Goal: Task Accomplishment & Management: Manage account settings

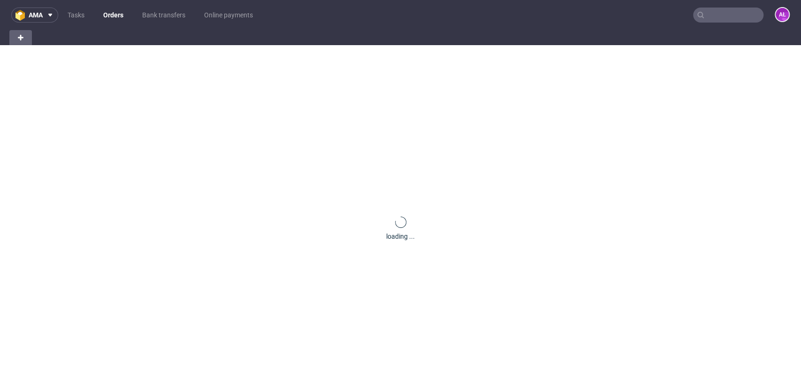
click at [745, 15] on input "text" at bounding box center [728, 15] width 70 height 15
paste input "R241987187"
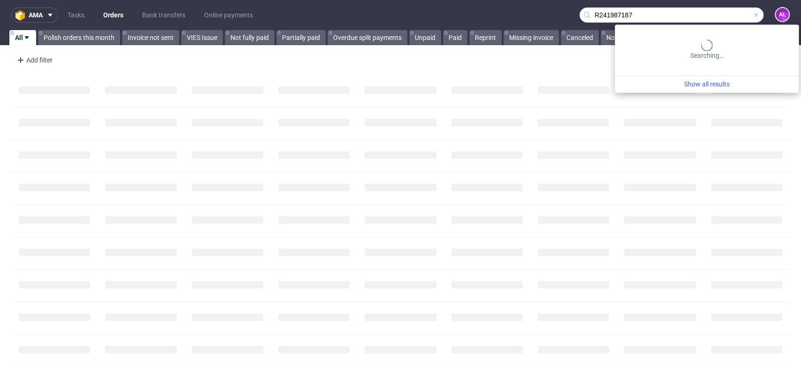
type input "R241987187"
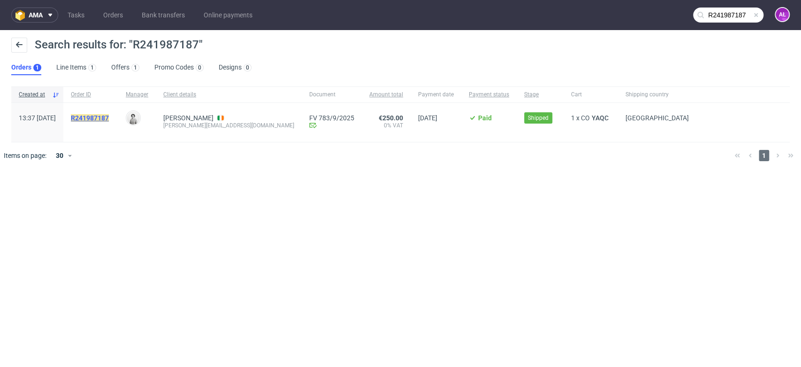
click at [109, 114] on mark "R241987187" at bounding box center [90, 118] width 38 height 8
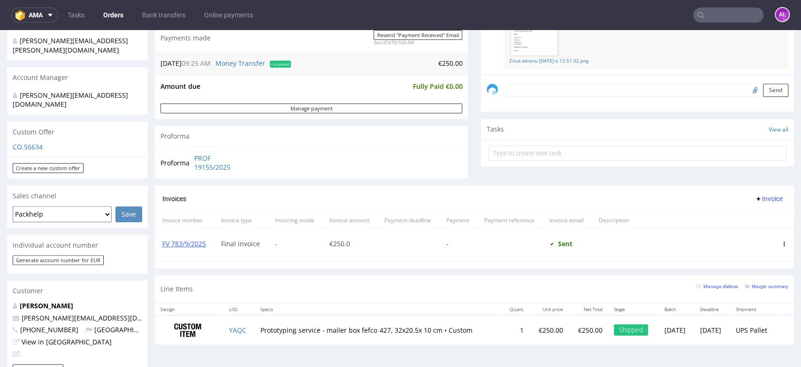
scroll to position [261, 0]
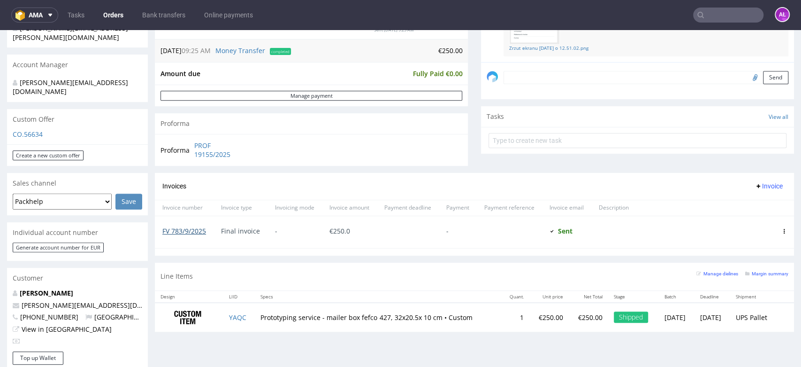
click at [186, 230] on link "FV 783/9/2025" at bounding box center [184, 230] width 44 height 9
drag, startPoint x: 192, startPoint y: 141, endPoint x: 234, endPoint y: 153, distance: 44.4
click at [234, 153] on tr "Proforma PROF 19155/2025" at bounding box center [205, 150] width 88 height 20
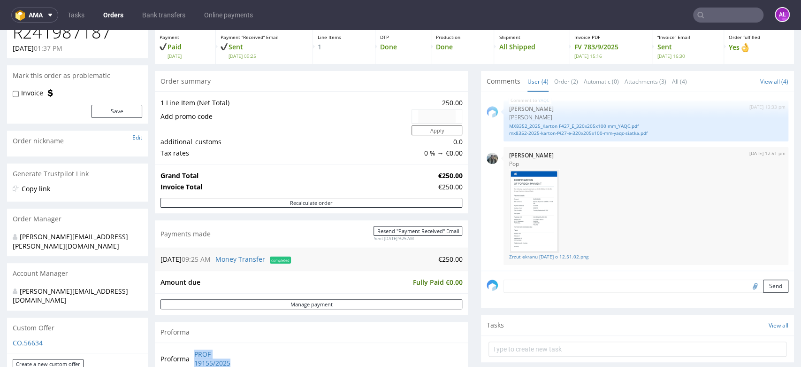
scroll to position [0, 0]
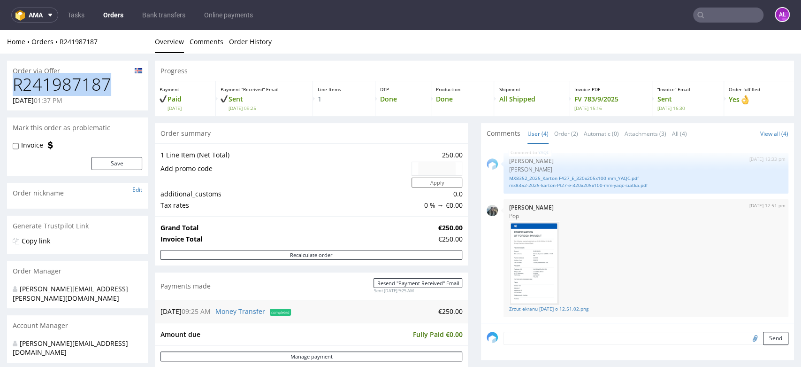
drag, startPoint x: 115, startPoint y: 84, endPoint x: 9, endPoint y: 77, distance: 106.8
click at [9, 77] on div "R241987187 [DATE] 01:37 PM" at bounding box center [77, 92] width 141 height 35
copy h1 "R241987187"
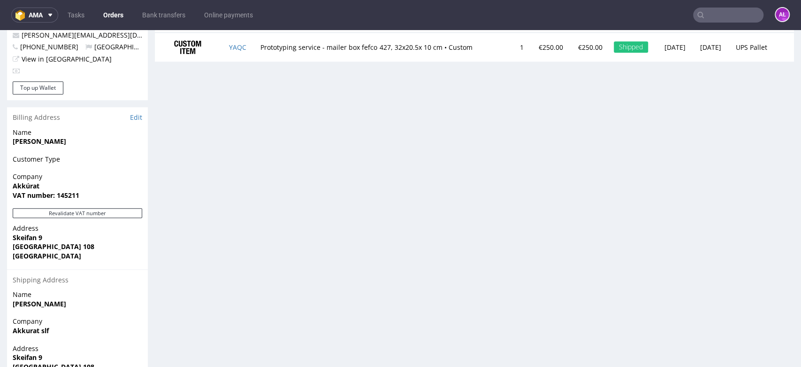
scroll to position [597, 0]
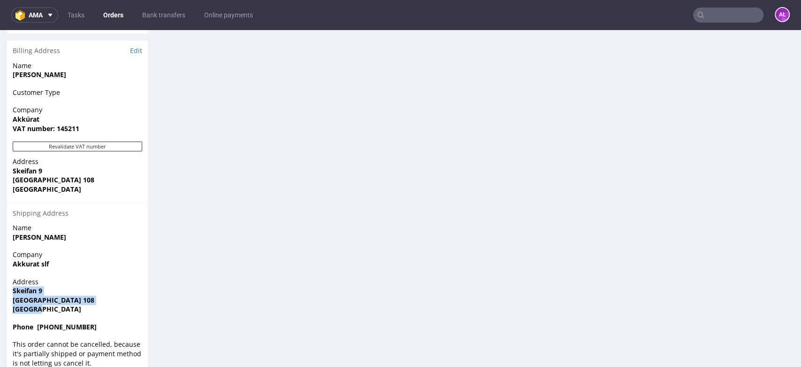
drag, startPoint x: 9, startPoint y: 276, endPoint x: 1, endPoint y: 272, distance: 8.4
copy p "Skeifan 9 [GEOGRAPHIC_DATA] 108 [GEOGRAPHIC_DATA]"
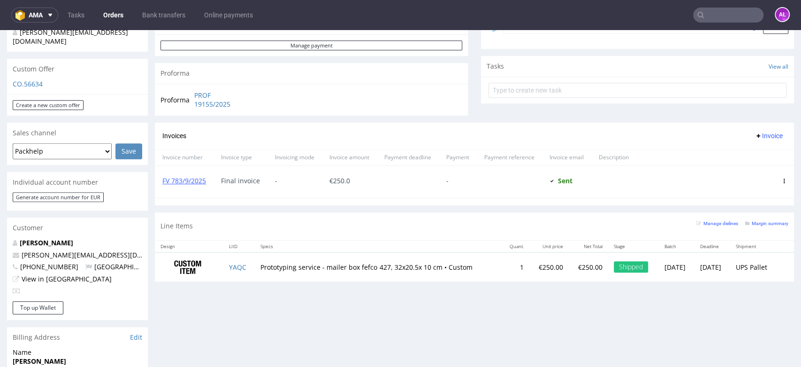
scroll to position [313, 0]
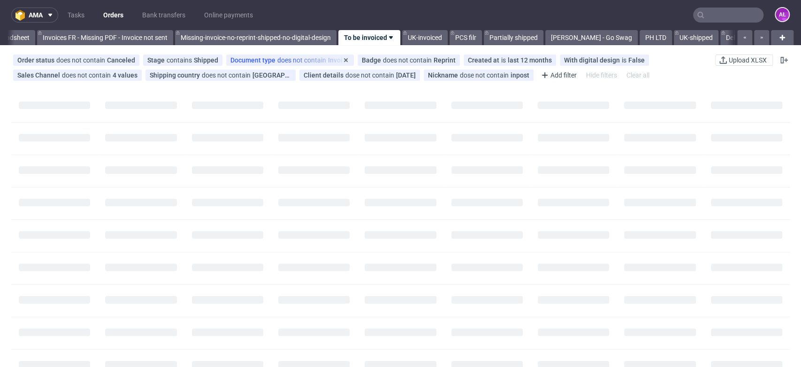
scroll to position [0, 1573]
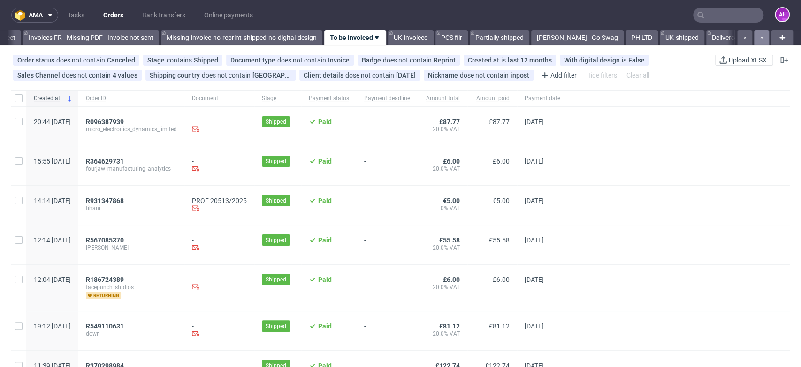
click at [760, 36] on icon "button" at bounding box center [762, 38] width 4 height 8
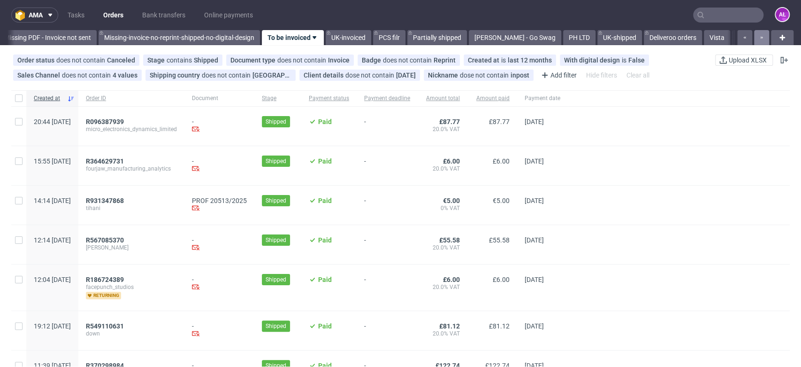
scroll to position [0, 1644]
click at [759, 38] on button "button" at bounding box center [761, 37] width 15 height 15
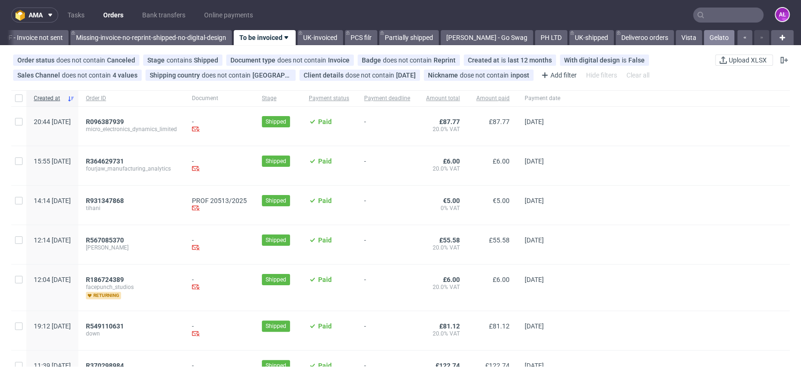
click at [707, 39] on link "Gelato" at bounding box center [719, 37] width 31 height 15
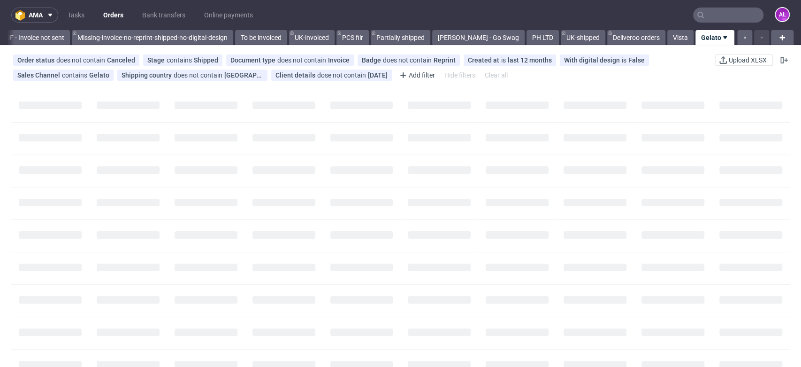
scroll to position [0, 1667]
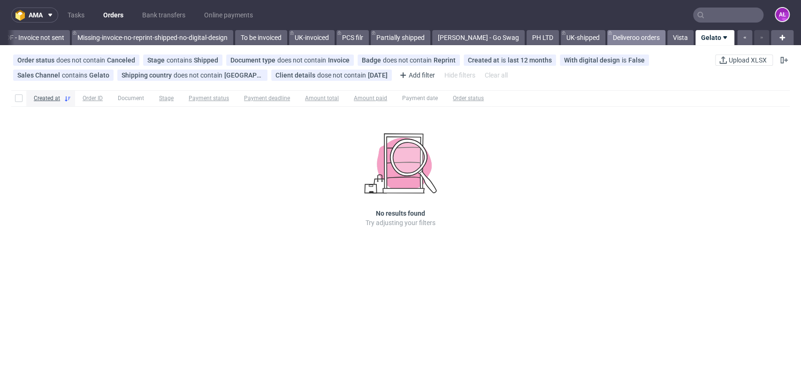
click at [630, 40] on link "Deliveroo orders" at bounding box center [636, 37] width 58 height 15
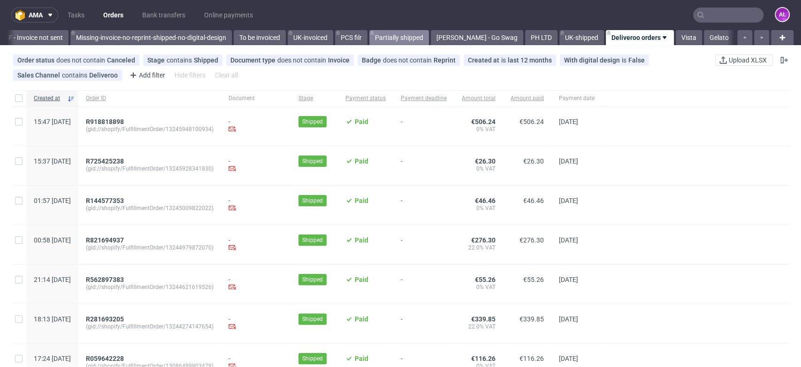
click at [396, 37] on link "Partially shipped" at bounding box center [399, 37] width 60 height 15
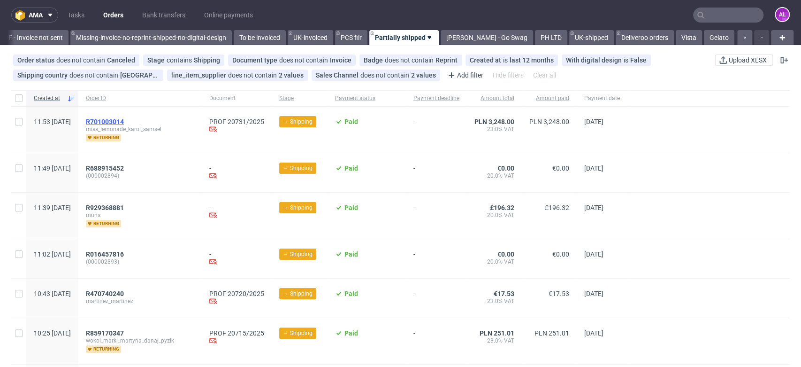
click at [124, 120] on span "R701003014" at bounding box center [105, 122] width 38 height 8
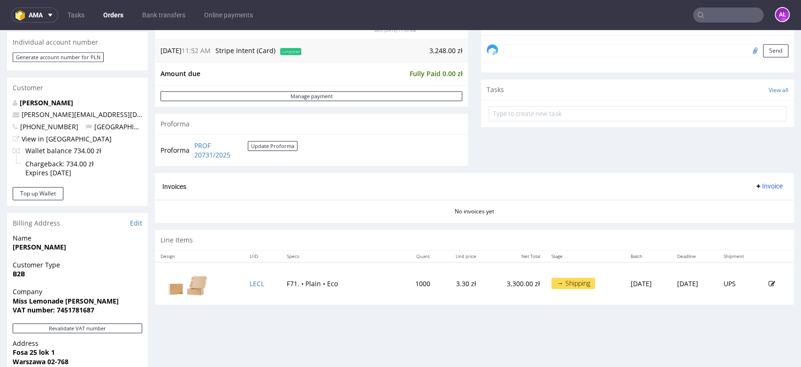
scroll to position [365, 0]
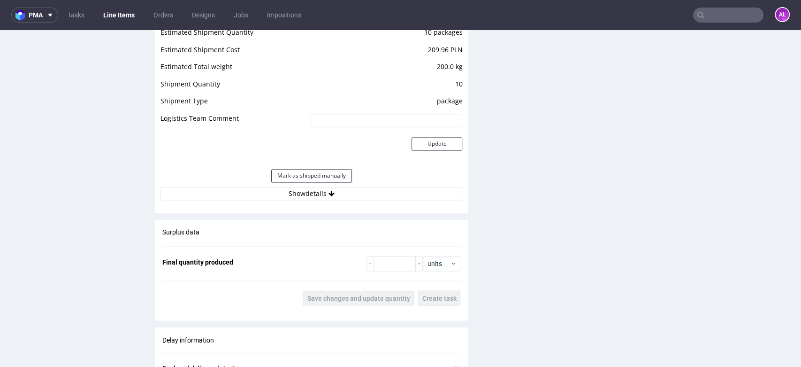
scroll to position [1058, 0]
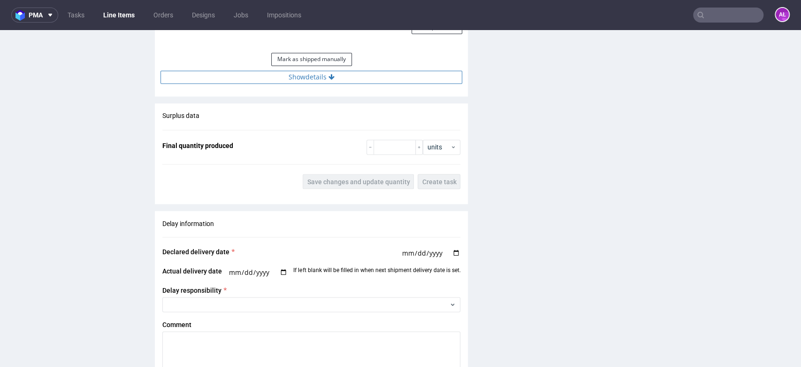
click at [346, 76] on button "Show details" at bounding box center [312, 76] width 302 height 13
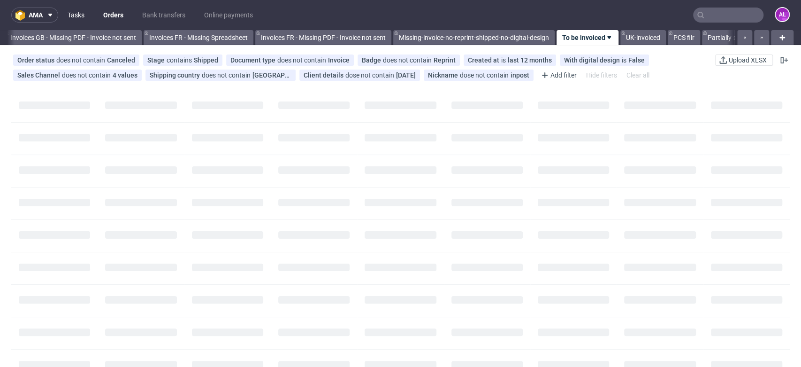
scroll to position [0, 1453]
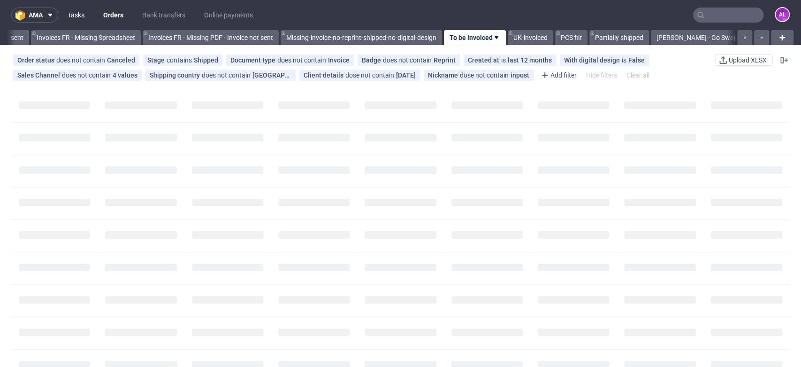
click at [75, 15] on link "Tasks" at bounding box center [76, 15] width 28 height 15
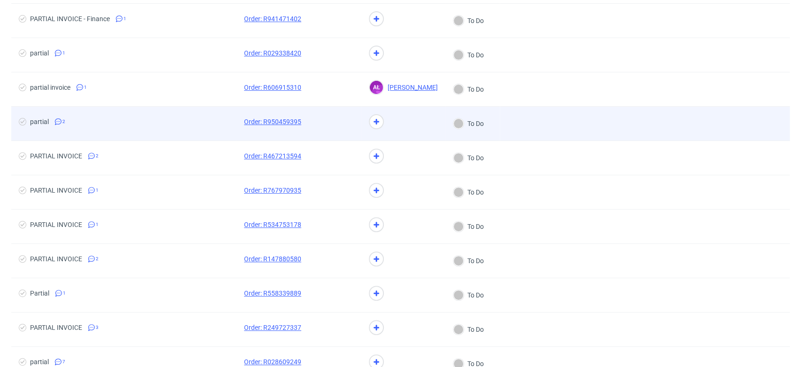
scroll to position [52, 0]
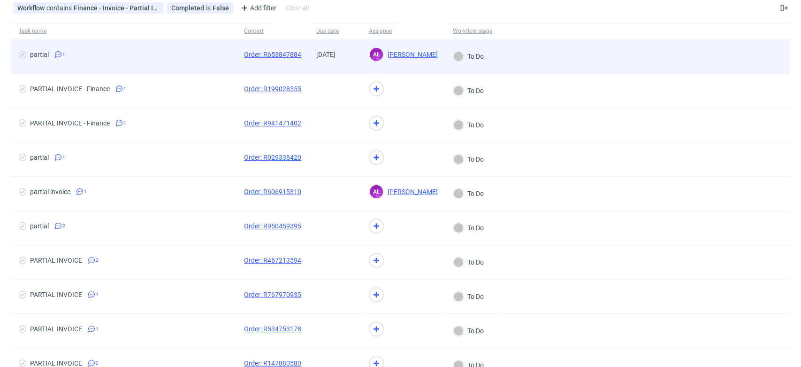
click at [343, 65] on div "25/09/2025" at bounding box center [335, 56] width 53 height 34
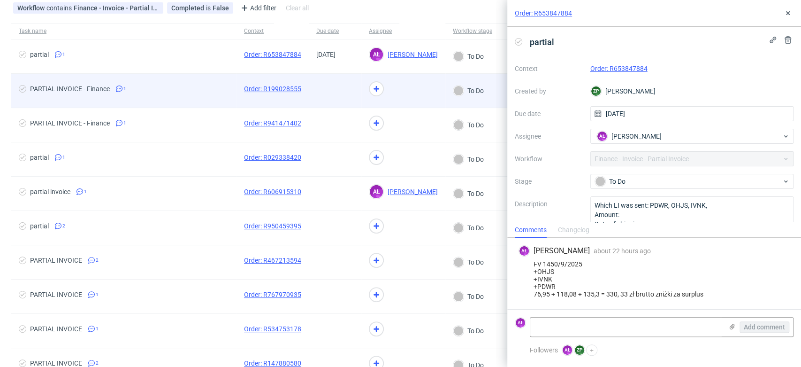
click at [343, 91] on span at bounding box center [335, 90] width 38 height 11
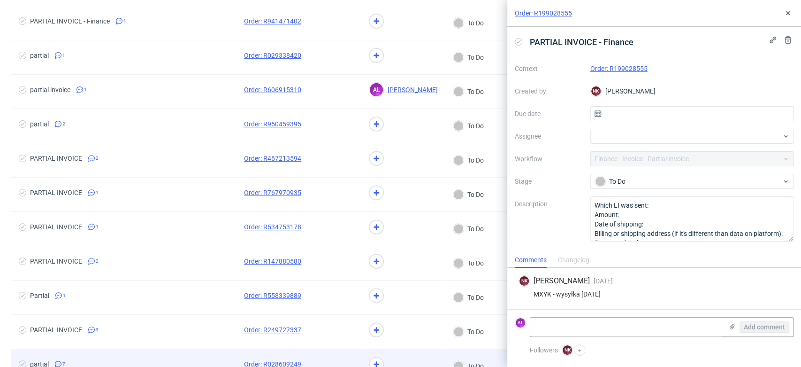
scroll to position [261, 0]
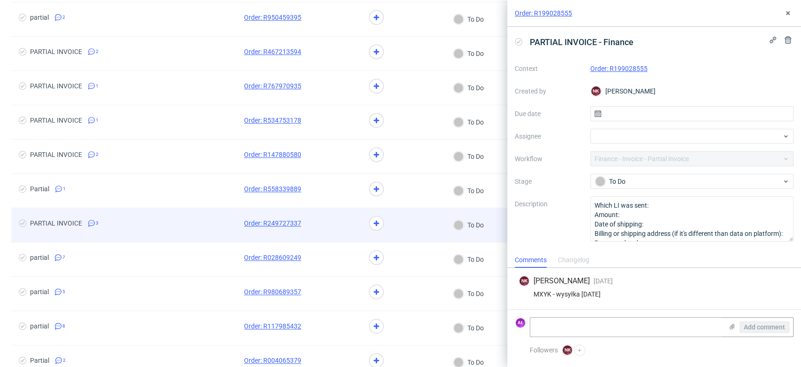
click at [338, 228] on span at bounding box center [335, 224] width 38 height 11
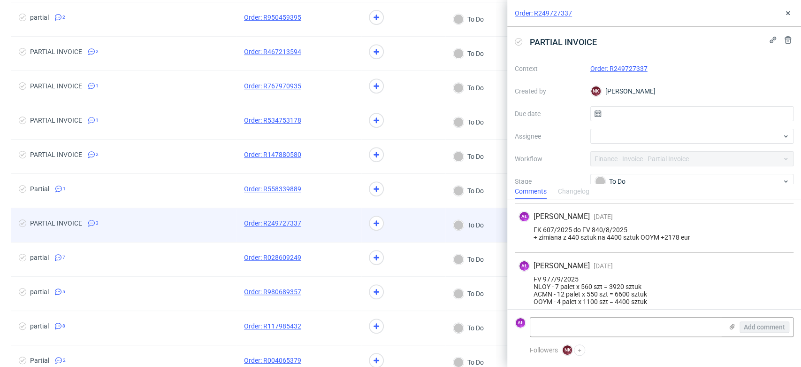
scroll to position [67, 0]
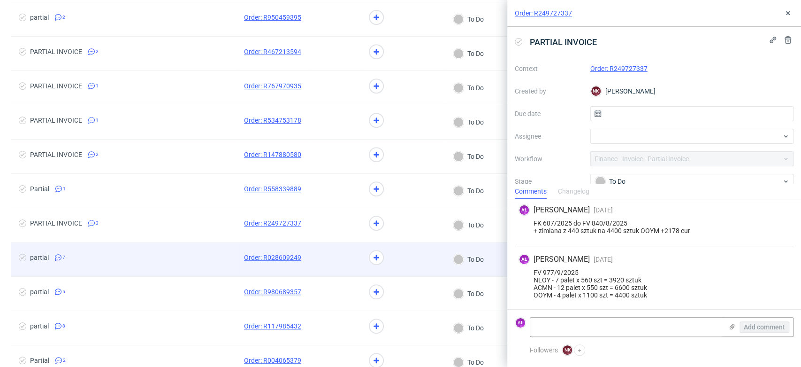
click at [340, 266] on div at bounding box center [335, 259] width 53 height 34
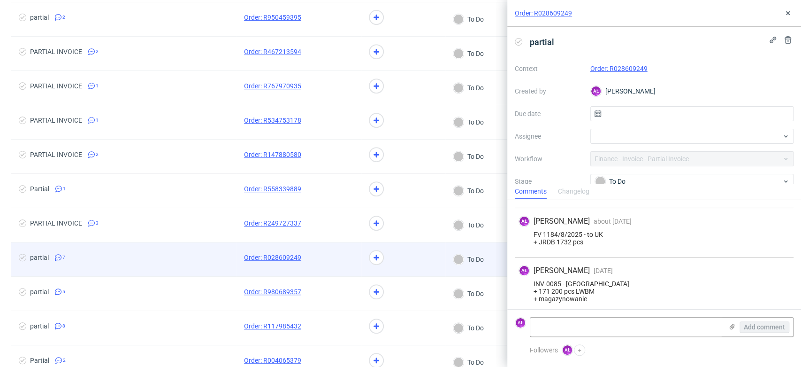
scroll to position [271, 0]
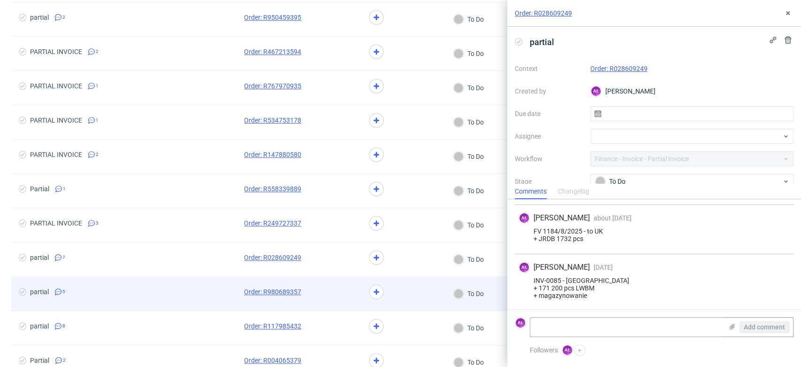
click at [339, 284] on div at bounding box center [335, 294] width 53 height 34
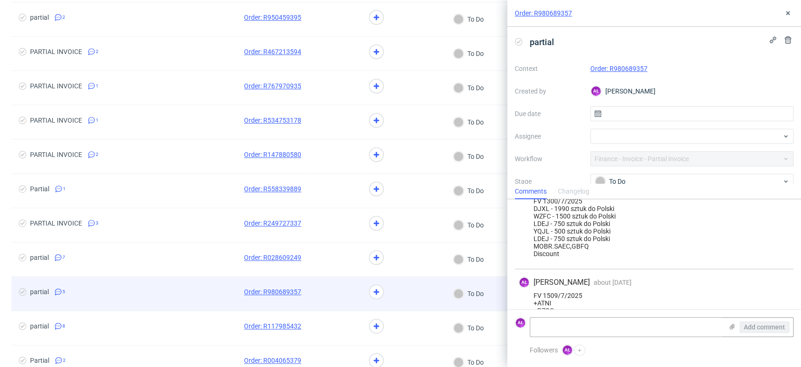
scroll to position [218, 0]
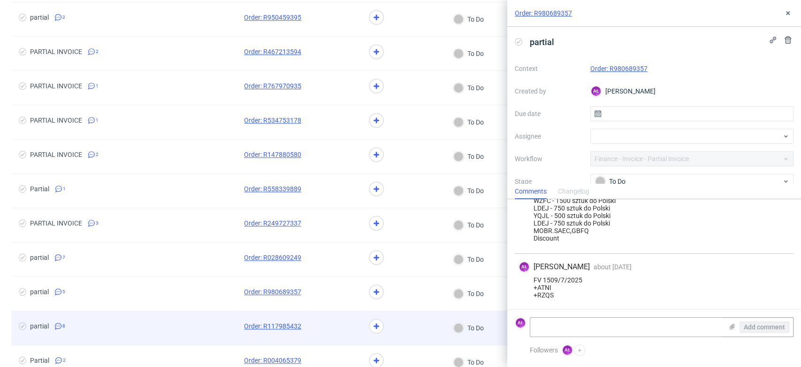
click at [342, 322] on span at bounding box center [335, 327] width 38 height 11
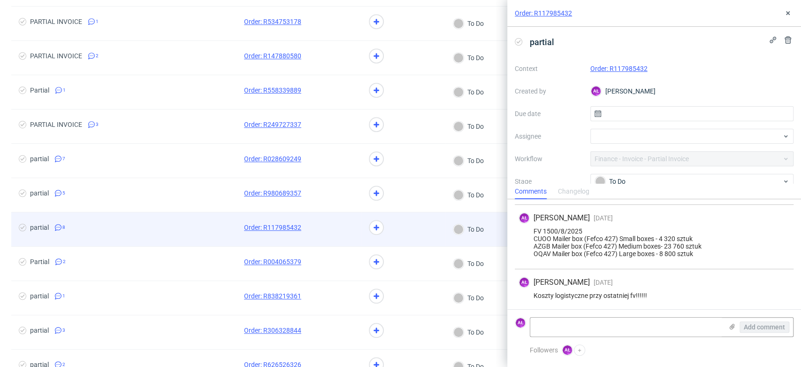
scroll to position [365, 0]
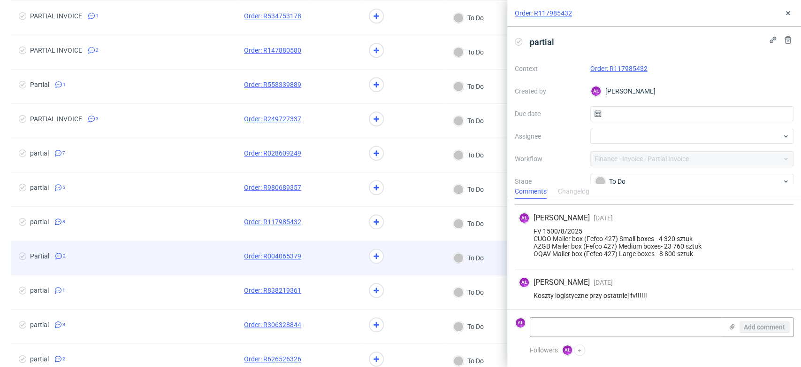
click at [343, 247] on div at bounding box center [335, 258] width 53 height 34
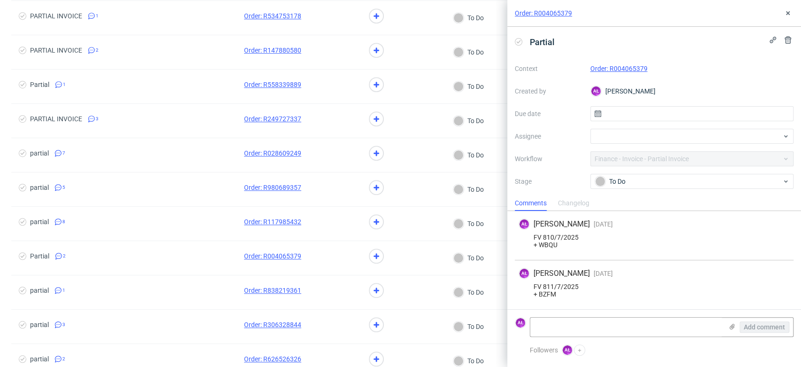
click at [626, 67] on link "Order: R004065379" at bounding box center [619, 69] width 57 height 8
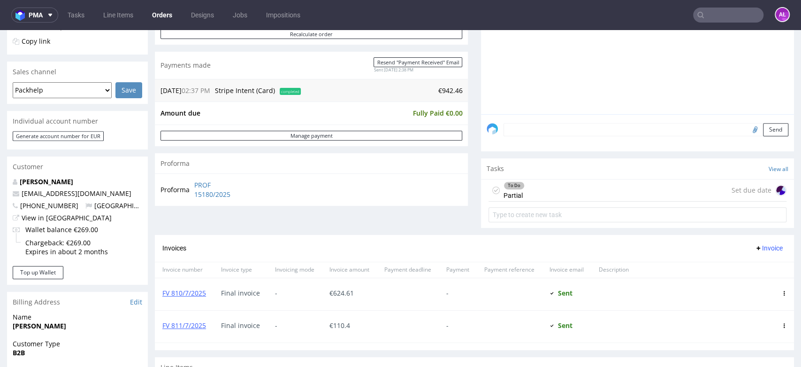
scroll to position [261, 0]
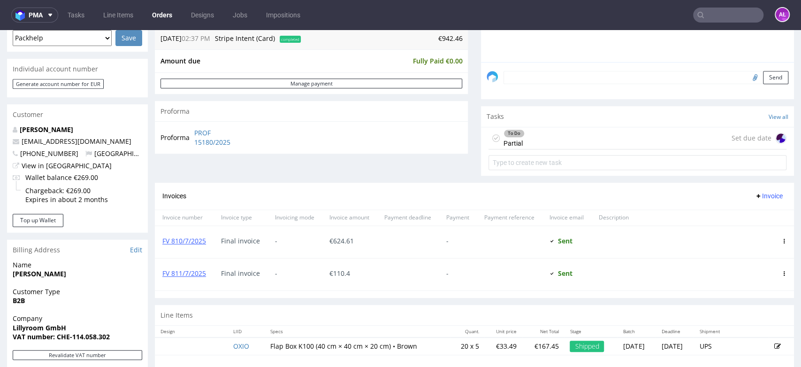
click at [520, 140] on div "To Do Partial Set due date" at bounding box center [638, 138] width 298 height 22
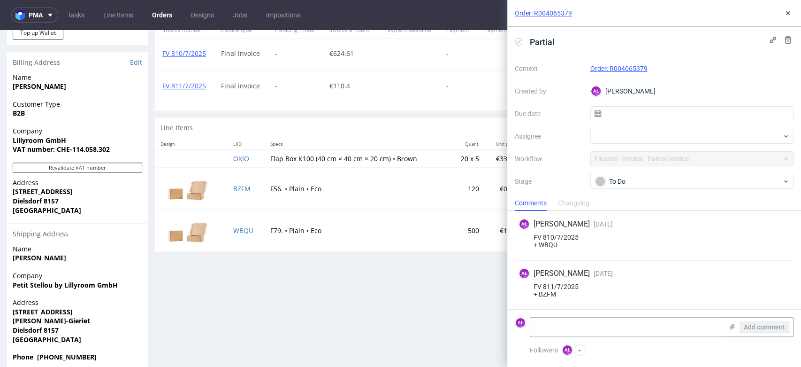
scroll to position [469, 0]
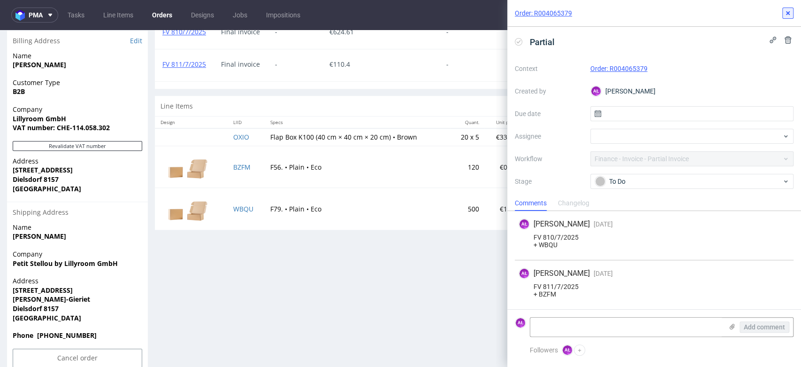
drag, startPoint x: 789, startPoint y: 13, endPoint x: 715, endPoint y: 53, distance: 83.2
click at [789, 13] on use at bounding box center [788, 13] width 4 height 4
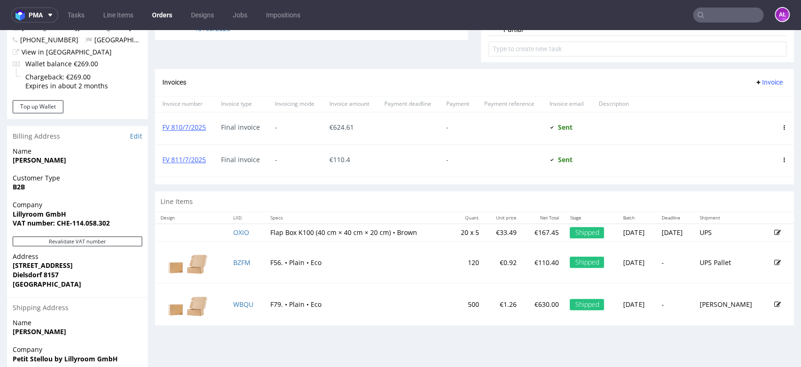
scroll to position [365, 0]
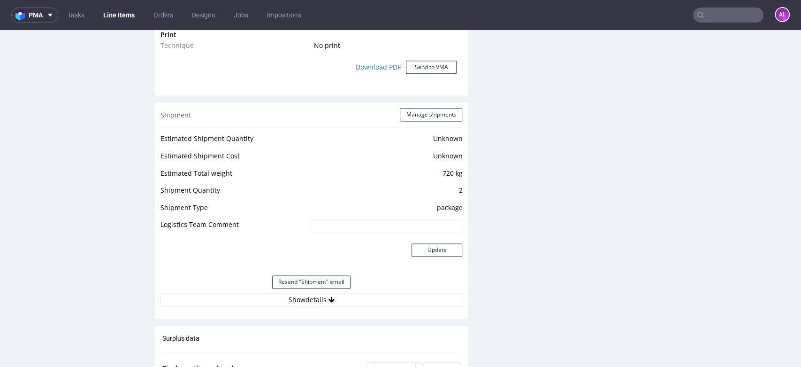
scroll to position [991, 0]
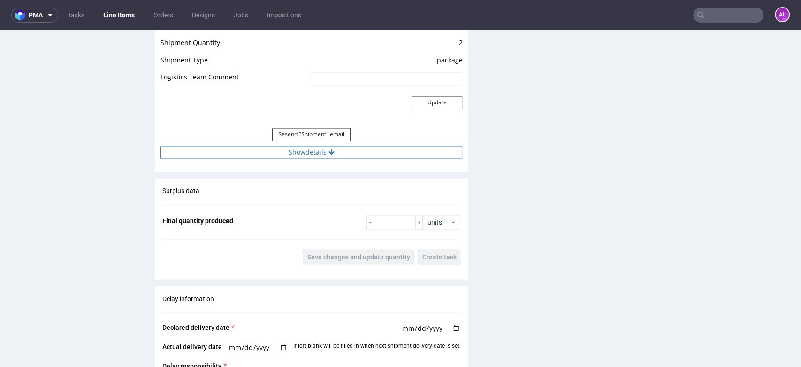
click at [338, 154] on button "Show details" at bounding box center [312, 152] width 302 height 13
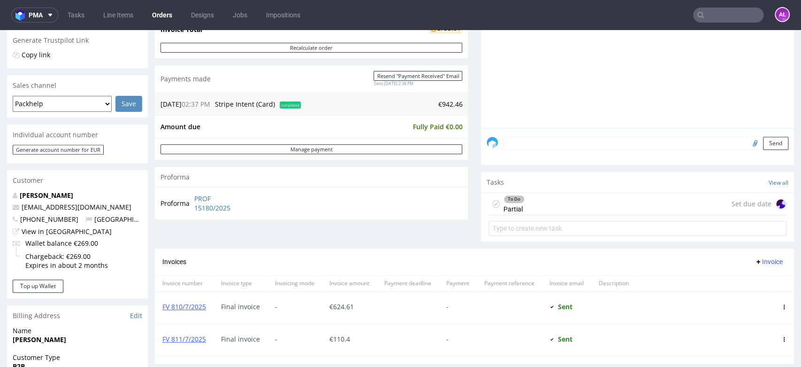
scroll to position [261, 0]
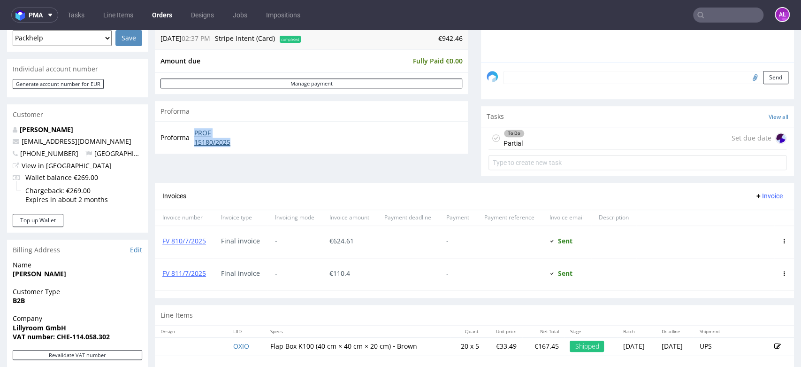
drag, startPoint x: 193, startPoint y: 131, endPoint x: 241, endPoint y: 140, distance: 49.3
click at [241, 140] on td "PROF 15180/2025" at bounding box center [220, 137] width 56 height 20
copy link "PROF 15180/2025"
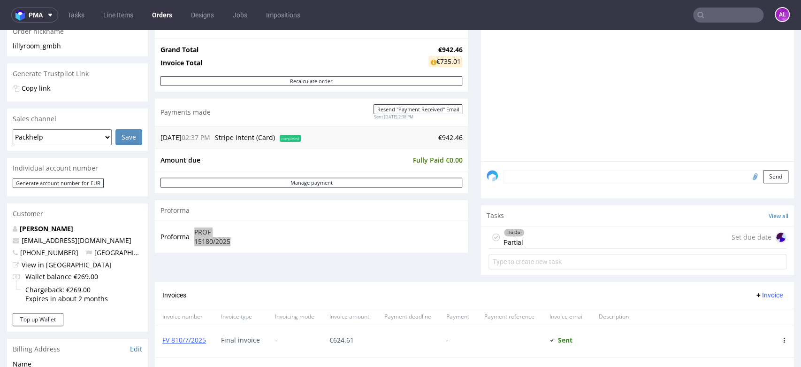
scroll to position [208, 0]
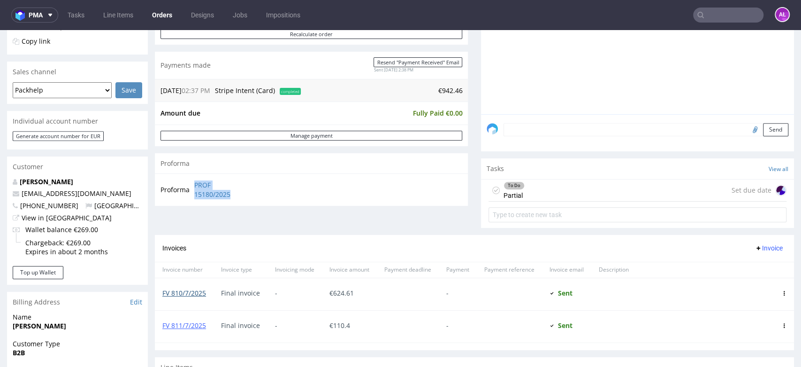
click at [198, 291] on link "FV 810/7/2025" at bounding box center [184, 292] width 44 height 9
click at [196, 327] on link "FV 811/7/2025" at bounding box center [184, 325] width 44 height 9
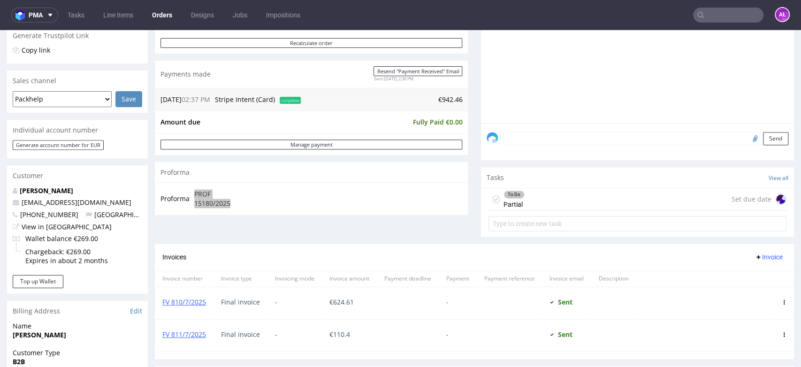
scroll to position [313, 0]
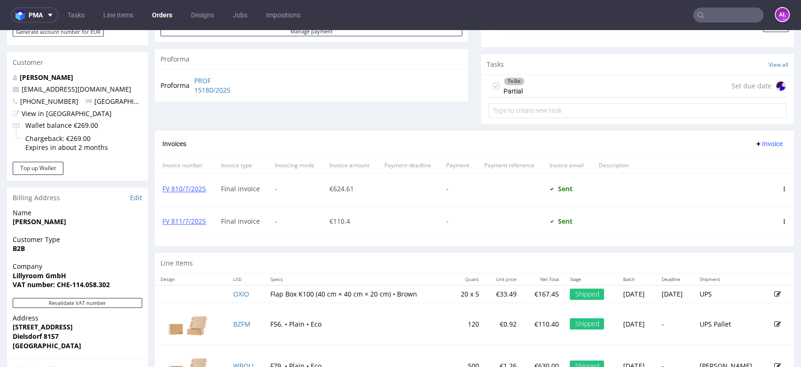
drag, startPoint x: 532, startPoint y: 86, endPoint x: 508, endPoint y: 141, distance: 60.1
click at [532, 86] on div "To Do Partial Set due date" at bounding box center [638, 86] width 298 height 22
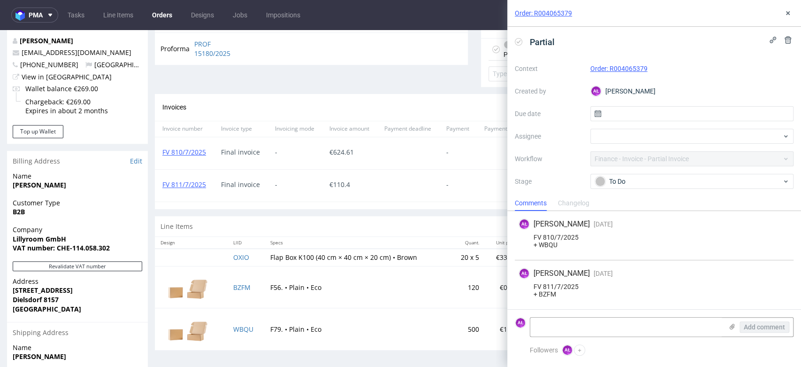
scroll to position [365, 0]
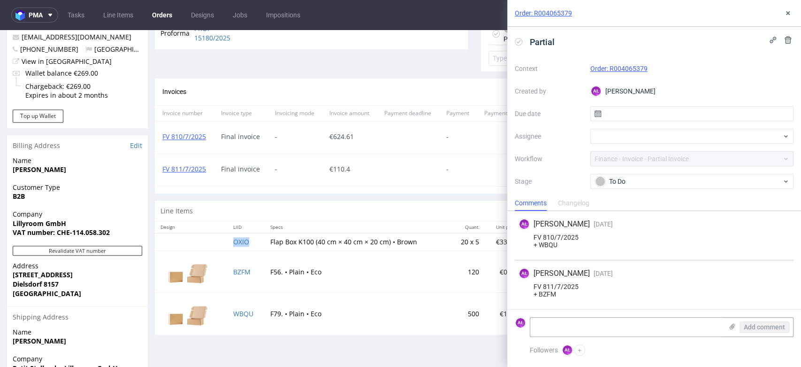
click at [256, 246] on td "OXIO" at bounding box center [246, 242] width 37 height 18
copy link "OXIO"
click at [601, 329] on textarea at bounding box center [626, 326] width 192 height 19
paste textarea "OXIO"
click at [533, 327] on textarea "+ OXIO" at bounding box center [626, 326] width 192 height 19
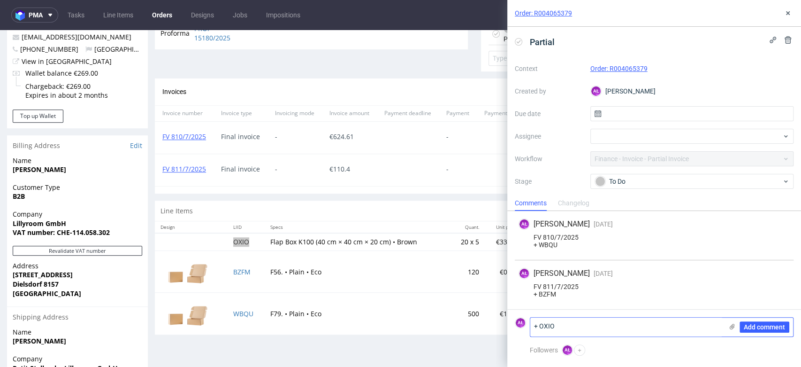
scroll to position [0, 0]
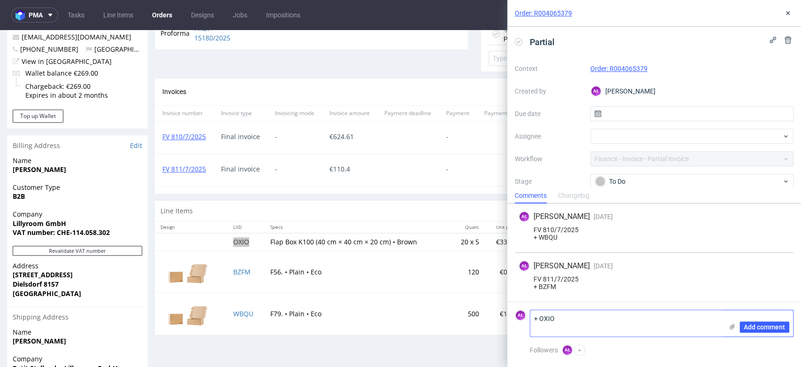
click at [537, 320] on textarea "+ OXIO" at bounding box center [626, 323] width 192 height 26
click at [585, 315] on textarea "+ OXIO" at bounding box center [626, 323] width 192 height 26
paste textarea "FV 1526/9/2025"
type textarea "FV 1526/9/2025 + OXIO"
click at [745, 327] on span "Add comment" at bounding box center [764, 326] width 41 height 7
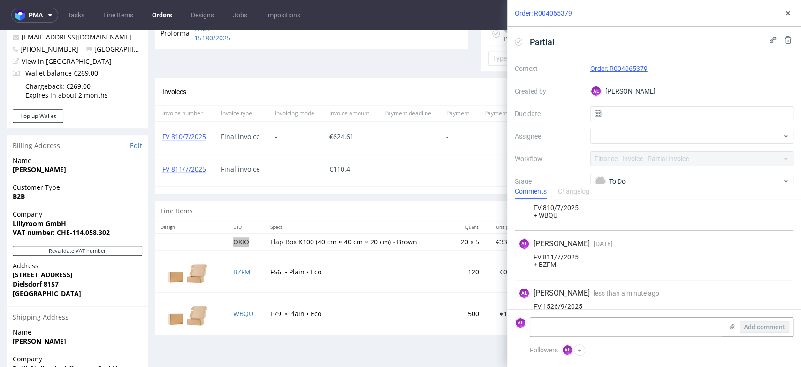
scroll to position [37, 0]
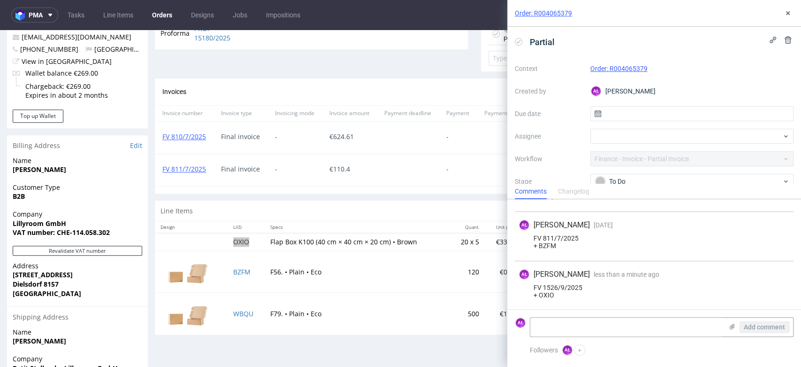
click at [519, 44] on icon at bounding box center [519, 42] width 8 height 8
click at [786, 13] on icon at bounding box center [788, 13] width 8 height 8
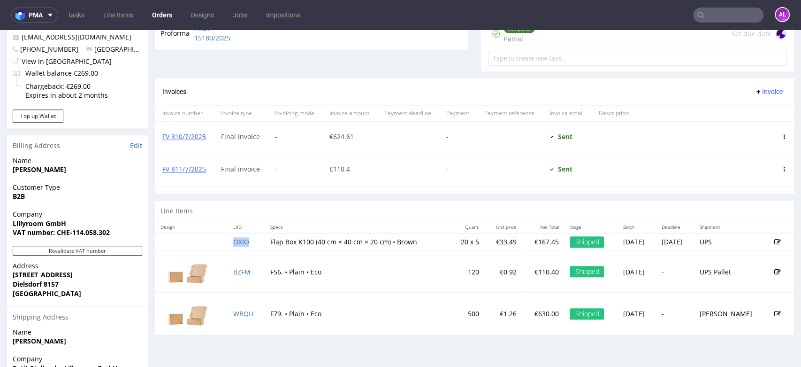
click at [757, 89] on span "Invoice" at bounding box center [769, 92] width 28 height 8
click at [756, 109] on span "Upload" at bounding box center [753, 110] width 46 height 9
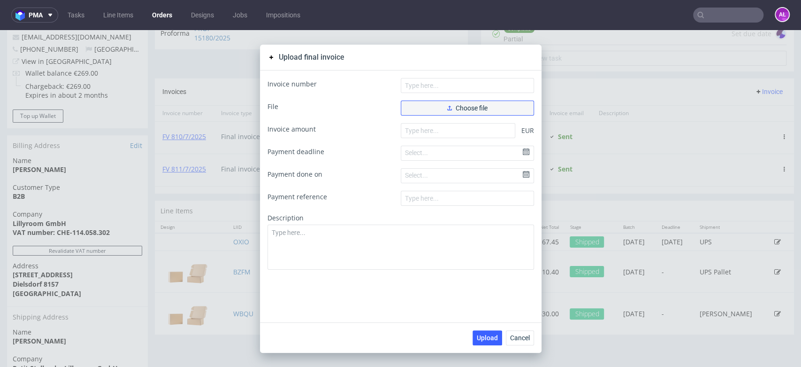
click at [479, 105] on span "Choose file" at bounding box center [467, 108] width 40 height 7
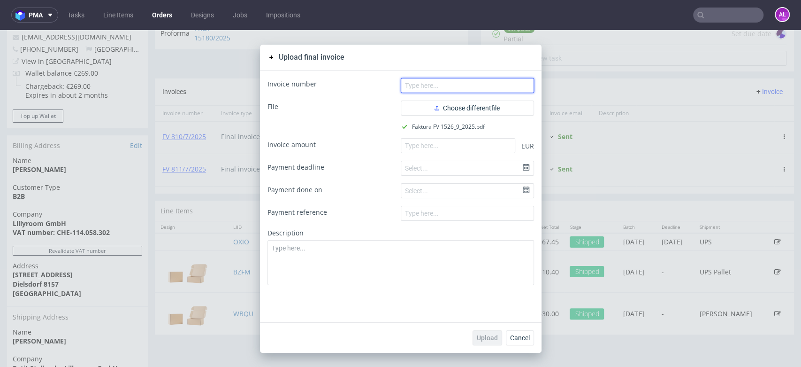
click at [448, 86] on input "text" at bounding box center [467, 85] width 133 height 15
paste input "FV 1526/9/2025"
type input "FV 1526/9/2025"
drag, startPoint x: 445, startPoint y: 136, endPoint x: 401, endPoint y: 131, distance: 44.0
click at [445, 136] on form "Invoice number FV 1526/9/2025 File Choose different file Faktura FV 1526_9_2025…" at bounding box center [401, 181] width 267 height 207
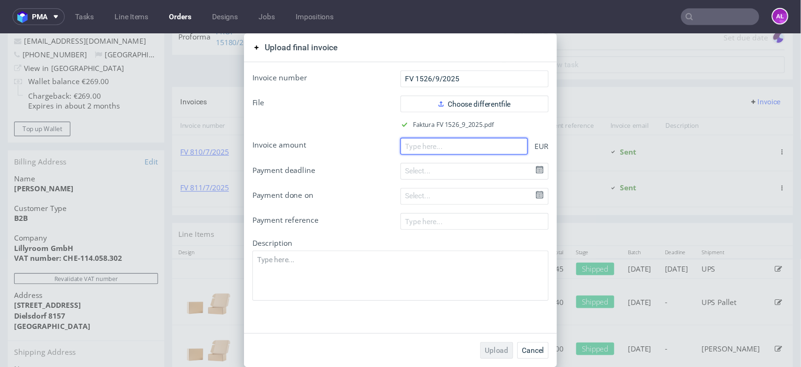
scroll to position [37, 0]
paste input "207.45"
click at [402, 133] on input "207.45" at bounding box center [418, 131] width 115 height 15
type input "207.45"
click at [451, 319] on button "Upload" at bounding box center [447, 314] width 30 height 15
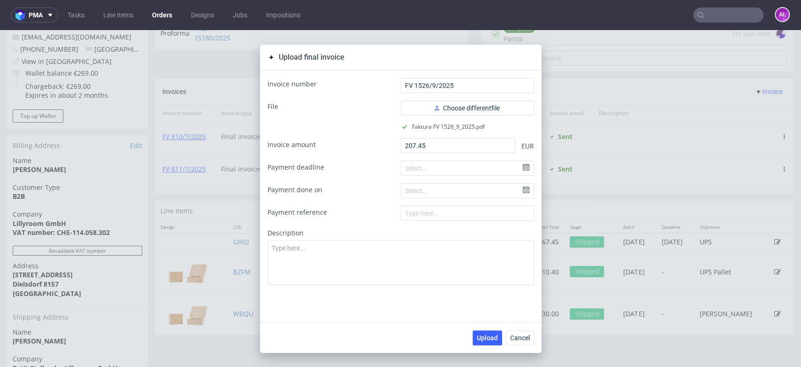
scroll to position [365, 0]
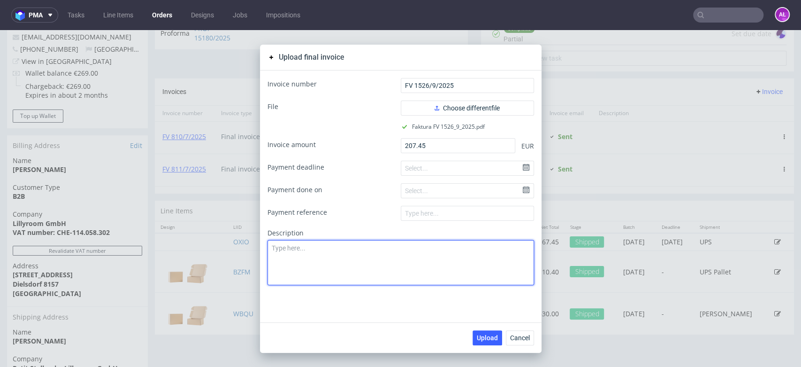
drag, startPoint x: 601, startPoint y: 35, endPoint x: 245, endPoint y: 134, distance: 369.4
click at [465, 262] on textarea at bounding box center [401, 262] width 267 height 45
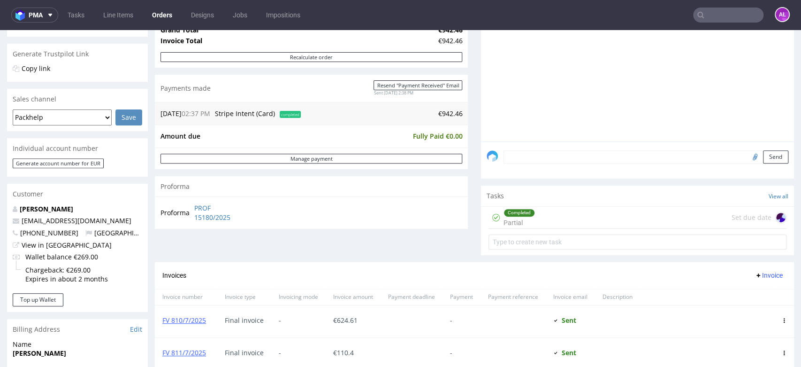
scroll to position [313, 0]
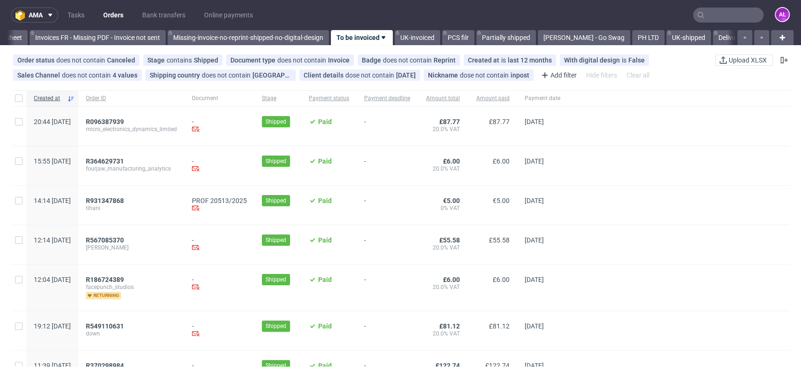
scroll to position [0, 1573]
click at [75, 12] on link "Tasks" at bounding box center [76, 15] width 28 height 15
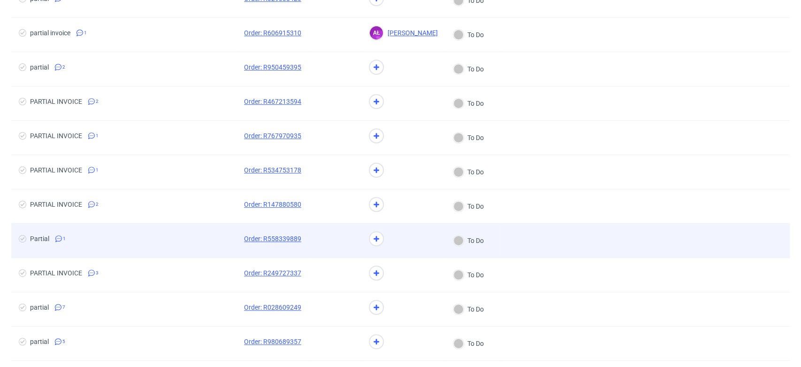
scroll to position [313, 0]
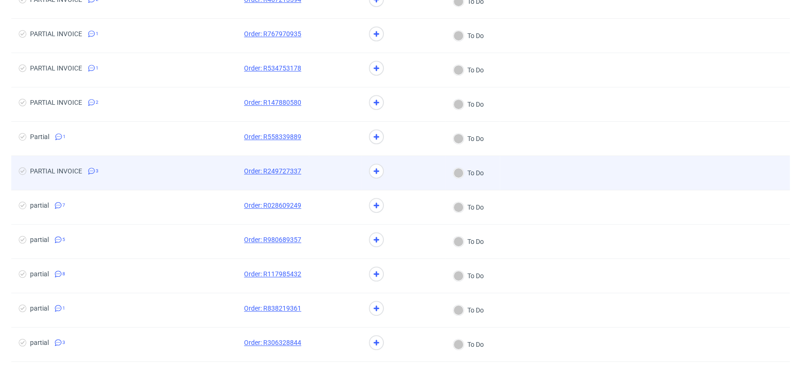
click at [319, 176] on span at bounding box center [335, 172] width 38 height 11
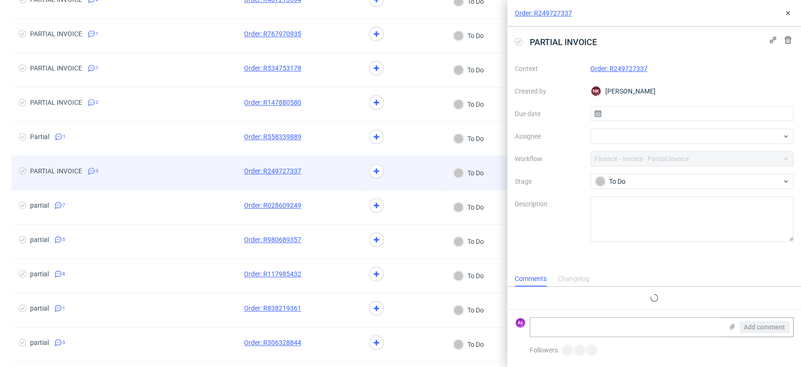
scroll to position [67, 0]
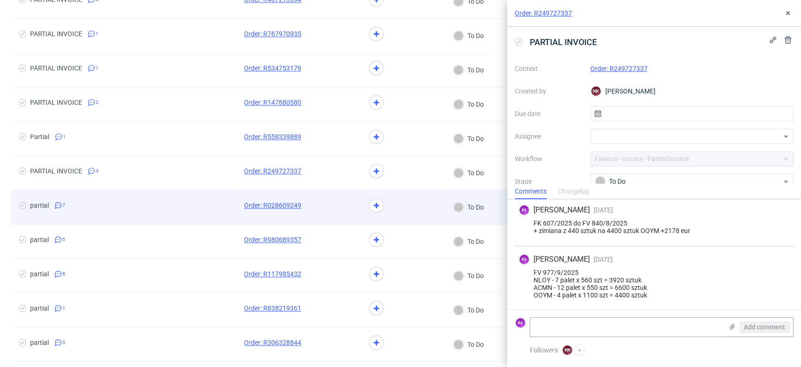
click at [319, 205] on span at bounding box center [335, 206] width 38 height 11
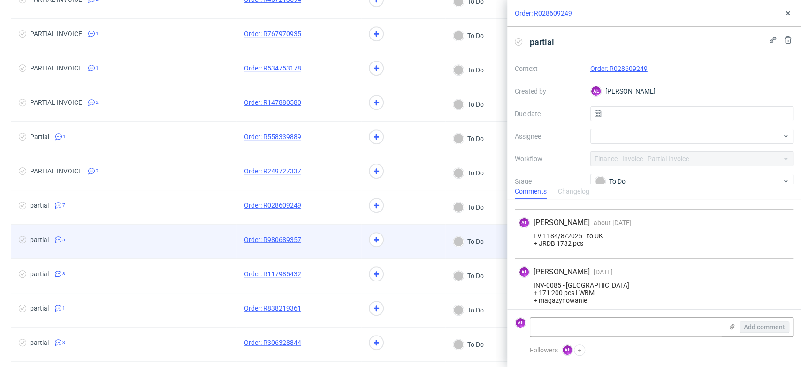
scroll to position [271, 0]
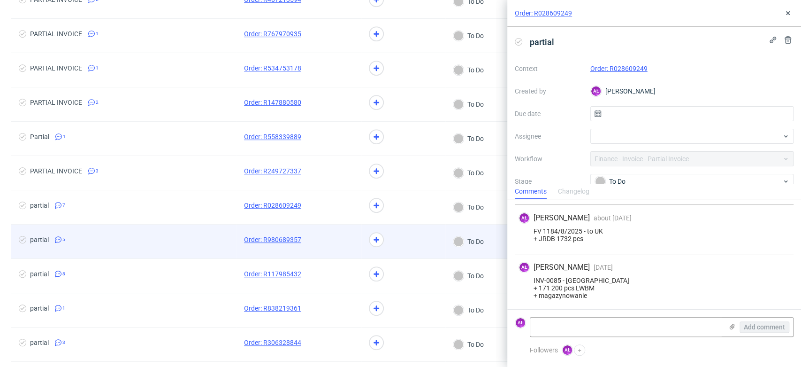
click at [326, 237] on span at bounding box center [335, 241] width 38 height 11
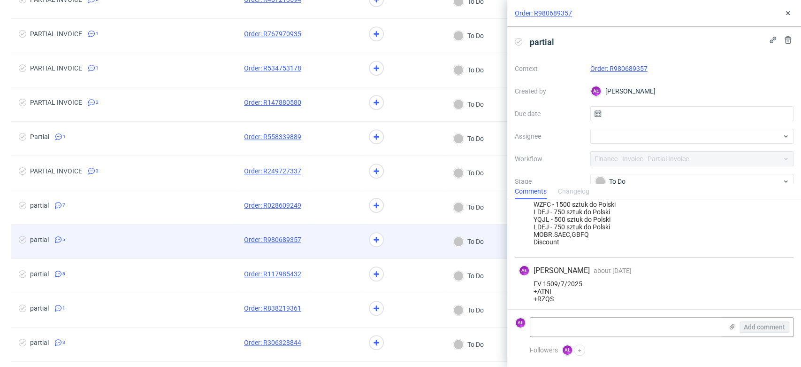
scroll to position [218, 0]
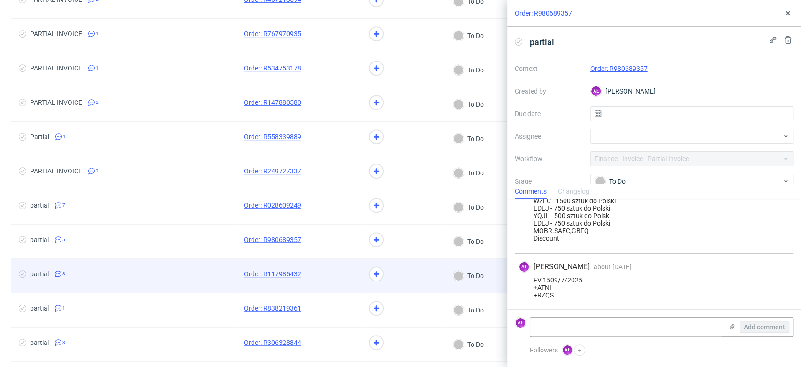
click at [335, 263] on div at bounding box center [335, 276] width 53 height 34
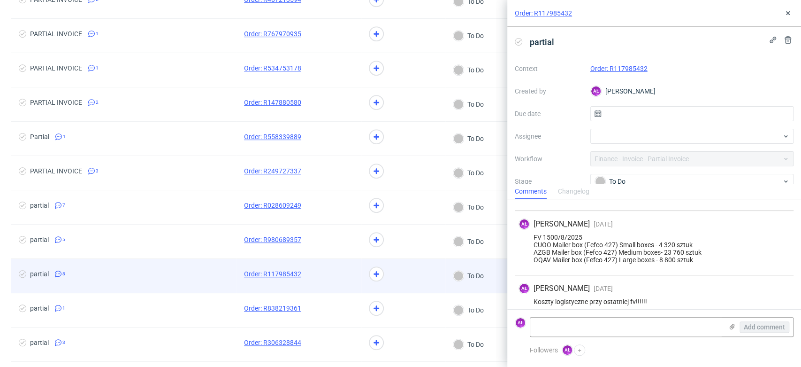
scroll to position [305, 0]
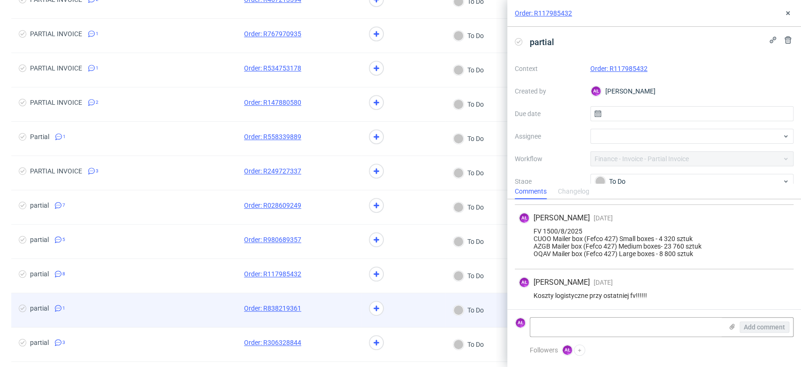
click at [339, 301] on div at bounding box center [335, 310] width 53 height 34
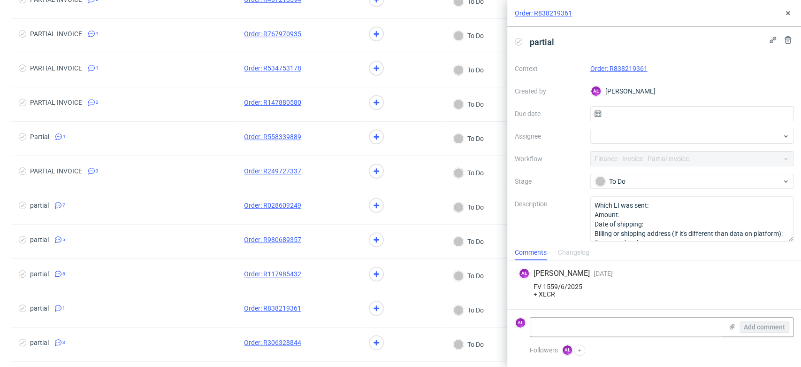
click at [624, 66] on link "Order: R838219361" at bounding box center [619, 69] width 57 height 8
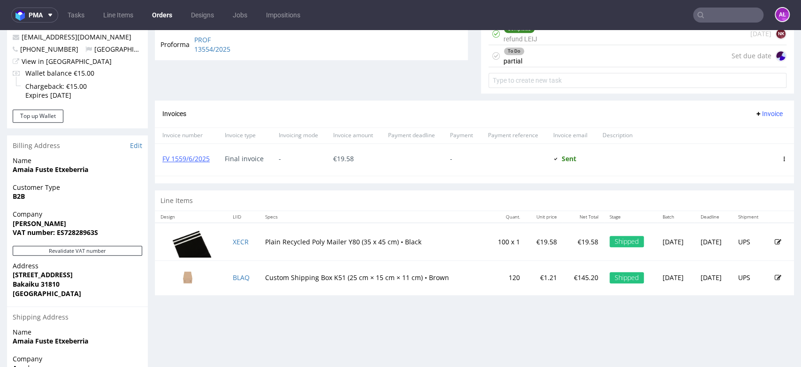
scroll to position [313, 0]
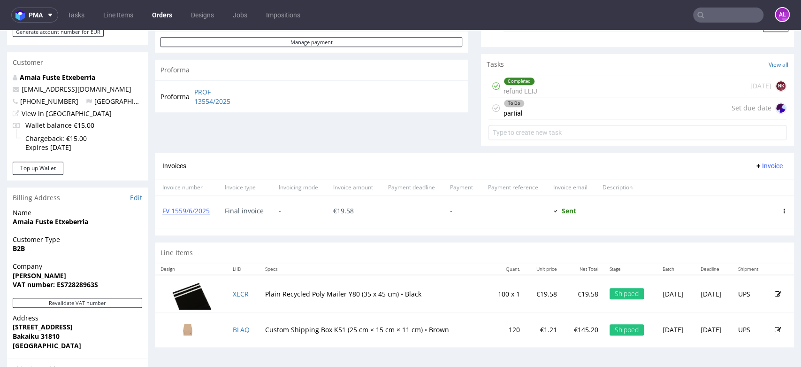
click at [517, 108] on div "To Do partial Set due date" at bounding box center [638, 108] width 298 height 22
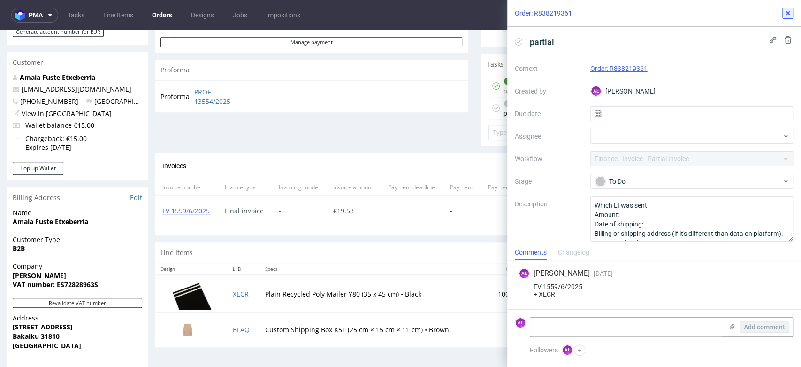
drag, startPoint x: 791, startPoint y: 10, endPoint x: 698, endPoint y: 49, distance: 101.2
click at [791, 10] on icon at bounding box center [788, 13] width 8 height 8
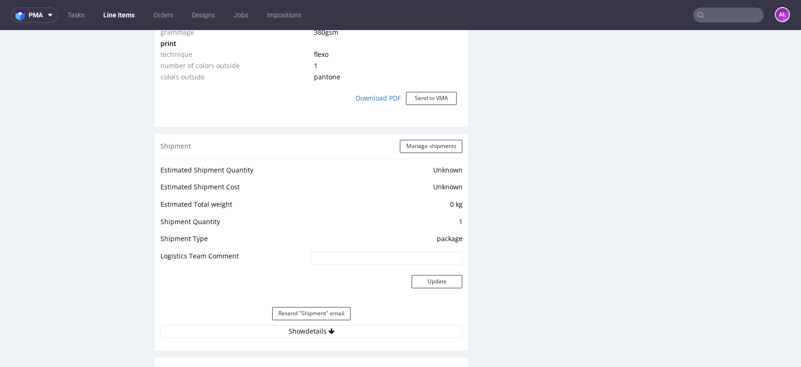
scroll to position [991, 0]
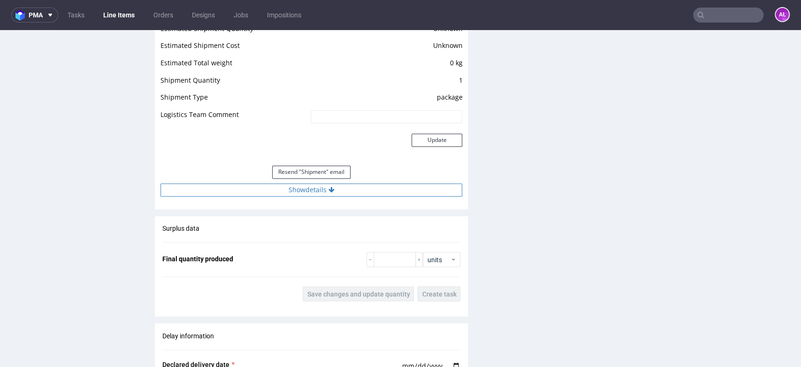
click at [370, 187] on button "Show details" at bounding box center [312, 189] width 302 height 13
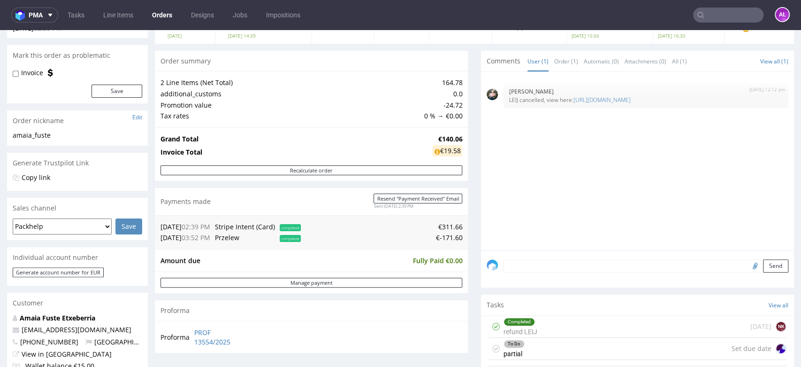
scroll to position [261, 0]
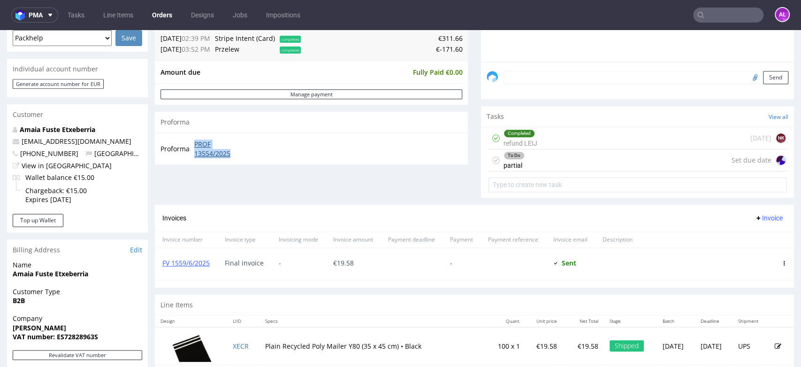
drag, startPoint x: 191, startPoint y: 141, endPoint x: 231, endPoint y: 153, distance: 42.5
click at [231, 153] on tr "Proforma PROF 13554/2025" at bounding box center [205, 148] width 88 height 20
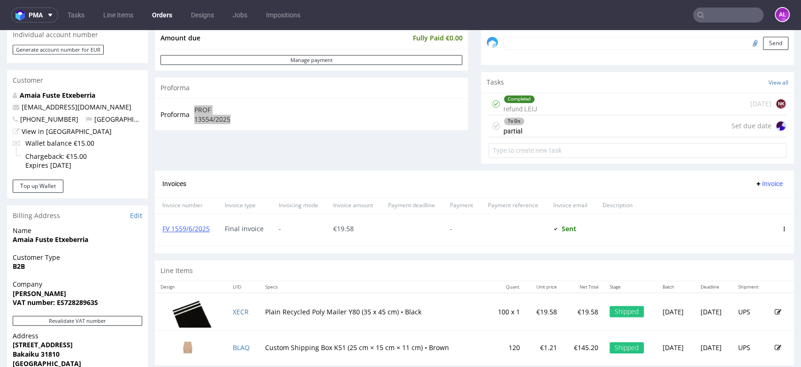
scroll to position [313, 0]
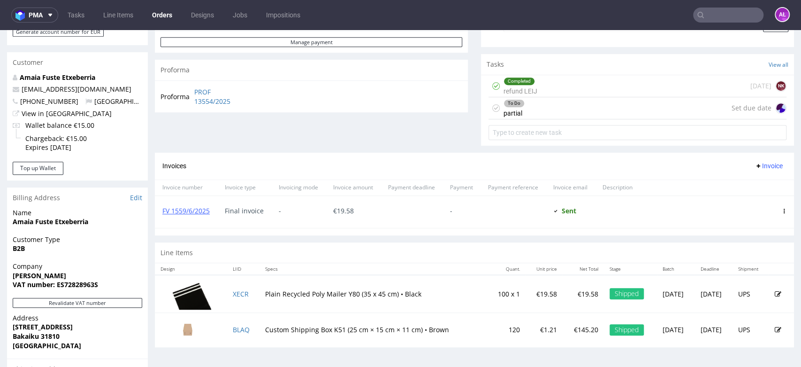
click at [524, 103] on div "To Do partial Set due date" at bounding box center [638, 108] width 298 height 22
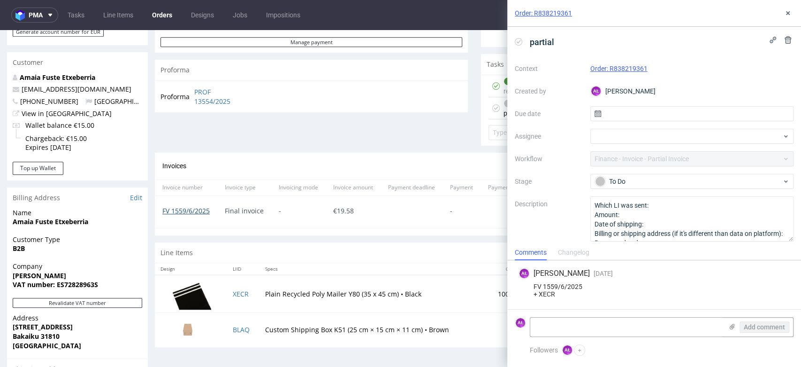
click at [197, 209] on link "FV 1559/6/2025" at bounding box center [185, 210] width 47 height 9
click at [787, 11] on icon at bounding box center [788, 13] width 8 height 8
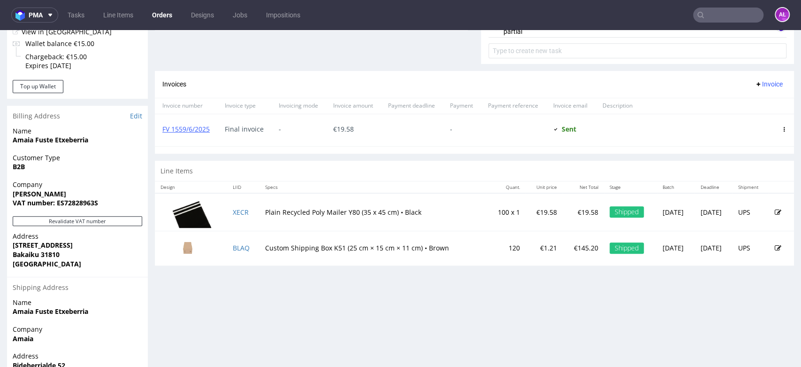
scroll to position [417, 0]
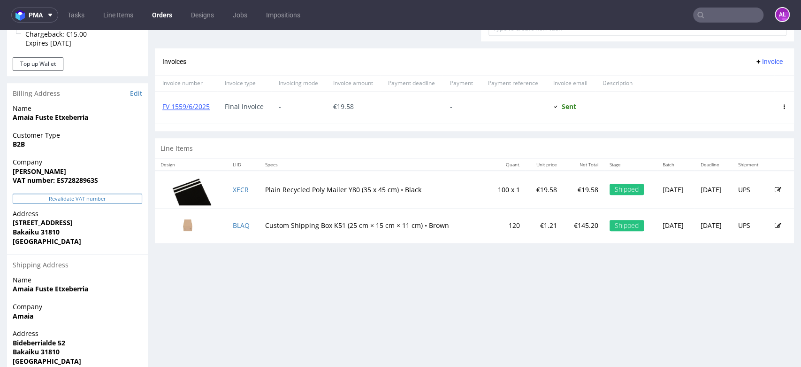
click at [131, 198] on button "Revalidate VAT number" at bounding box center [78, 198] width 130 height 10
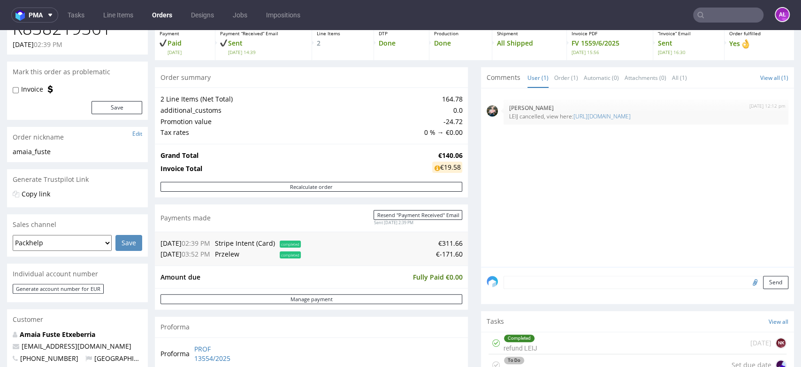
scroll to position [0, 0]
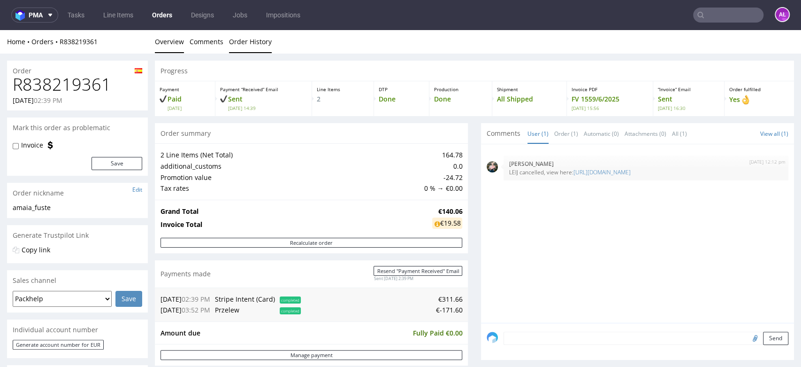
drag, startPoint x: 257, startPoint y: 43, endPoint x: 237, endPoint y: 45, distance: 20.2
click at [257, 43] on link "Order History" at bounding box center [250, 41] width 43 height 23
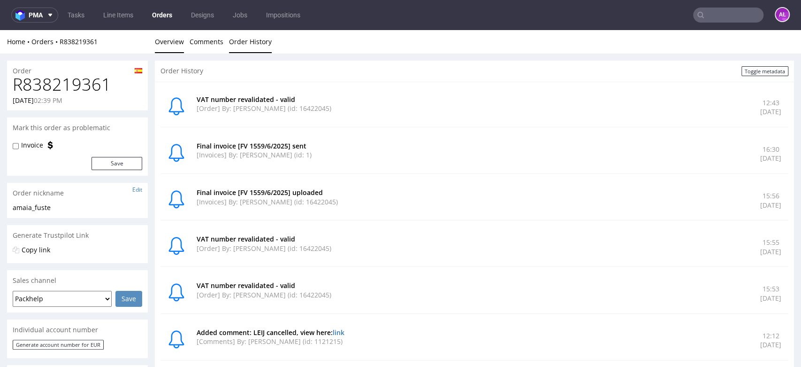
click at [180, 38] on link "Overview" at bounding box center [169, 41] width 29 height 23
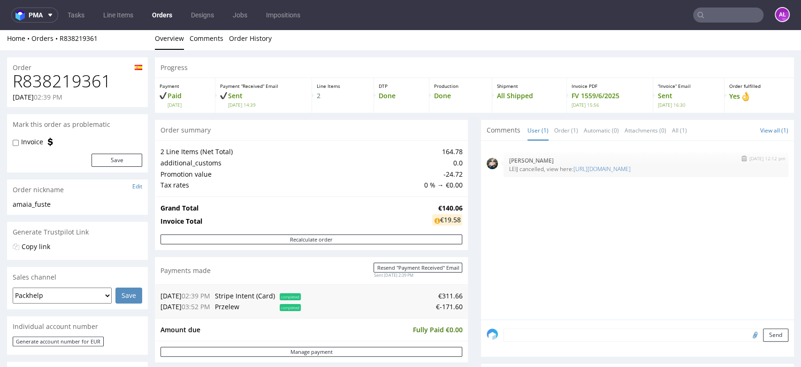
scroll to position [261, 0]
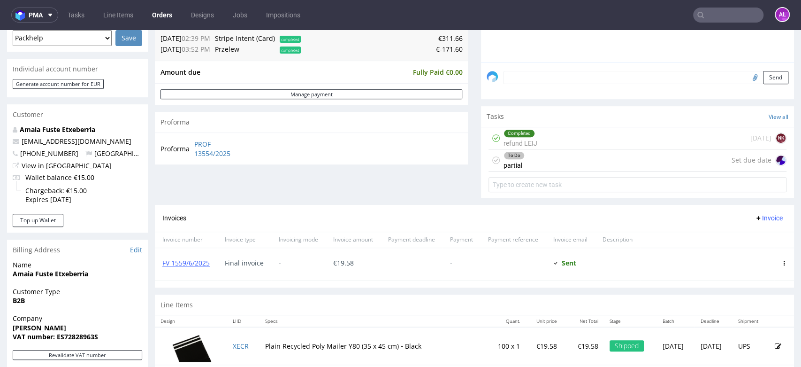
click at [755, 214] on span "Invoice" at bounding box center [769, 218] width 28 height 8
click at [752, 234] on span "Upload" at bounding box center [753, 236] width 46 height 9
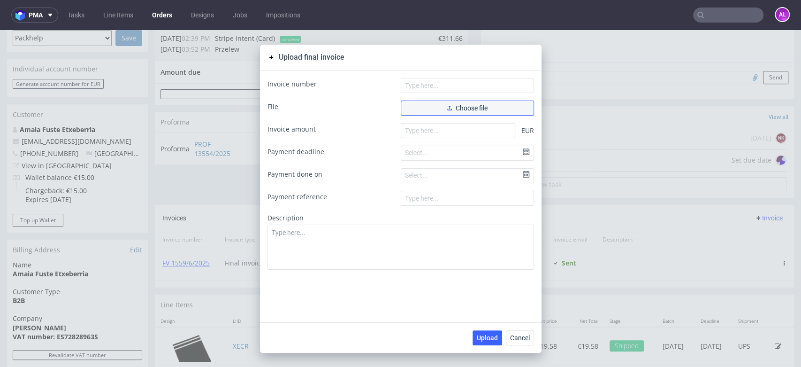
click at [476, 108] on span "Choose file" at bounding box center [467, 108] width 40 height 7
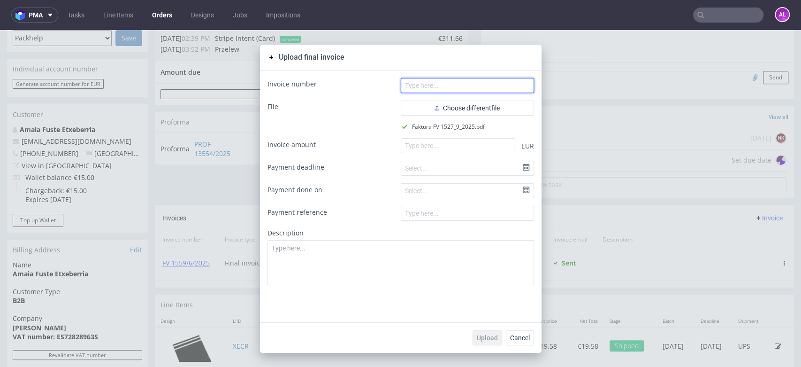
drag, startPoint x: 443, startPoint y: 88, endPoint x: 354, endPoint y: 42, distance: 99.7
click at [443, 88] on input "text" at bounding box center [467, 85] width 133 height 15
paste input "FV 1527/9/2025"
type input "FV 1527/9/2025"
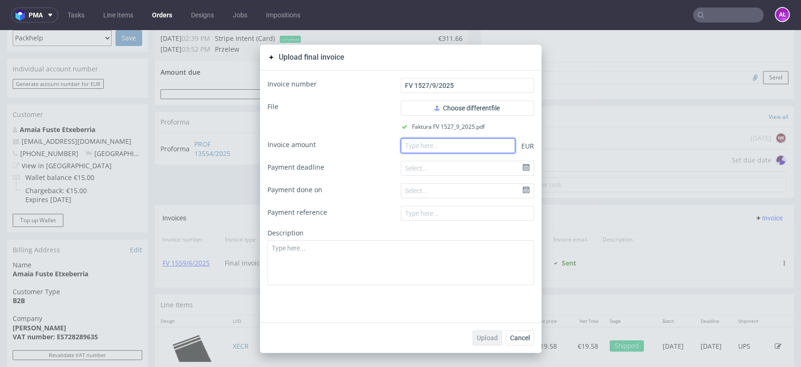
click at [481, 152] on input "number" at bounding box center [458, 145] width 115 height 15
paste input "120.48"
type input "120.48"
click at [489, 331] on button "Upload" at bounding box center [488, 337] width 30 height 15
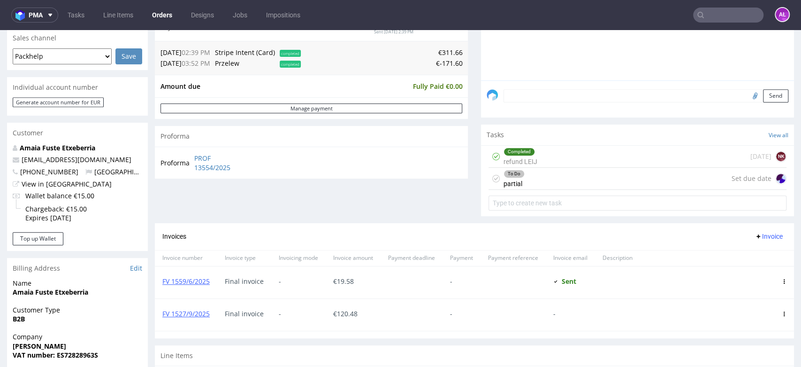
scroll to position [261, 0]
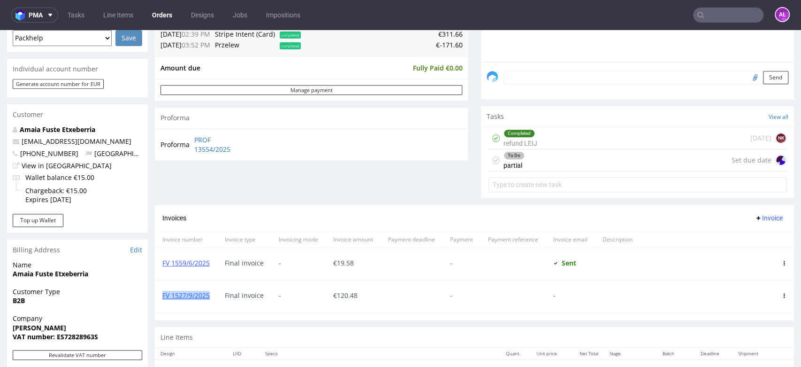
drag, startPoint x: 214, startPoint y: 299, endPoint x: 157, endPoint y: 295, distance: 56.9
click at [157, 295] on div "FV 1527/9/2025" at bounding box center [186, 296] width 62 height 32
copy link "FV 1527/9/2025"
click at [591, 159] on div "To Do partial Set due date" at bounding box center [638, 160] width 298 height 22
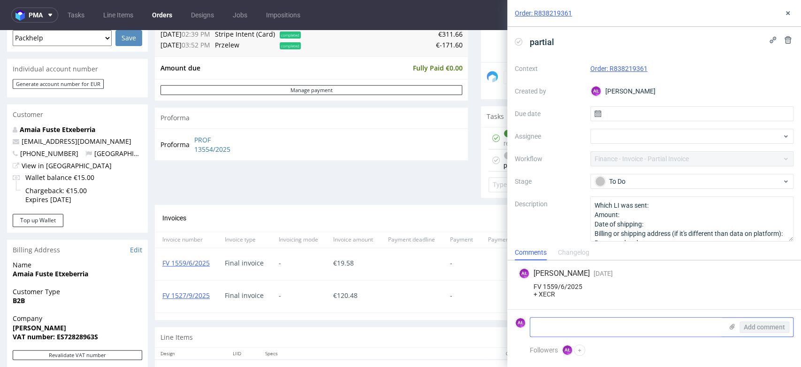
click at [635, 327] on textarea at bounding box center [626, 326] width 192 height 19
paste textarea "FV 1527/9/2025"
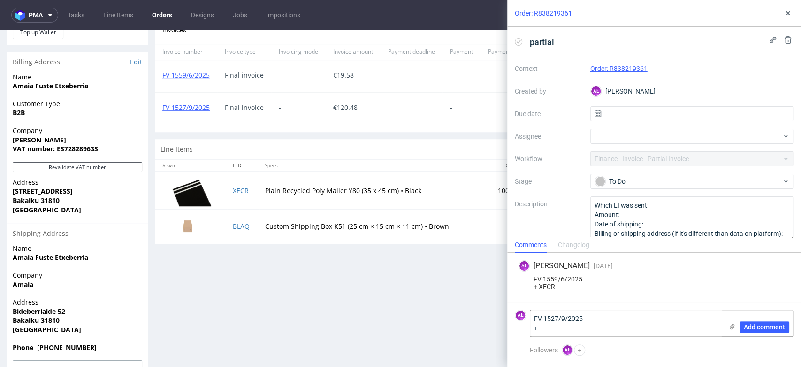
scroll to position [469, 0]
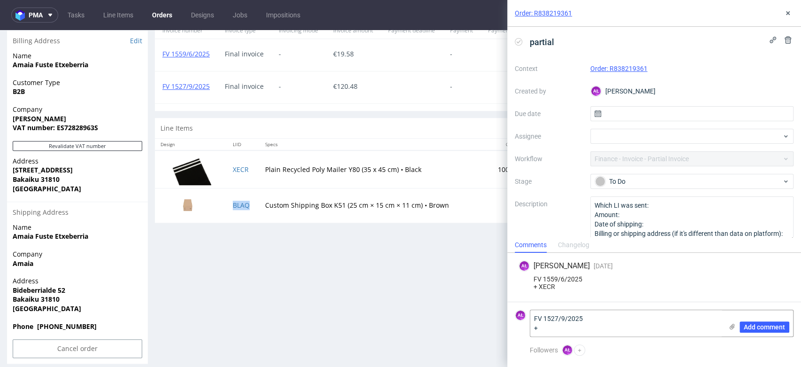
click at [246, 211] on td "BLAQ" at bounding box center [243, 205] width 33 height 34
copy link "BLAQ"
click at [645, 329] on textarea "FV 1527/9/2025 +" at bounding box center [626, 323] width 192 height 26
paste textarea "BLAQ"
type textarea "FV 1527/9/2025 + BLAQ"
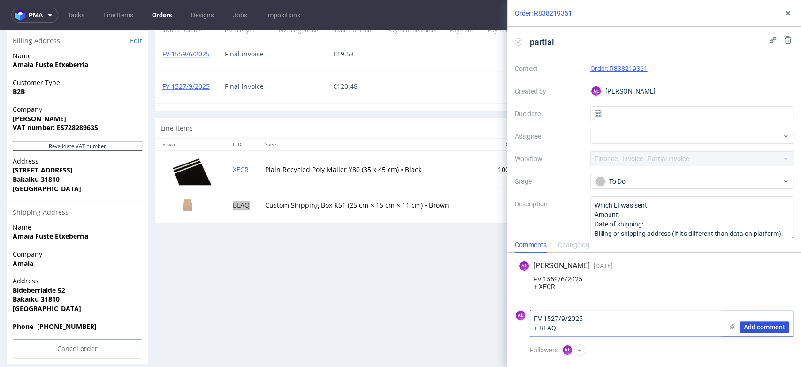
click at [759, 327] on span "Add comment" at bounding box center [764, 326] width 41 height 7
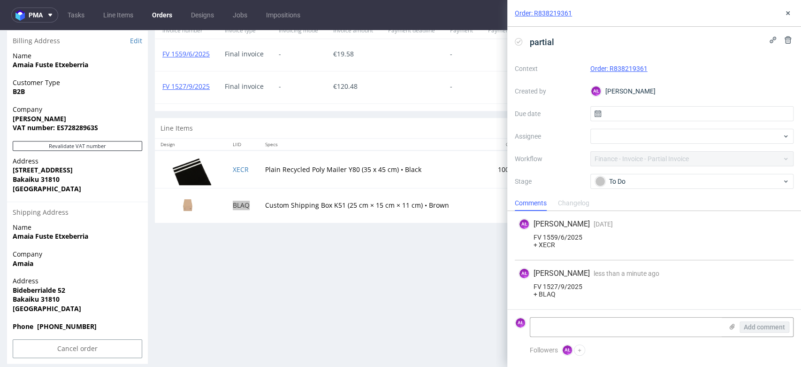
click at [519, 43] on icon at bounding box center [519, 42] width 8 height 8
click at [788, 12] on icon at bounding box center [788, 13] width 8 height 8
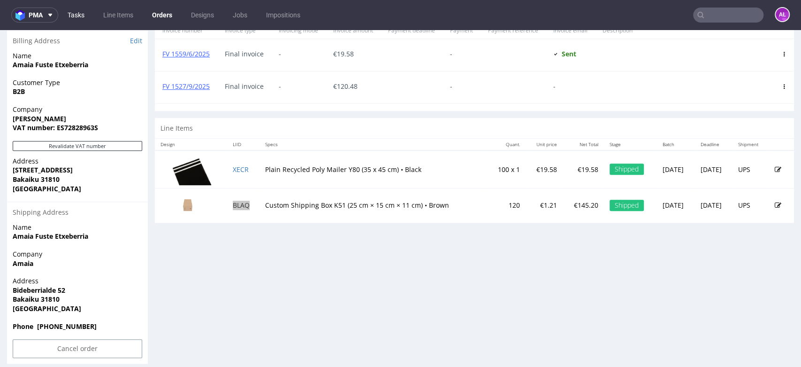
click at [77, 13] on link "Tasks" at bounding box center [76, 15] width 28 height 15
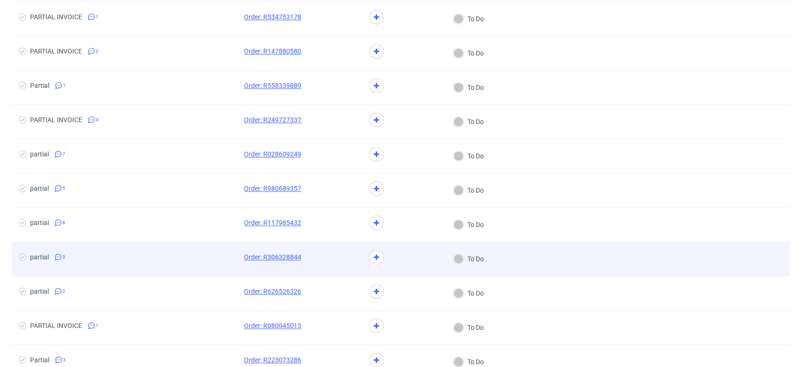
scroll to position [469, 0]
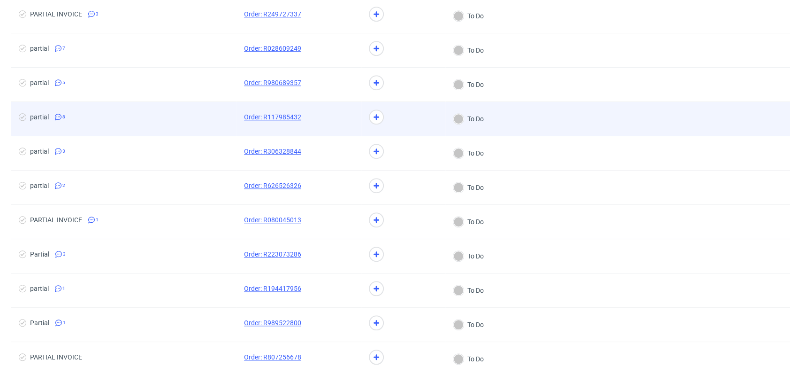
click at [327, 110] on div at bounding box center [335, 119] width 53 height 34
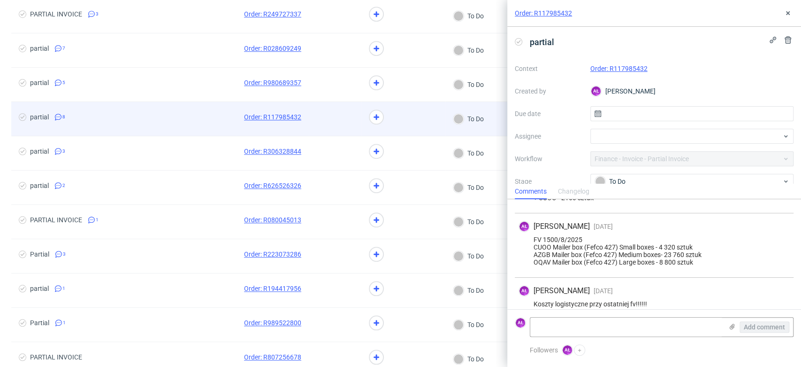
scroll to position [305, 0]
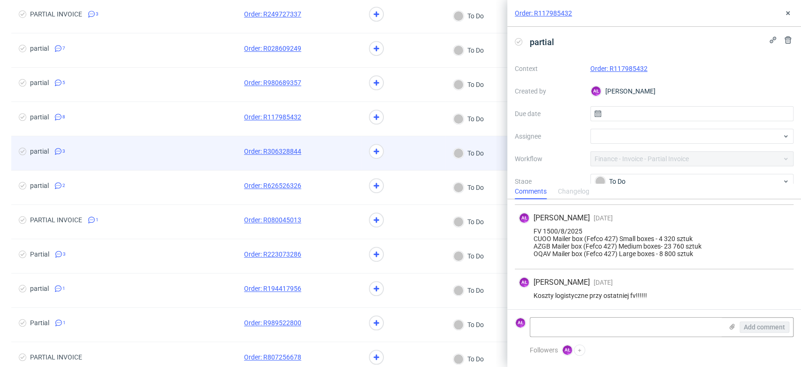
click at [334, 166] on div at bounding box center [335, 153] width 53 height 34
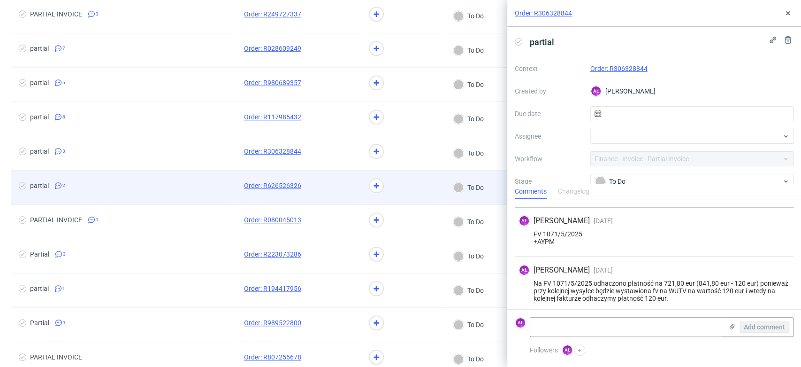
scroll to position [52, 0]
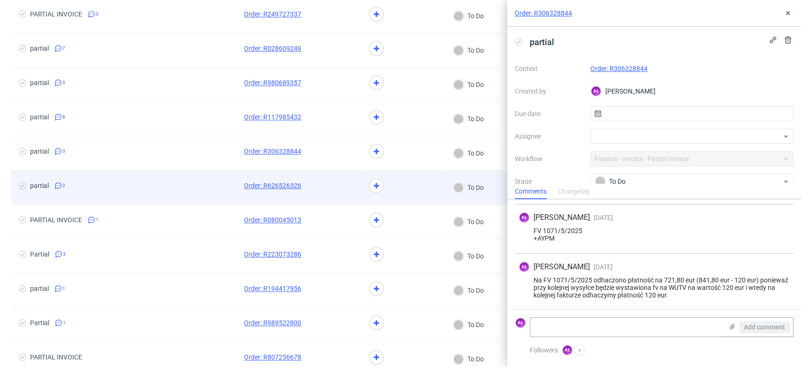
click at [330, 179] on div at bounding box center [335, 187] width 53 height 34
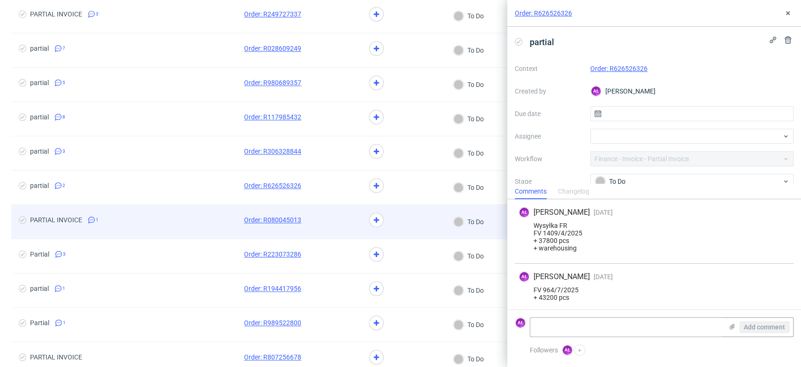
scroll to position [2, 0]
click at [323, 218] on span at bounding box center [335, 221] width 38 height 11
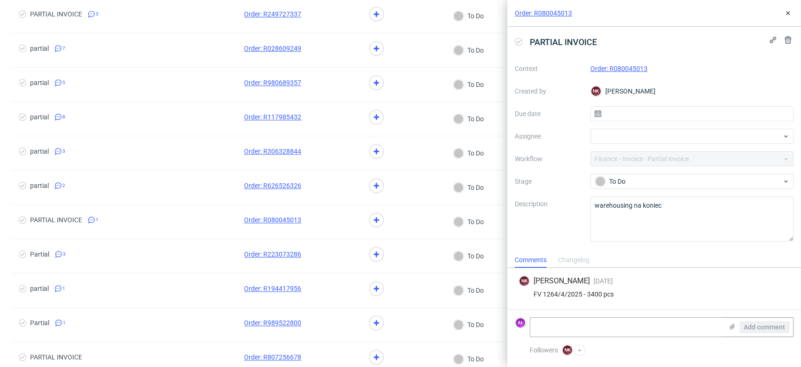
click at [609, 68] on link "Order: R080045013" at bounding box center [619, 69] width 57 height 8
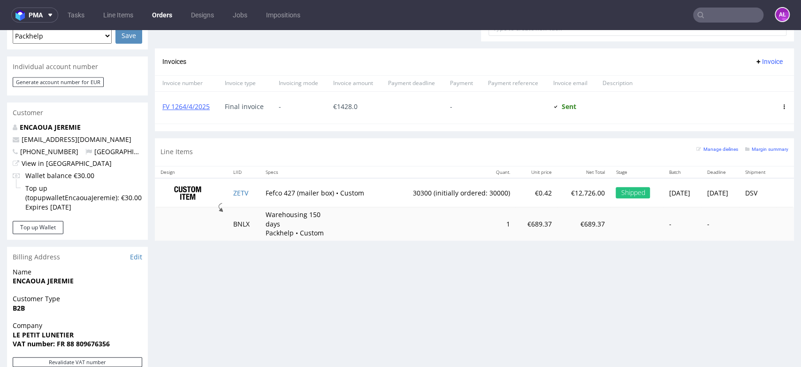
scroll to position [261, 0]
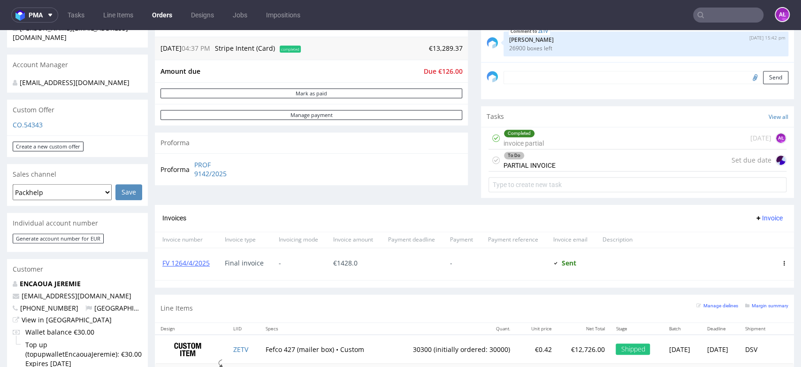
click at [528, 169] on div "To Do PARTIAL INVOICE" at bounding box center [530, 160] width 52 height 22
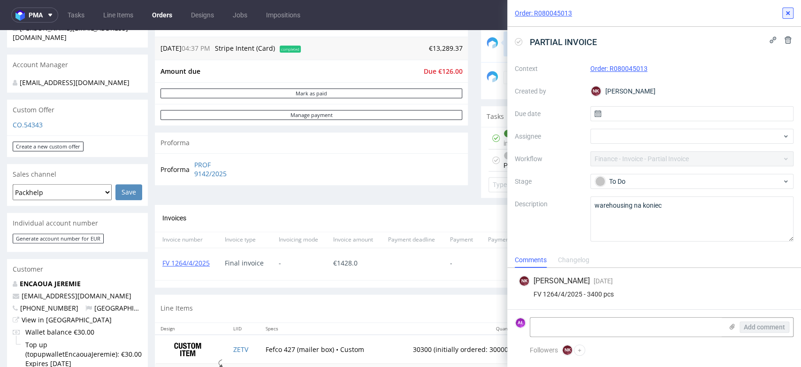
click at [785, 15] on icon at bounding box center [788, 13] width 8 height 8
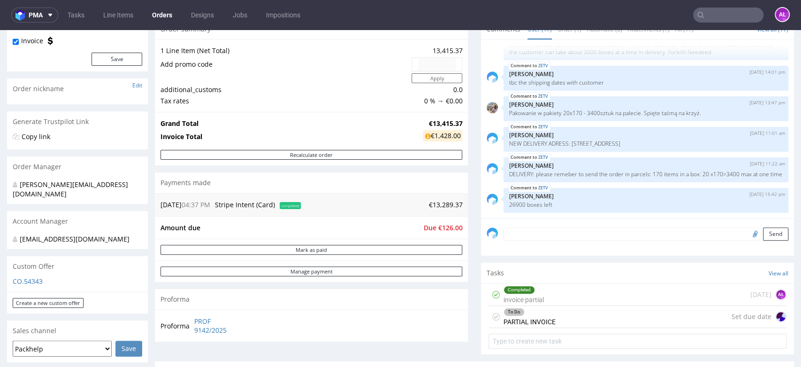
scroll to position [313, 0]
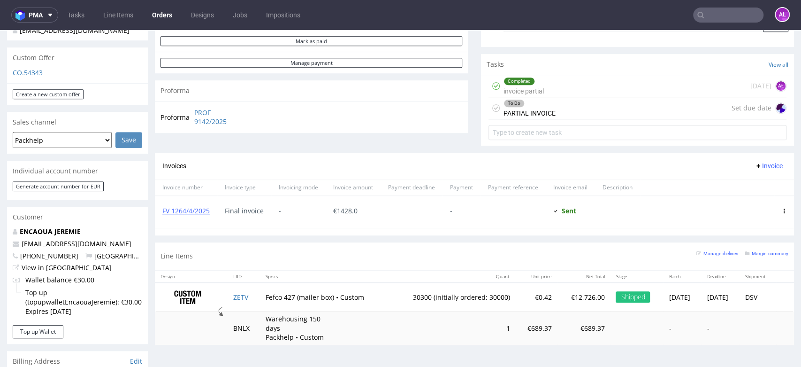
click at [538, 111] on div "To Do PARTIAL INVOICE" at bounding box center [530, 108] width 52 height 22
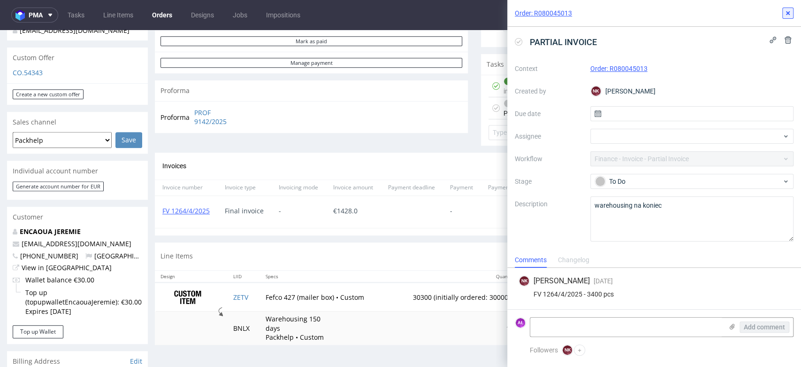
click at [785, 14] on icon at bounding box center [788, 13] width 8 height 8
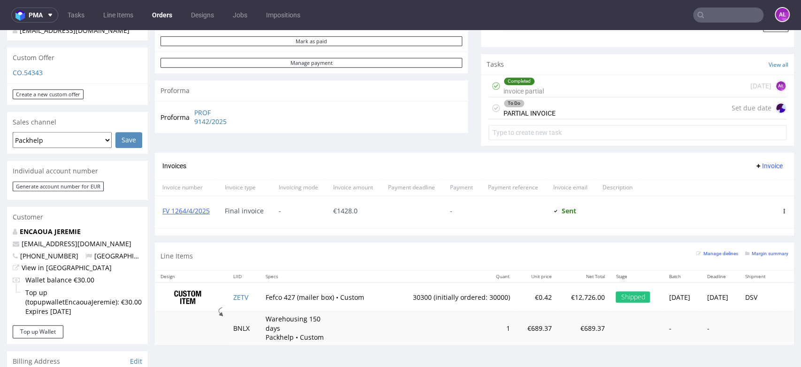
click at [540, 85] on div "Completed invoice partial [DATE] AŁ" at bounding box center [638, 86] width 298 height 22
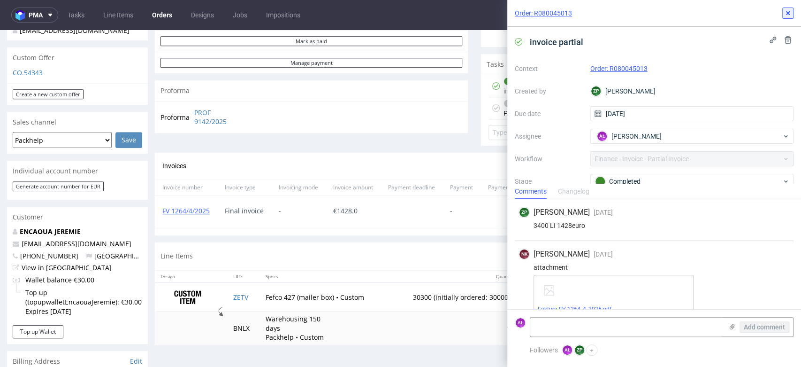
click at [788, 14] on icon at bounding box center [788, 13] width 8 height 8
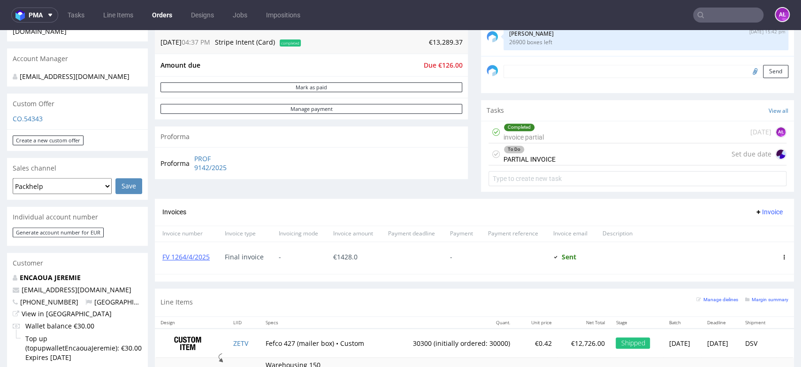
scroll to position [365, 0]
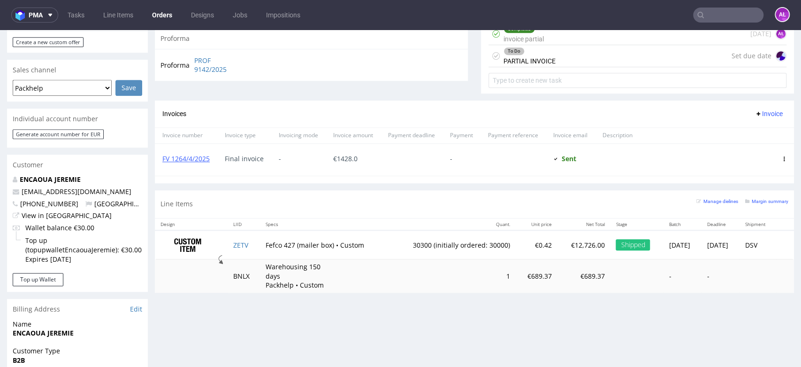
click at [555, 55] on div "To Do PARTIAL INVOICE Set due date" at bounding box center [638, 56] width 298 height 22
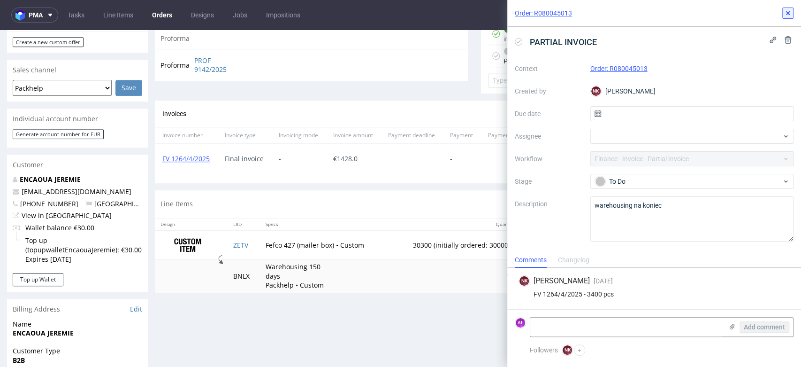
click at [784, 8] on button at bounding box center [788, 13] width 11 height 11
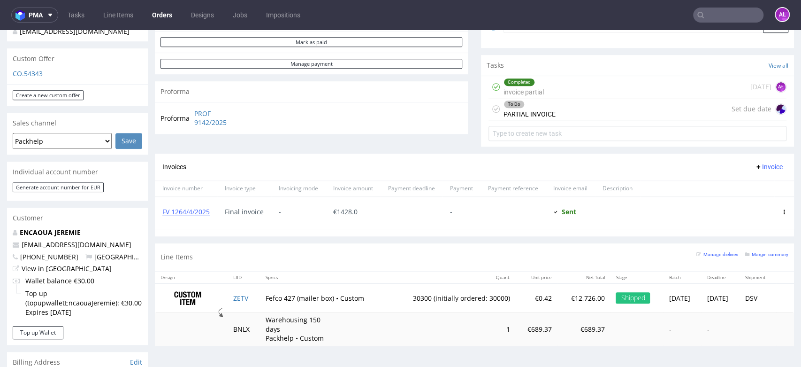
scroll to position [313, 0]
click at [554, 113] on div "To Do PARTIAL INVOICE Set due date" at bounding box center [638, 108] width 298 height 22
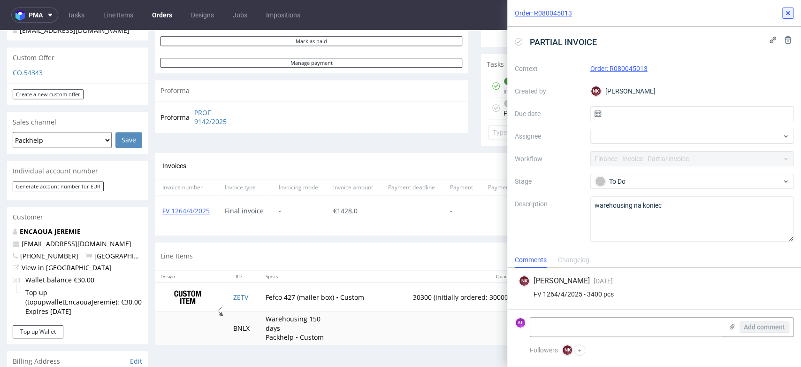
click at [789, 12] on use at bounding box center [788, 13] width 4 height 4
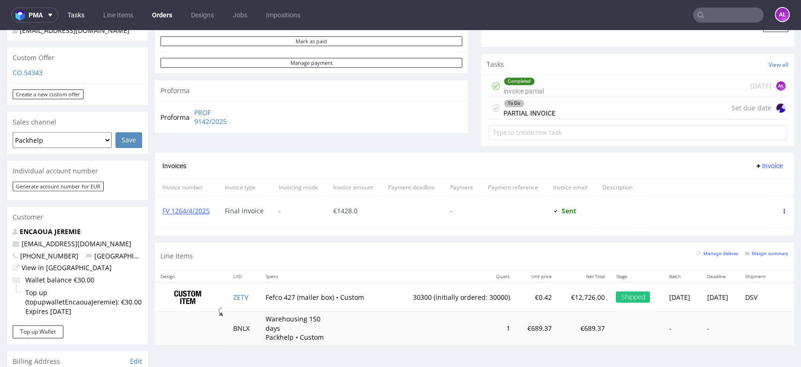
click at [74, 16] on link "Tasks" at bounding box center [76, 15] width 28 height 15
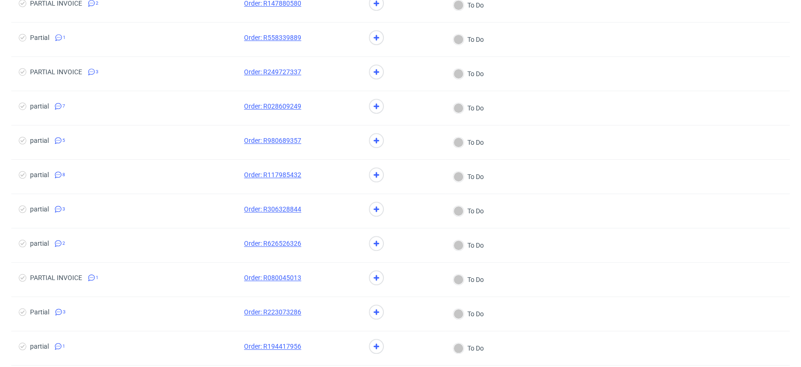
scroll to position [417, 0]
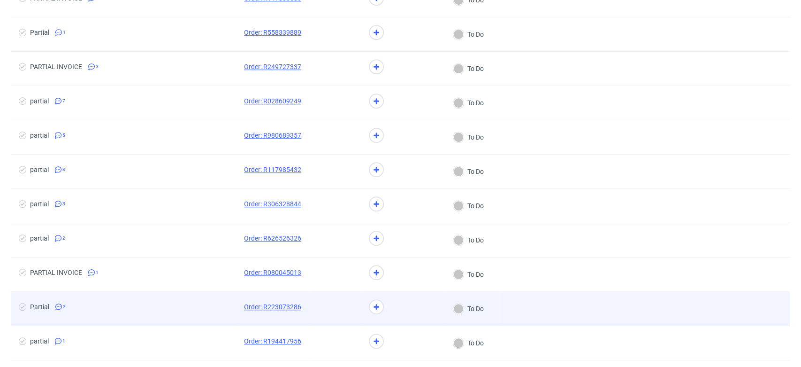
click at [322, 310] on span at bounding box center [335, 308] width 38 height 11
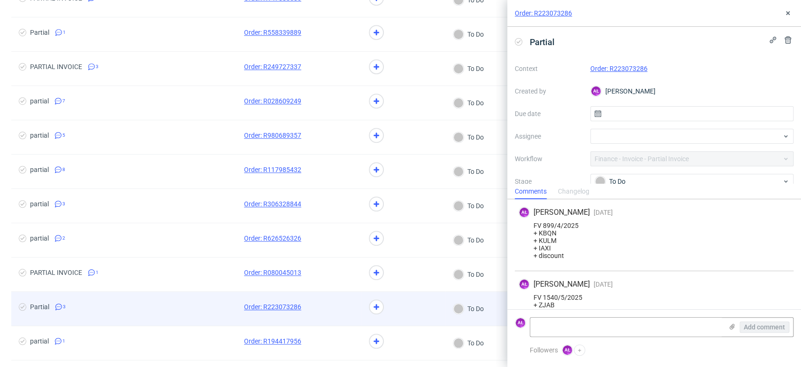
scroll to position [52, 0]
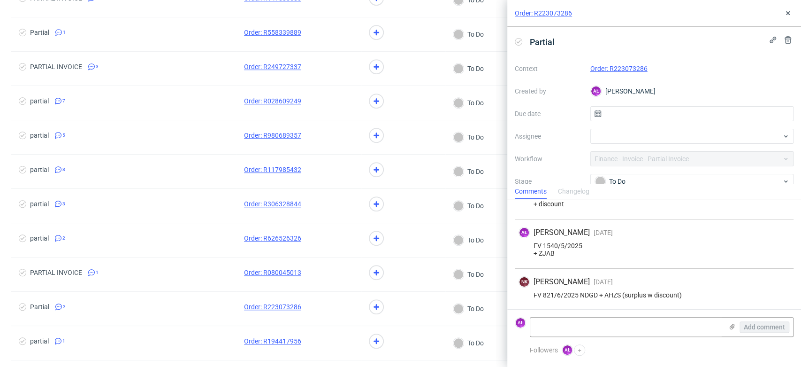
click at [620, 67] on link "Order: R223073286" at bounding box center [619, 69] width 57 height 8
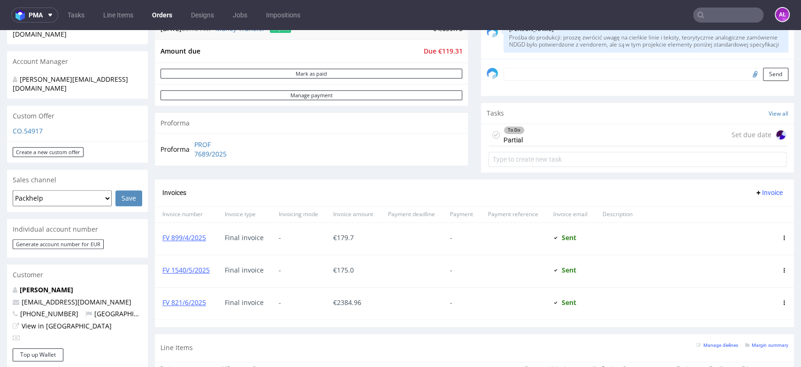
scroll to position [261, 0]
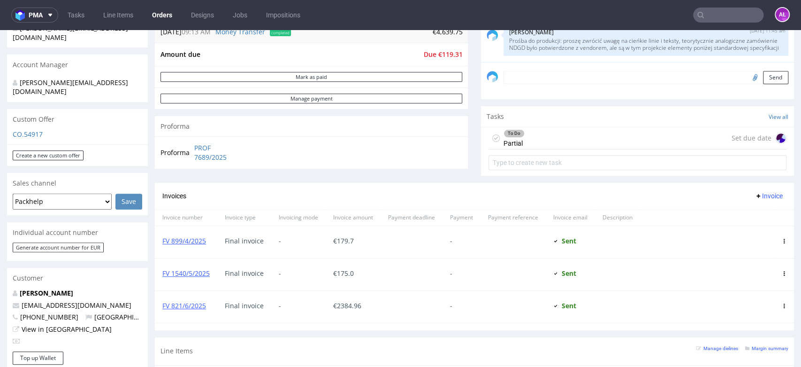
click at [539, 141] on div "To Do Partial Set due date" at bounding box center [638, 138] width 298 height 22
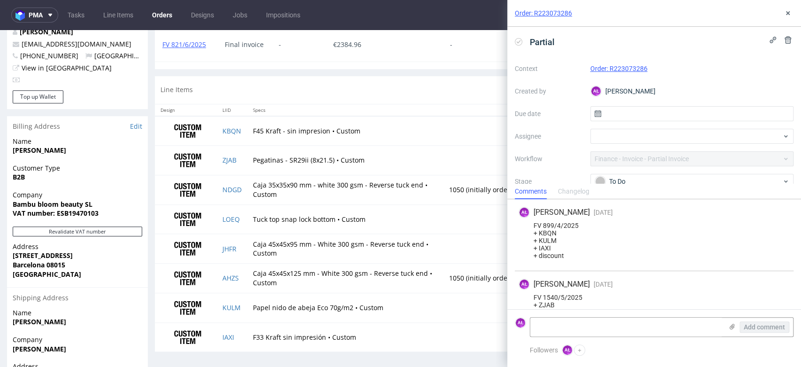
scroll to position [52, 0]
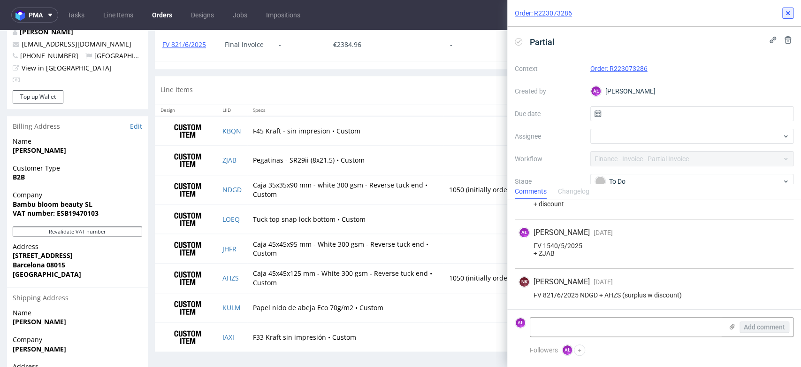
click at [788, 12] on icon at bounding box center [788, 13] width 8 height 8
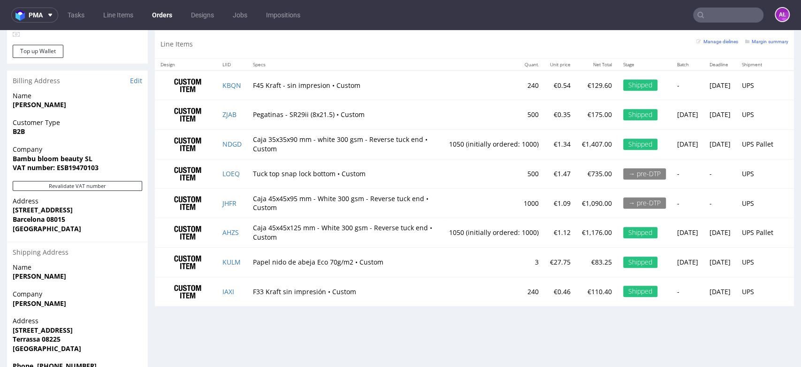
scroll to position [574, 0]
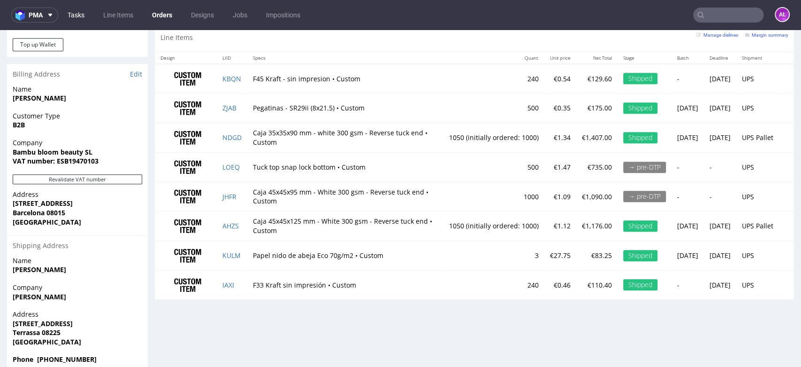
click at [77, 15] on link "Tasks" at bounding box center [76, 15] width 28 height 15
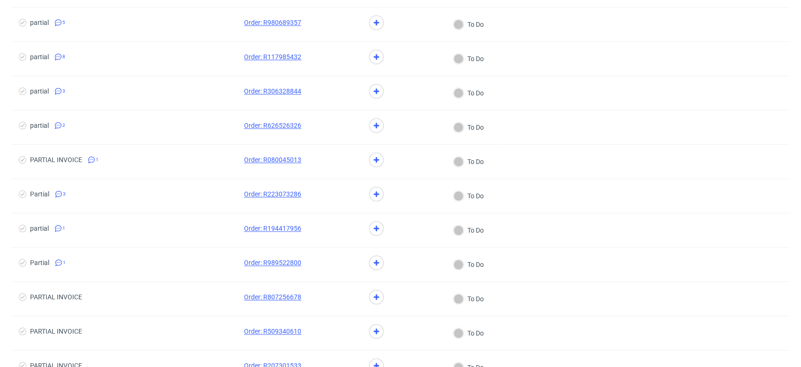
scroll to position [574, 0]
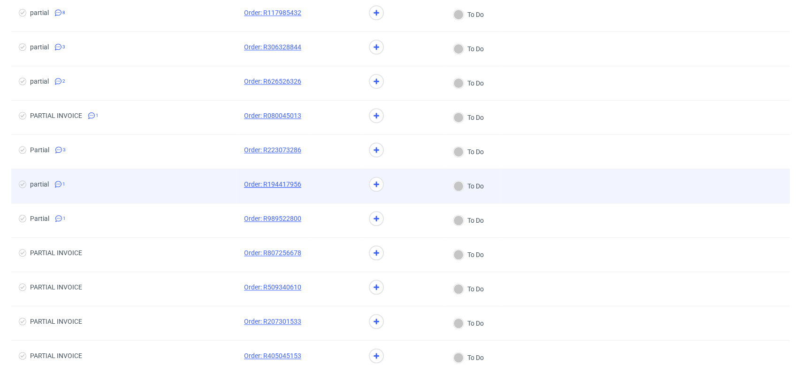
click at [275, 180] on link "Order: R194417956" at bounding box center [272, 184] width 57 height 8
click at [328, 184] on span at bounding box center [335, 185] width 38 height 11
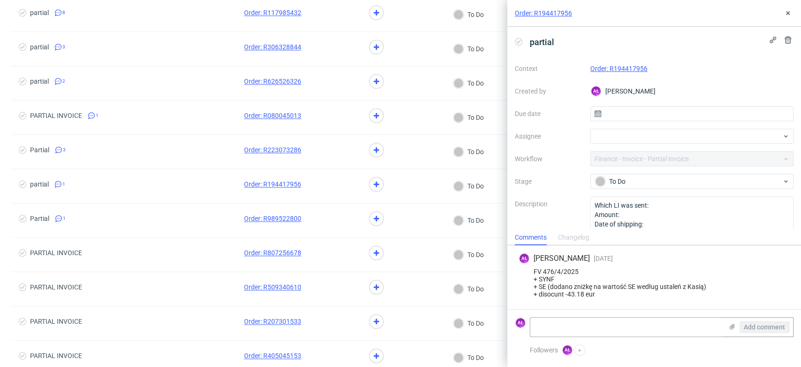
click at [629, 67] on link "Order: R194417956" at bounding box center [619, 69] width 57 height 8
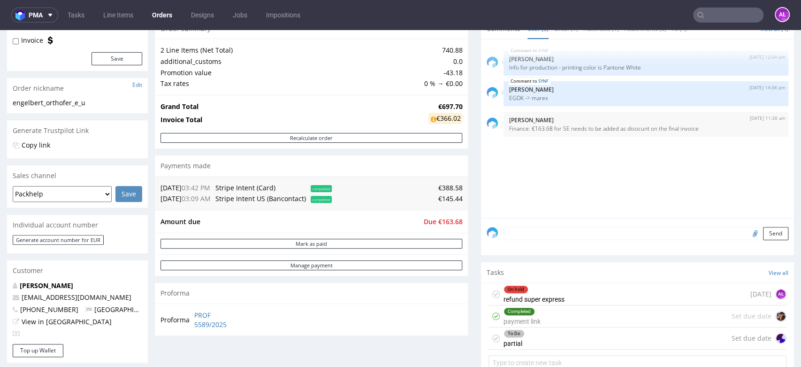
scroll to position [261, 0]
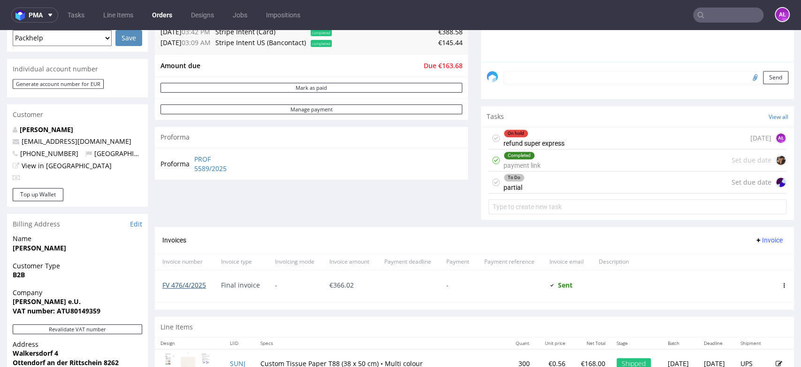
click at [184, 284] on link "FV 476/4/2025" at bounding box center [184, 284] width 44 height 9
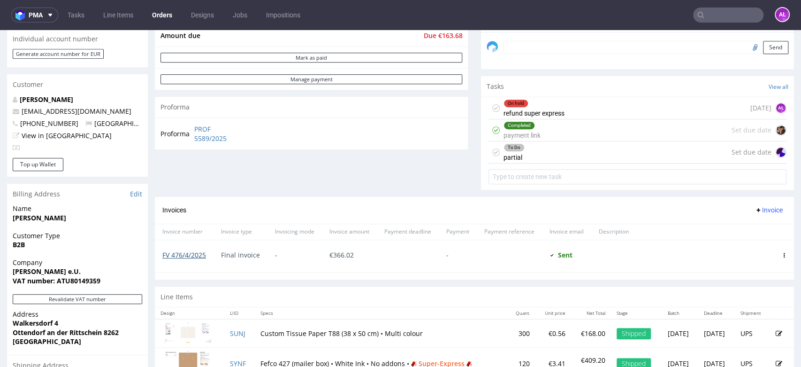
scroll to position [313, 0]
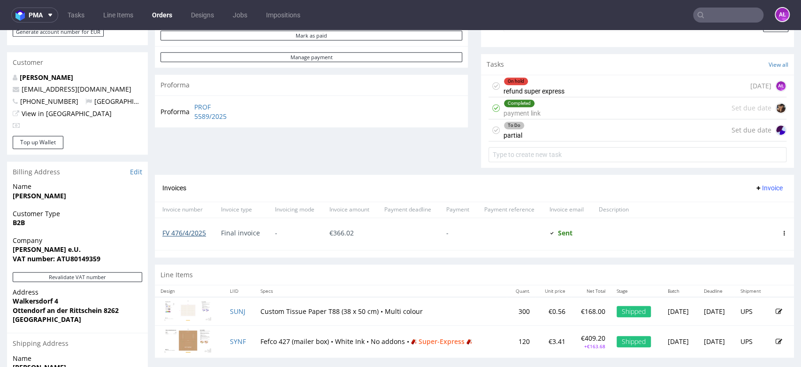
click at [196, 232] on link "FV 476/4/2025" at bounding box center [184, 232] width 44 height 9
click at [514, 89] on div "On hold refund super express" at bounding box center [534, 86] width 61 height 22
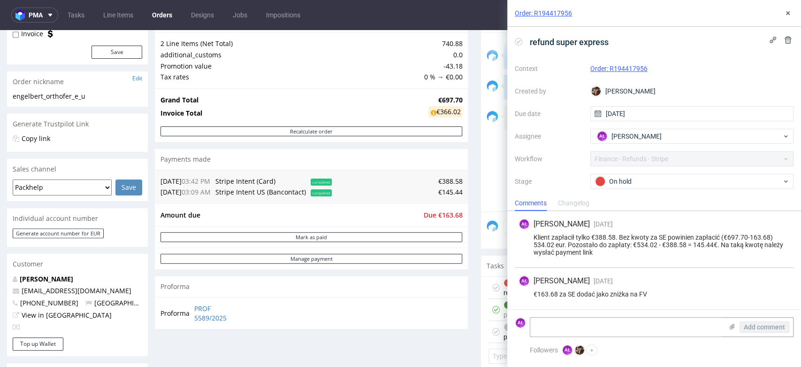
scroll to position [104, 0]
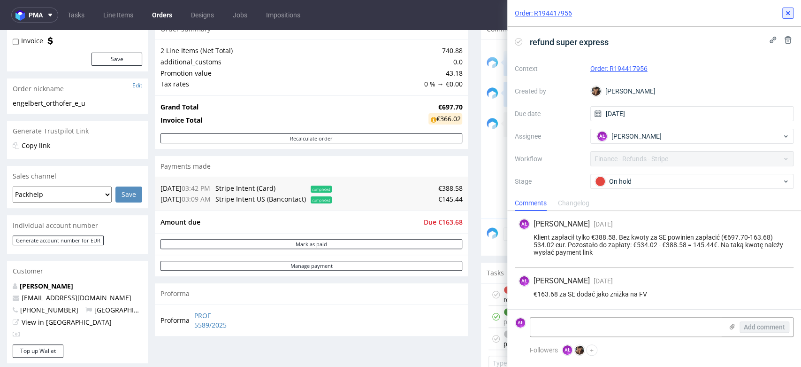
click at [787, 14] on use at bounding box center [788, 13] width 4 height 4
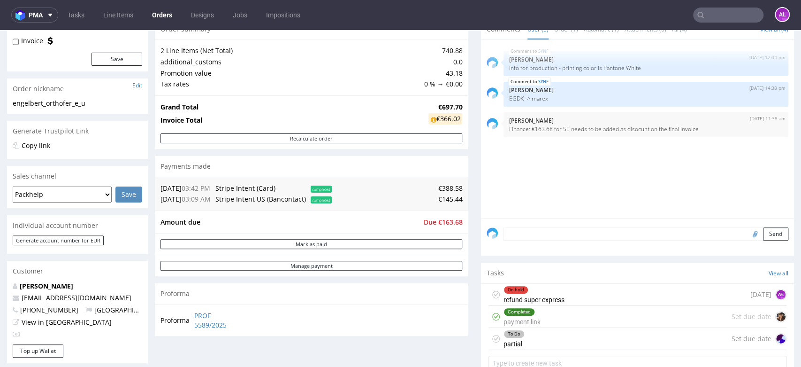
scroll to position [156, 0]
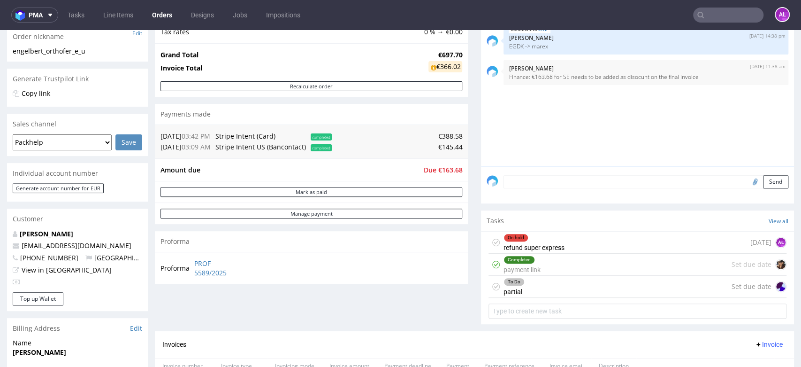
click at [529, 281] on div "To Do partial Set due date" at bounding box center [638, 287] width 298 height 22
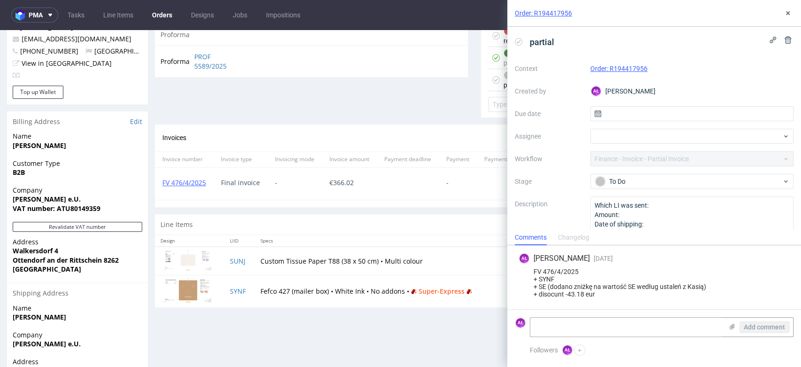
scroll to position [365, 0]
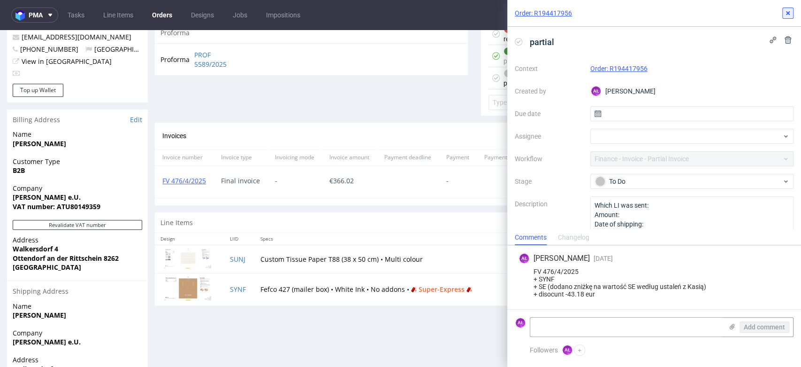
click at [792, 11] on button at bounding box center [788, 13] width 11 height 11
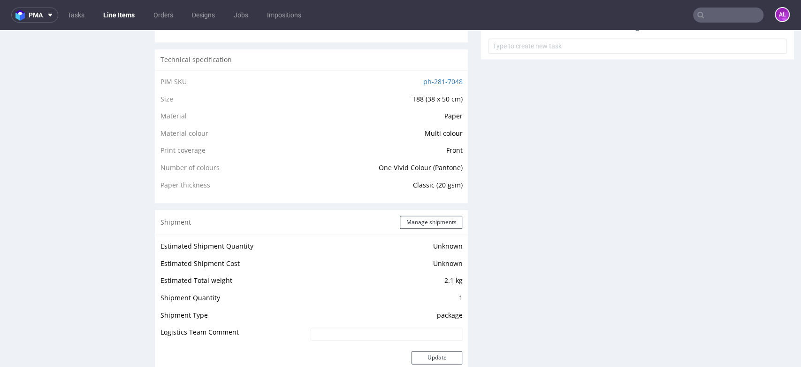
scroll to position [939, 0]
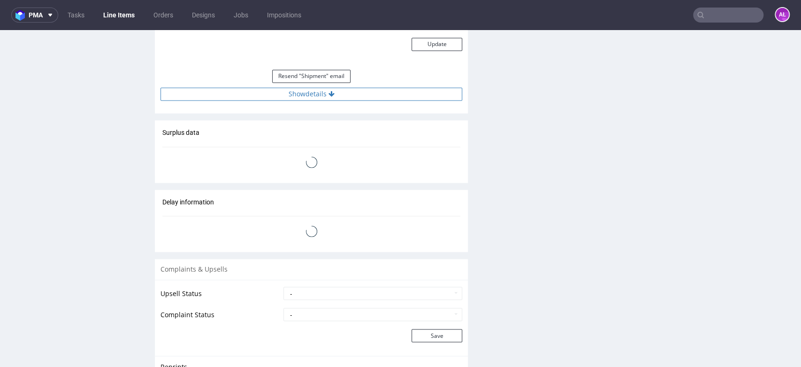
click at [346, 94] on button "Show details" at bounding box center [312, 93] width 302 height 13
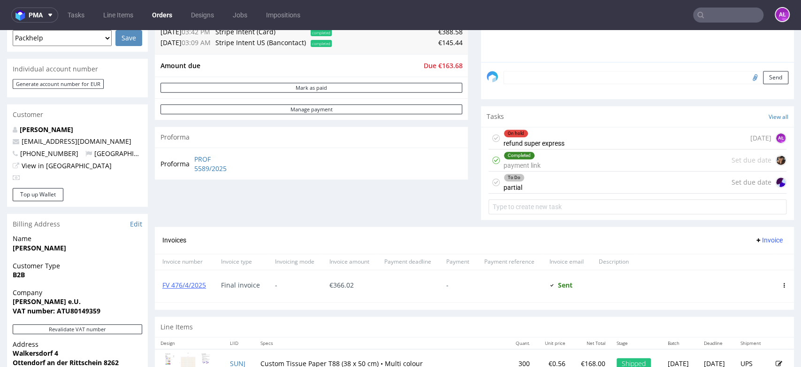
scroll to position [417, 0]
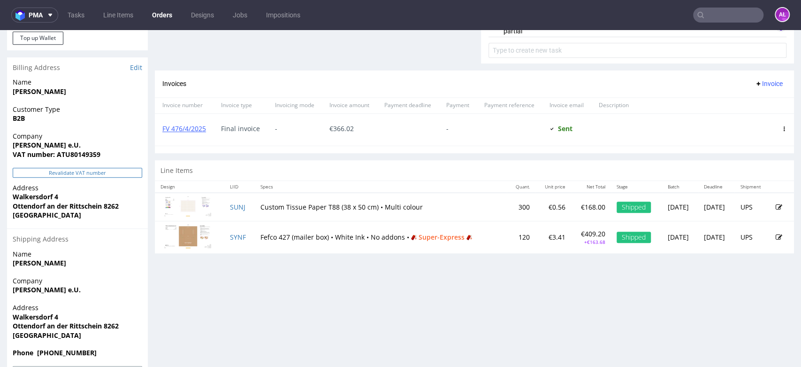
click at [117, 171] on button "Revalidate VAT number" at bounding box center [78, 173] width 130 height 10
click at [135, 173] on button "Revalidate VAT number" at bounding box center [78, 173] width 130 height 10
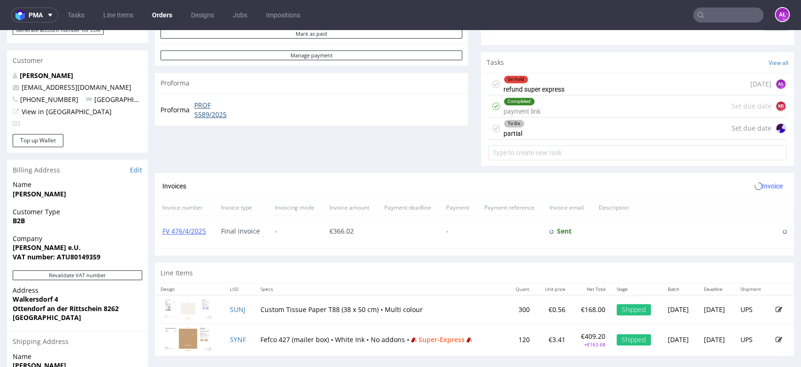
scroll to position [313, 0]
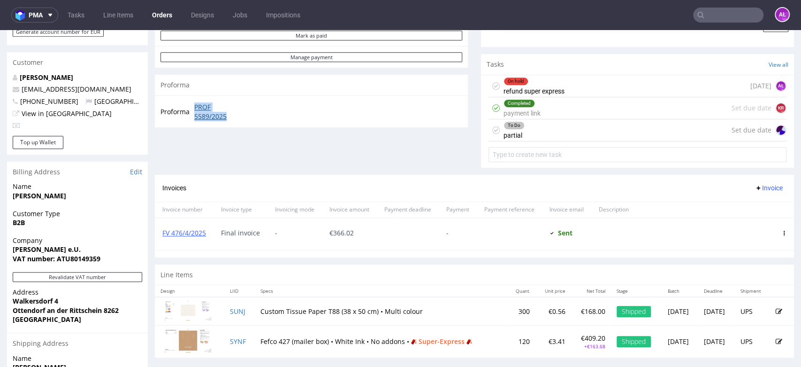
drag, startPoint x: 190, startPoint y: 103, endPoint x: 233, endPoint y: 115, distance: 45.0
click at [233, 115] on tr "Proforma PROF 5589/2025" at bounding box center [203, 111] width 84 height 20
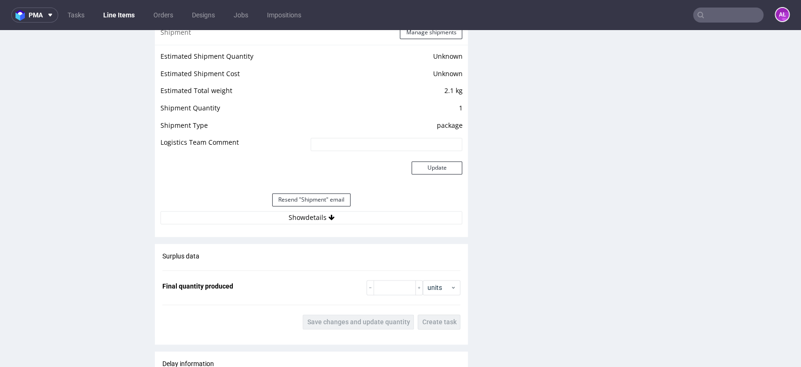
scroll to position [939, 0]
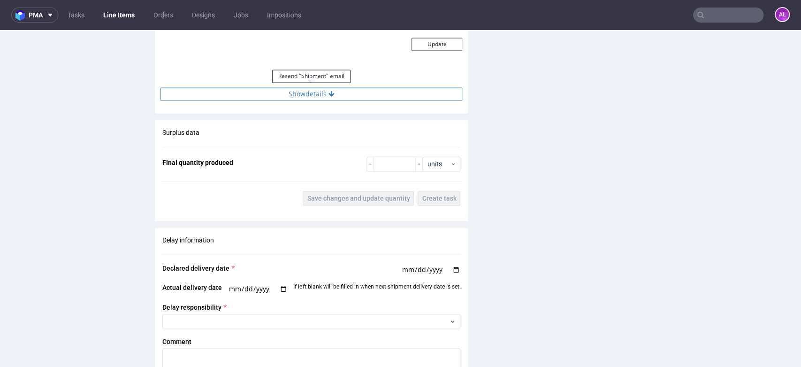
click at [315, 98] on button "Show details" at bounding box center [312, 93] width 302 height 13
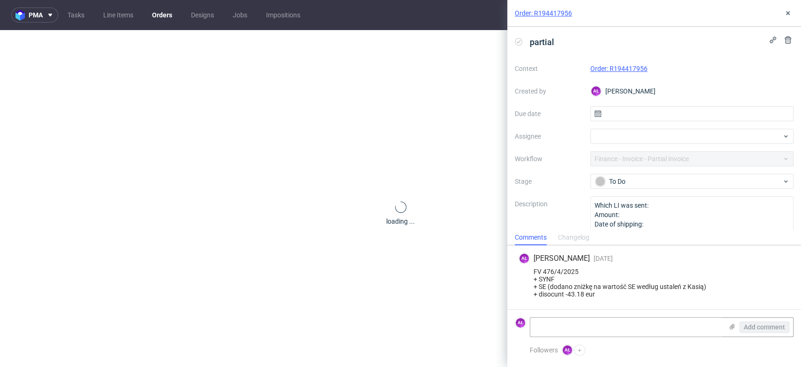
click at [622, 66] on link "Order: R194417956" at bounding box center [619, 69] width 57 height 8
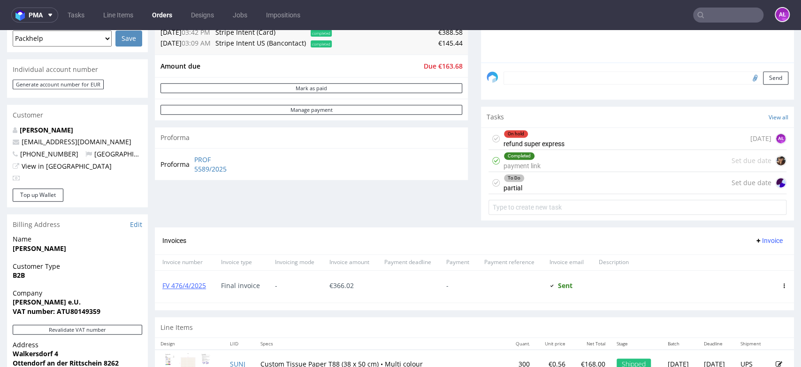
scroll to position [261, 0]
click at [180, 282] on link "FV 476/4/2025" at bounding box center [184, 284] width 44 height 9
click at [537, 182] on div "To Do partial Set due date" at bounding box center [638, 182] width 298 height 22
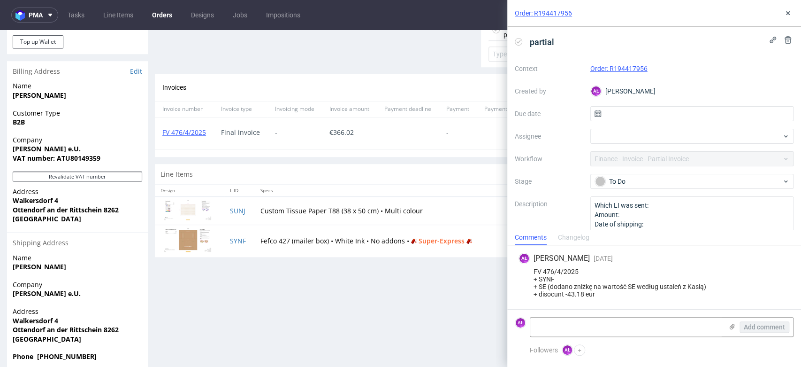
scroll to position [417, 0]
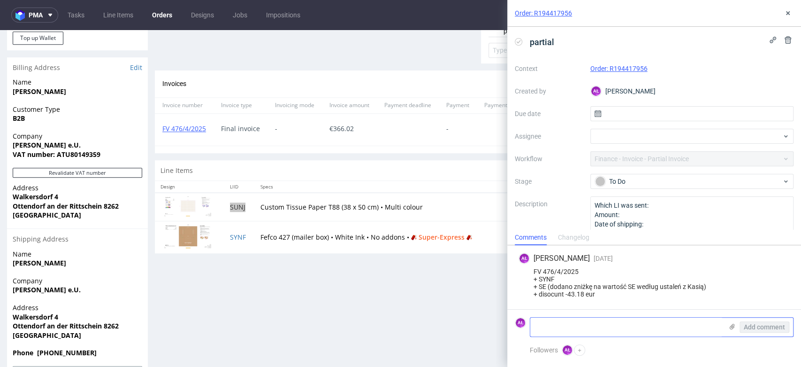
click at [599, 324] on textarea at bounding box center [626, 326] width 192 height 19
paste textarea "PROF 5589/2025"
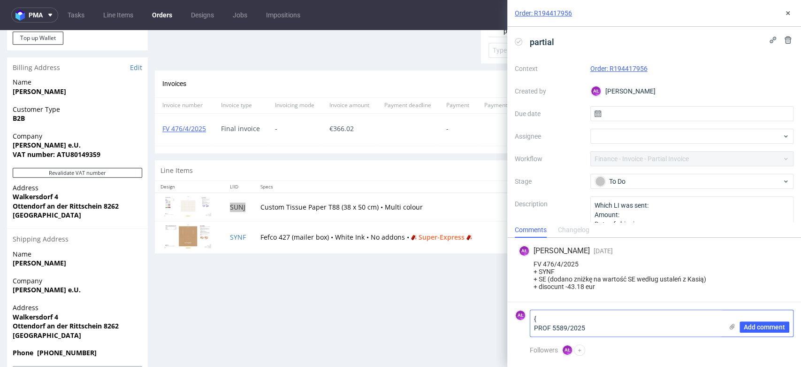
scroll to position [0, 0]
drag, startPoint x: 604, startPoint y: 325, endPoint x: 514, endPoint y: 313, distance: 90.9
click at [515, 314] on div "AŁ { PROF 5589/2025 Add comment" at bounding box center [654, 322] width 279 height 27
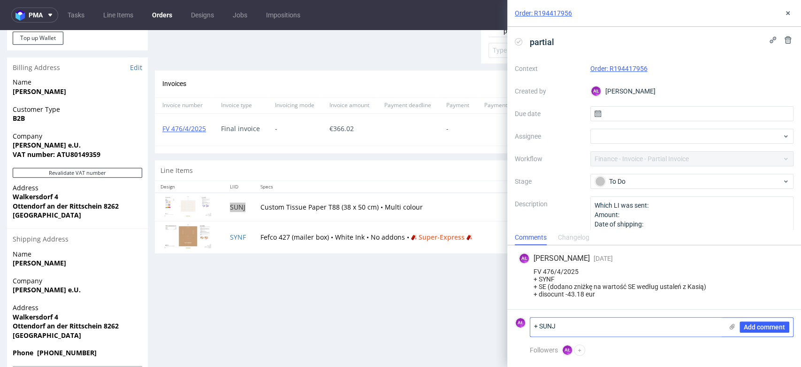
click at [534, 326] on textarea "+ SUNJ" at bounding box center [626, 326] width 192 height 19
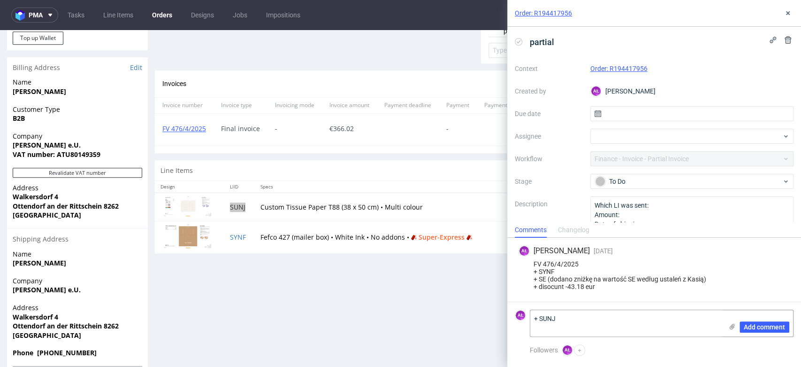
click at [578, 305] on form "AŁ + SUNJ Add comment" at bounding box center [654, 322] width 294 height 43
click at [564, 320] on textarea "+ SUNJ" at bounding box center [626, 323] width 192 height 26
click at [563, 316] on textarea "+ SUNJ" at bounding box center [626, 323] width 192 height 26
paste textarea "FV 1529/9/2025"
type textarea "FV 1529/9/2025 + SUNJ"
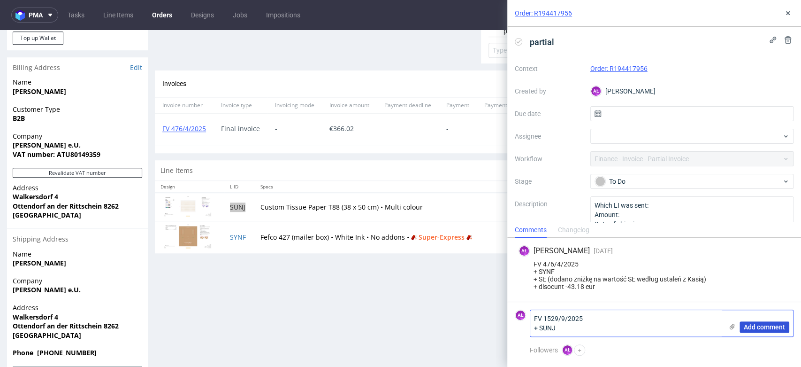
click at [771, 322] on button "Add comment" at bounding box center [765, 326] width 50 height 11
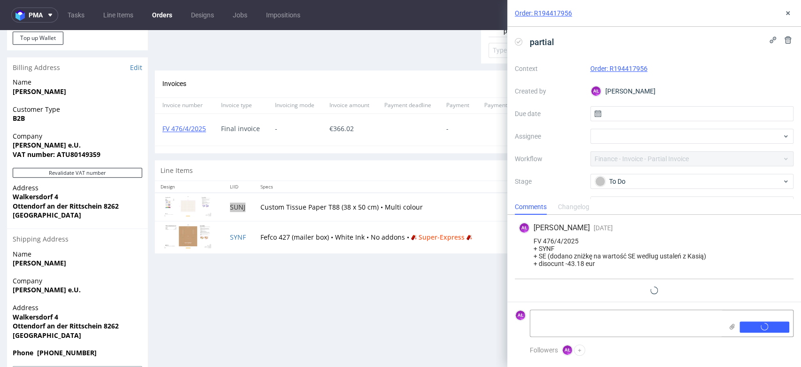
scroll to position [2, 0]
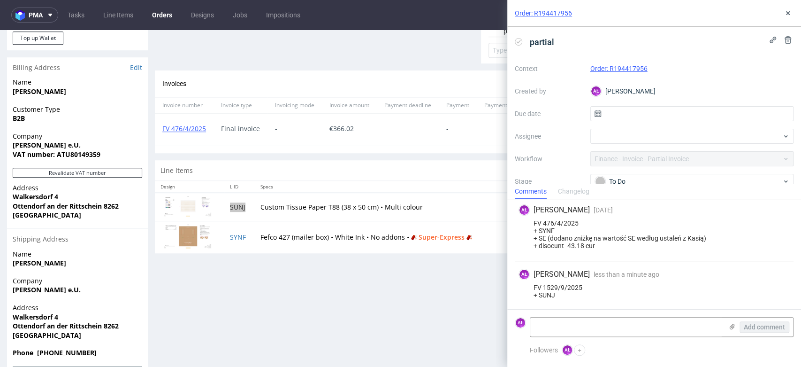
click at [518, 41] on icon at bounding box center [519, 42] width 8 height 8
click at [789, 13] on icon at bounding box center [788, 13] width 8 height 8
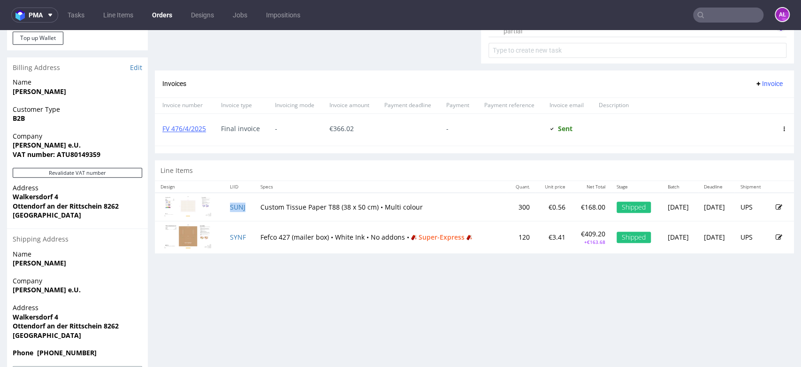
click at [758, 82] on span "Invoice" at bounding box center [769, 84] width 28 height 8
click at [753, 100] on span "Upload" at bounding box center [753, 102] width 46 height 9
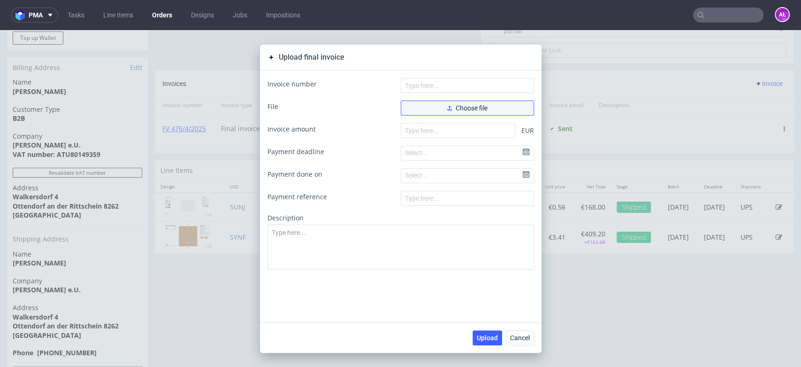
click at [458, 111] on span "Choose file" at bounding box center [467, 108] width 40 height 7
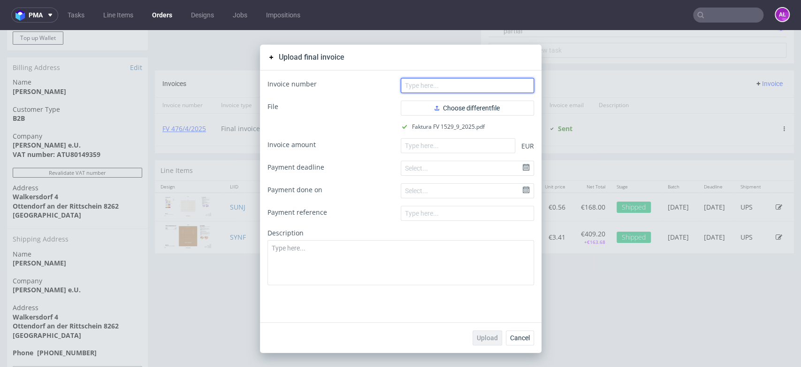
click at [456, 85] on input "text" at bounding box center [467, 85] width 133 height 15
paste input "FV 1529/9/2025"
type input "FV 1529/9/2025"
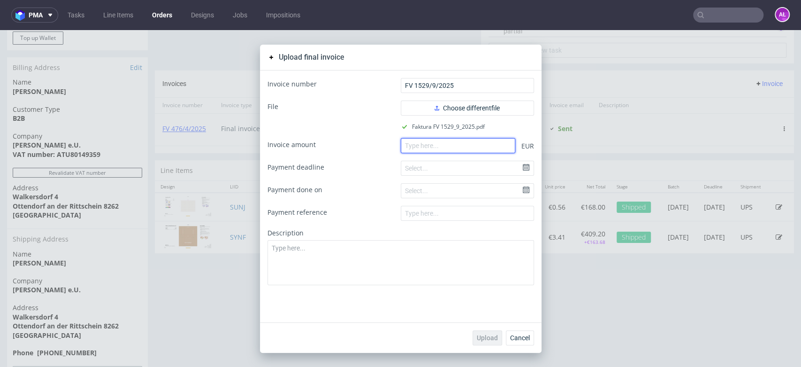
click at [425, 148] on input "number" at bounding box center [458, 145] width 115 height 15
paste input "168.00"
type input "168.00"
click at [493, 334] on span "Upload" at bounding box center [487, 337] width 21 height 7
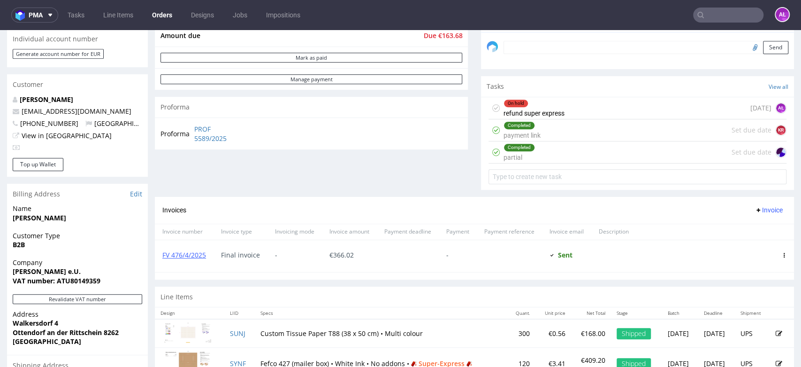
scroll to position [365, 0]
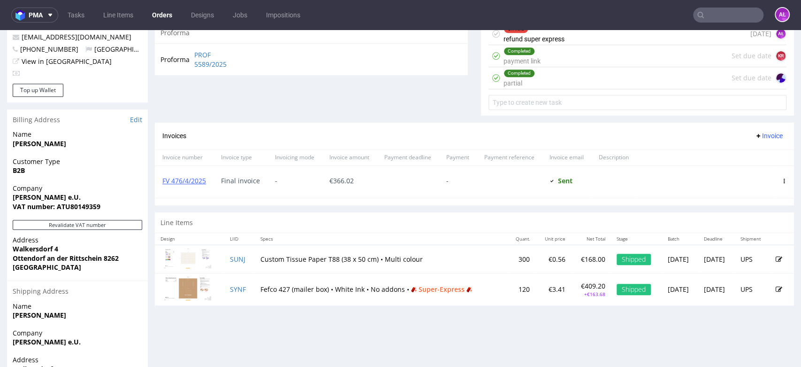
drag, startPoint x: 758, startPoint y: 133, endPoint x: 760, endPoint y: 141, distance: 8.3
click at [759, 134] on span "Invoice" at bounding box center [769, 136] width 28 height 8
click at [761, 151] on span "Upload" at bounding box center [753, 154] width 46 height 9
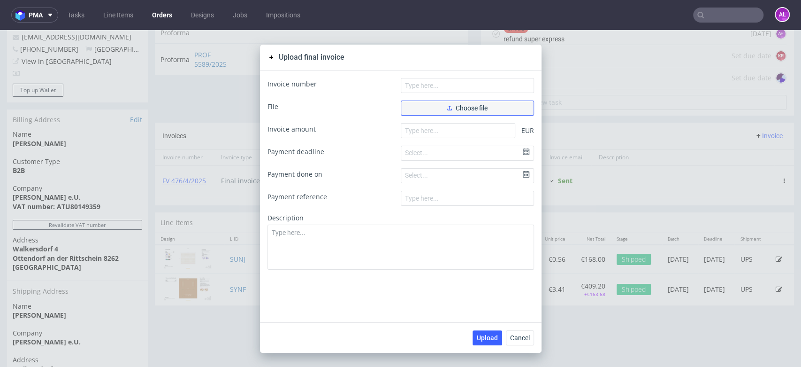
click at [474, 105] on span "Choose file" at bounding box center [467, 108] width 40 height 7
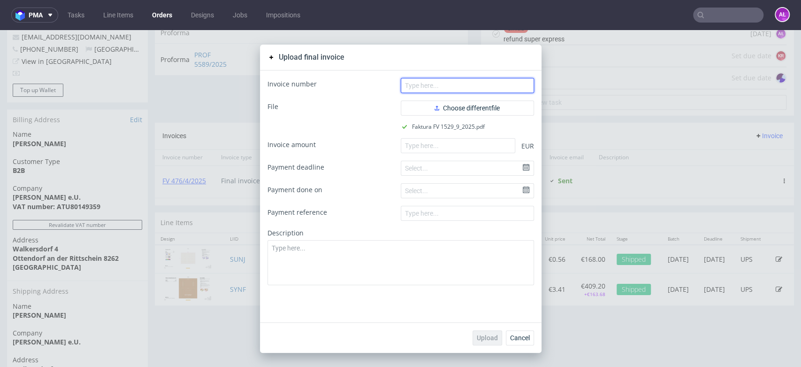
click at [505, 83] on input "text" at bounding box center [467, 85] width 133 height 15
paste input "FV 1529/9/2025"
type input "FV 1529/9/2025"
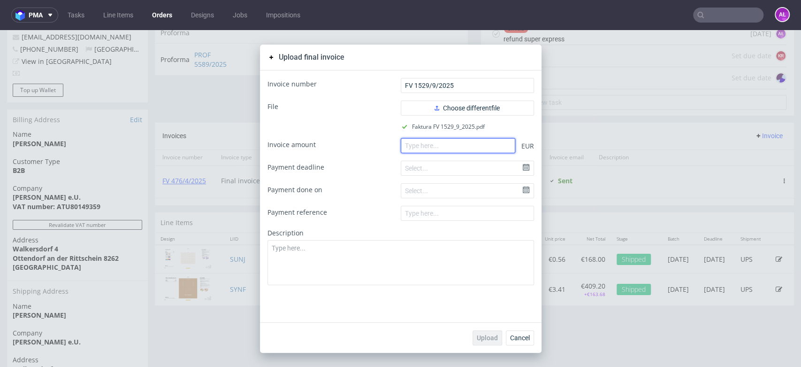
click at [433, 150] on input "number" at bounding box center [458, 145] width 115 height 15
paste input "168.00"
type input "168.00"
click at [486, 332] on button "Upload" at bounding box center [488, 337] width 30 height 15
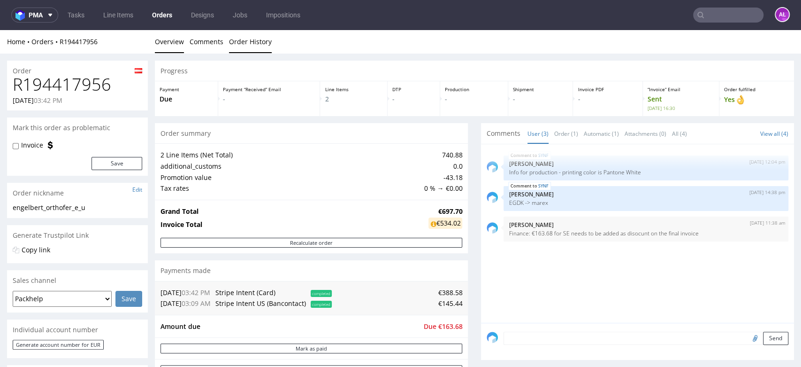
click at [251, 47] on link "Order History" at bounding box center [250, 41] width 43 height 23
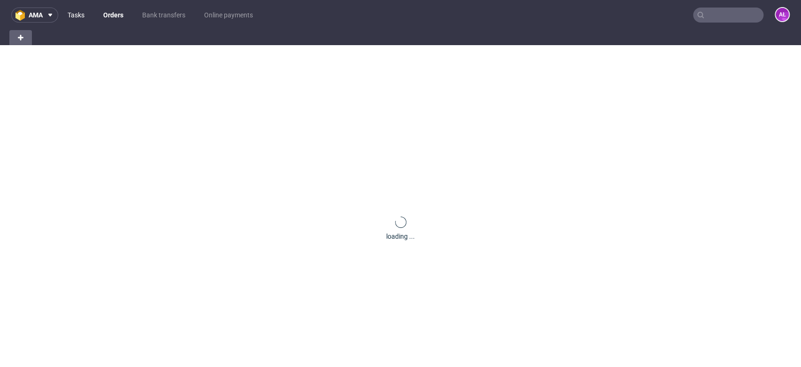
click at [74, 13] on link "Tasks" at bounding box center [76, 15] width 28 height 15
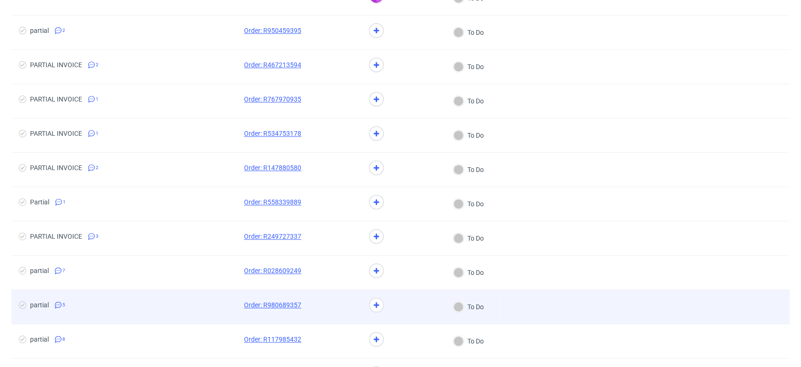
scroll to position [365, 0]
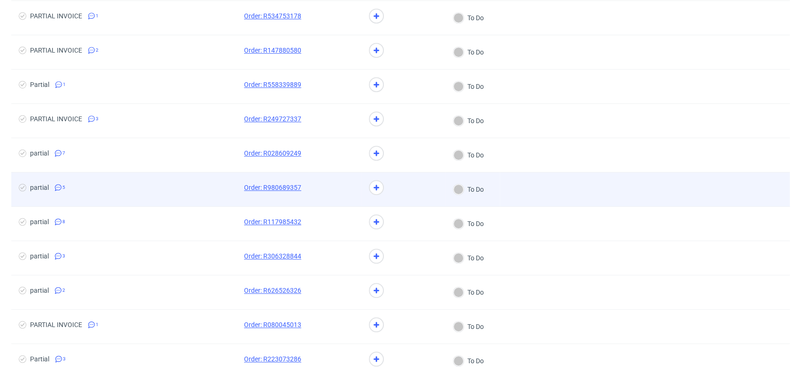
click at [309, 198] on div at bounding box center [335, 189] width 53 height 34
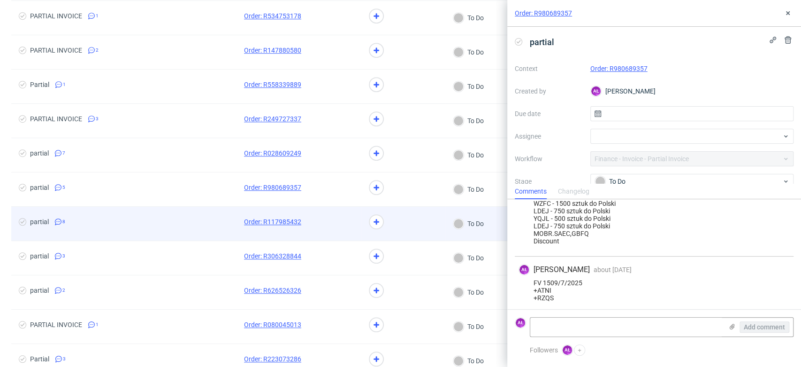
scroll to position [218, 0]
click at [321, 236] on div at bounding box center [335, 224] width 53 height 34
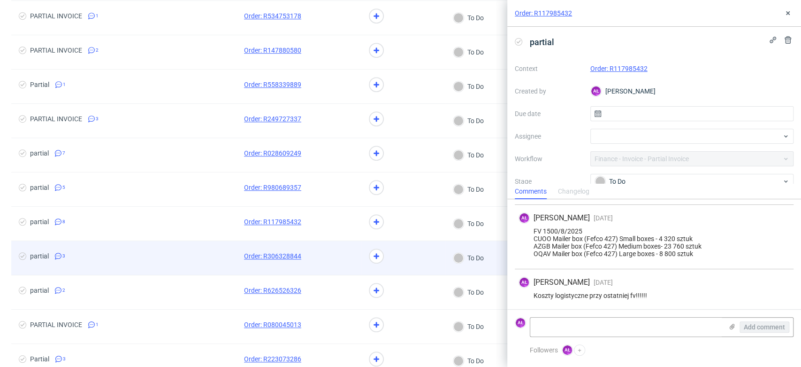
scroll to position [626, 0]
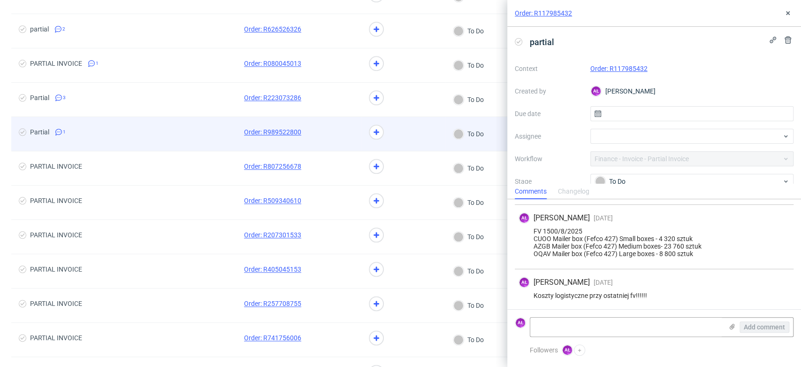
click at [332, 137] on span at bounding box center [335, 133] width 38 height 11
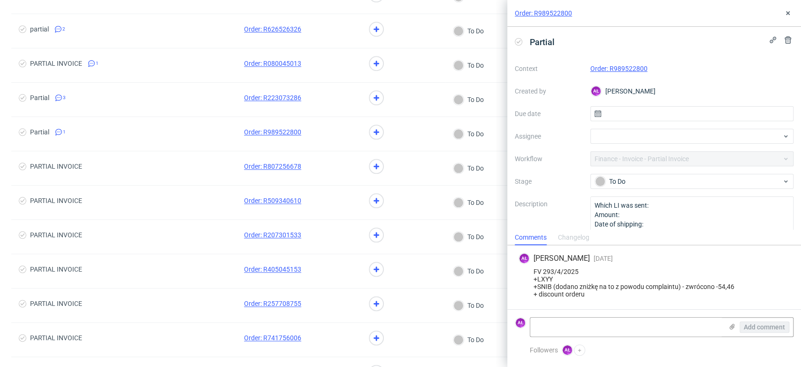
click at [603, 68] on link "Order: R989522800" at bounding box center [619, 69] width 57 height 8
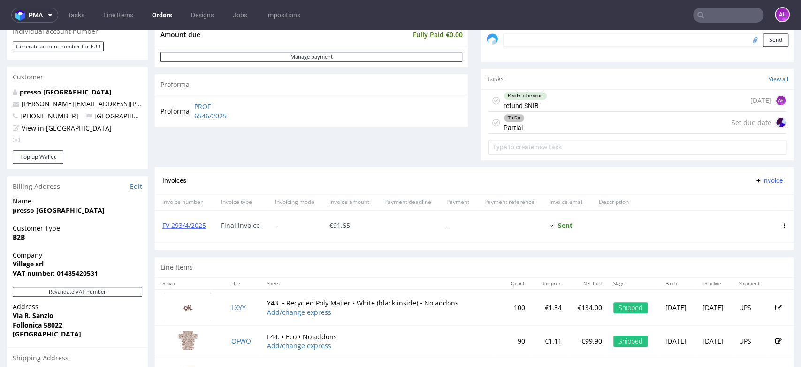
scroll to position [313, 0]
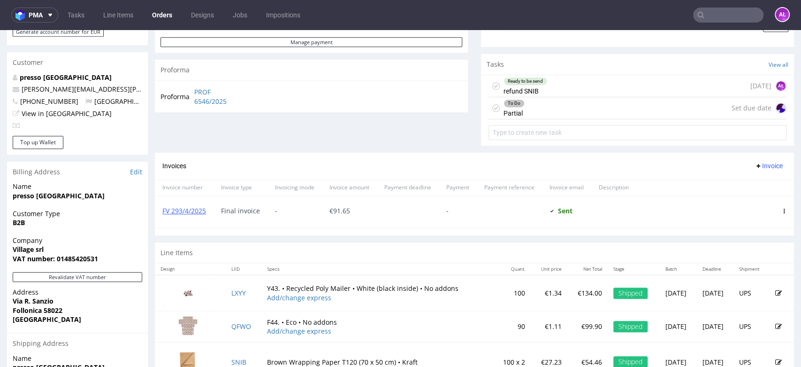
click at [518, 88] on div "Ready to be send refund SNIB" at bounding box center [526, 86] width 44 height 22
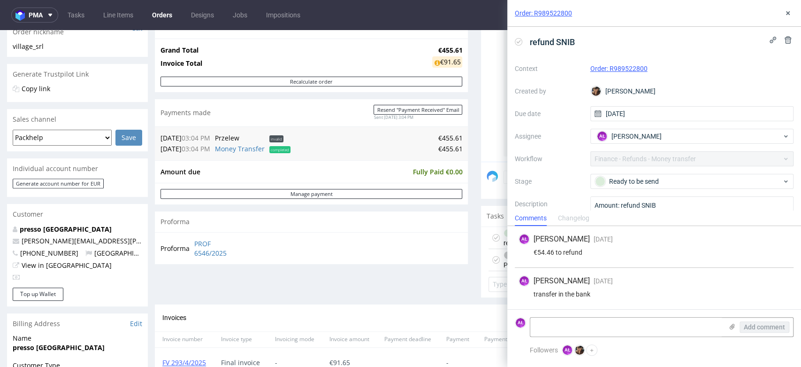
scroll to position [156, 0]
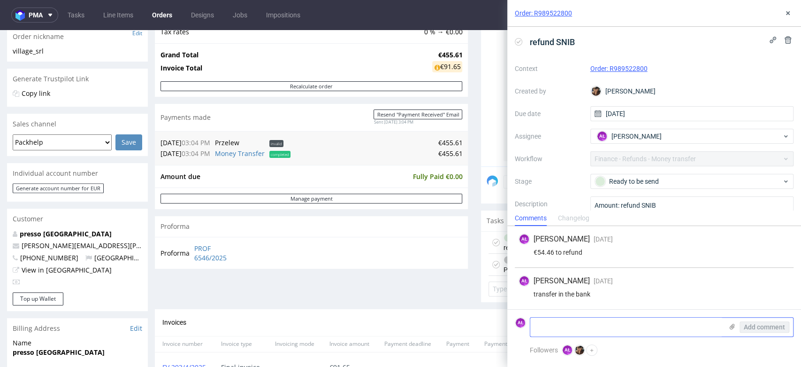
click at [572, 326] on textarea at bounding box center [626, 326] width 192 height 19
type textarea "refunded"
click at [773, 323] on span "Add comment" at bounding box center [764, 326] width 41 height 7
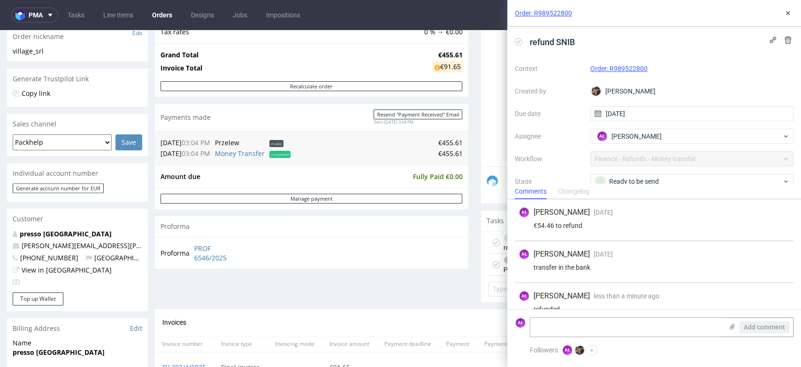
scroll to position [14, 0]
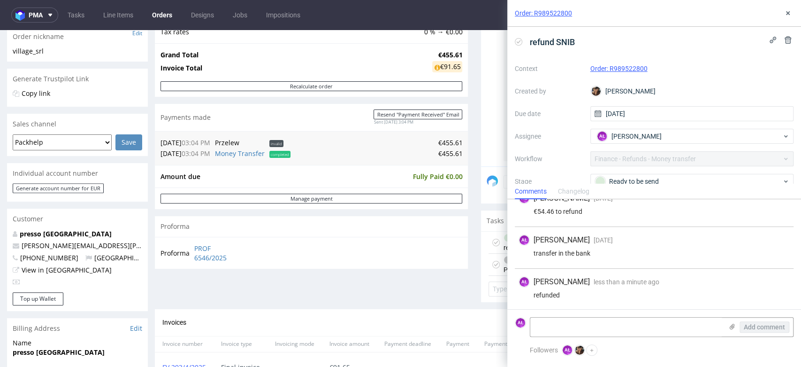
click at [519, 38] on icon at bounding box center [519, 42] width 8 height 8
click at [787, 11] on icon at bounding box center [788, 13] width 8 height 8
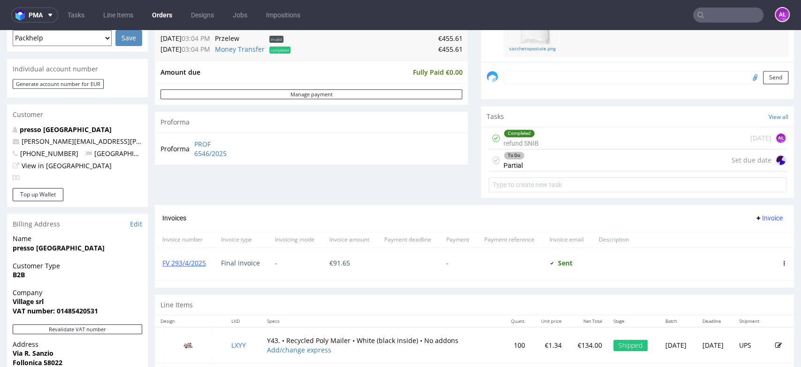
click at [515, 158] on div "To Do" at bounding box center [514, 156] width 20 height 8
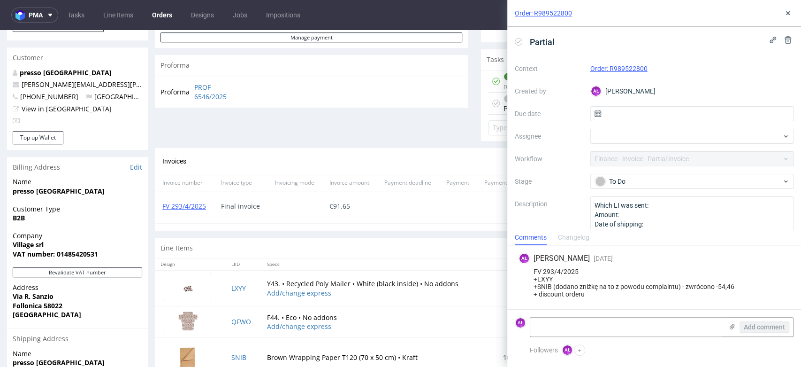
scroll to position [417, 0]
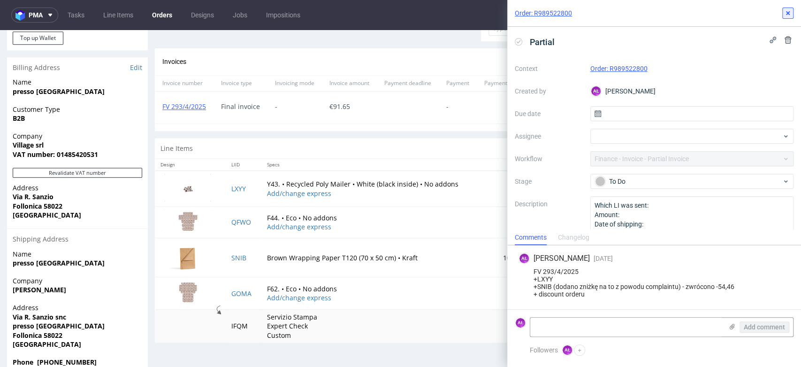
click at [789, 15] on icon at bounding box center [788, 13] width 8 height 8
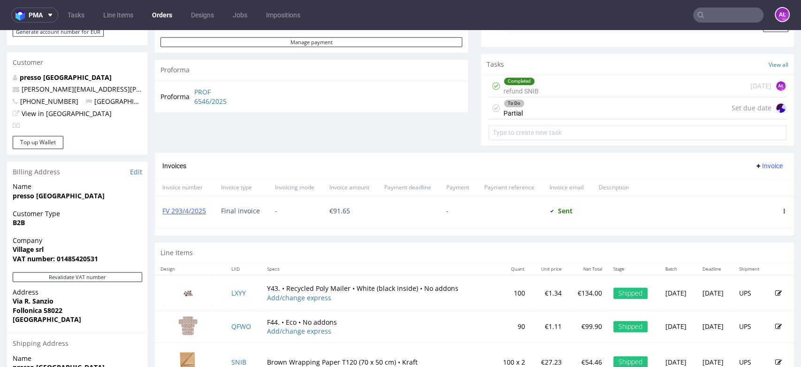
click at [544, 115] on div "To Do Partial Set due date" at bounding box center [638, 108] width 298 height 22
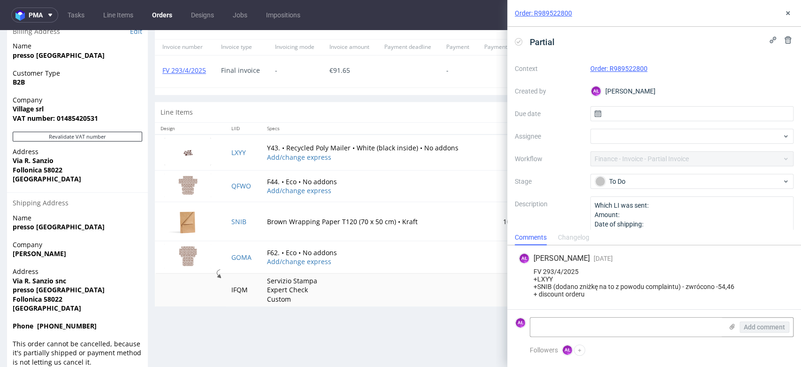
scroll to position [469, 0]
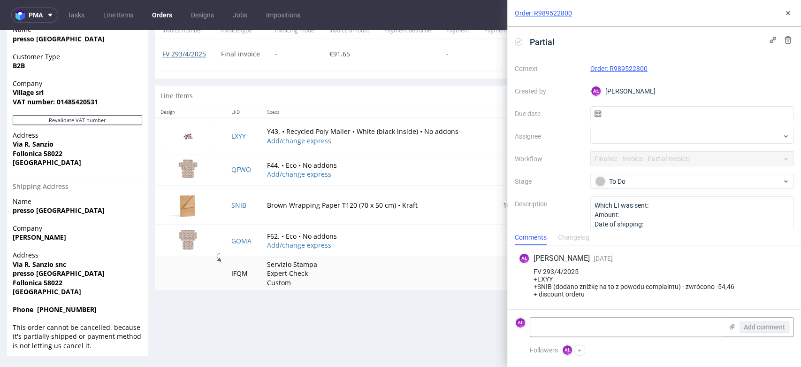
click at [194, 53] on link "FV 293/4/2025" at bounding box center [184, 53] width 44 height 9
drag, startPoint x: 787, startPoint y: 10, endPoint x: 782, endPoint y: 17, distance: 8.5
click at [787, 10] on icon at bounding box center [788, 13] width 8 height 8
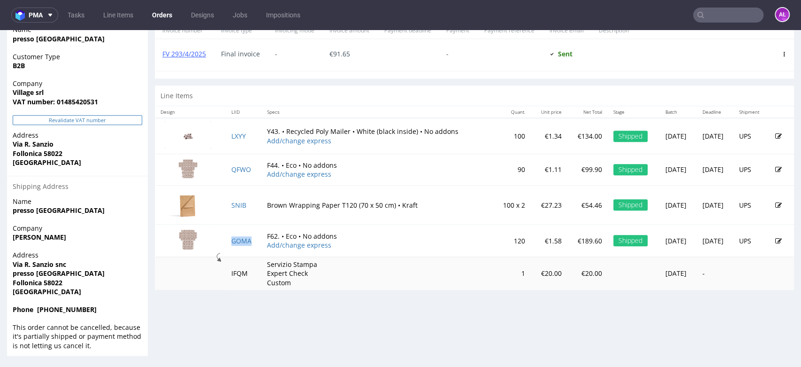
click at [129, 122] on button "Revalidate VAT number" at bounding box center [78, 120] width 130 height 10
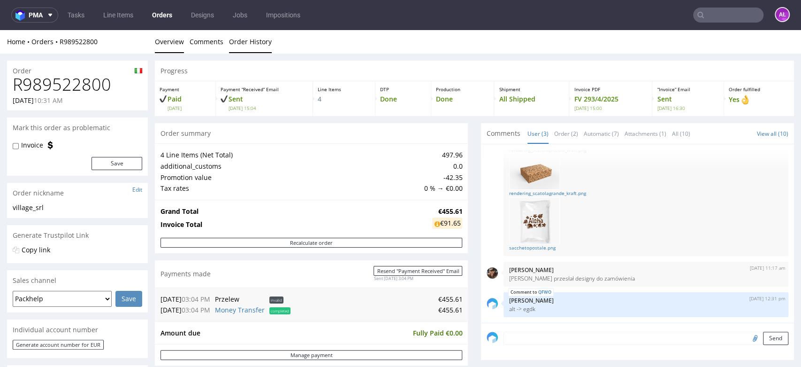
click at [243, 39] on link "Order History" at bounding box center [250, 41] width 43 height 23
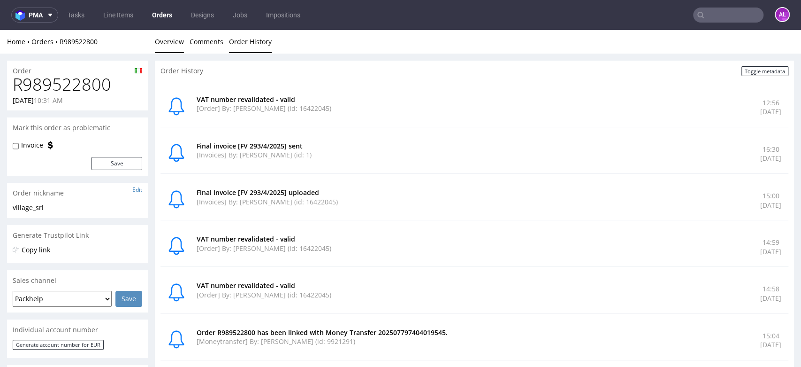
click at [171, 41] on link "Overview" at bounding box center [169, 41] width 29 height 23
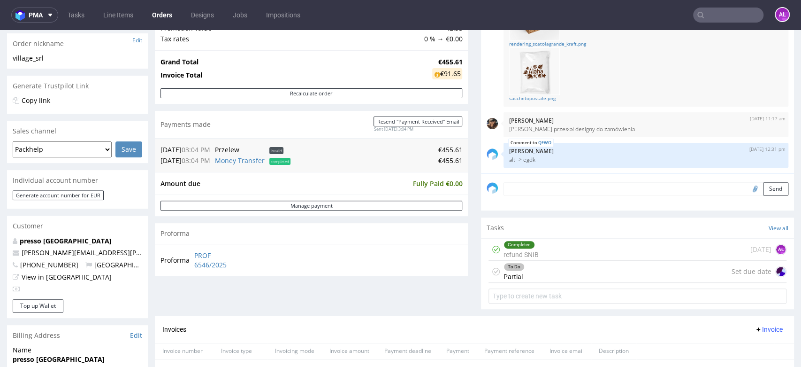
scroll to position [261, 0]
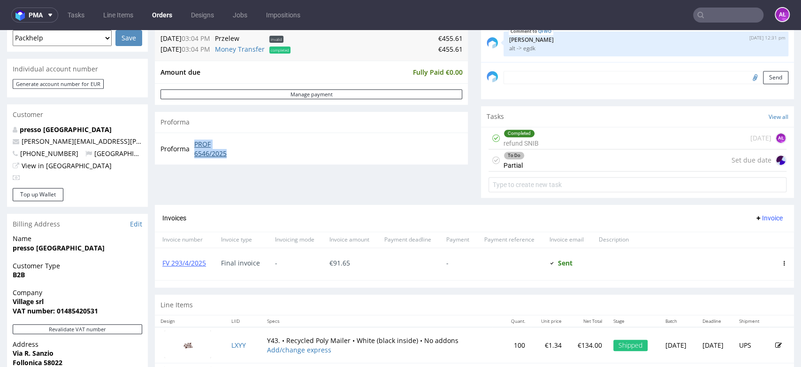
drag, startPoint x: 192, startPoint y: 141, endPoint x: 238, endPoint y: 157, distance: 48.7
click at [238, 157] on tr "Proforma PROF 6546/2025" at bounding box center [203, 148] width 84 height 20
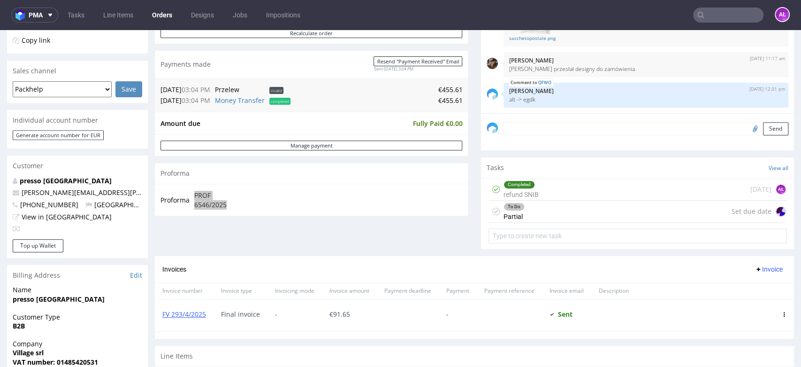
scroll to position [208, 0]
click at [524, 211] on div "To Do Partial Set due date" at bounding box center [638, 212] width 298 height 22
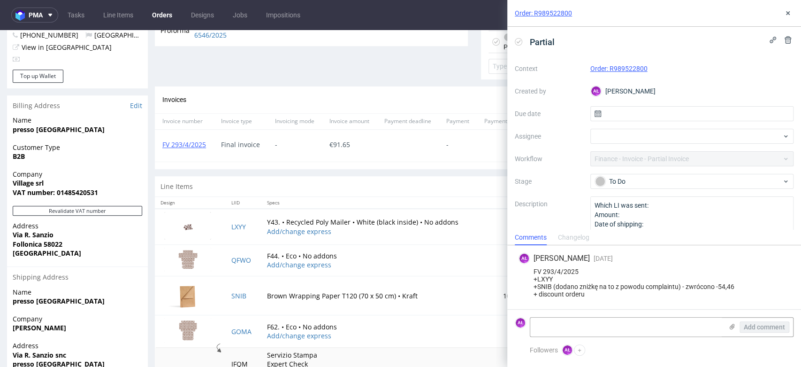
scroll to position [417, 0]
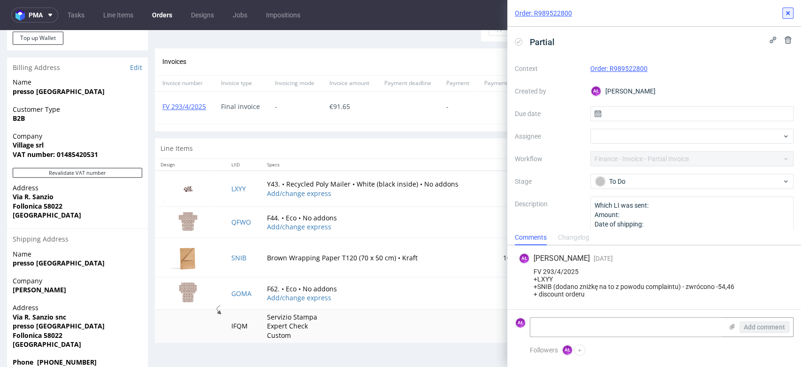
click at [790, 12] on icon at bounding box center [788, 13] width 8 height 8
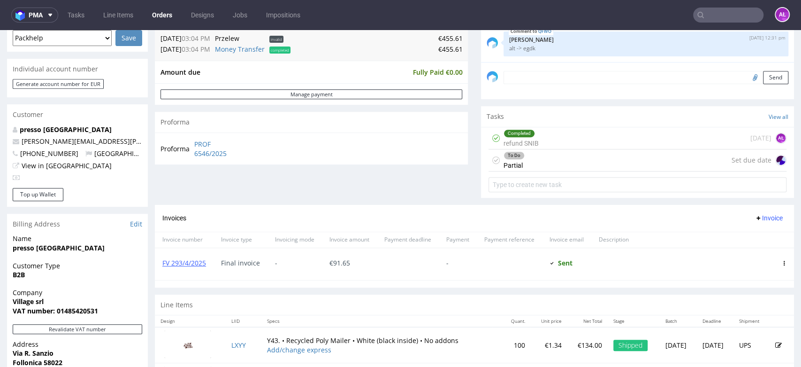
drag, startPoint x: 526, startPoint y: 163, endPoint x: 456, endPoint y: 178, distance: 71.5
click at [526, 163] on div "To Do Partial Set due date" at bounding box center [638, 160] width 298 height 22
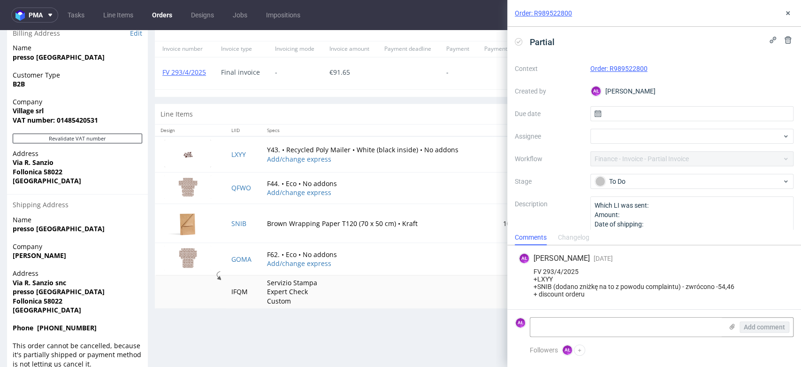
scroll to position [469, 0]
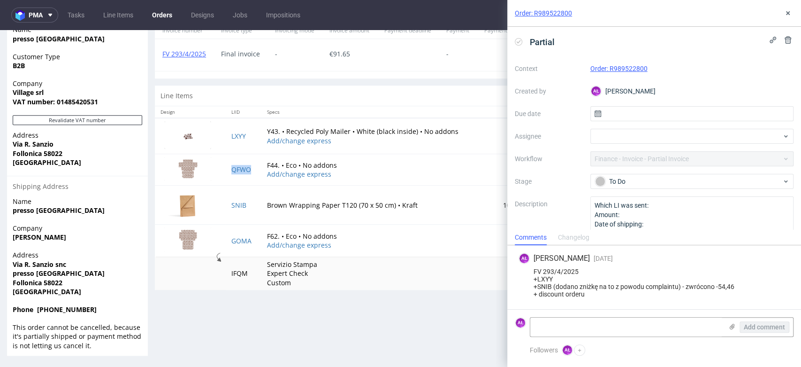
click at [247, 174] on td "QFWO" at bounding box center [244, 169] width 36 height 31
click at [587, 319] on textarea at bounding box center [626, 326] width 192 height 19
paste textarea "QFWO"
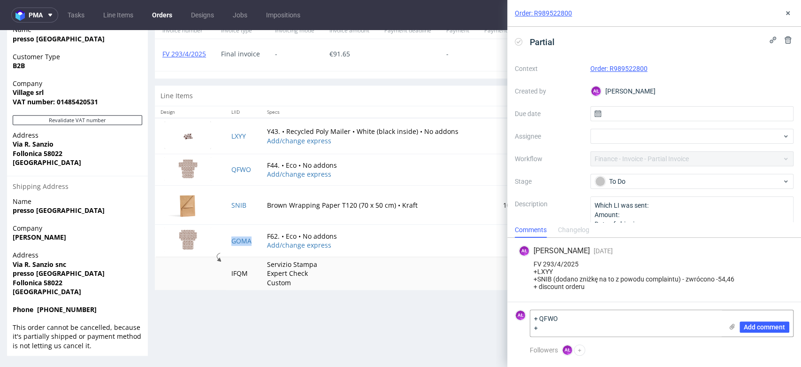
click at [249, 252] on td "GOMA" at bounding box center [244, 240] width 36 height 32
copy link "GOMA"
click at [560, 332] on textarea "+ QFWO +" at bounding box center [626, 323] width 192 height 26
paste textarea "GOMA"
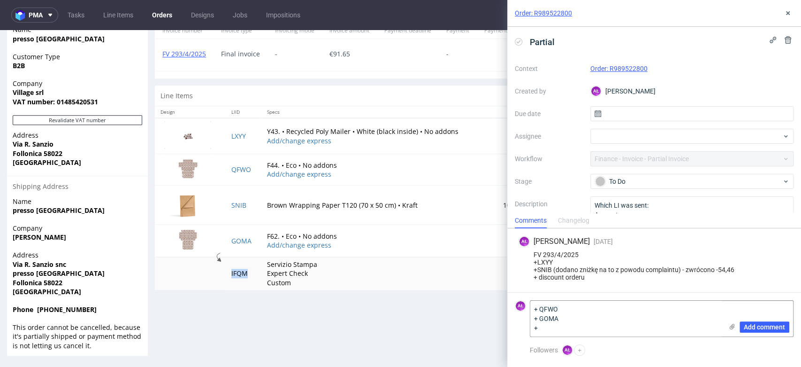
drag, startPoint x: 226, startPoint y: 283, endPoint x: 241, endPoint y: 277, distance: 16.2
click at [241, 277] on td "IFQM" at bounding box center [244, 273] width 36 height 33
copy td "IFQM"
click at [564, 327] on textarea "+ QFWO + GOMA +" at bounding box center [626, 318] width 192 height 36
paste textarea "IFQM"
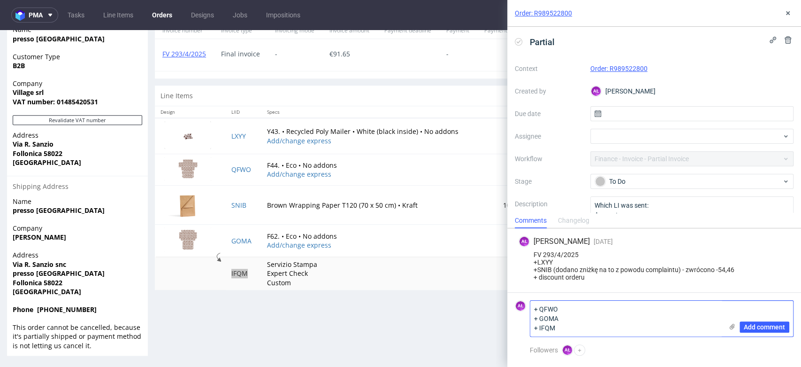
click at [534, 312] on textarea "+ QFWO + GOMA + IFQM" at bounding box center [626, 318] width 192 height 36
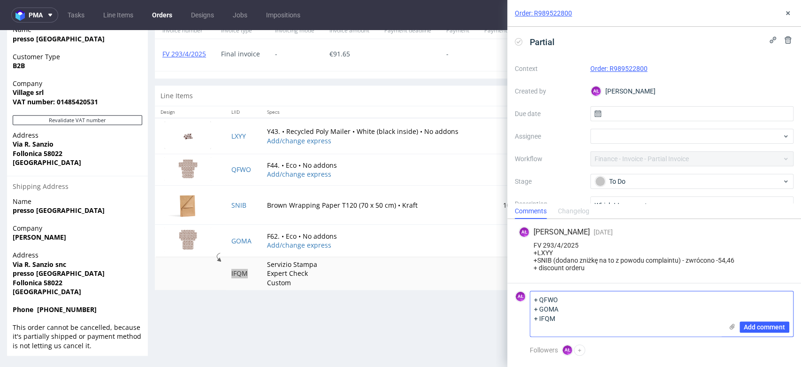
paste textarea "FV 1530/9/2025"
type textarea "FV 1530/9/2025 + QFWO + GOMA + IFQM"
drag, startPoint x: 761, startPoint y: 329, endPoint x: 635, endPoint y: 222, distance: 165.5
click at [760, 328] on span "Add comment" at bounding box center [764, 326] width 41 height 7
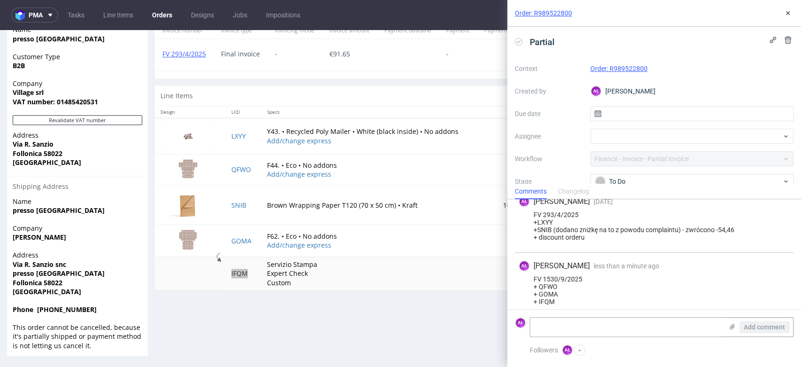
scroll to position [17, 0]
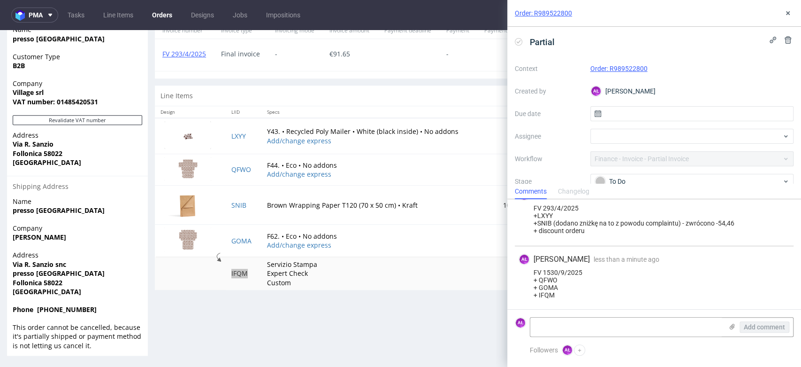
click at [516, 42] on icon at bounding box center [519, 42] width 8 height 8
click at [788, 14] on use at bounding box center [788, 13] width 4 height 4
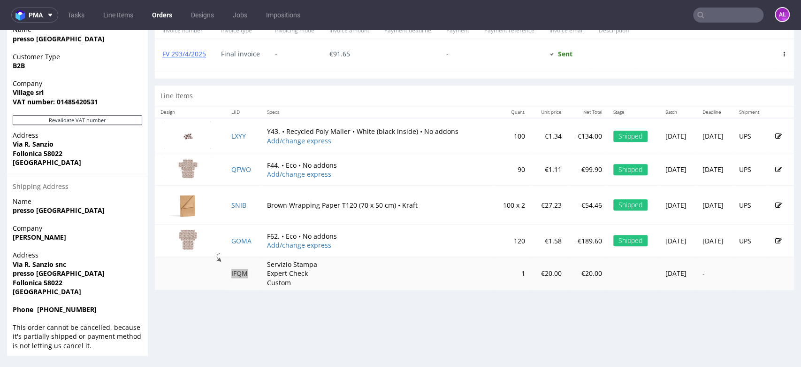
scroll to position [365, 0]
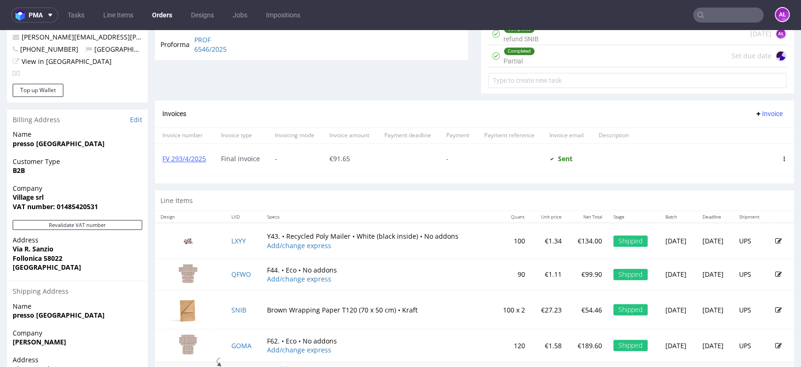
click at [755, 110] on span "Invoice" at bounding box center [769, 114] width 28 height 8
click at [755, 134] on span "Upload" at bounding box center [753, 132] width 46 height 9
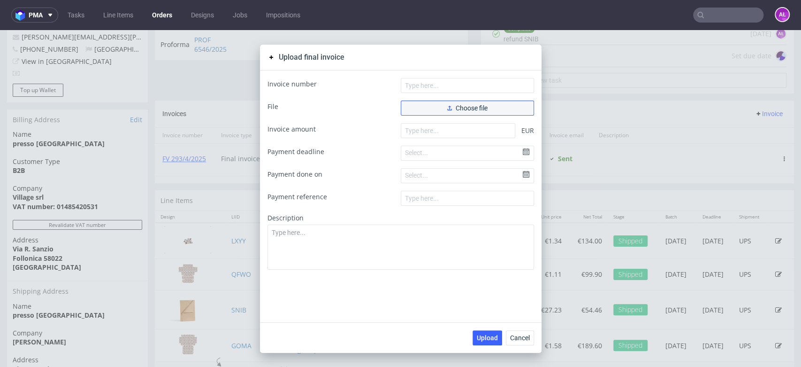
click at [492, 109] on button "Choose file" at bounding box center [467, 107] width 133 height 15
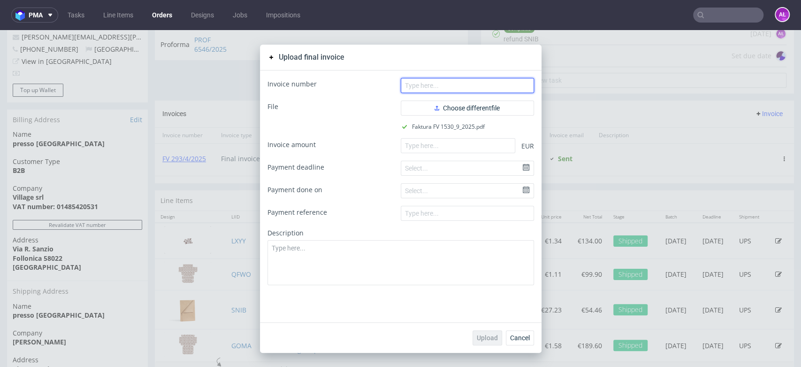
drag, startPoint x: 473, startPoint y: 84, endPoint x: 245, endPoint y: 179, distance: 247.7
click at [473, 84] on input "text" at bounding box center [467, 85] width 133 height 15
paste input "FV 1530/9/2025"
type input "FV 1530/9/2025"
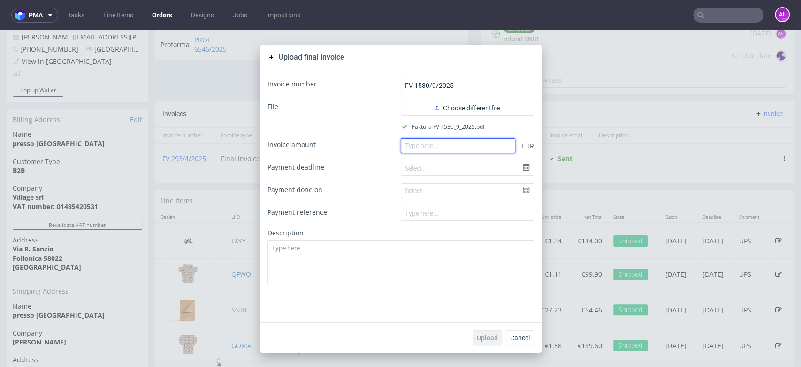
paste input "309.50"
drag, startPoint x: 432, startPoint y: 147, endPoint x: 438, endPoint y: 169, distance: 22.3
click at [432, 147] on input "number" at bounding box center [458, 145] width 115 height 15
type input "309.50"
click at [488, 338] on span "Upload" at bounding box center [487, 337] width 21 height 7
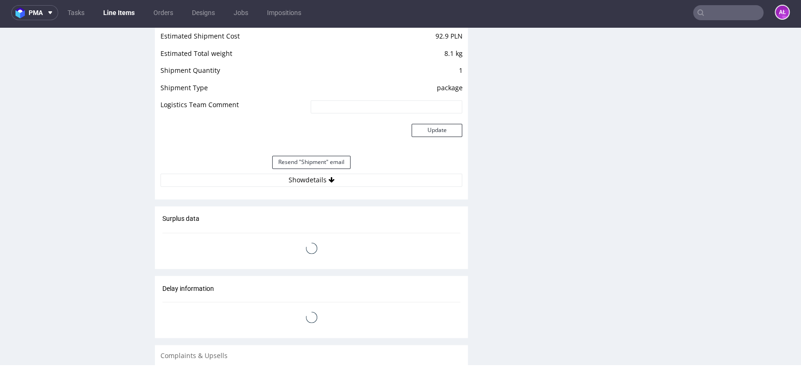
scroll to position [941, 0]
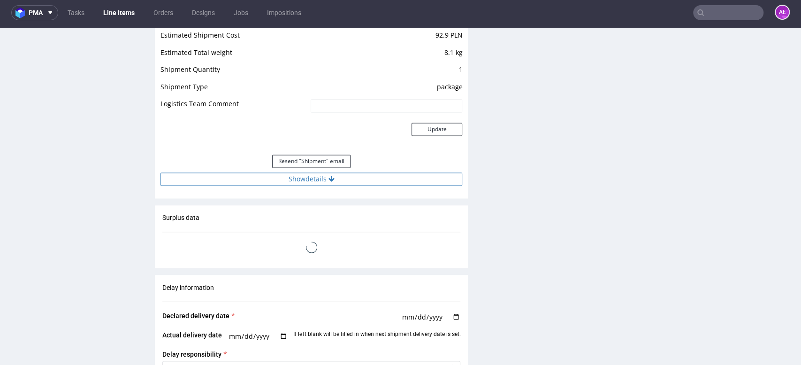
click at [345, 181] on button "Show details" at bounding box center [312, 178] width 302 height 13
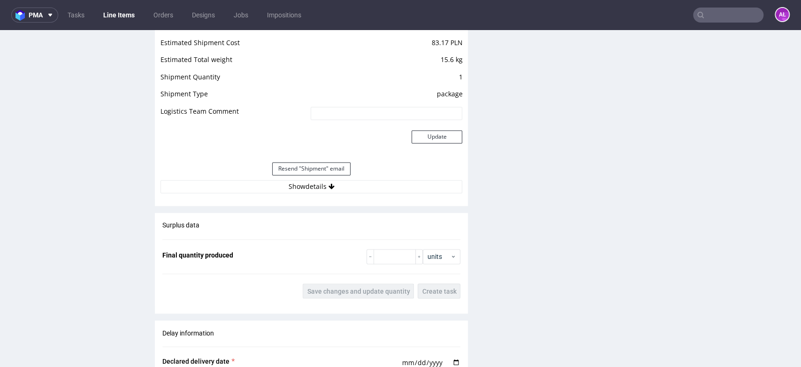
scroll to position [991, 0]
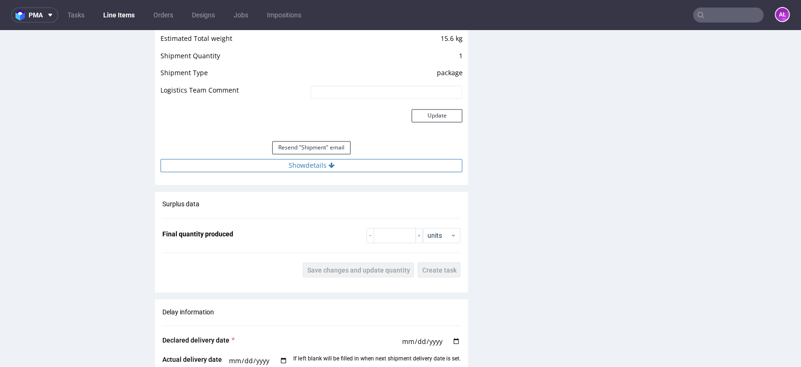
click at [346, 160] on button "Show details" at bounding box center [312, 165] width 302 height 13
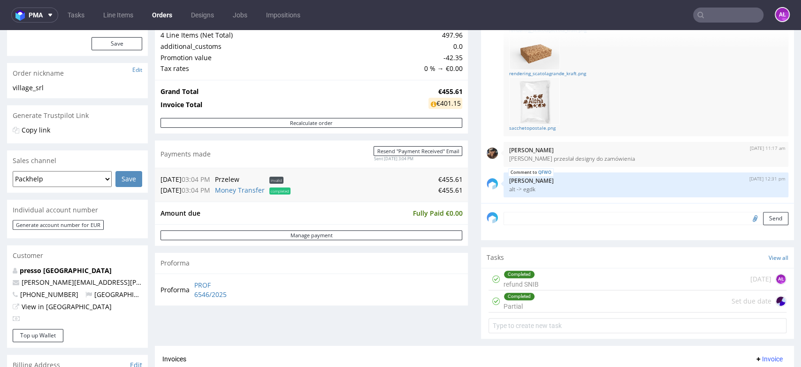
scroll to position [104, 0]
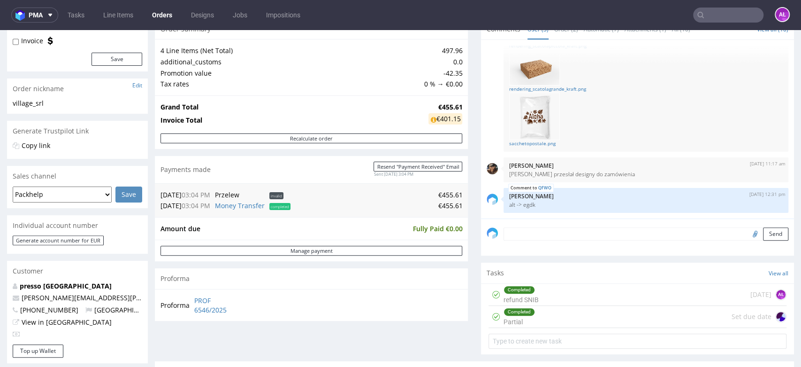
click at [512, 297] on div "Completed refund SNIB" at bounding box center [521, 295] width 35 height 22
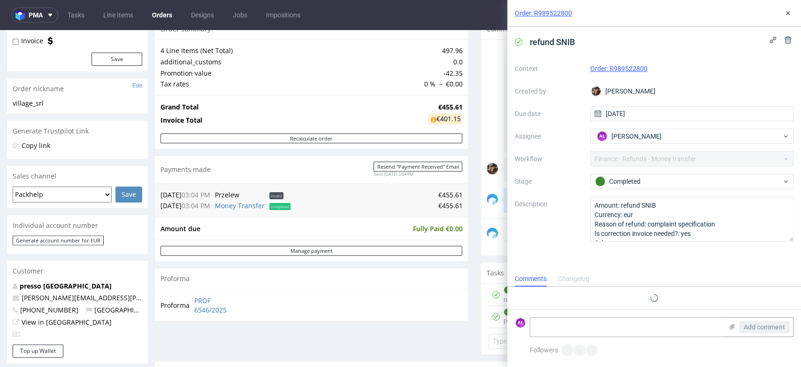
scroll to position [14, 0]
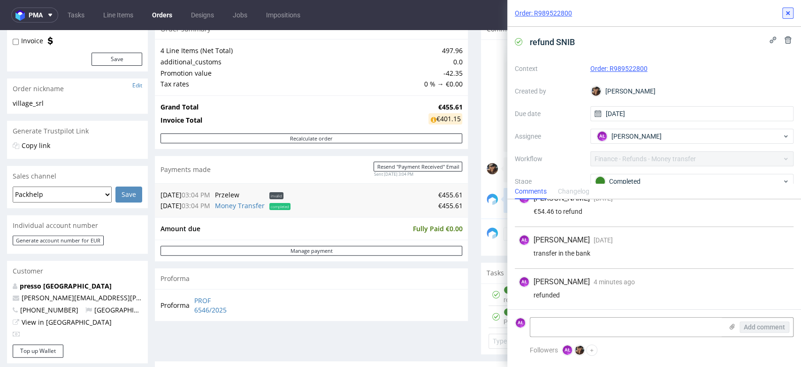
drag, startPoint x: 792, startPoint y: 12, endPoint x: 774, endPoint y: 29, distance: 24.9
click at [792, 12] on button at bounding box center [788, 13] width 11 height 11
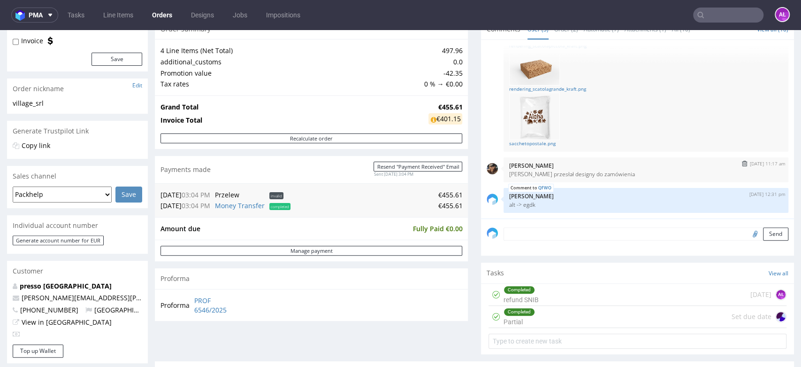
scroll to position [61, 0]
click at [82, 14] on link "Tasks" at bounding box center [76, 15] width 28 height 15
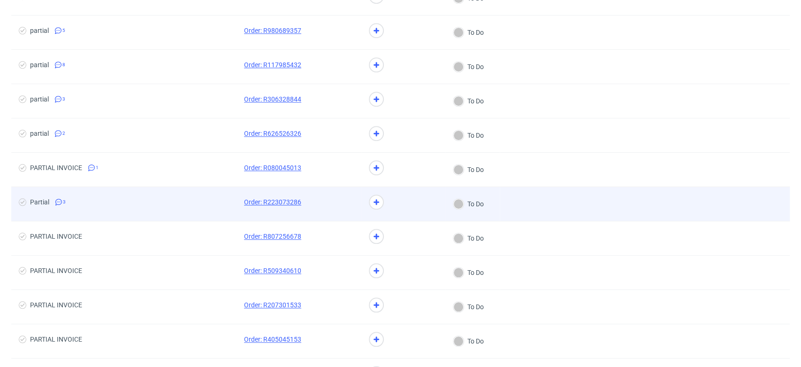
scroll to position [626, 0]
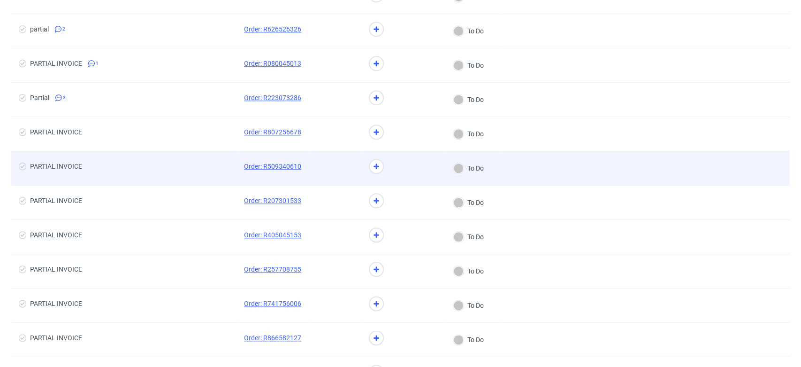
click at [315, 173] on div at bounding box center [335, 168] width 53 height 34
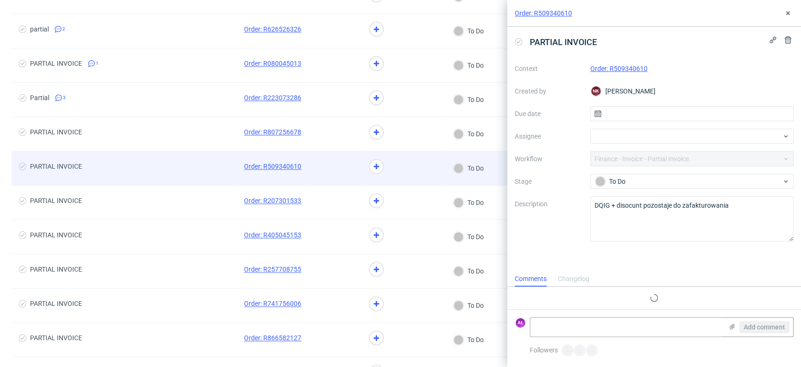
scroll to position [8, 0]
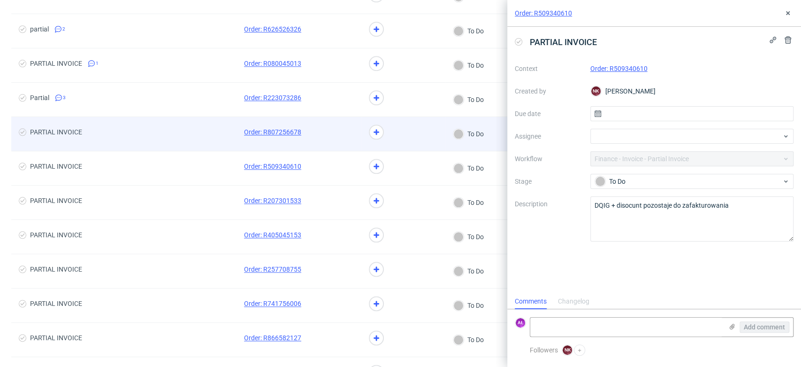
click at [323, 138] on span at bounding box center [335, 133] width 38 height 11
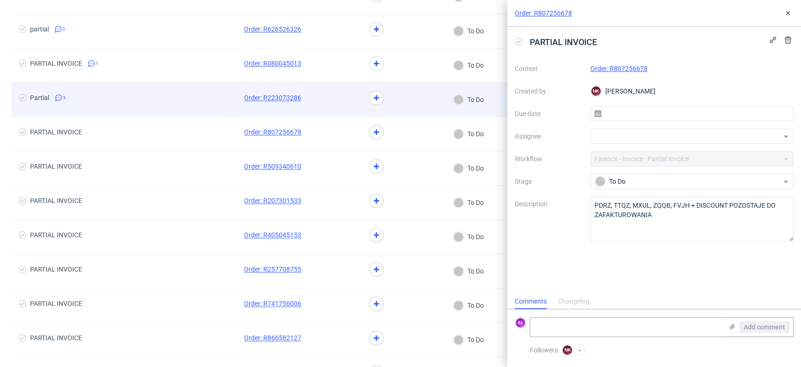
click at [322, 106] on div at bounding box center [335, 100] width 53 height 34
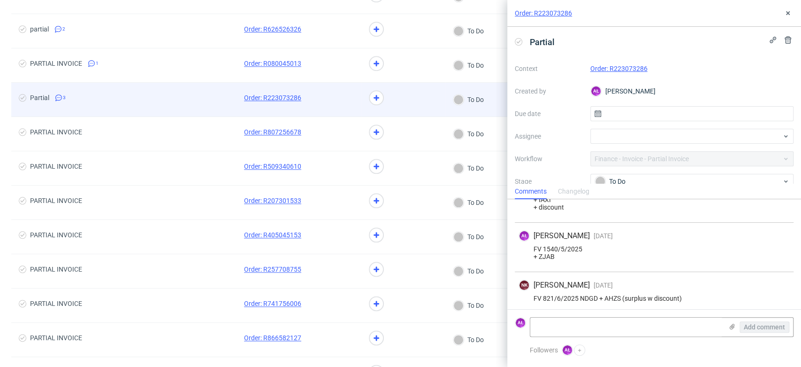
scroll to position [52, 0]
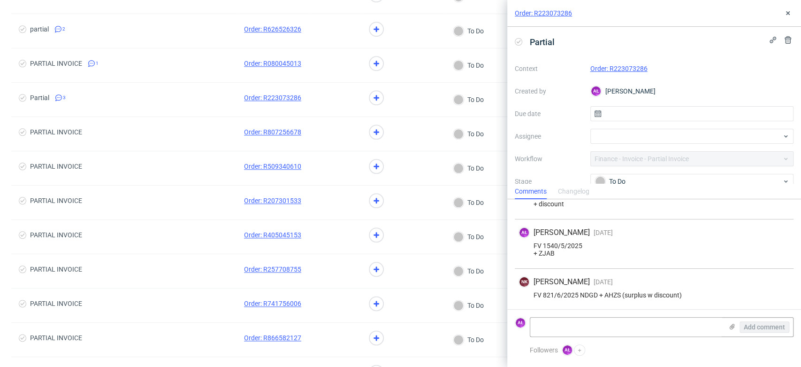
click at [609, 69] on link "Order: R223073286" at bounding box center [619, 69] width 57 height 8
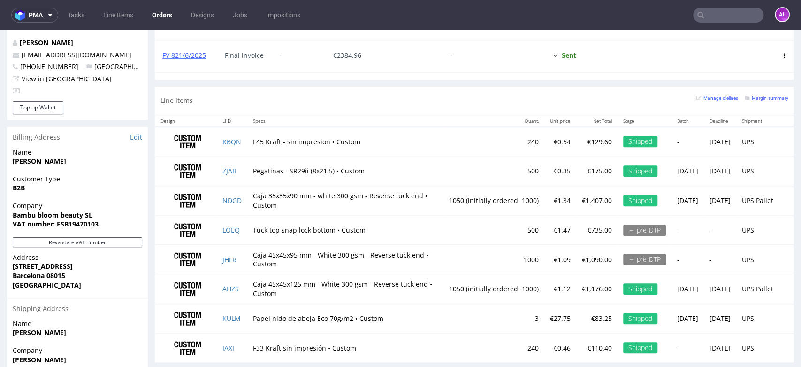
scroll to position [574, 0]
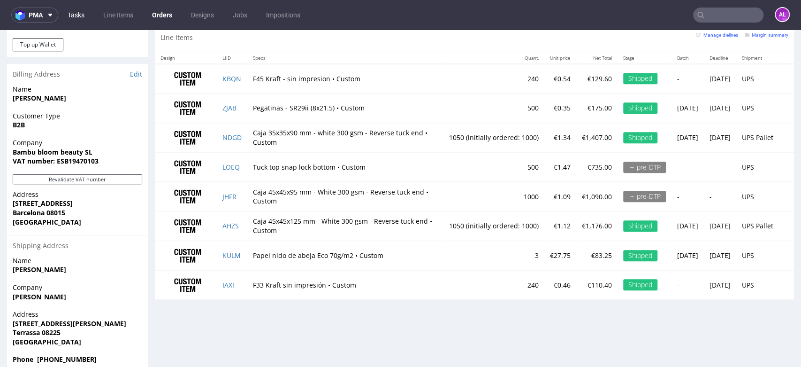
click at [85, 14] on link "Tasks" at bounding box center [76, 15] width 28 height 15
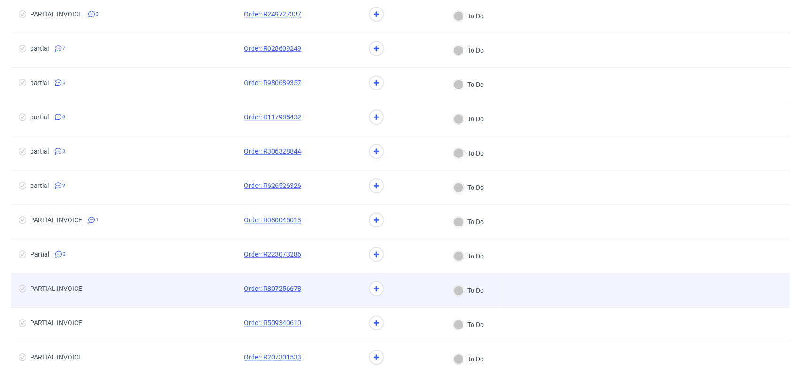
scroll to position [522, 0]
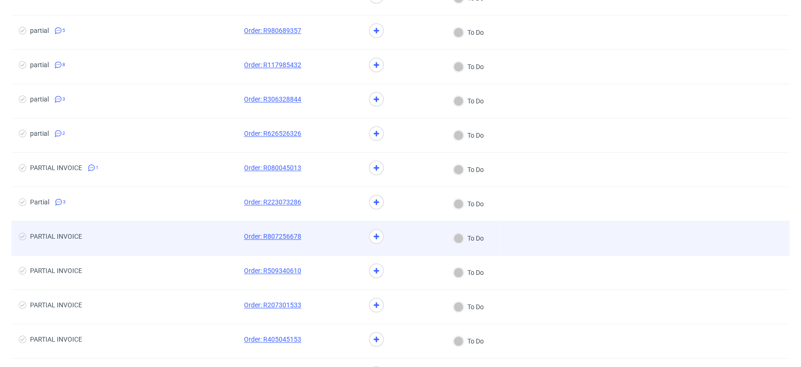
click at [328, 244] on div at bounding box center [335, 238] width 53 height 34
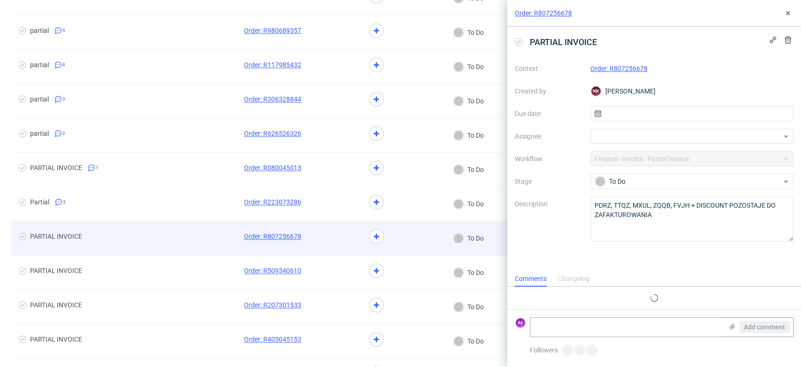
scroll to position [8, 0]
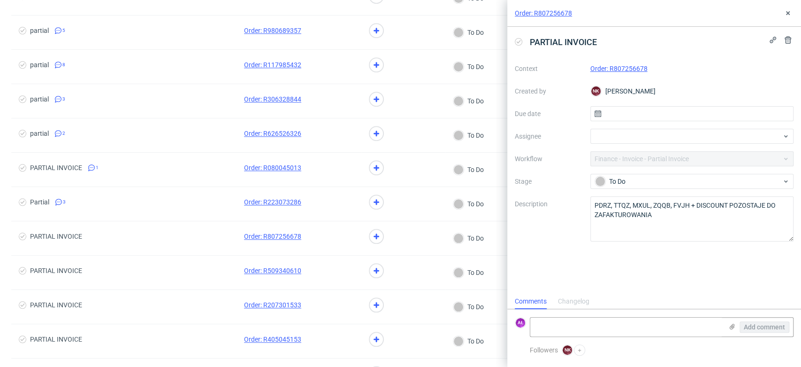
click at [616, 67] on link "Order: R807256678" at bounding box center [619, 69] width 57 height 8
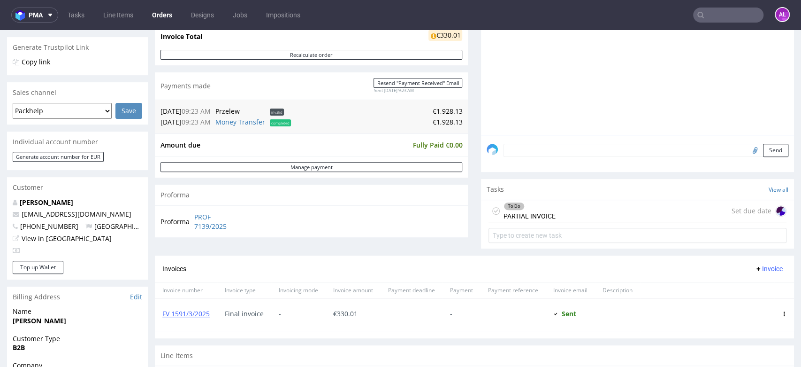
scroll to position [208, 0]
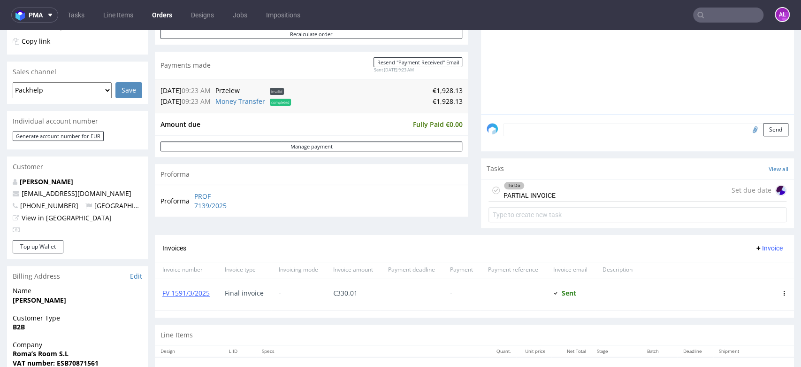
click at [529, 189] on div "To Do PARTIAL INVOICE" at bounding box center [530, 190] width 52 height 22
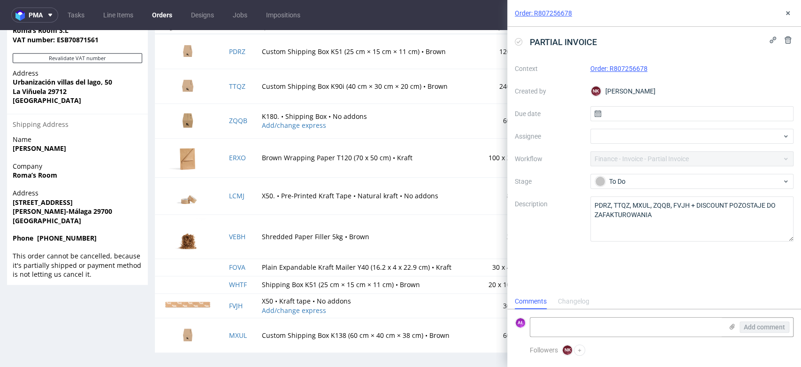
scroll to position [534, 0]
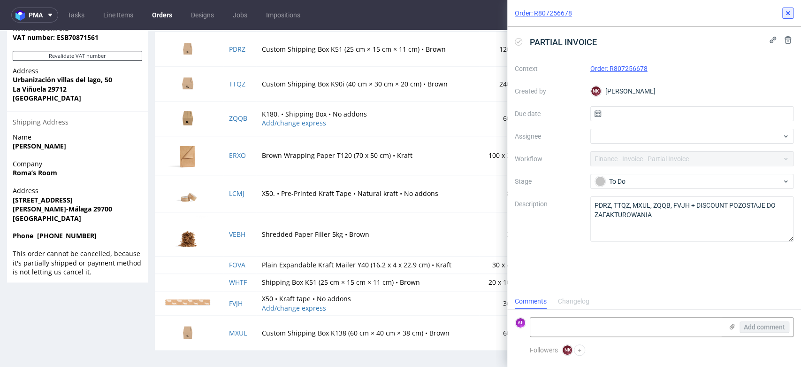
click at [789, 15] on icon at bounding box center [788, 13] width 8 height 8
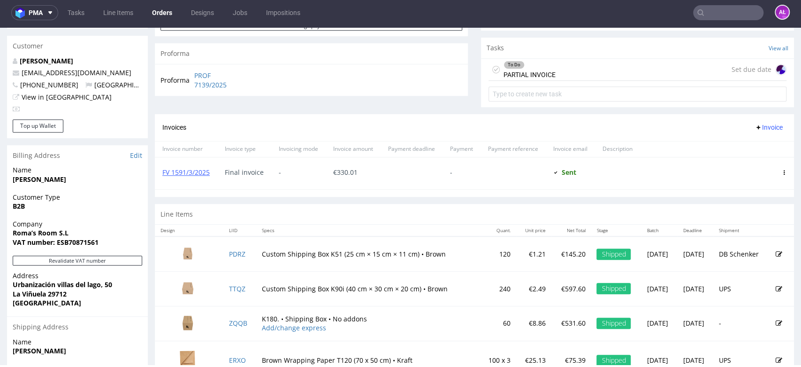
scroll to position [325, 0]
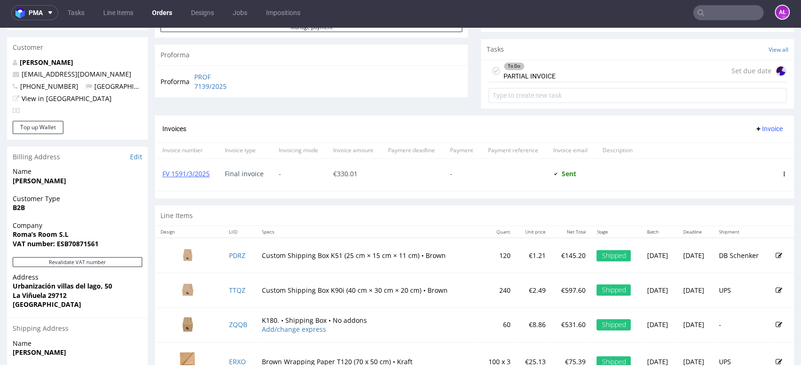
click at [526, 69] on div "To Do PARTIAL INVOICE" at bounding box center [530, 71] width 52 height 22
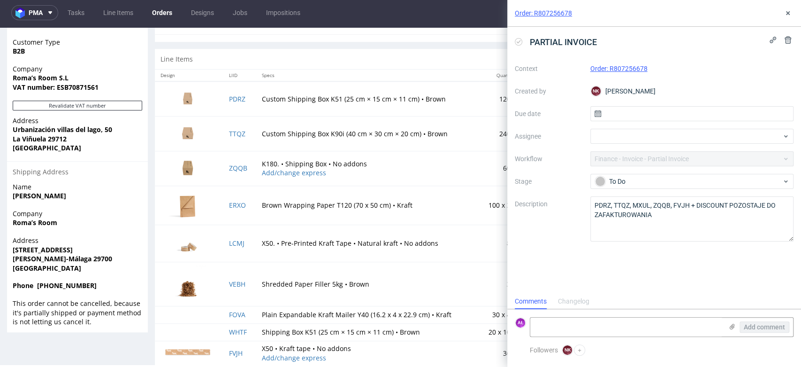
scroll to position [534, 0]
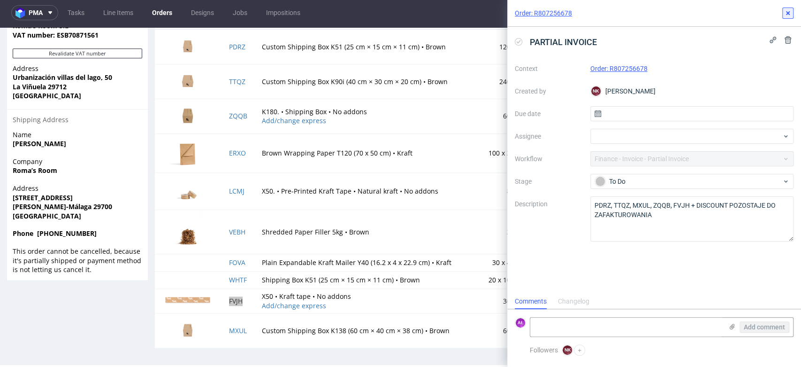
click at [787, 15] on icon at bounding box center [788, 13] width 8 height 8
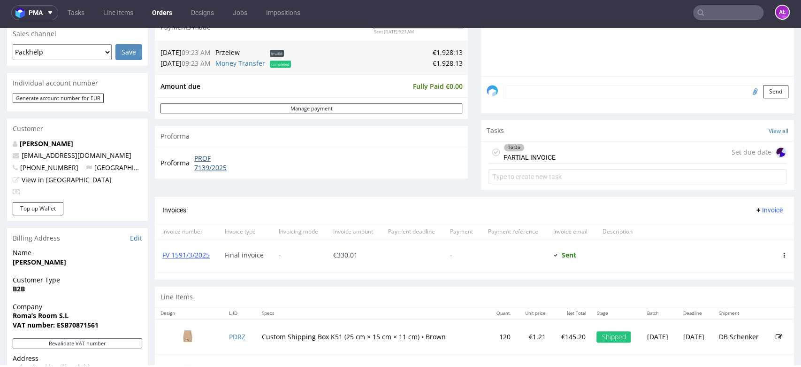
scroll to position [221, 0]
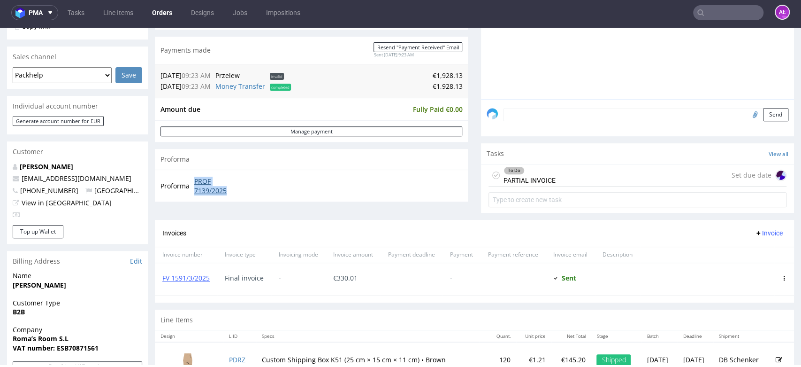
drag, startPoint x: 197, startPoint y: 178, endPoint x: 230, endPoint y: 187, distance: 33.9
click at [230, 187] on tr "Proforma PROF 7139/2025" at bounding box center [203, 186] width 84 height 20
copy tr "PROF 7139/2025"
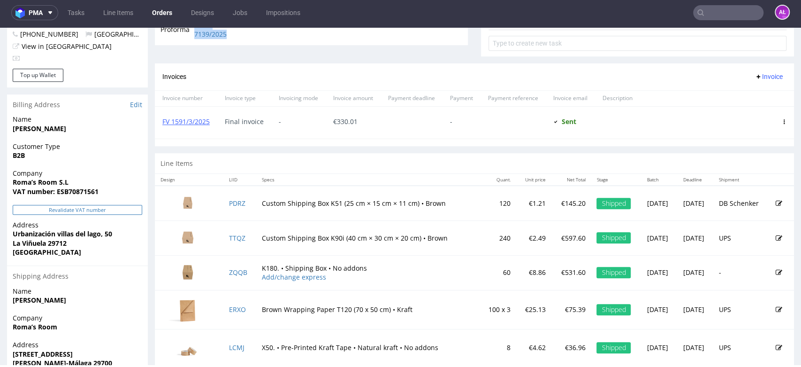
click at [124, 209] on button "Revalidate VAT number" at bounding box center [78, 210] width 130 height 10
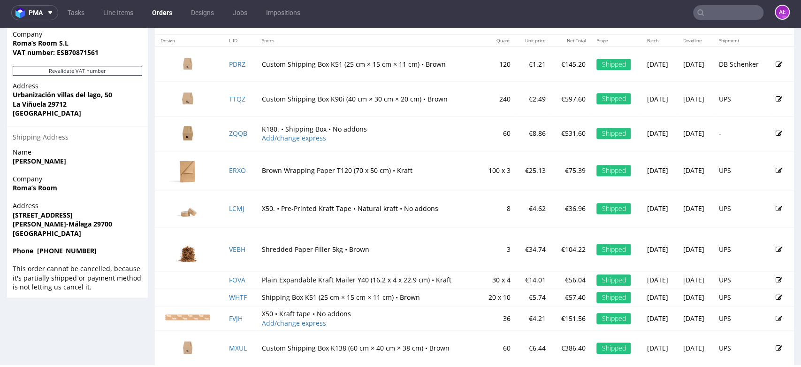
scroll to position [534, 0]
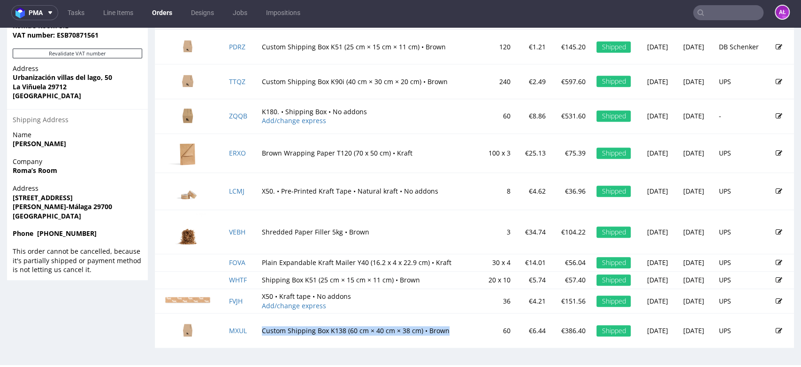
drag, startPoint x: 252, startPoint y: 329, endPoint x: 346, endPoint y: 340, distance: 95.0
click at [440, 328] on td "Custom Shipping Box K138 (60 cm × 40 cm × 38 cm) • Brown" at bounding box center [367, 330] width 223 height 34
copy td "Custom Shipping Box K138 (60 cm × 40 cm × 38 cm) • Brown"
drag, startPoint x: 312, startPoint y: 294, endPoint x: 303, endPoint y: 297, distance: 9.2
click at [303, 297] on td "X50 • Kraft tape • No addons Add/change express" at bounding box center [367, 301] width 223 height 24
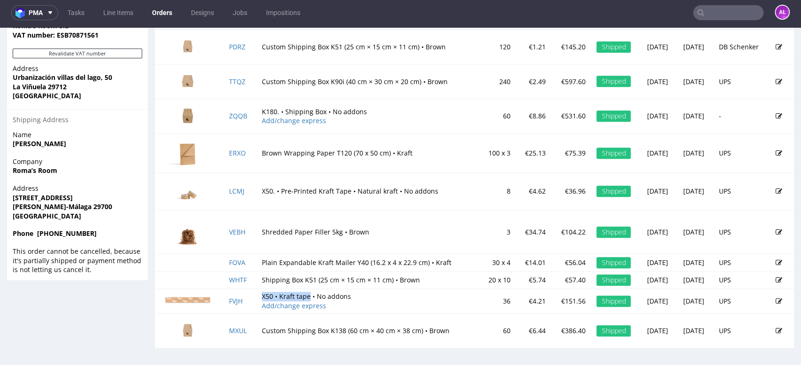
copy td "X50 • Kraft tape"
drag, startPoint x: 271, startPoint y: 108, endPoint x: 318, endPoint y: 112, distance: 46.6
click at [318, 112] on td "K180. • Shipping Box • No addons Add/change express" at bounding box center [367, 116] width 223 height 35
copy td "K180. • Shipping Box"
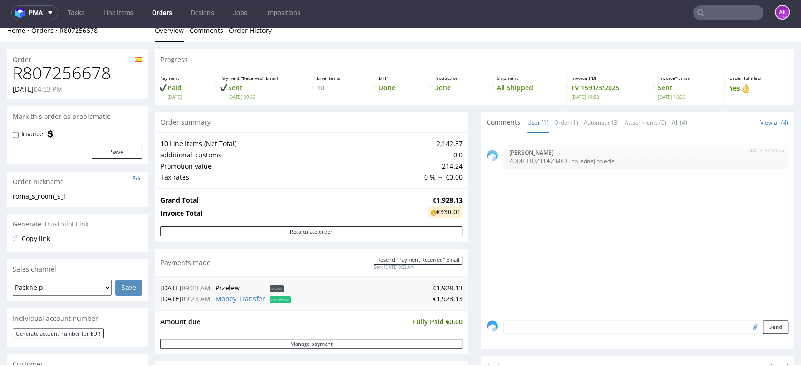
scroll to position [0, 0]
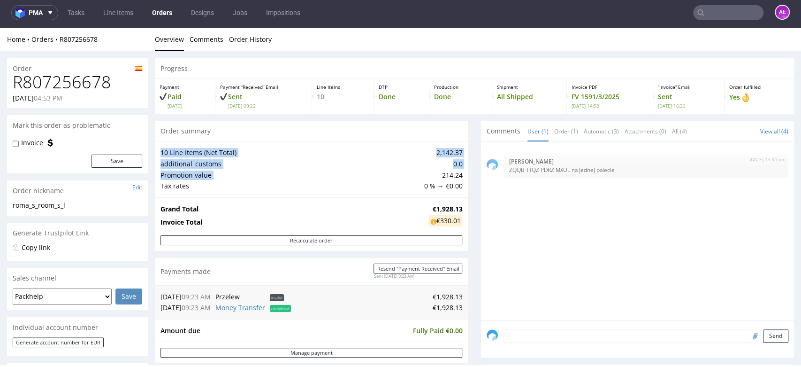
drag, startPoint x: 432, startPoint y: 177, endPoint x: 456, endPoint y: 173, distance: 24.6
click at [456, 173] on div "10 Line Items (Net Total) 2,142.37 additional_customs 0.0 Promotion value -214.…" at bounding box center [311, 169] width 313 height 56
click at [445, 173] on td "-214.24" at bounding box center [442, 174] width 41 height 11
click at [437, 173] on td "-214.24" at bounding box center [442, 174] width 41 height 11
click at [431, 173] on td "-214.24" at bounding box center [442, 174] width 41 height 11
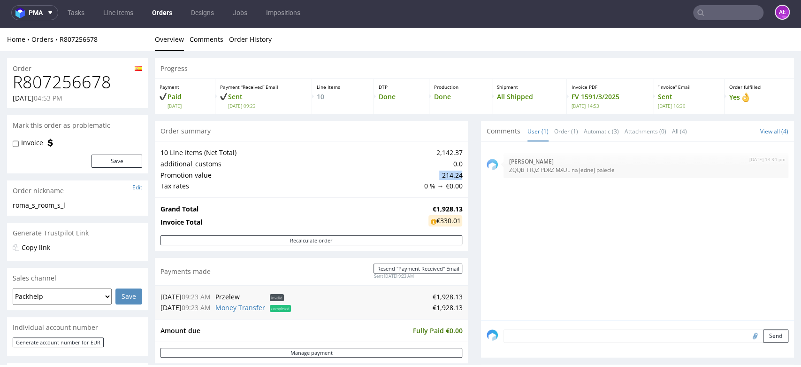
drag, startPoint x: 431, startPoint y: 174, endPoint x: 454, endPoint y: 174, distance: 23.5
click at [454, 174] on td "-214.24" at bounding box center [442, 174] width 41 height 11
copy td "-214.24"
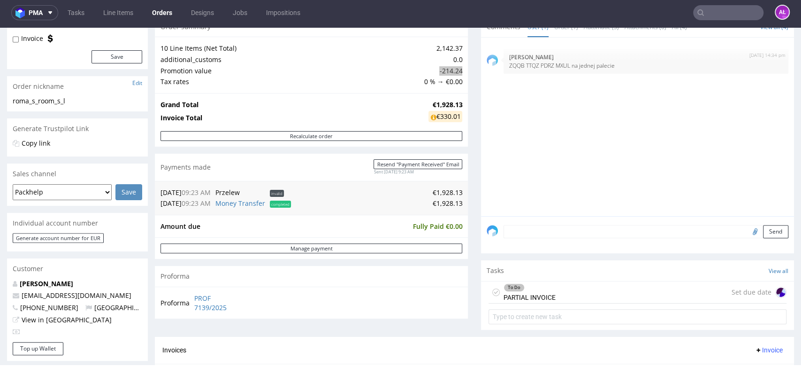
scroll to position [313, 0]
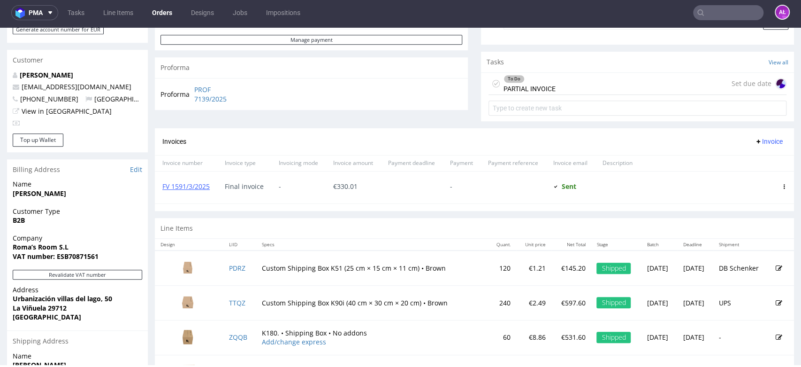
click at [755, 139] on span "Invoice" at bounding box center [769, 142] width 28 height 8
click at [753, 157] on span "Upload" at bounding box center [753, 160] width 46 height 9
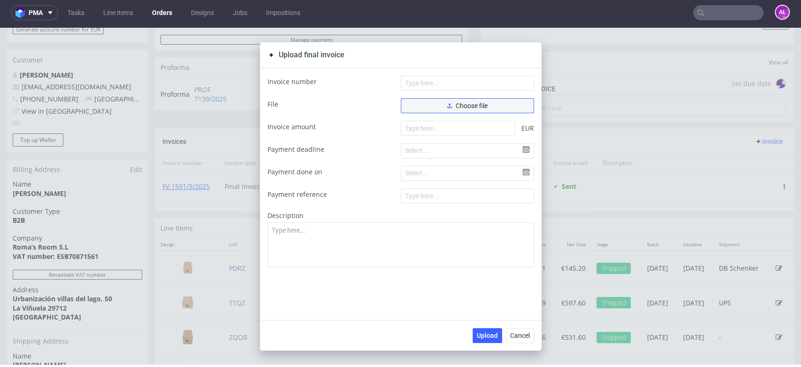
click at [482, 108] on span "Choose file" at bounding box center [467, 105] width 40 height 7
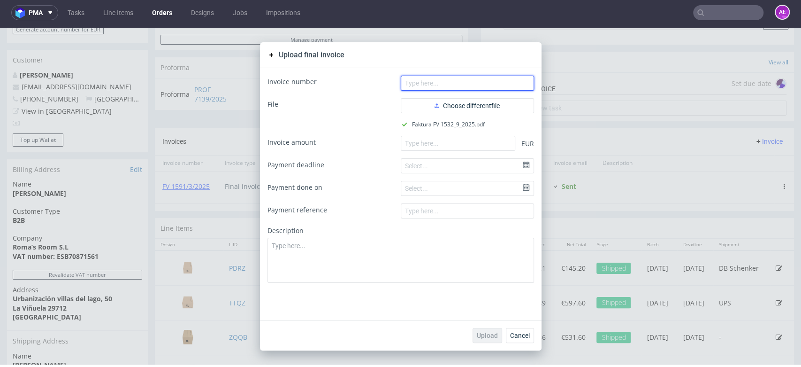
drag, startPoint x: 459, startPoint y: 82, endPoint x: 433, endPoint y: 72, distance: 27.2
click at [458, 80] on input "text" at bounding box center [467, 83] width 133 height 15
paste input "FV 1532/9/2025"
type input "FV 1532/9/2025"
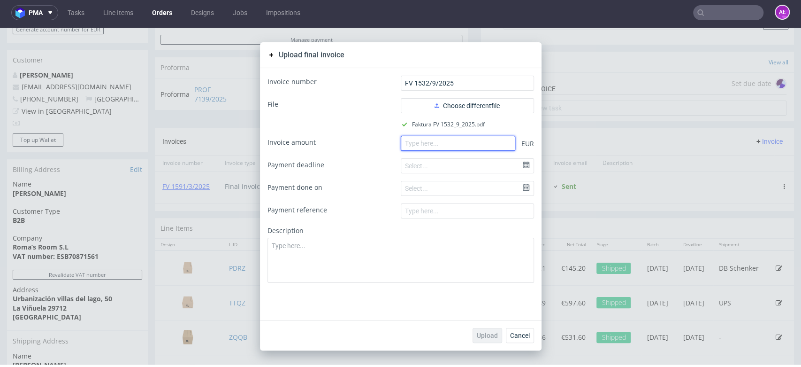
click at [417, 143] on input "number" at bounding box center [458, 143] width 115 height 15
paste input "1598.12"
type input "1598.12"
click at [484, 332] on span "Upload" at bounding box center [487, 335] width 21 height 7
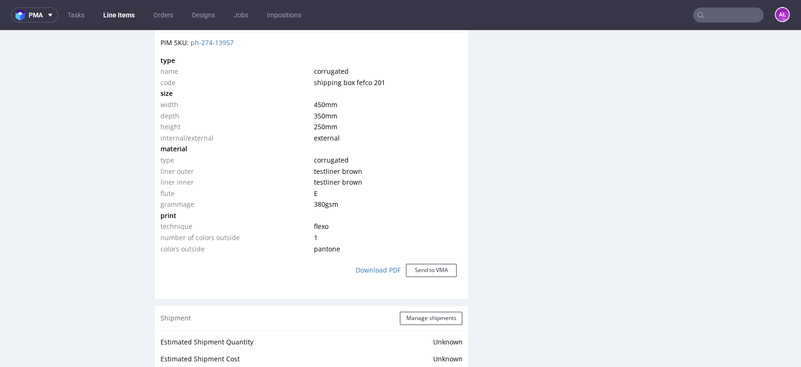
scroll to position [939, 0]
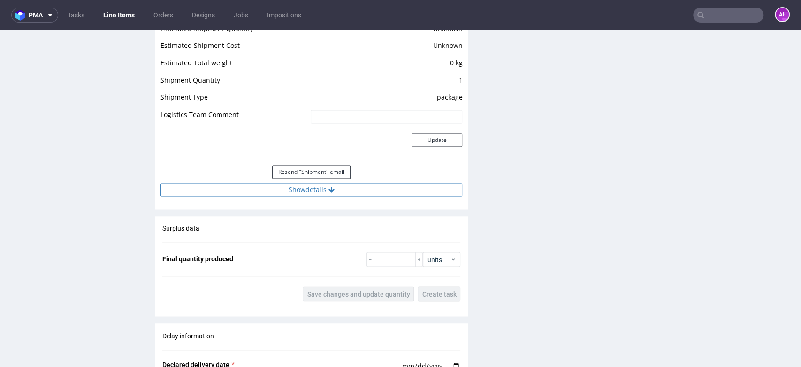
click at [350, 192] on button "Show details" at bounding box center [312, 189] width 302 height 13
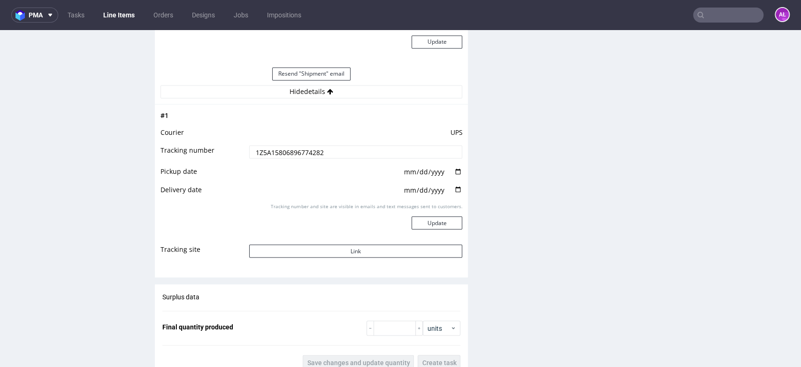
scroll to position [1095, 0]
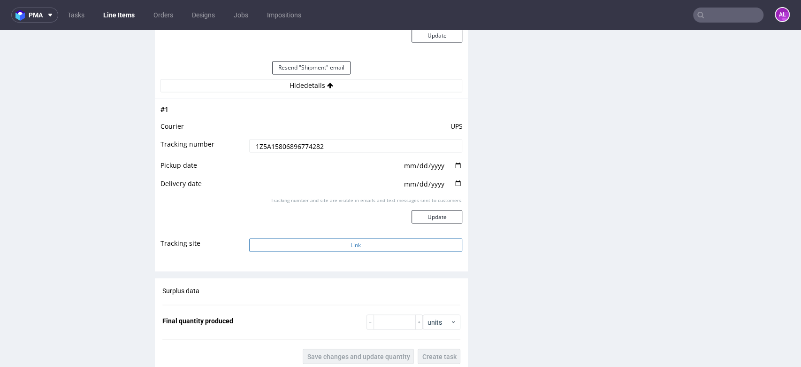
click at [360, 245] on button "Link" at bounding box center [356, 244] width 214 height 13
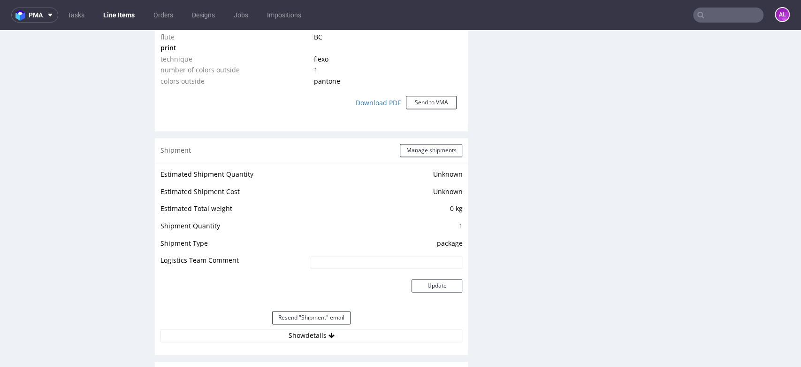
scroll to position [939, 0]
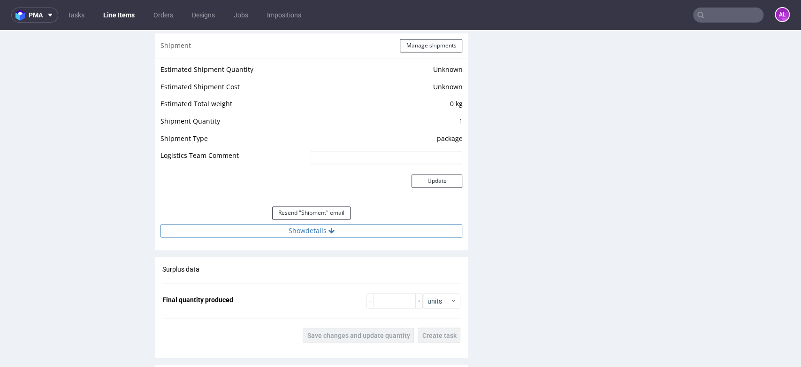
click at [361, 224] on button "Show details" at bounding box center [312, 230] width 302 height 13
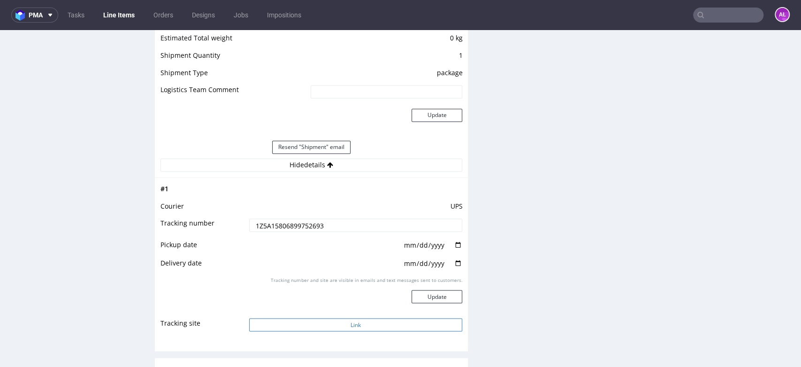
scroll to position [1095, 0]
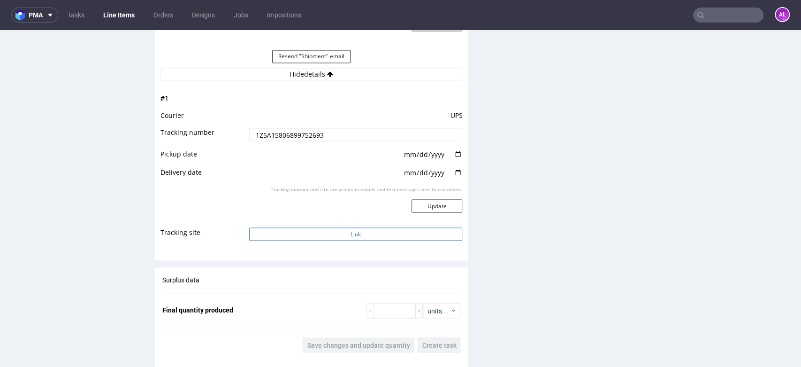
click at [373, 238] on button "Link" at bounding box center [356, 233] width 214 height 13
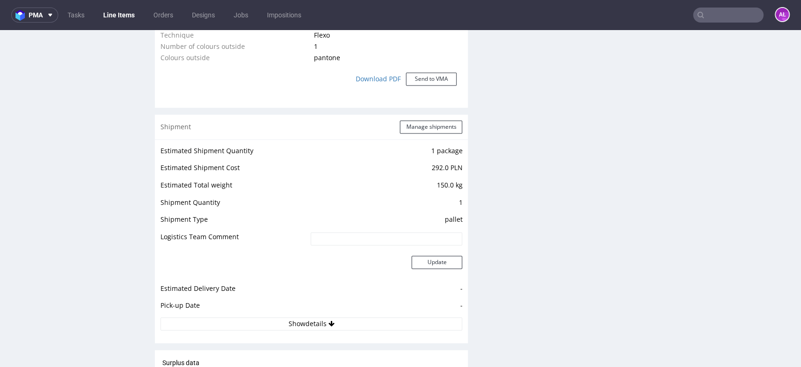
scroll to position [939, 0]
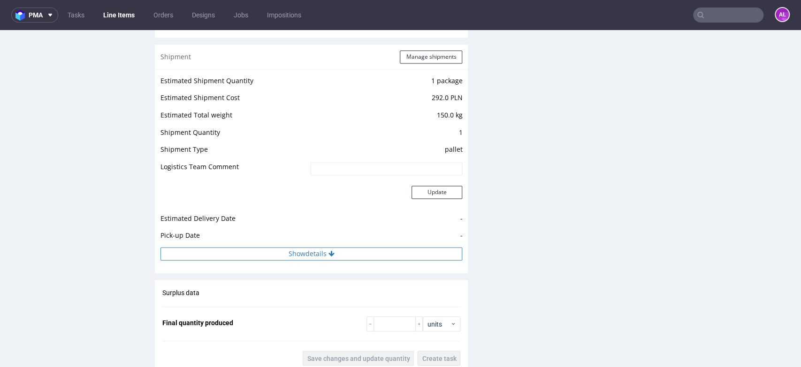
click at [349, 255] on button "Show details" at bounding box center [312, 253] width 302 height 13
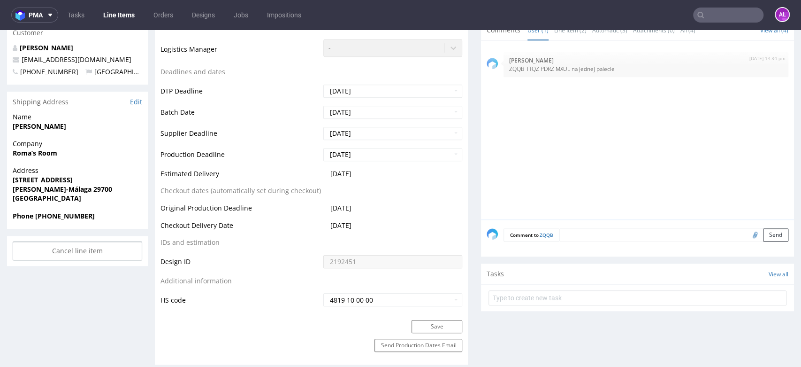
scroll to position [313, 0]
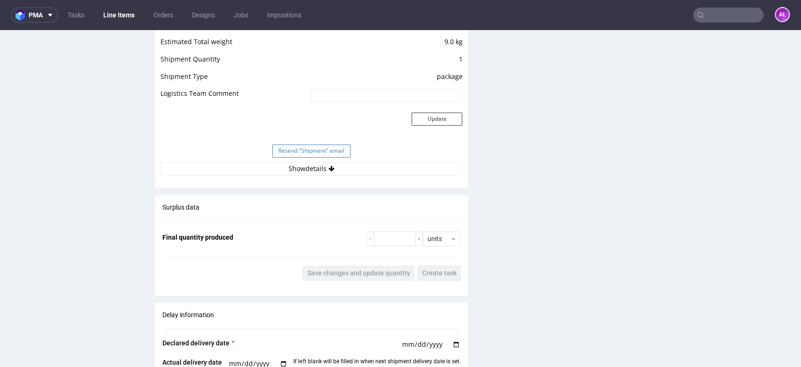
scroll to position [834, 0]
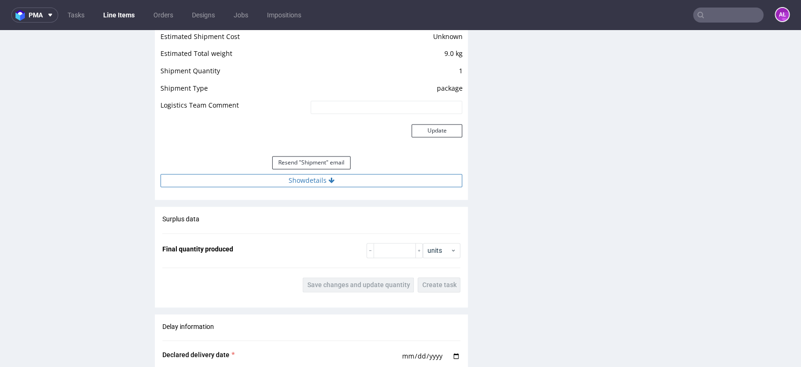
click at [357, 178] on button "Show details" at bounding box center [312, 180] width 302 height 13
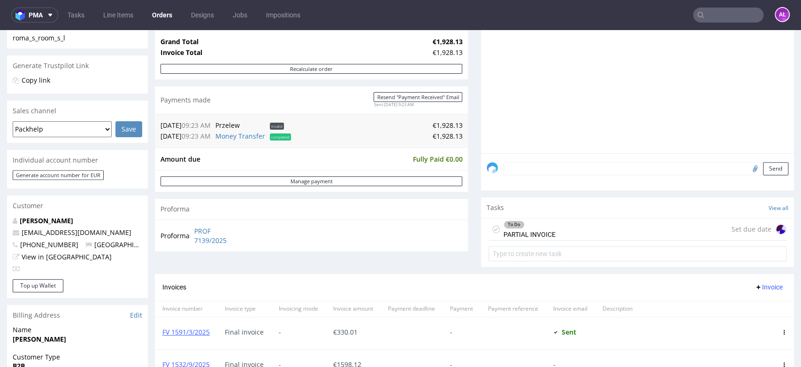
scroll to position [52, 0]
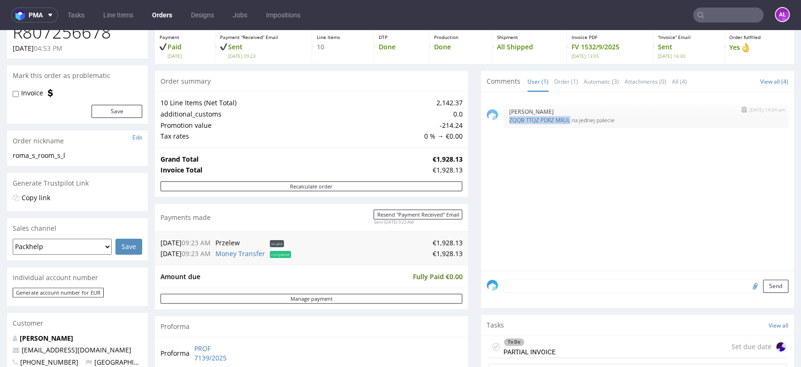
drag, startPoint x: 562, startPoint y: 121, endPoint x: 502, endPoint y: 131, distance: 61.4
click at [504, 122] on div "[DATE] 14:34 pm [PERSON_NAME] ZQQB TTQZ PDRZ MXUL na jednej palecie" at bounding box center [646, 115] width 285 height 25
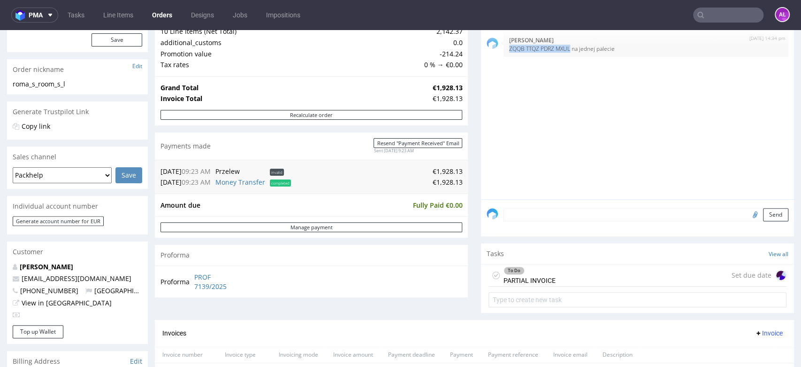
scroll to position [261, 0]
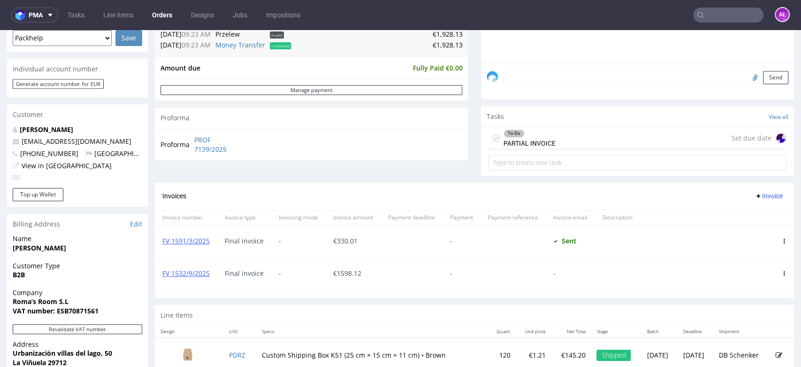
click at [547, 135] on div "To Do PARTIAL INVOICE" at bounding box center [530, 138] width 52 height 22
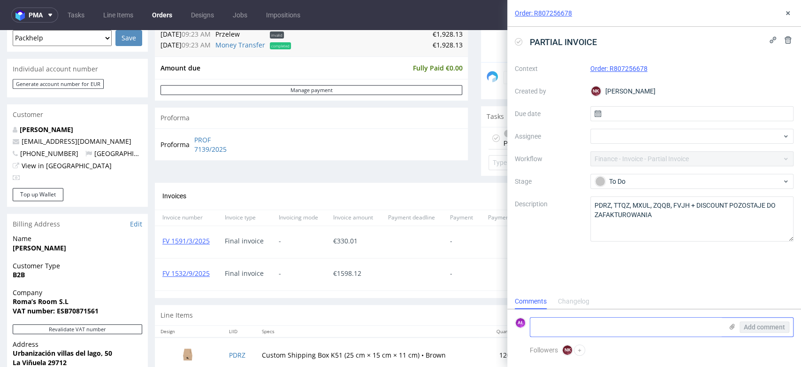
scroll to position [8, 0]
click at [605, 325] on textarea at bounding box center [626, 326] width 192 height 19
paste textarea "ZQQB TTQZ PDRZ MXUL"
drag, startPoint x: 177, startPoint y: 279, endPoint x: 158, endPoint y: 279, distance: 19.2
click at [158, 279] on div "FV 1532/9/2025" at bounding box center [186, 274] width 62 height 32
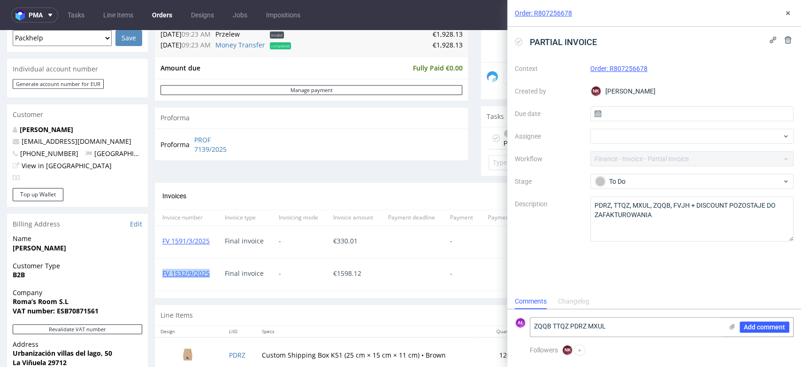
copy link "FV 1532/9/2025"
click at [532, 327] on textarea "ZQQB TTQZ PDRZ MXUL" at bounding box center [626, 326] width 192 height 19
paste textarea "FV 1532/9/2025"
click at [532, 327] on textarea "FV 1532/9/2025 ZQQB TTQZ PDRZ MXUL" at bounding box center [626, 323] width 192 height 26
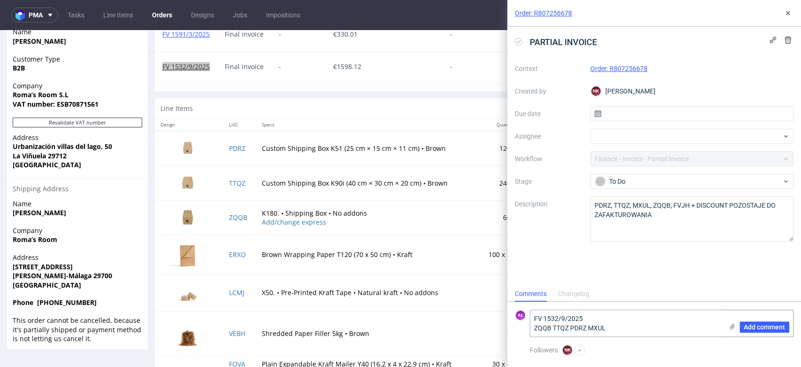
scroll to position [469, 0]
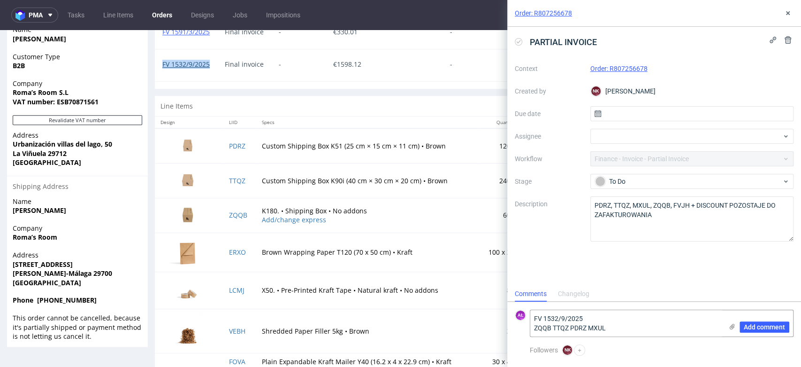
click at [195, 65] on link "FV 1532/9/2025" at bounding box center [185, 64] width 47 height 9
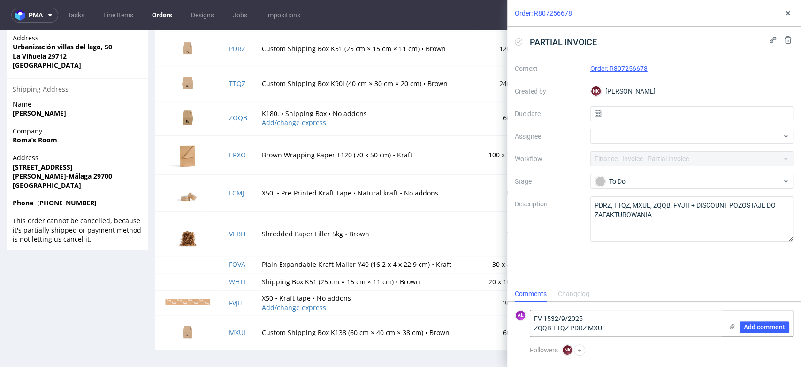
scroll to position [462, 0]
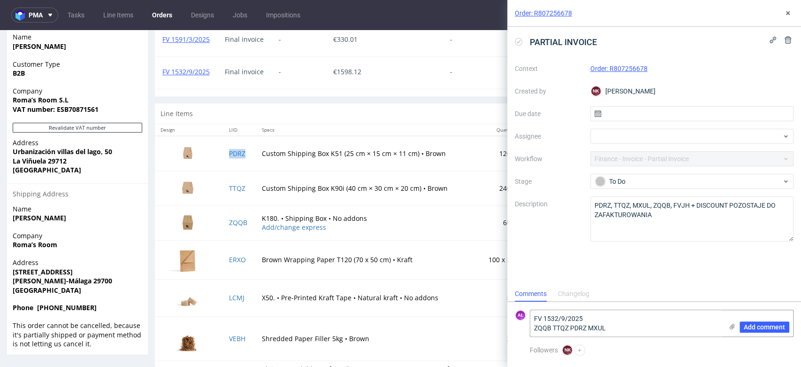
click at [238, 157] on td "PDRZ" at bounding box center [239, 153] width 33 height 35
click at [585, 318] on textarea "FV 1532/9/2025 ZQQB TTQZ PDRZ MXUL" at bounding box center [626, 323] width 192 height 26
copy link "PDRZ"
click at [573, 312] on textarea "FV 1532/9/2025 + ZQQB TTQZ PDRZ MXUL" at bounding box center [626, 318] width 192 height 36
click at [561, 315] on textarea "FV 1532/9/2025 + ZQQB TTQZ PDRZ MXUL" at bounding box center [626, 318] width 192 height 36
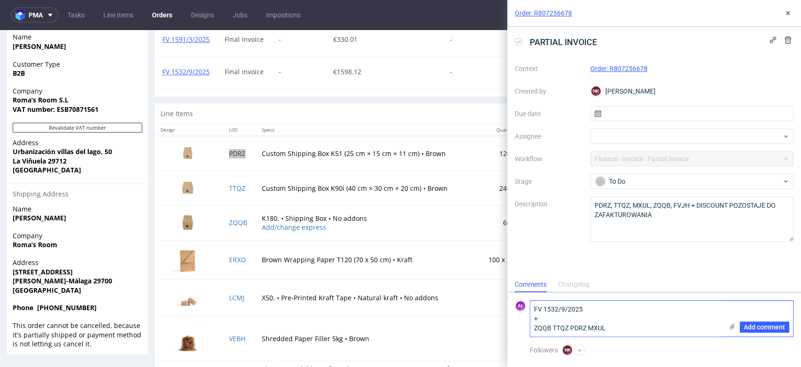
paste textarea "PDRZ"
copy link "TTQZ"
click at [562, 319] on textarea "FV 1532/9/2025 + PDRZ + ZQQB TTQZ PDRZ MXUL" at bounding box center [626, 313] width 192 height 45
paste textarea "TTQZ"
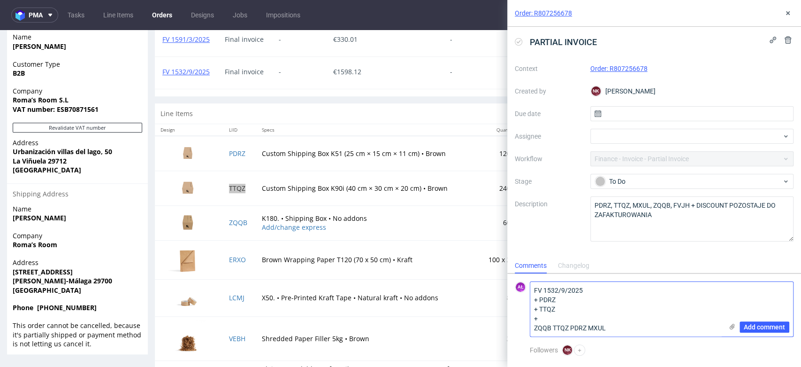
drag, startPoint x: 618, startPoint y: 328, endPoint x: 530, endPoint y: 332, distance: 87.9
click at [530, 332] on textarea "FV 1532/9/2025 + PDRZ + TTQZ + ZQQB TTQZ PDRZ MXUL" at bounding box center [626, 309] width 192 height 54
click at [560, 312] on textarea "FV 1532/9/2025 + PDRZ + TTQZ +" at bounding box center [626, 309] width 192 height 54
click at [560, 321] on textarea "FV 1532/9/2025 + PDRZ + TTQZ +" at bounding box center [626, 309] width 192 height 54
paste textarea "ZQQB TTQZ PDRZ MXUL"
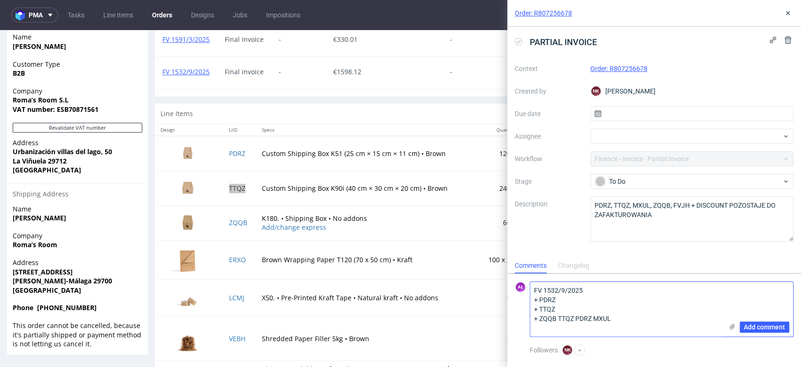
drag, startPoint x: 546, startPoint y: 326, endPoint x: 541, endPoint y: 323, distance: 5.9
click at [541, 323] on textarea "FV 1532/9/2025 + PDRZ + TTQZ + ZQQB TTQZ PDRZ MXUL" at bounding box center [626, 309] width 192 height 54
click at [567, 319] on textarea "FV 1532/9/2025 + PDRZ + TTQZ + MXUL" at bounding box center [626, 309] width 192 height 54
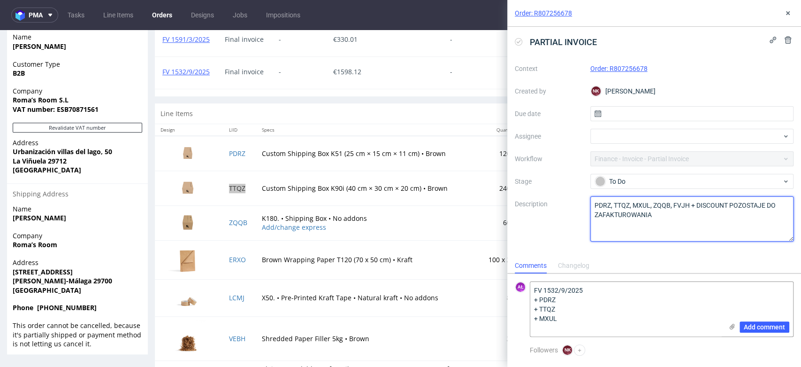
drag, startPoint x: 670, startPoint y: 207, endPoint x: 687, endPoint y: 208, distance: 16.9
click at [687, 208] on textarea "PDRZ, TTQZ, MXUL, ZQQB, FVJH + DISCOUNT POZOSTAJE DO ZAFAKTUROWANIA" at bounding box center [693, 218] width 204 height 45
click at [597, 322] on textarea "FV 1532/9/2025 + PDRZ + TTQZ + MXUL" at bounding box center [626, 309] width 192 height 54
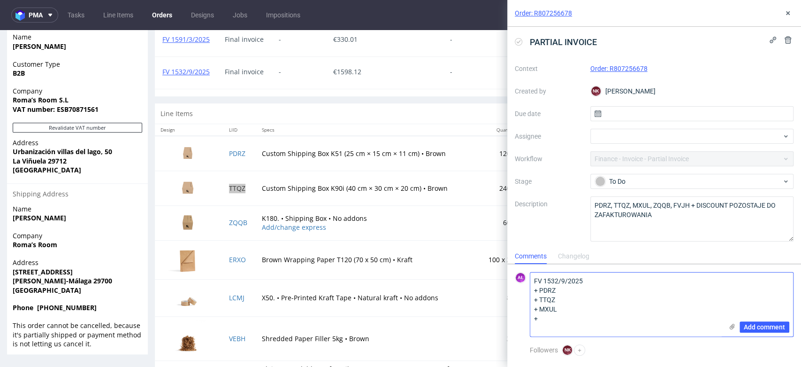
paste textarea "QQB, FVJH"
click at [556, 320] on textarea "FV 1532/9/2025 + PDRZ + TTQZ + MXUL + QQB, FVJH" at bounding box center [626, 304] width 192 height 64
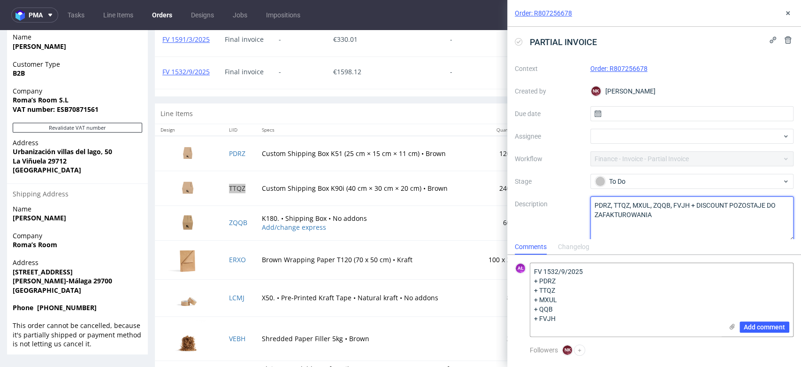
drag, startPoint x: 707, startPoint y: 206, endPoint x: 726, endPoint y: 206, distance: 18.3
click at [726, 206] on textarea "PDRZ, TTQZ, MXUL, ZQQB, FVJH + DISCOUNT POZOSTAJE DO ZAFAKTUROWANIA" at bounding box center [693, 218] width 204 height 45
click at [584, 320] on textarea "FV 1532/9/2025 + PDRZ + TTQZ + MXUL + QQB + FVJH" at bounding box center [626, 299] width 192 height 73
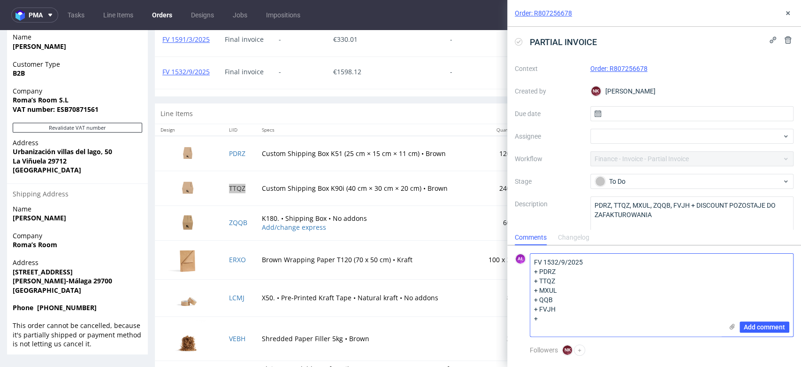
paste textarea "ISCOUNT"
click at [539, 320] on textarea "FV 1532/9/2025 + PDRZ + TTQZ + MXUL + QQB + FVJH + ISCOUNT" at bounding box center [626, 294] width 192 height 83
type textarea "FV 1532/9/2025 + PDRZ + TTQZ + MXUL + QQB + FVJH + DISCOUNT"
click at [746, 325] on span "Add comment" at bounding box center [764, 326] width 41 height 7
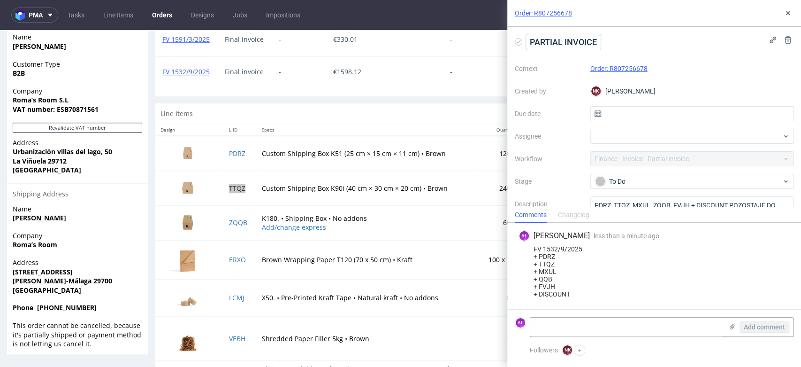
scroll to position [0, 0]
click at [521, 40] on icon at bounding box center [519, 42] width 8 height 8
click at [785, 10] on icon at bounding box center [788, 13] width 8 height 8
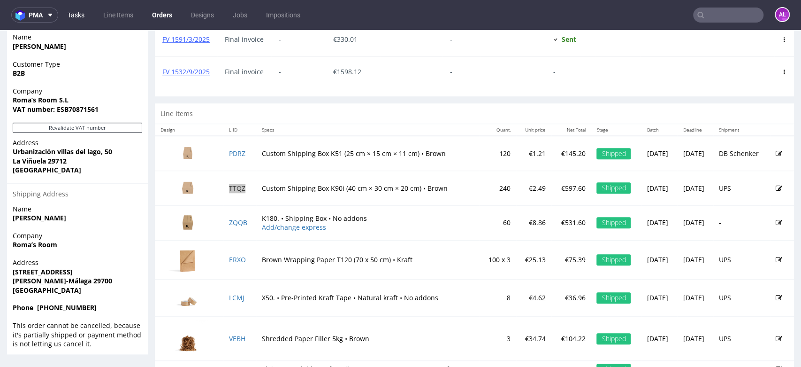
click at [86, 16] on link "Tasks" at bounding box center [76, 15] width 28 height 15
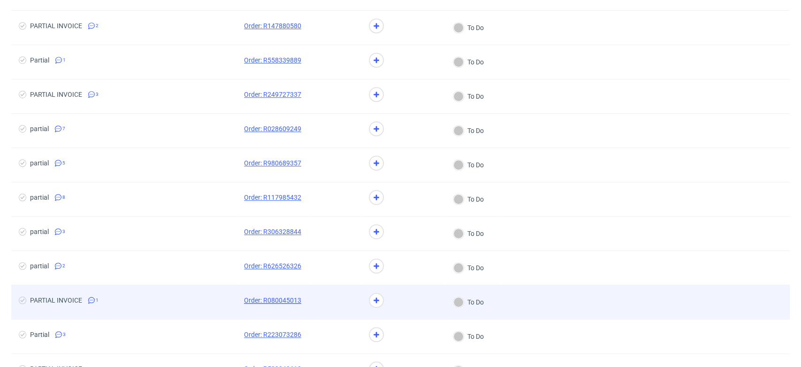
scroll to position [522, 0]
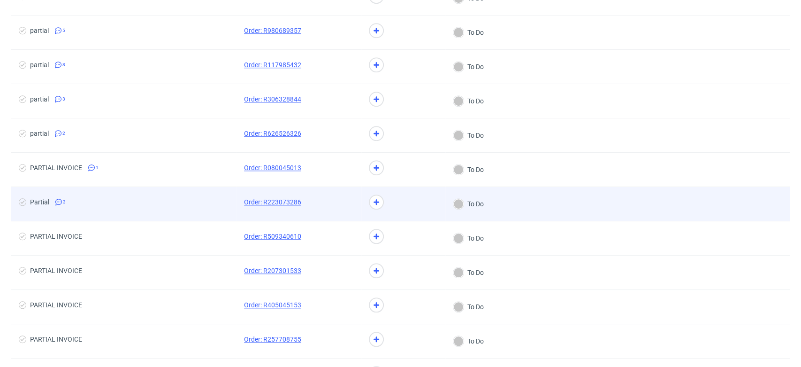
click at [314, 195] on div at bounding box center [335, 204] width 53 height 34
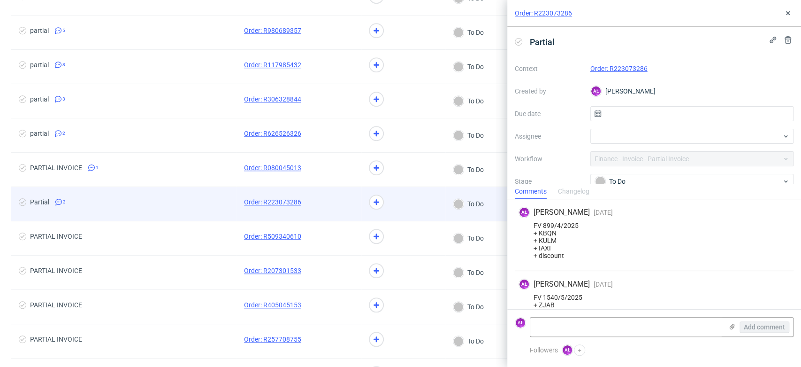
scroll to position [52, 0]
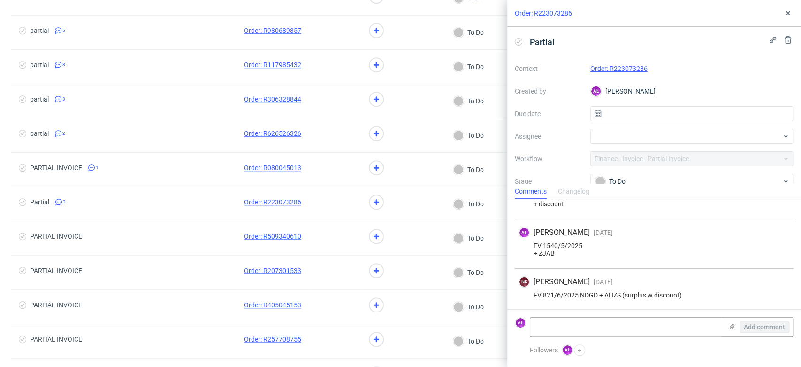
click at [632, 69] on link "Order: R223073286" at bounding box center [619, 69] width 57 height 8
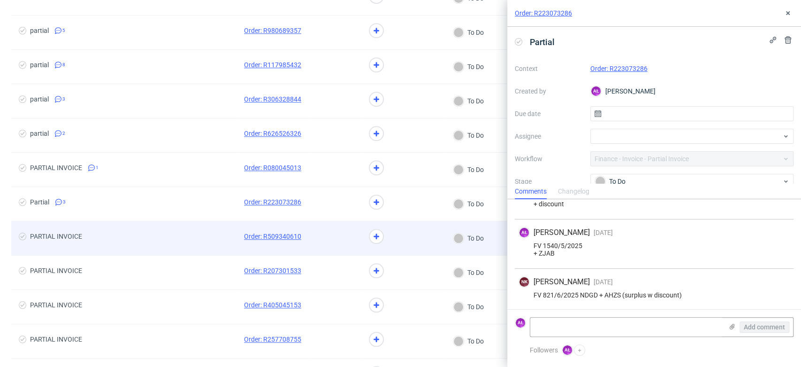
click at [334, 239] on span at bounding box center [335, 237] width 38 height 11
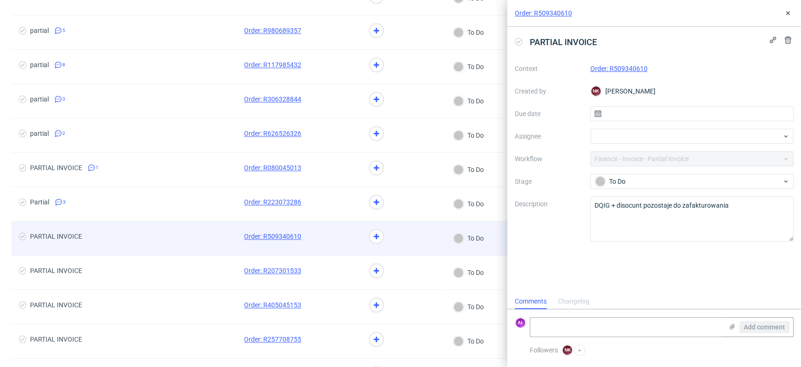
scroll to position [8, 0]
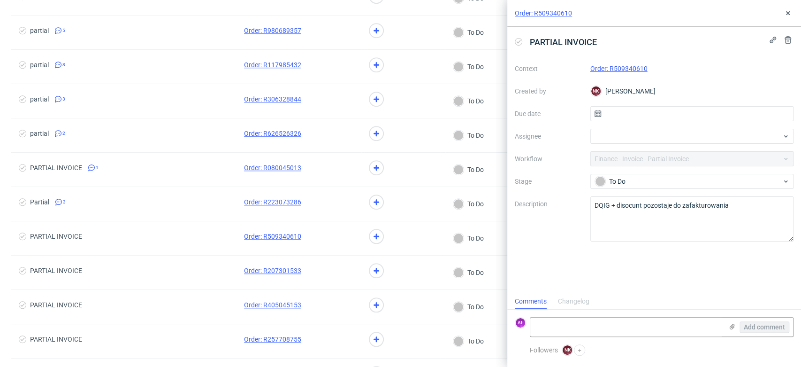
click at [622, 67] on link "Order: R509340610" at bounding box center [619, 69] width 57 height 8
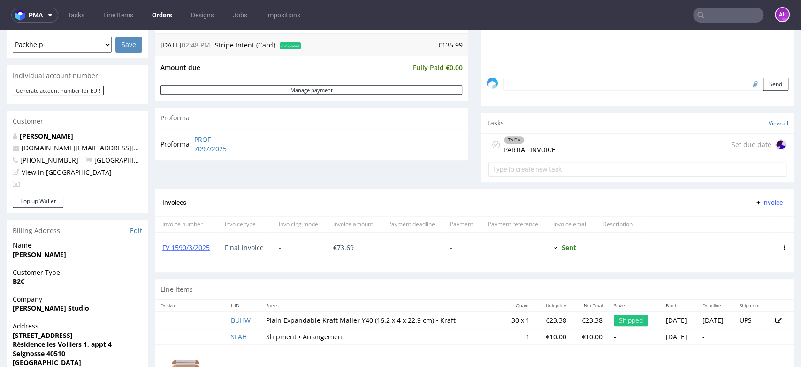
scroll to position [261, 0]
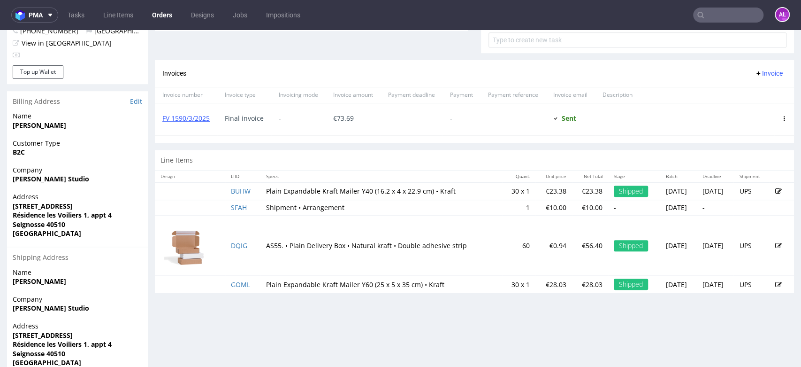
scroll to position [365, 0]
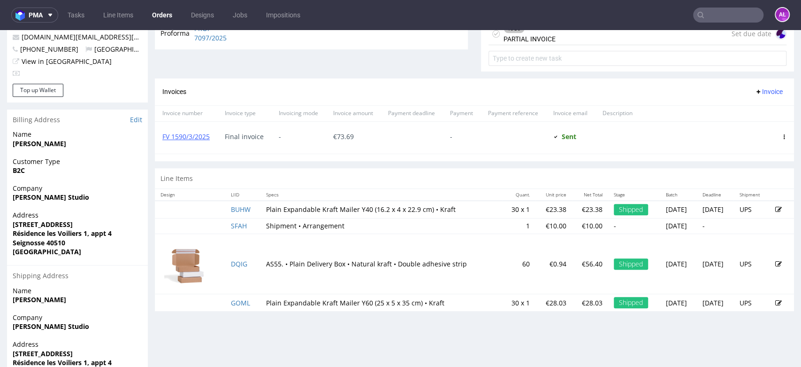
click at [530, 40] on div "To Do PARTIAL INVOICE" at bounding box center [530, 34] width 52 height 22
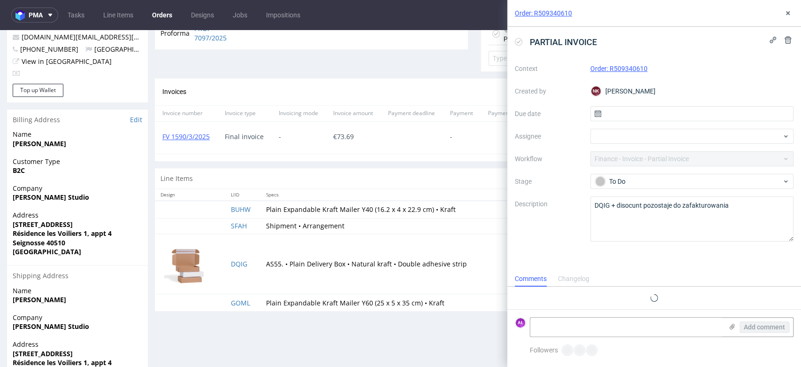
scroll to position [8, 0]
click at [789, 14] on icon at bounding box center [788, 13] width 8 height 8
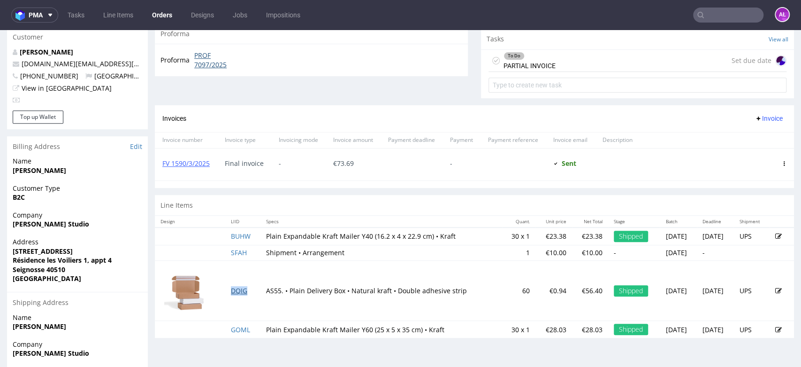
scroll to position [313, 0]
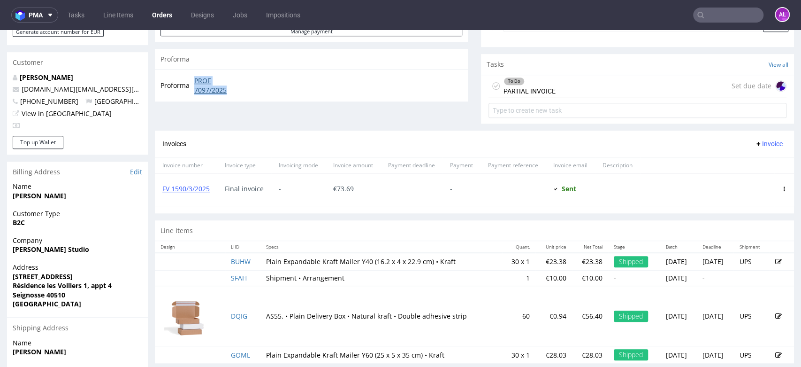
drag, startPoint x: 210, startPoint y: 83, endPoint x: 237, endPoint y: 90, distance: 27.2
click at [237, 90] on td "PROF 7097/2025" at bounding box center [218, 85] width 53 height 20
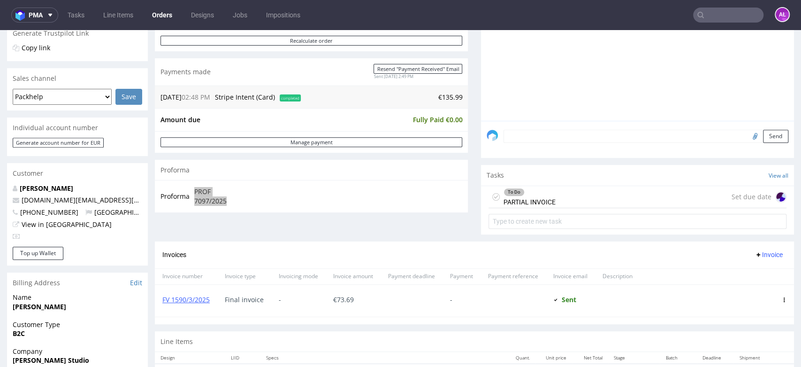
scroll to position [208, 0]
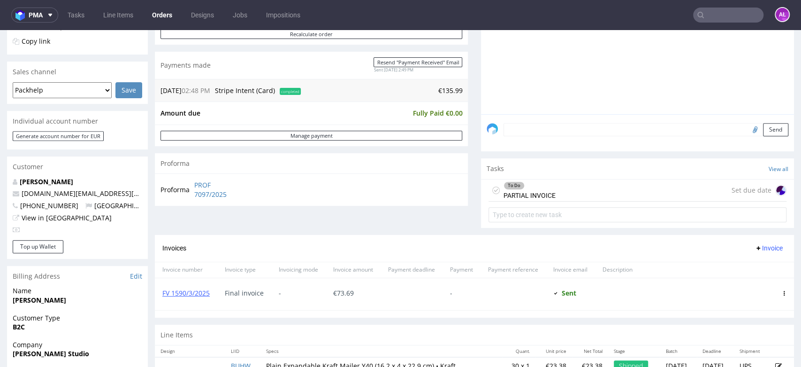
click at [526, 192] on div "To Do PARTIAL INVOICE" at bounding box center [530, 190] width 52 height 22
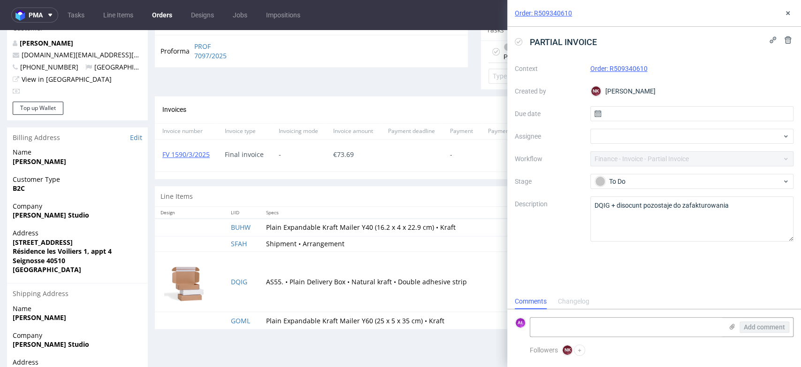
scroll to position [365, 0]
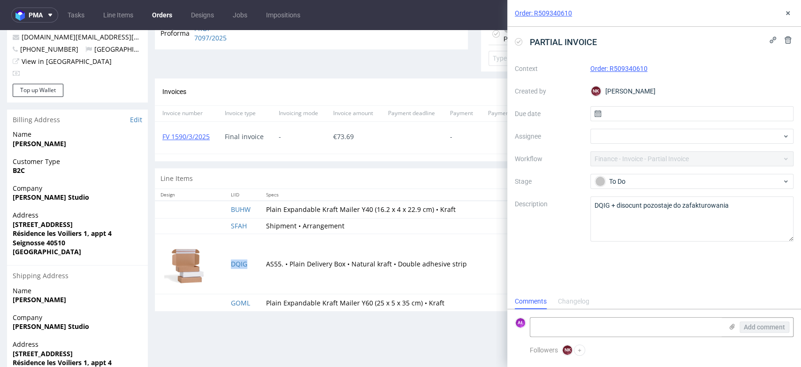
click at [249, 272] on td "DQIG" at bounding box center [242, 263] width 35 height 61
copy link "DQIG"
click at [547, 323] on textarea at bounding box center [626, 326] width 192 height 19
paste textarea "DQIG"
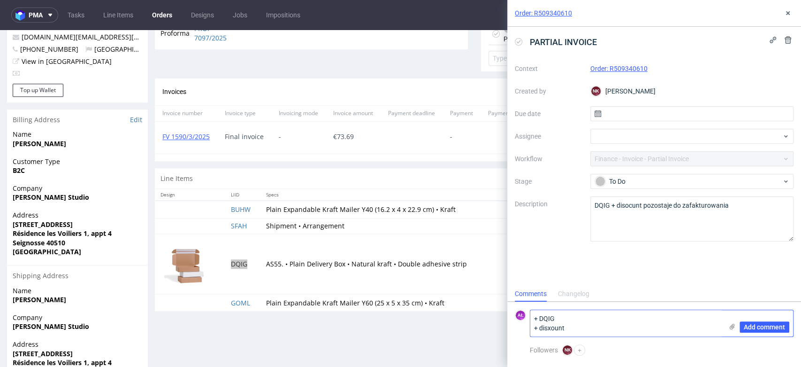
click at [551, 329] on textarea "+ DQIG + disxount" at bounding box center [626, 323] width 192 height 26
click at [532, 317] on textarea "+ DQIG + discount" at bounding box center [626, 323] width 192 height 26
paste textarea "FV 1533/9/2025"
type textarea "FV 1533/9/2025 + DQIG + discount"
click at [771, 330] on span "Add comment" at bounding box center [764, 326] width 41 height 7
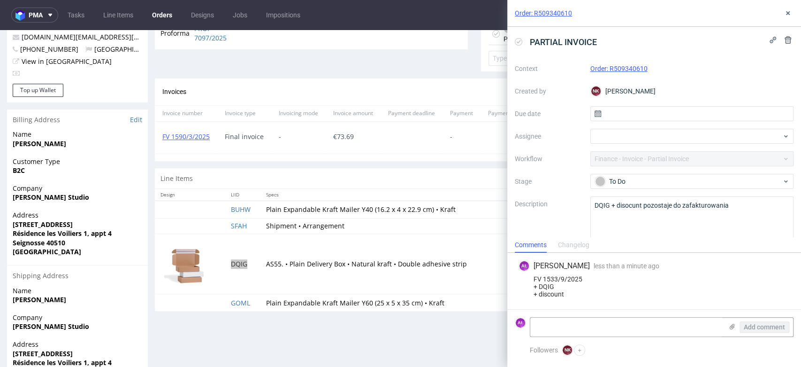
click at [519, 40] on icon at bounding box center [519, 42] width 8 height 8
click at [789, 14] on use at bounding box center [788, 13] width 4 height 4
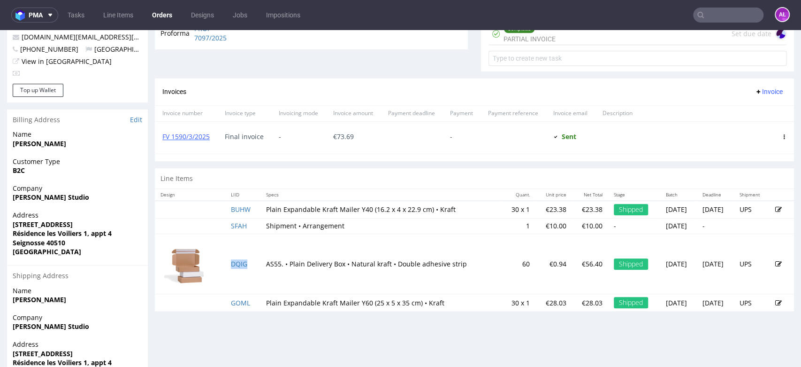
click at [757, 88] on span "Invoice" at bounding box center [769, 92] width 28 height 8
click at [760, 110] on span "Upload" at bounding box center [753, 110] width 46 height 9
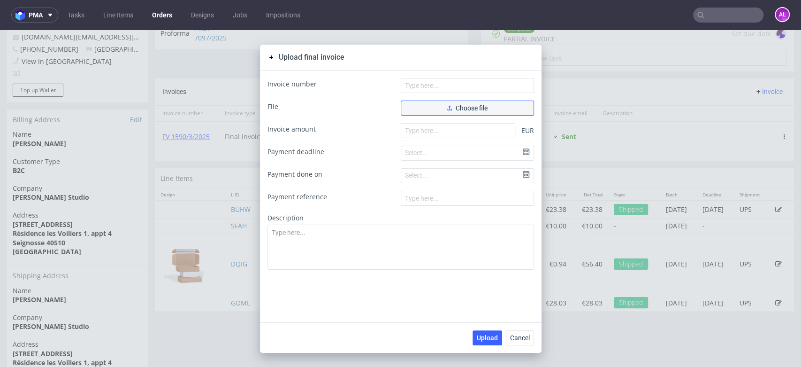
click at [429, 105] on button "Choose file" at bounding box center [467, 107] width 133 height 15
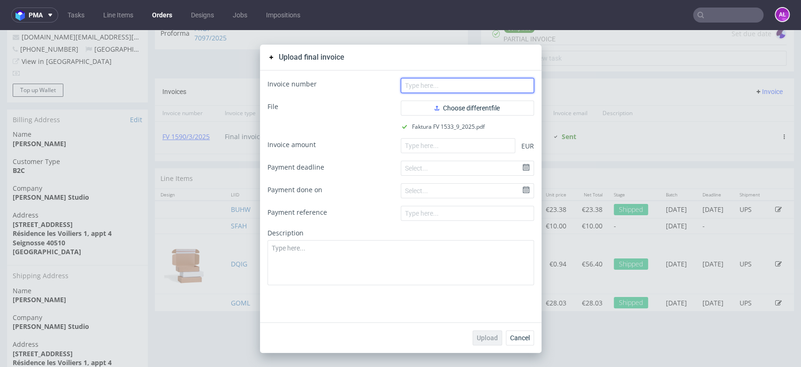
drag, startPoint x: 461, startPoint y: 89, endPoint x: 377, endPoint y: 46, distance: 94.7
click at [461, 89] on input "text" at bounding box center [467, 85] width 133 height 15
paste input "FV 1533/9/2025"
type input "FV 1533/9/2025"
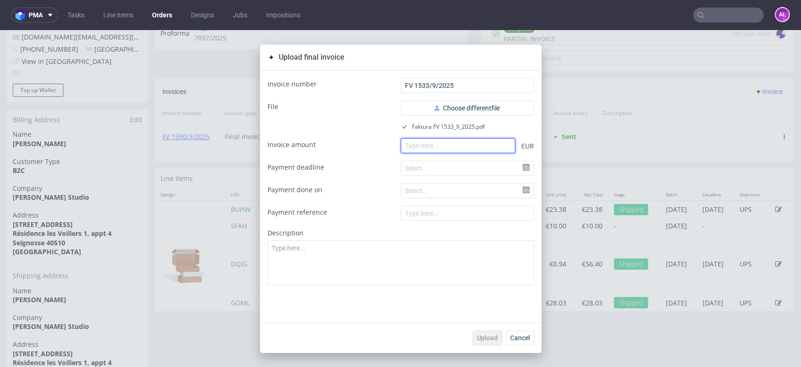
click at [464, 149] on input "number" at bounding box center [458, 145] width 115 height 15
paste input "62.28"
type input "62.28"
click at [488, 331] on button "Upload" at bounding box center [488, 337] width 30 height 15
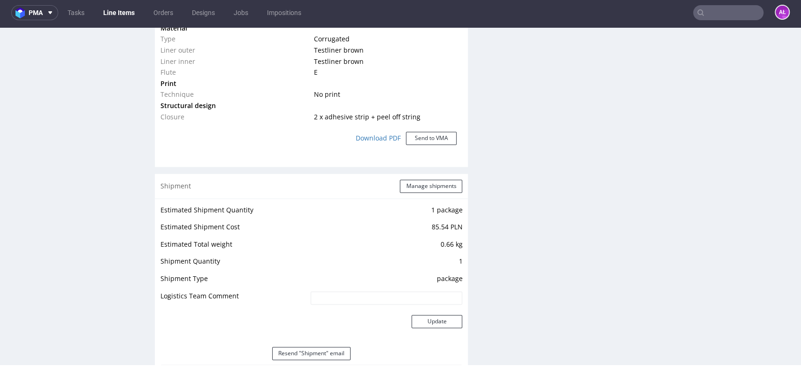
scroll to position [910, 0]
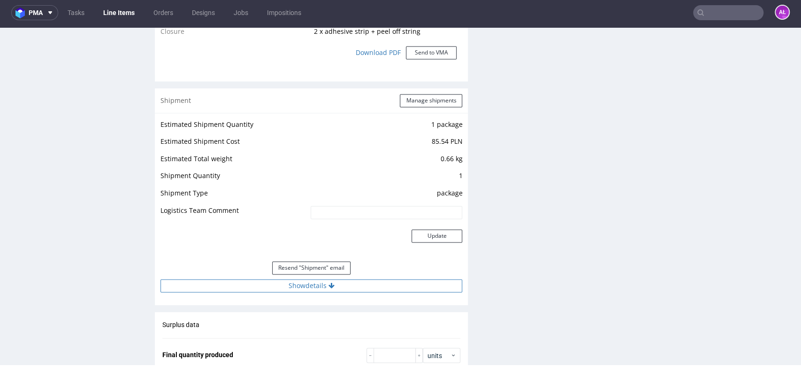
click at [363, 282] on button "Show details" at bounding box center [312, 285] width 302 height 13
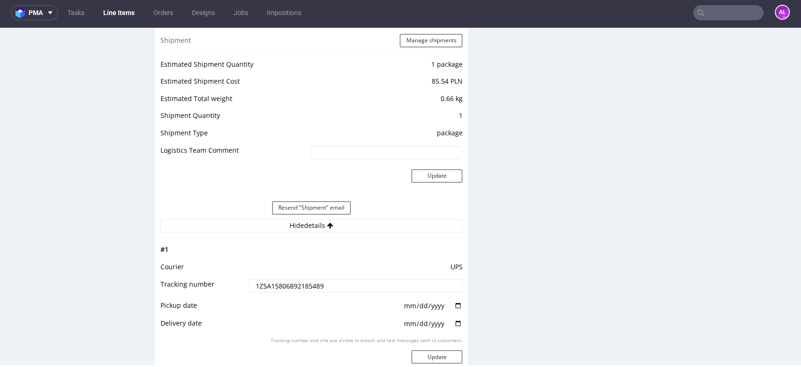
scroll to position [1067, 0]
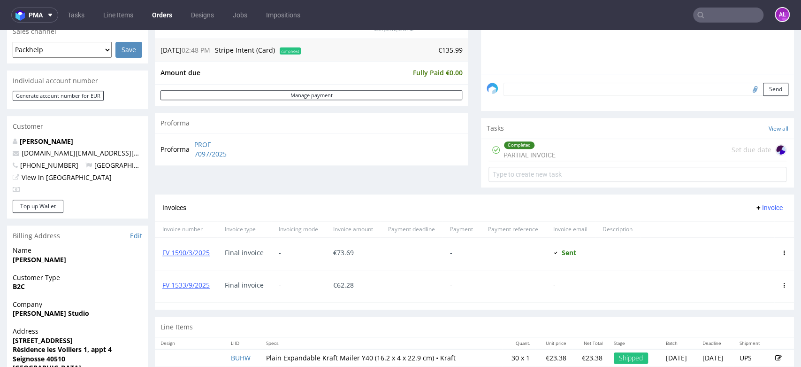
scroll to position [261, 0]
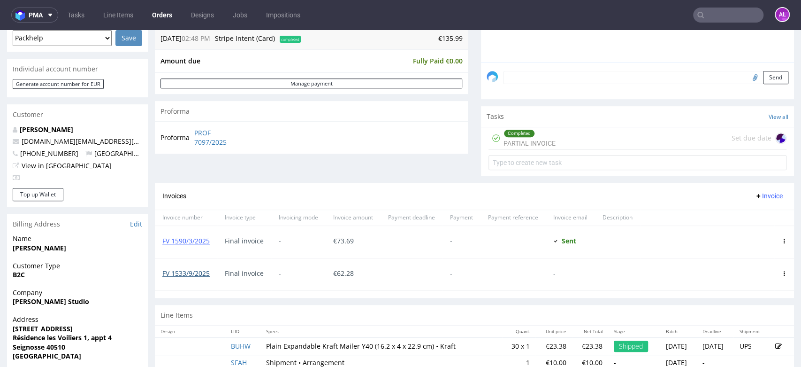
click at [205, 270] on link "FV 1533/9/2025" at bounding box center [185, 273] width 47 height 9
click at [197, 273] on link "FV 1533/9/2025" at bounding box center [185, 273] width 47 height 9
click at [82, 14] on link "Tasks" at bounding box center [76, 15] width 28 height 15
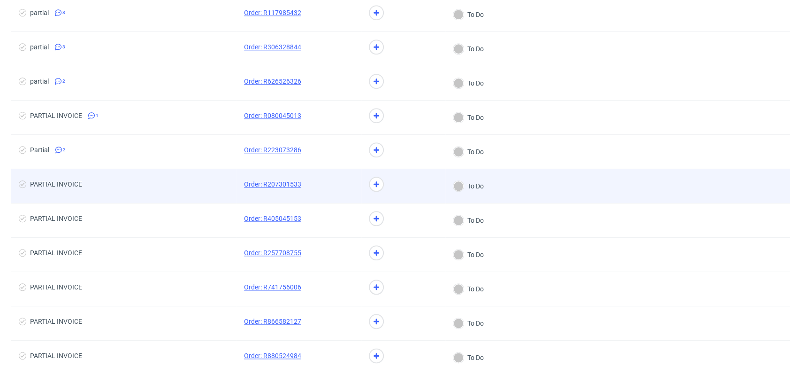
scroll to position [626, 0]
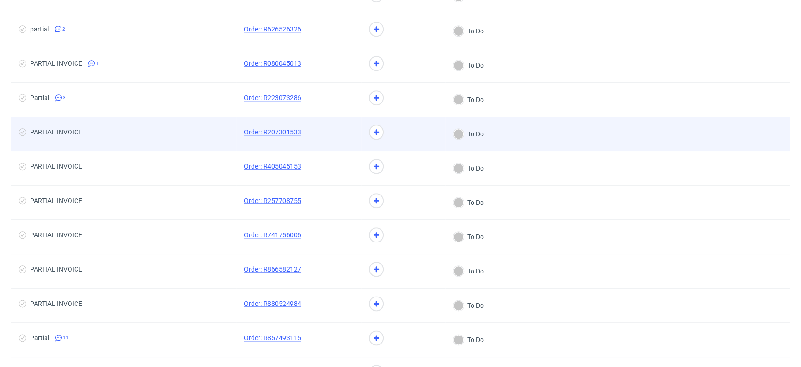
click at [331, 140] on div at bounding box center [335, 134] width 53 height 34
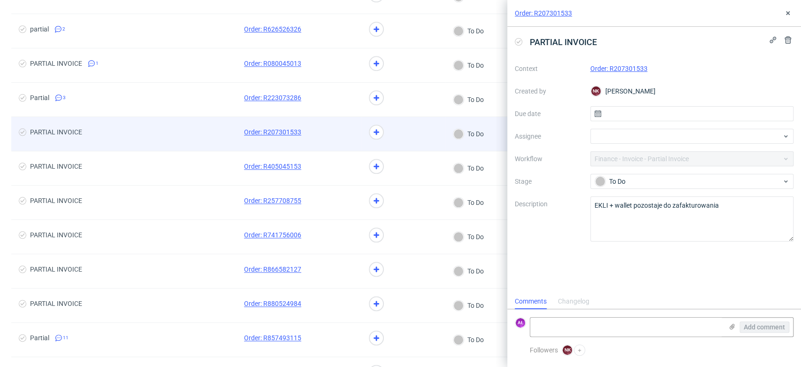
scroll to position [8, 0]
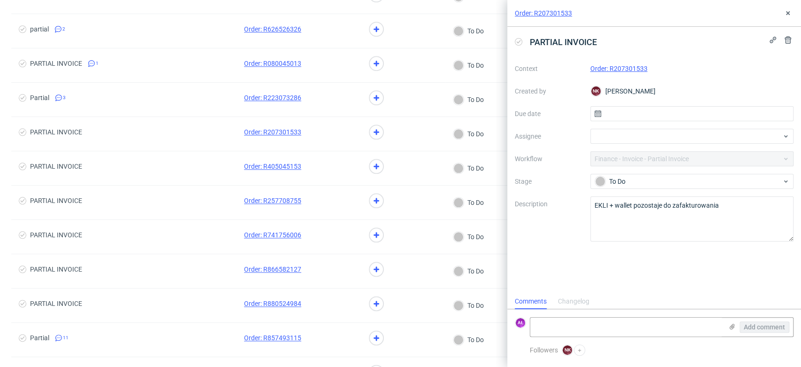
click at [642, 67] on link "Order: R207301533" at bounding box center [619, 69] width 57 height 8
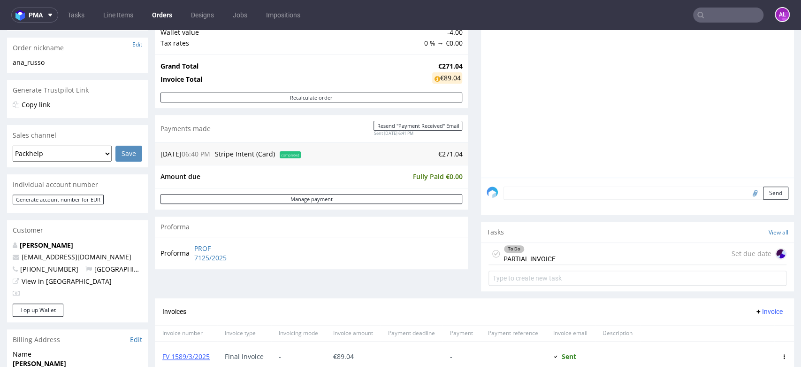
scroll to position [208, 0]
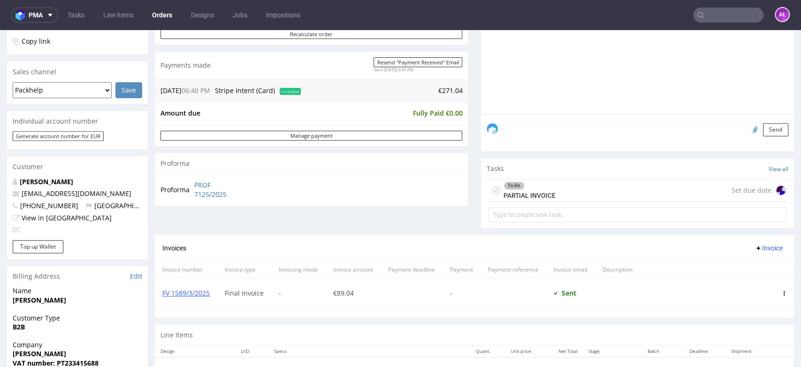
click at [541, 189] on div "To Do PARTIAL INVOICE" at bounding box center [530, 190] width 52 height 22
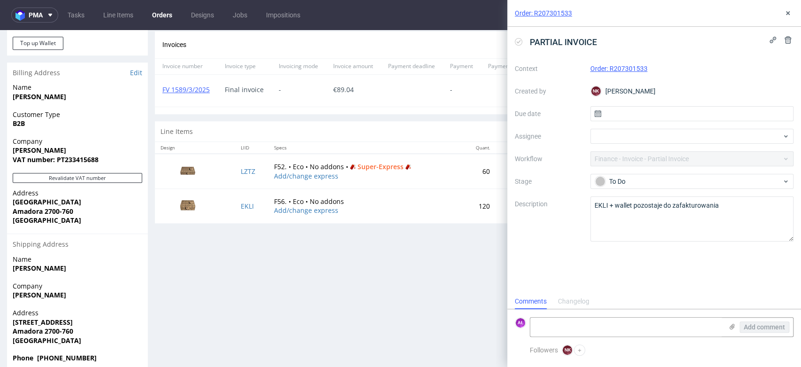
scroll to position [417, 0]
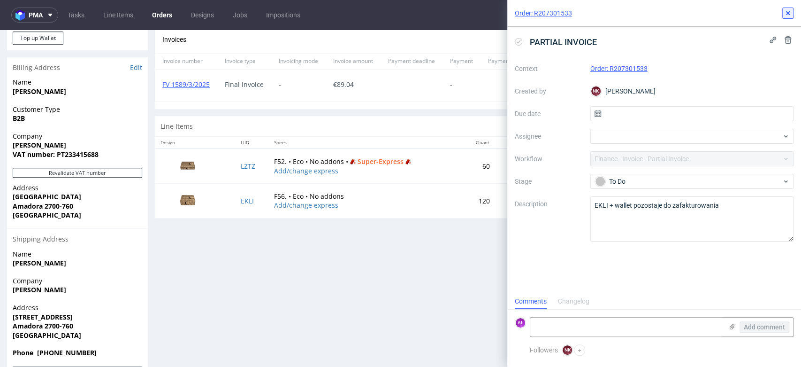
click at [789, 10] on icon at bounding box center [788, 13] width 8 height 8
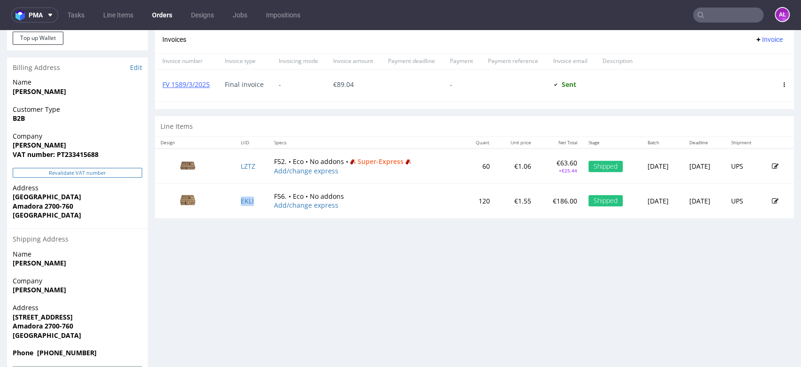
click at [116, 174] on button "Revalidate VAT number" at bounding box center [78, 173] width 130 height 10
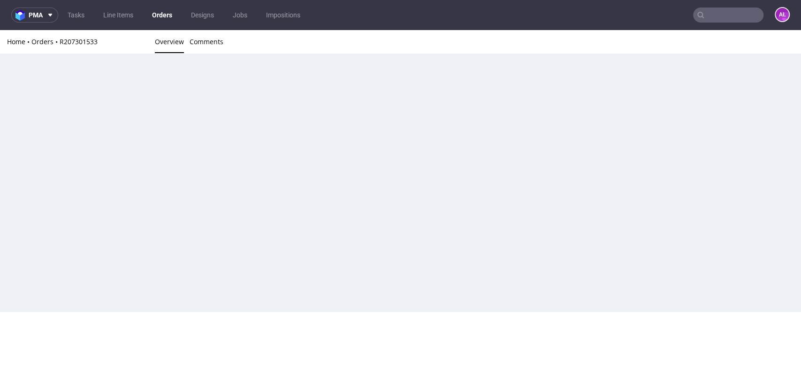
scroll to position [261, 0]
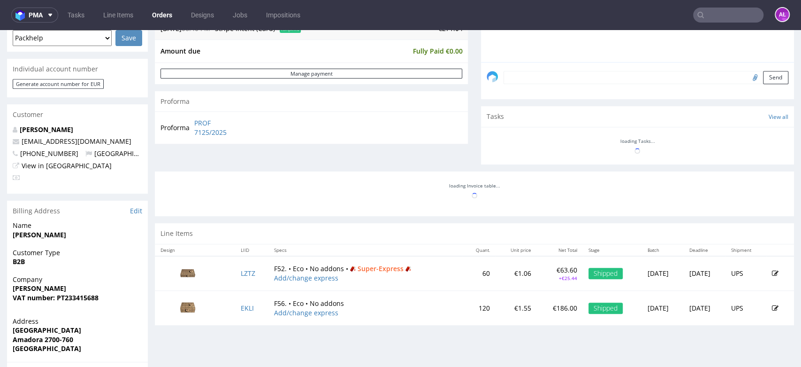
drag, startPoint x: 201, startPoint y: 131, endPoint x: 204, endPoint y: 124, distance: 6.7
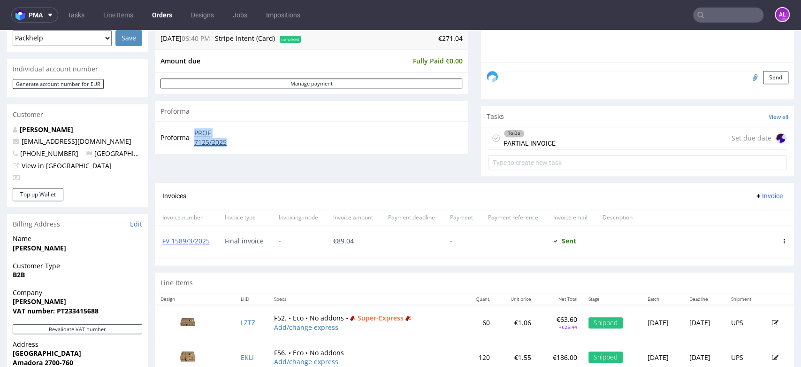
drag, startPoint x: 193, startPoint y: 130, endPoint x: 23, endPoint y: 78, distance: 177.3
click at [236, 141] on td "PROF 7125/2025" at bounding box center [218, 137] width 53 height 20
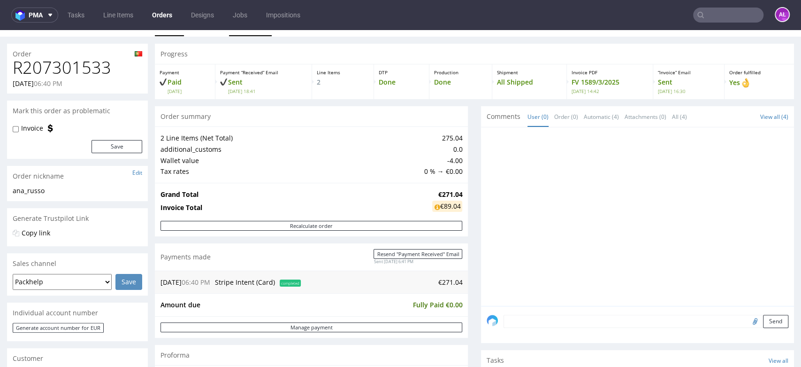
scroll to position [0, 0]
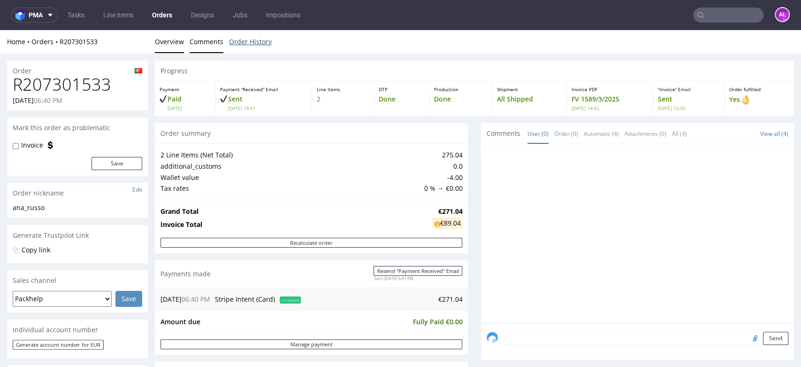
drag, startPoint x: 252, startPoint y: 38, endPoint x: 204, endPoint y: 42, distance: 48.1
click at [252, 38] on link "Order History" at bounding box center [250, 41] width 43 height 23
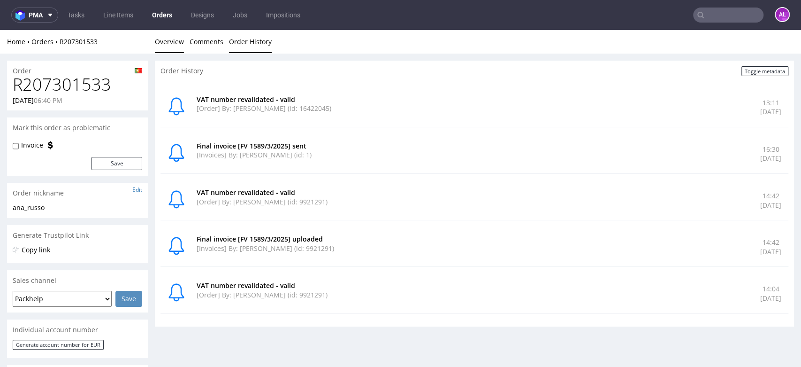
click at [169, 42] on link "Overview" at bounding box center [169, 41] width 29 height 23
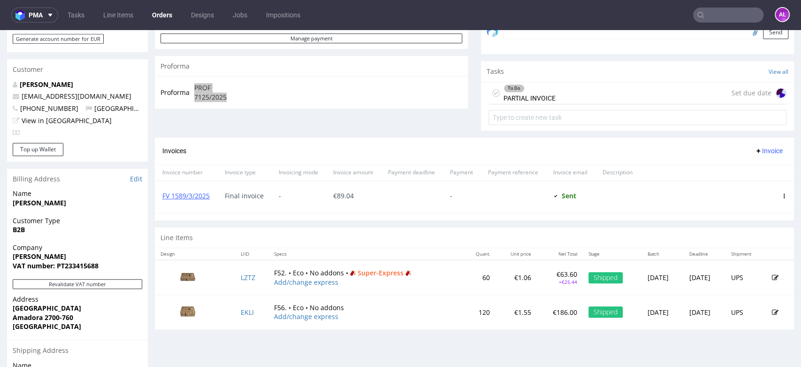
scroll to position [313, 0]
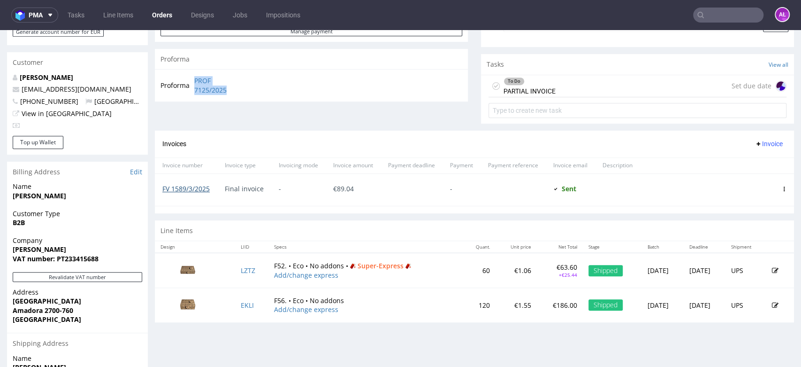
click at [203, 186] on link "FV 1589/3/2025" at bounding box center [185, 188] width 47 height 9
drag, startPoint x: 761, startPoint y: 143, endPoint x: 760, endPoint y: 147, distance: 4.8
click at [760, 143] on span "Invoice" at bounding box center [769, 144] width 28 height 8
click at [751, 162] on span "Upload" at bounding box center [753, 162] width 46 height 9
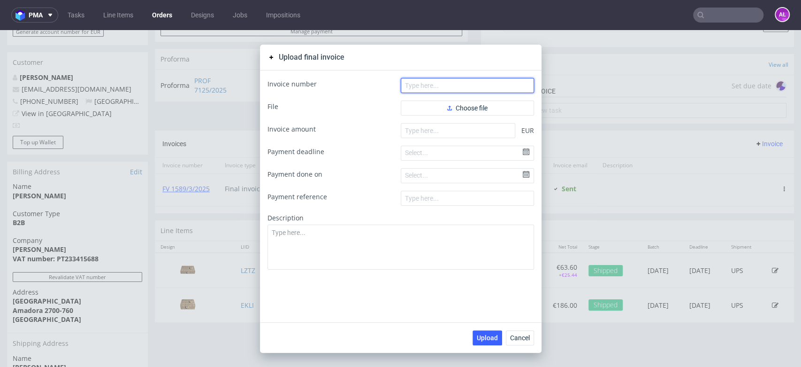
drag, startPoint x: 433, startPoint y: 88, endPoint x: 427, endPoint y: 89, distance: 5.8
click at [433, 88] on input "text" at bounding box center [467, 85] width 133 height 15
paste input "FV 1534/9/2025"
type input "FV 1534/9/2025"
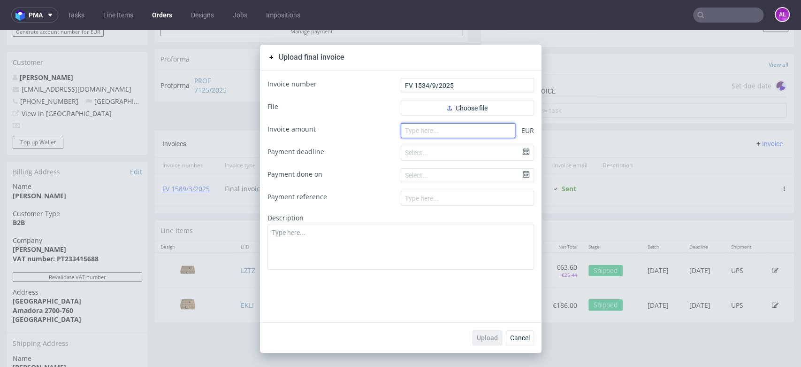
click at [441, 132] on input "number" at bounding box center [458, 130] width 115 height 15
paste input "182.00"
type input "182.00"
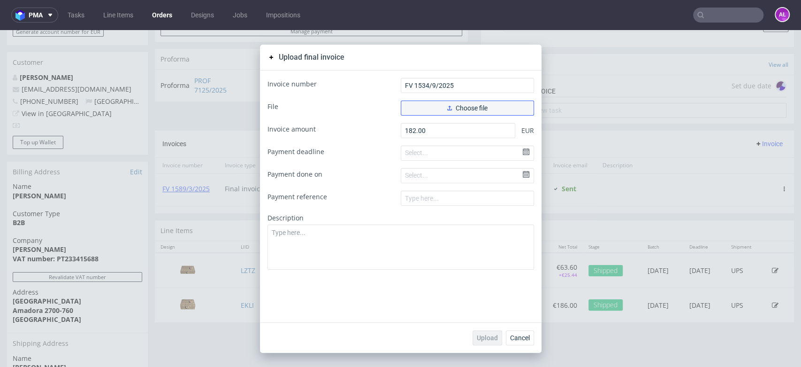
click at [480, 109] on span "Choose file" at bounding box center [467, 108] width 40 height 7
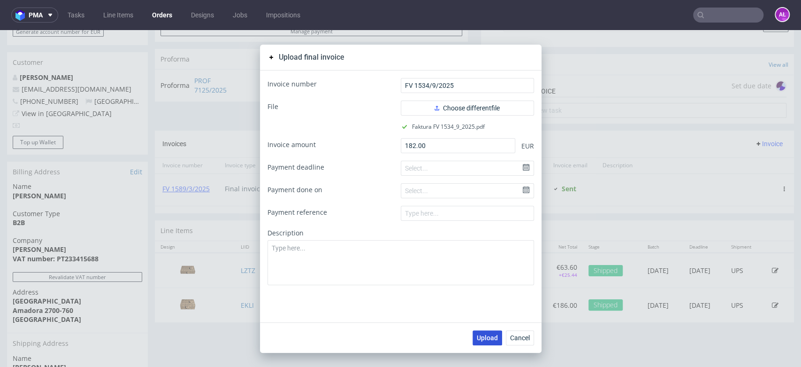
click at [491, 337] on span "Upload" at bounding box center [487, 337] width 21 height 7
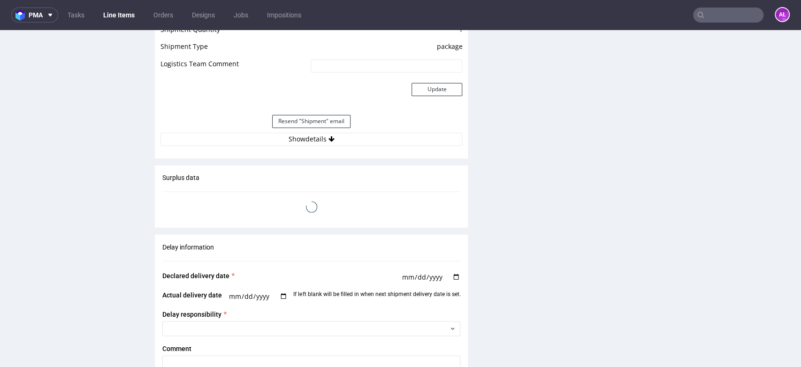
scroll to position [991, 0]
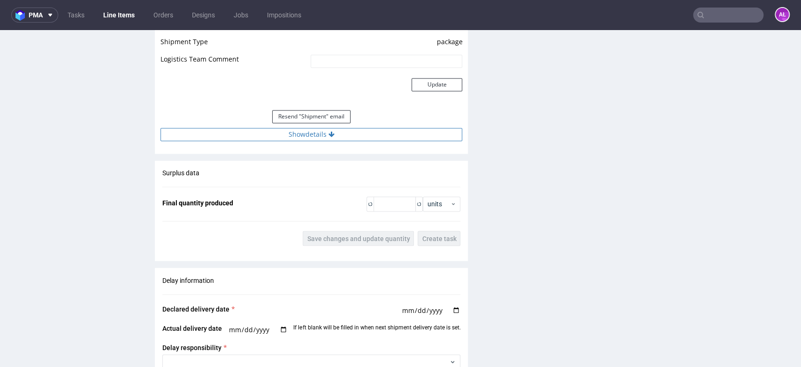
click at [329, 128] on button "Show details" at bounding box center [312, 134] width 302 height 13
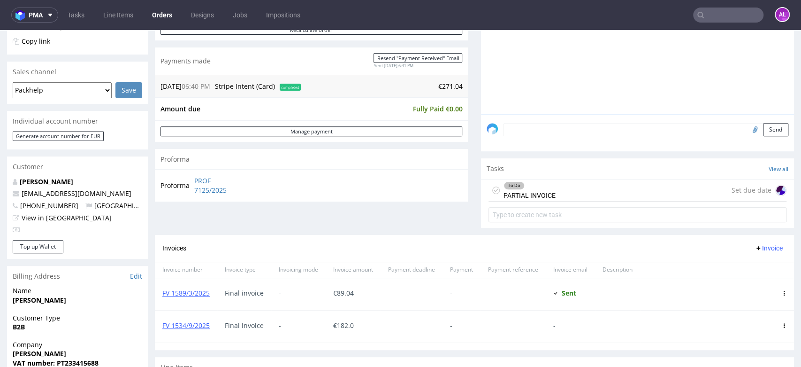
click at [514, 186] on div "To Do" at bounding box center [514, 186] width 20 height 8
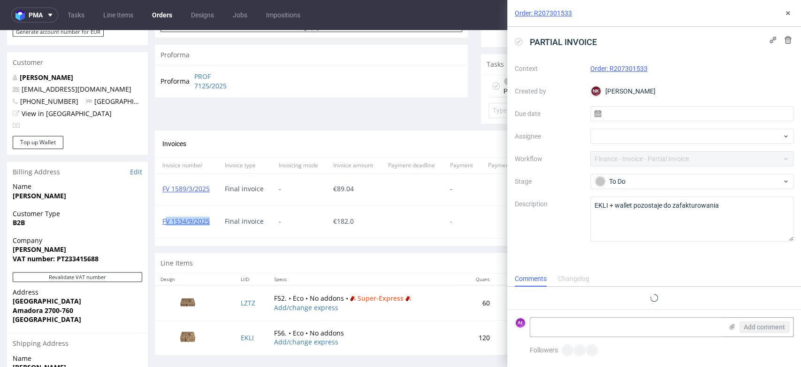
scroll to position [8, 0]
drag, startPoint x: 212, startPoint y: 228, endPoint x: 162, endPoint y: 229, distance: 49.8
click at [162, 229] on div "FV 1534/9/2025" at bounding box center [186, 222] width 62 height 32
copy link "FV 1534/9/2025"
paste textarea "FV 1534/9/2025"
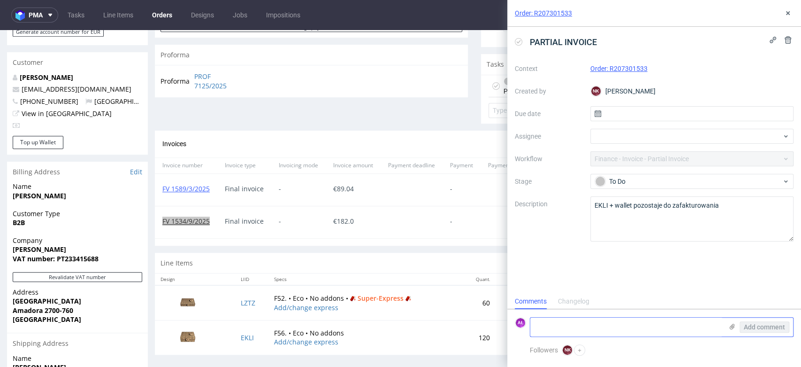
click at [646, 321] on textarea at bounding box center [626, 326] width 192 height 19
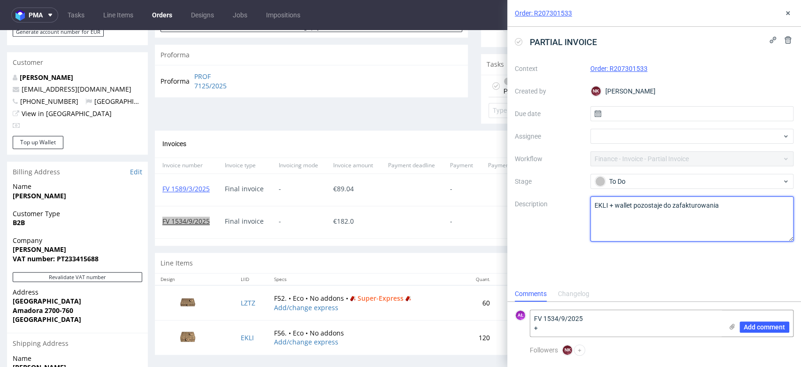
drag, startPoint x: 593, startPoint y: 209, endPoint x: 607, endPoint y: 221, distance: 18.0
click at [610, 209] on textarea "EKLI + wallet pozostaje do zafakturowania" at bounding box center [693, 218] width 204 height 45
paste textarea "EKLI"
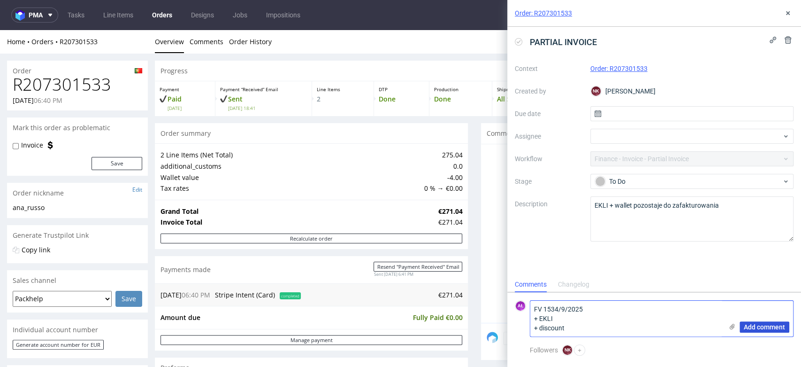
type textarea "FV 1534/9/2025 + EKLI + discount"
drag, startPoint x: 767, startPoint y: 323, endPoint x: 564, endPoint y: 121, distance: 286.5
click at [767, 323] on span "Add comment" at bounding box center [764, 326] width 41 height 7
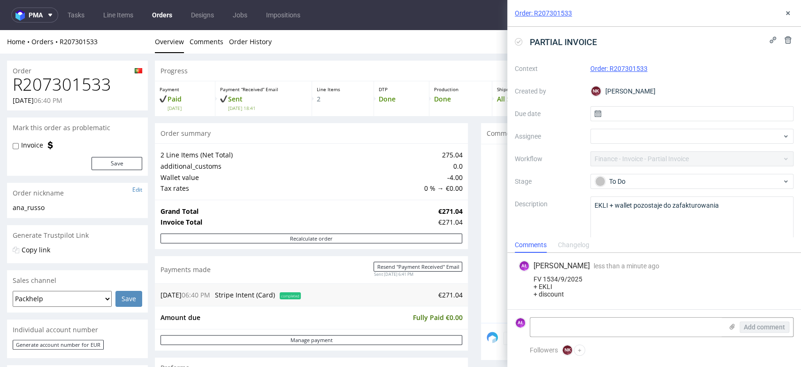
click at [521, 41] on icon at bounding box center [519, 42] width 8 height 8
click at [791, 13] on icon at bounding box center [788, 13] width 8 height 8
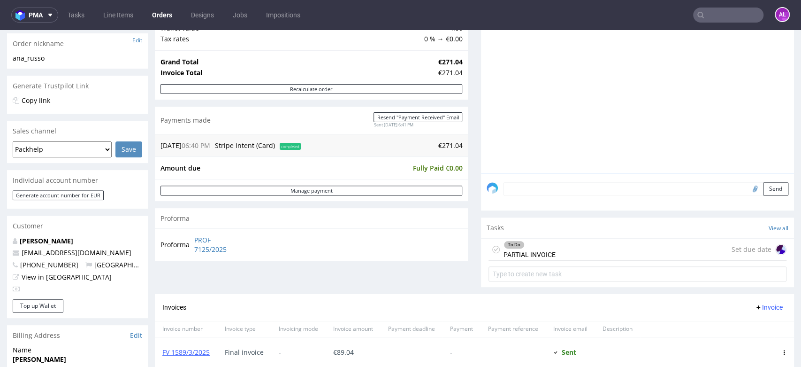
scroll to position [261, 0]
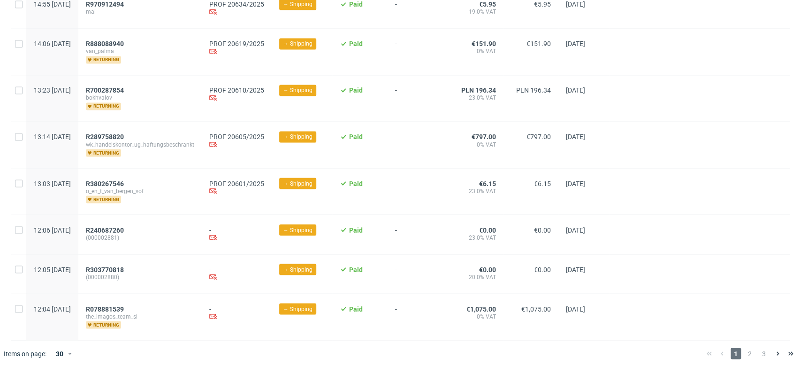
scroll to position [1057, 0]
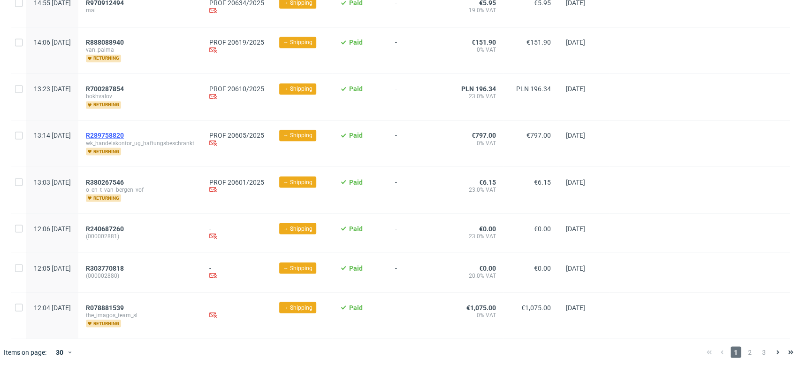
click at [122, 134] on span "R289758820" at bounding box center [105, 135] width 38 height 8
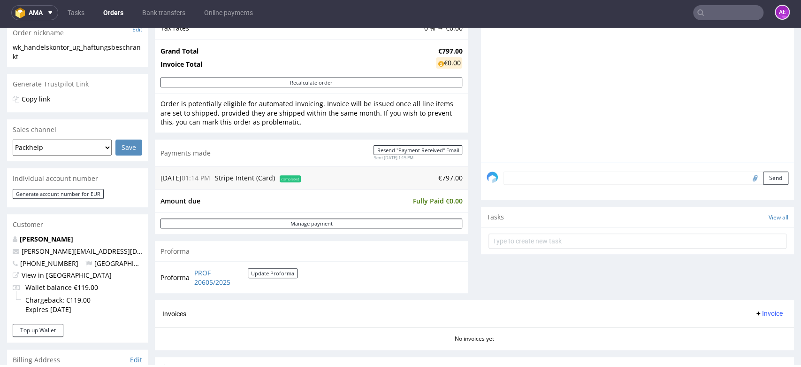
scroll to position [365, 0]
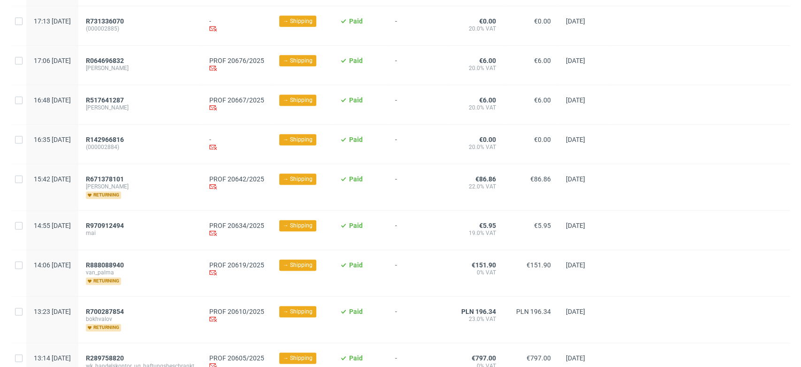
scroll to position [1057, 0]
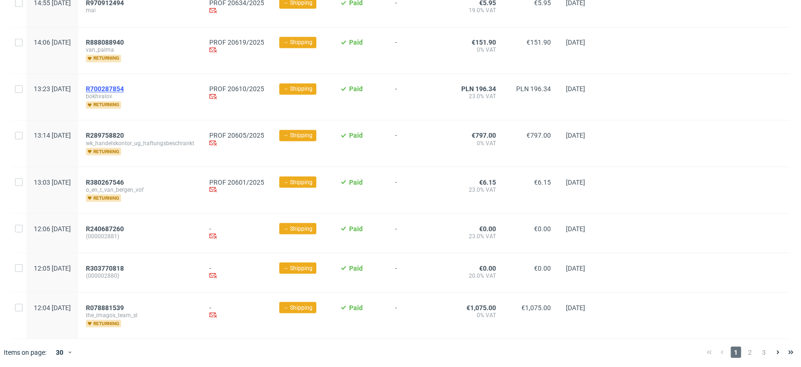
click at [124, 88] on span "R700287854" at bounding box center [105, 89] width 38 height 8
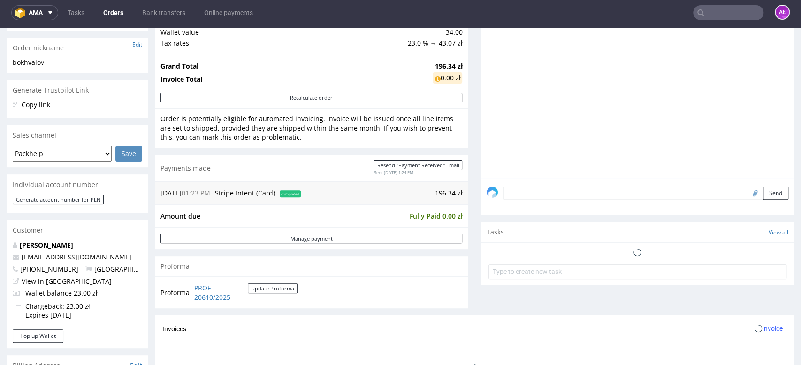
scroll to position [261, 0]
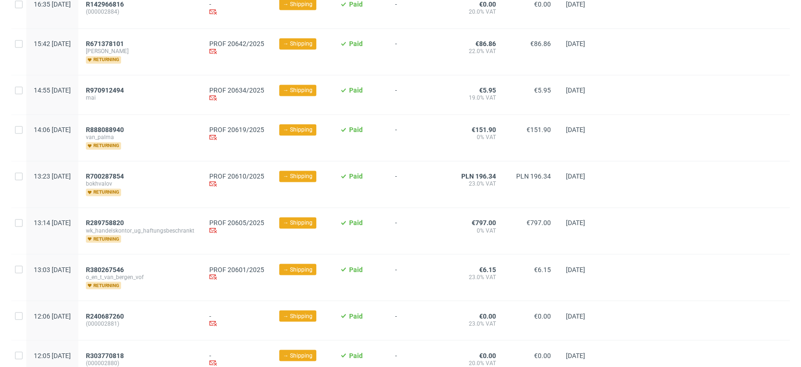
scroll to position [1057, 0]
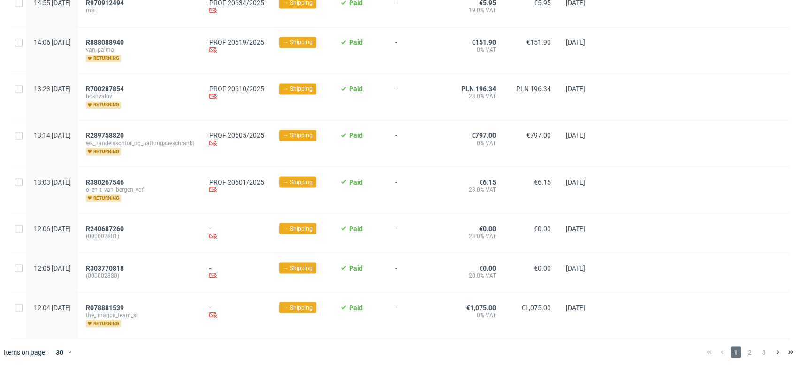
click at [759, 349] on span "3" at bounding box center [764, 351] width 10 height 11
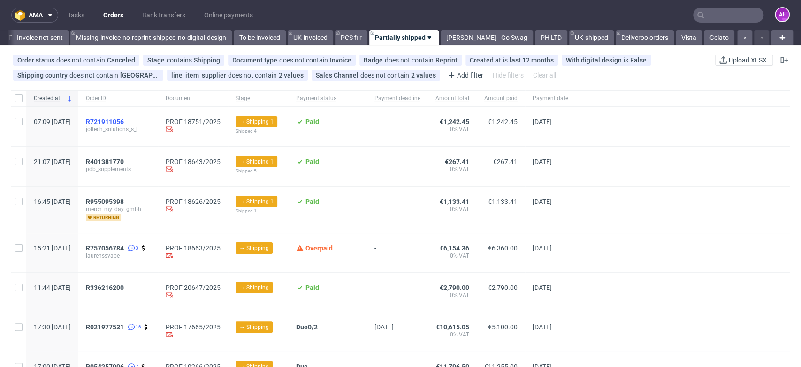
click at [124, 121] on span "R721911056" at bounding box center [105, 122] width 38 height 8
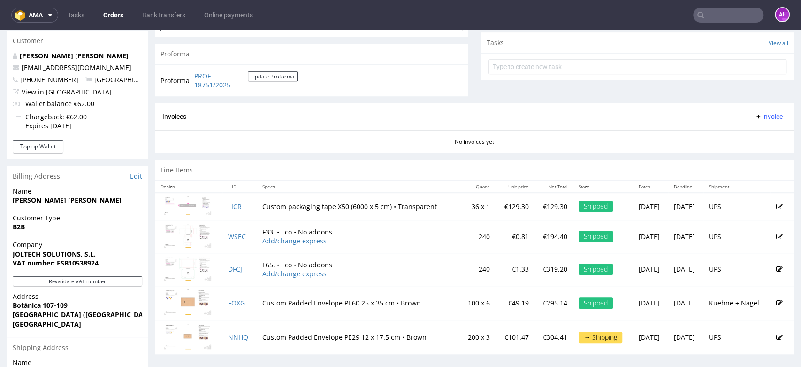
scroll to position [365, 0]
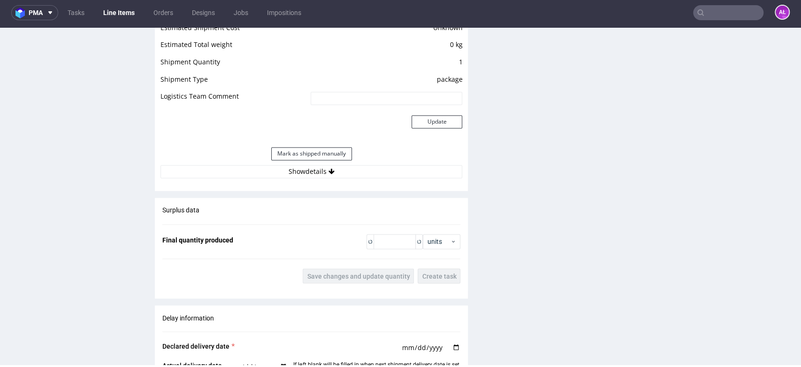
scroll to position [995, 0]
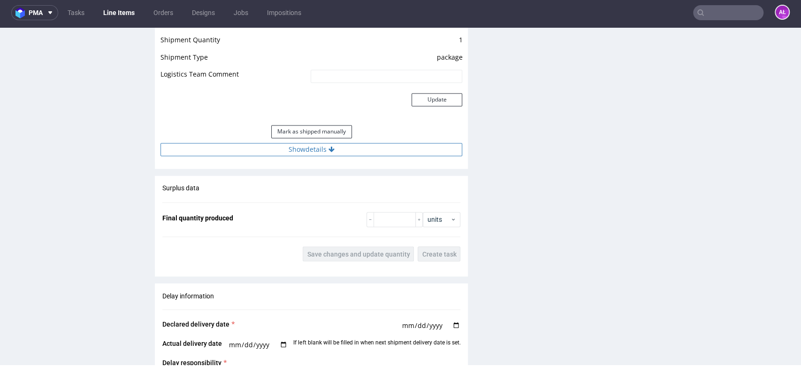
click at [352, 151] on button "Show details" at bounding box center [312, 149] width 302 height 13
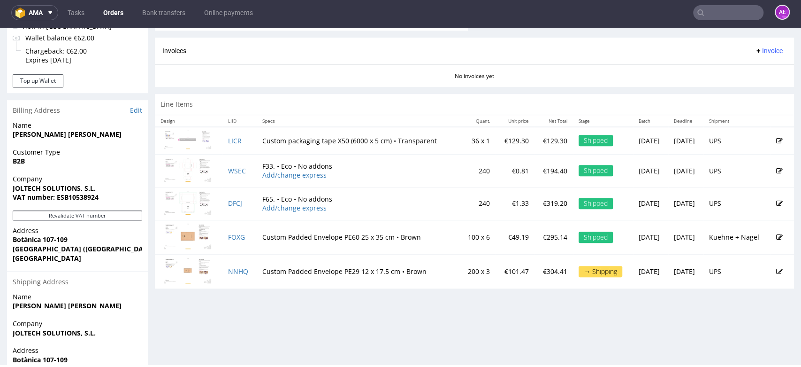
scroll to position [478, 0]
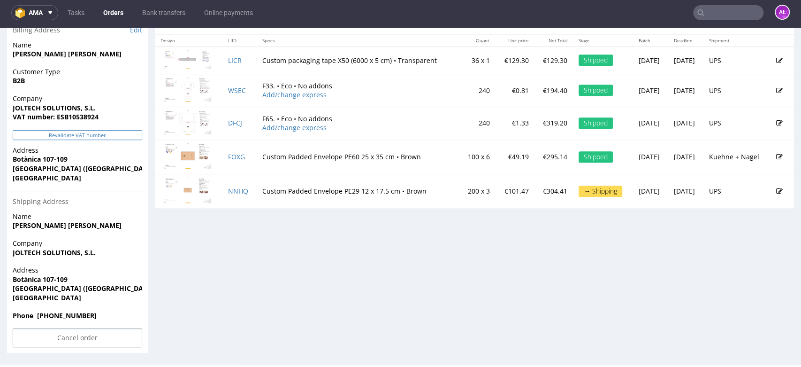
click at [131, 135] on button "Revalidate VAT number" at bounding box center [78, 135] width 130 height 10
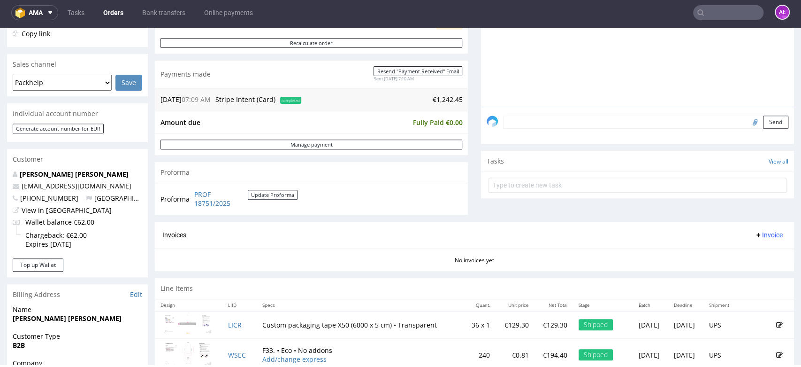
scroll to position [212, 0]
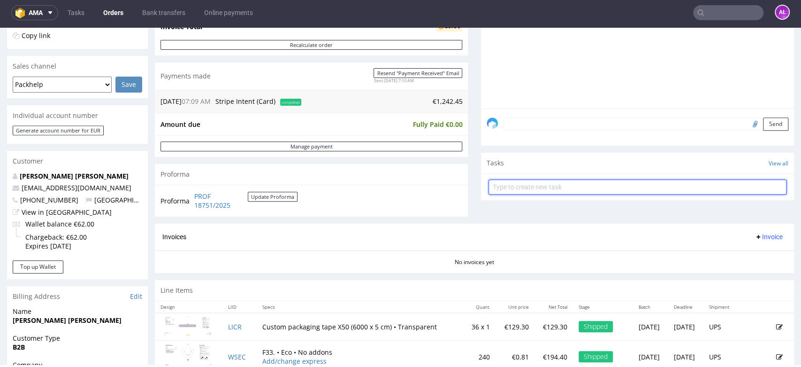
click at [513, 181] on input "text" at bounding box center [638, 186] width 298 height 15
type input "invoice"
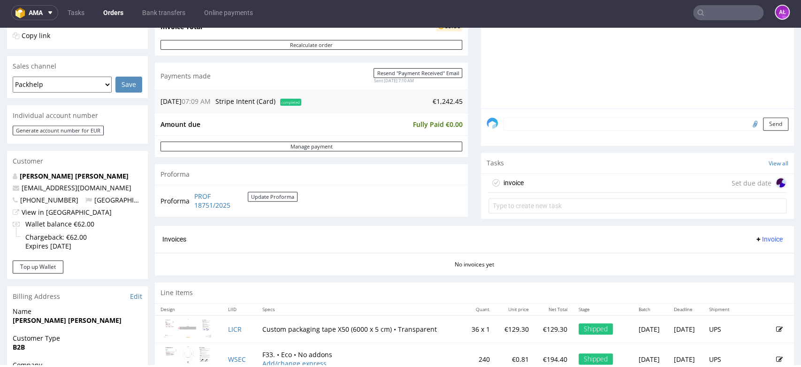
click at [517, 180] on div "invoice Set due date" at bounding box center [638, 183] width 298 height 19
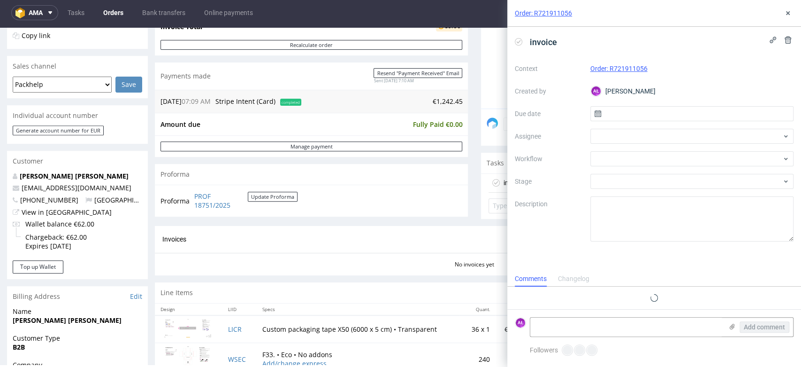
scroll to position [8, 0]
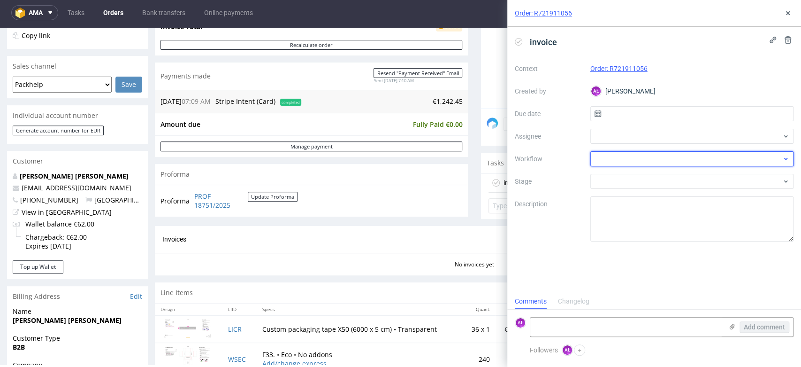
click at [651, 159] on div at bounding box center [693, 158] width 204 height 15
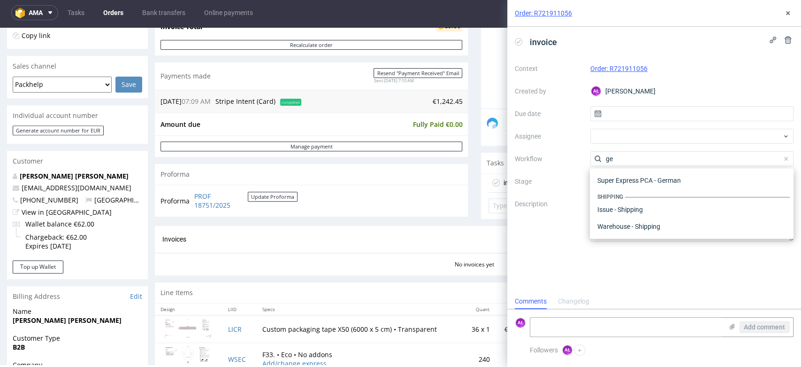
scroll to position [0, 0]
type input "gene"
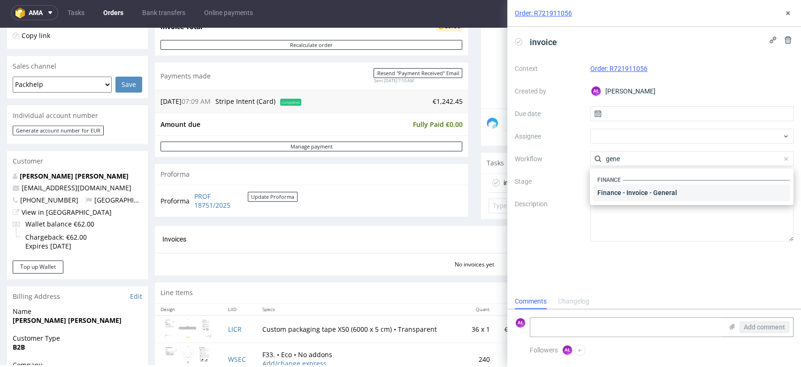
click at [650, 198] on div "Finance - Invoice - General" at bounding box center [692, 192] width 196 height 17
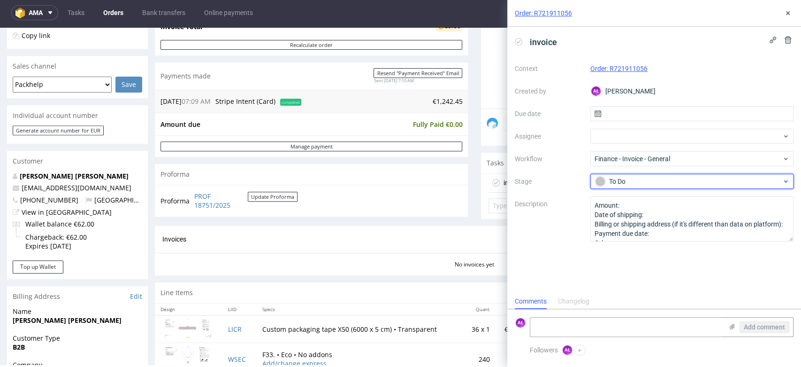
click at [629, 179] on div "To Do" at bounding box center [688, 181] width 187 height 10
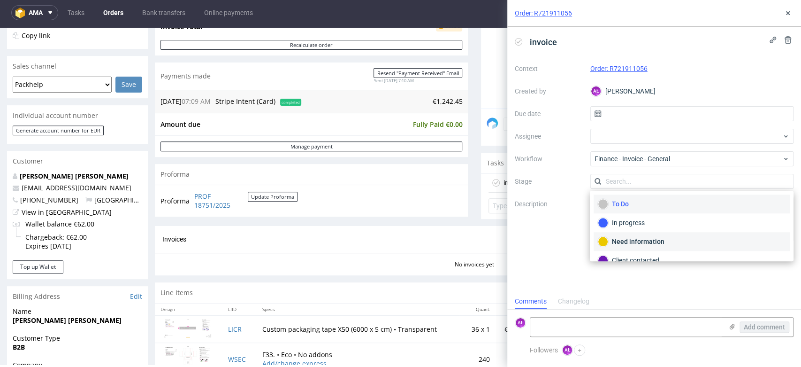
click at [661, 239] on div "Need information" at bounding box center [692, 241] width 188 height 10
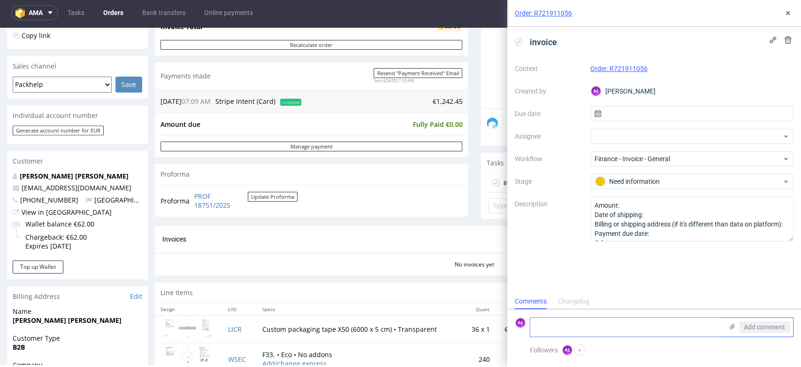
click at [655, 319] on textarea at bounding box center [626, 326] width 192 height 19
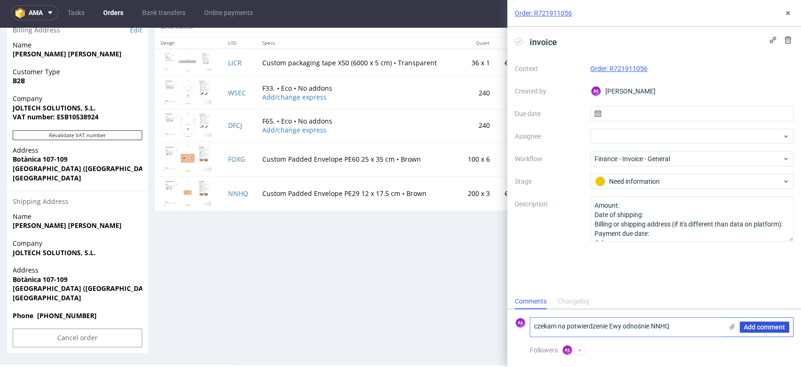
type textarea "czekam na potwierdzenie Ewy odnośnie NNHQ"
click at [764, 326] on span "Add comment" at bounding box center [764, 326] width 41 height 7
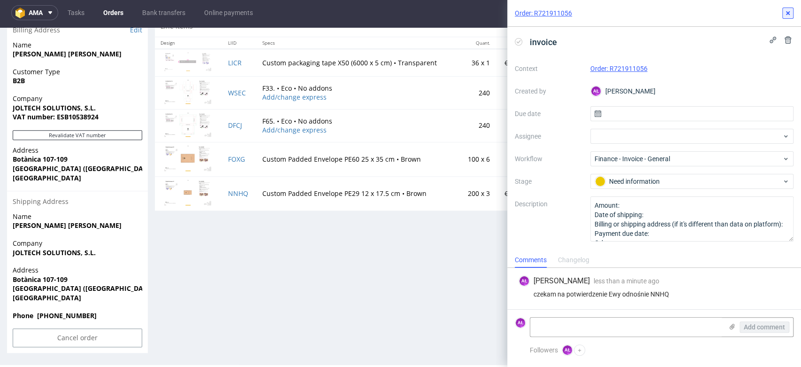
click at [784, 10] on icon at bounding box center [788, 13] width 8 height 8
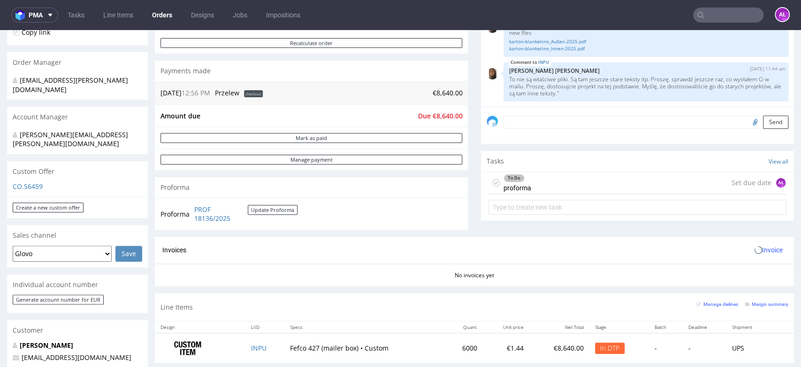
scroll to position [261, 0]
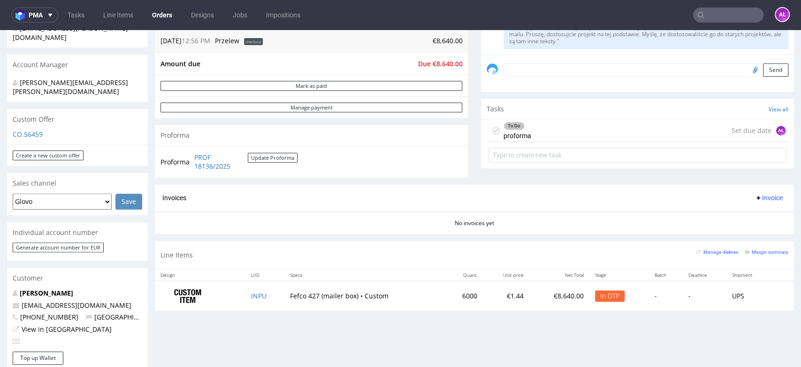
click at [522, 125] on div "To Do proforma" at bounding box center [518, 131] width 28 height 22
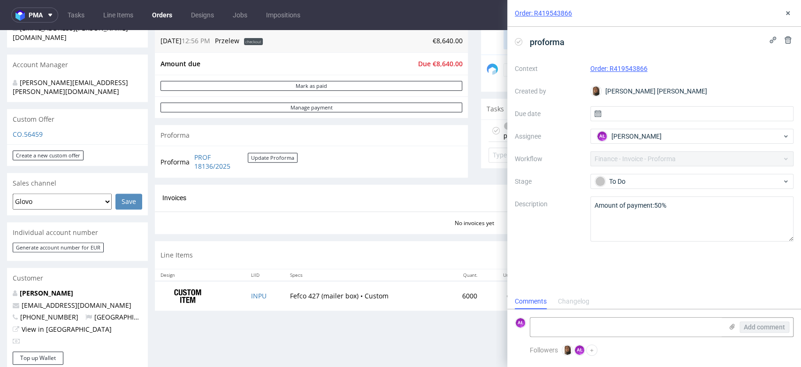
scroll to position [8, 0]
drag, startPoint x: 188, startPoint y: 154, endPoint x: 232, endPoint y: 166, distance: 46.1
click at [232, 166] on tr "Proforma PROF 18136/2025 Update Proforma" at bounding box center [230, 162] width 138 height 20
copy tr "PROF 18136/2025"
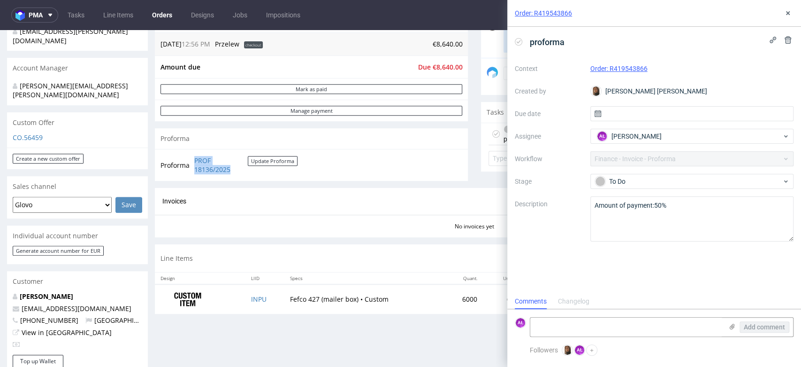
scroll to position [104, 0]
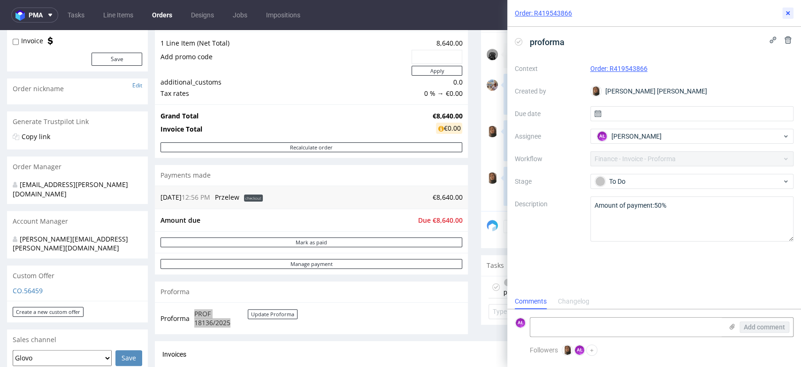
click at [785, 10] on icon at bounding box center [788, 13] width 8 height 8
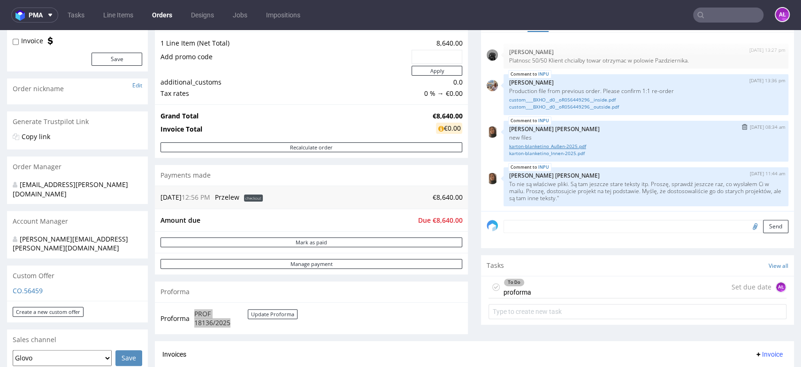
scroll to position [0, 0]
click at [517, 288] on div "To Do proforma" at bounding box center [518, 287] width 28 height 22
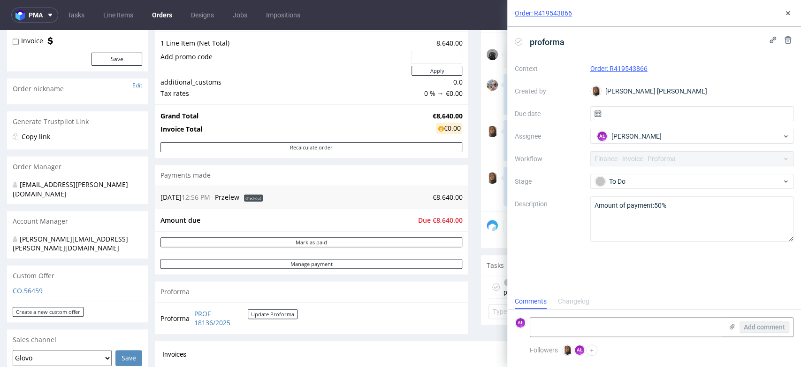
scroll to position [8, 0]
drag, startPoint x: 654, startPoint y: 73, endPoint x: 610, endPoint y: 74, distance: 44.1
click at [610, 74] on div "Order: R419543866" at bounding box center [693, 68] width 204 height 11
copy link "R419543866"
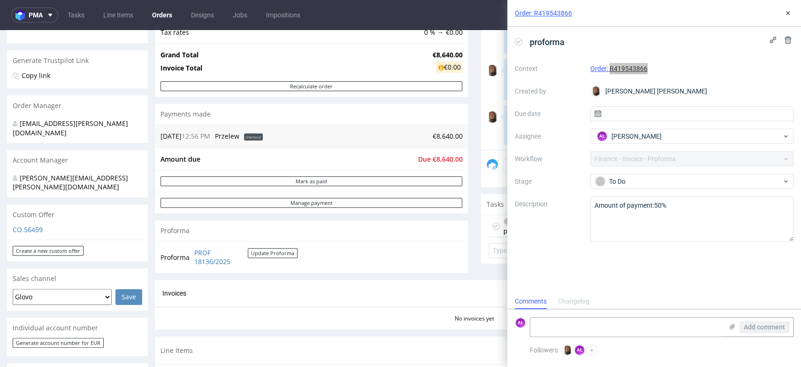
scroll to position [261, 0]
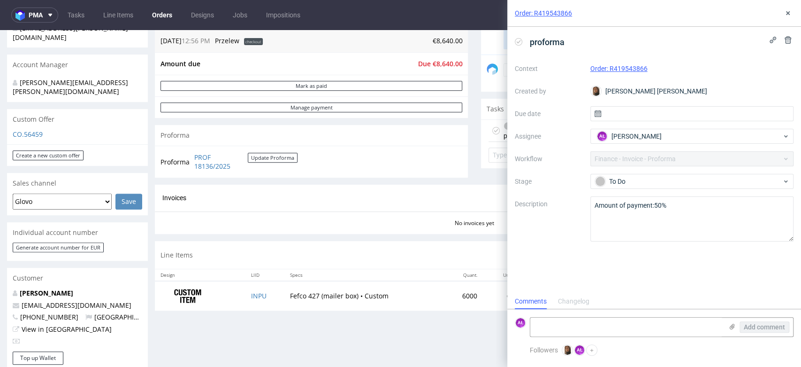
click at [790, 6] on div "Order: R419543866" at bounding box center [654, 13] width 294 height 27
click at [792, 11] on button at bounding box center [788, 13] width 11 height 11
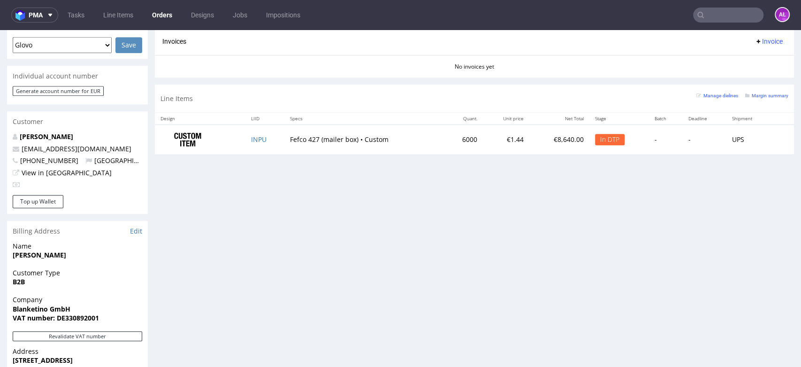
scroll to position [417, 0]
click at [123, 331] on button "Revalidate VAT number" at bounding box center [78, 336] width 130 height 10
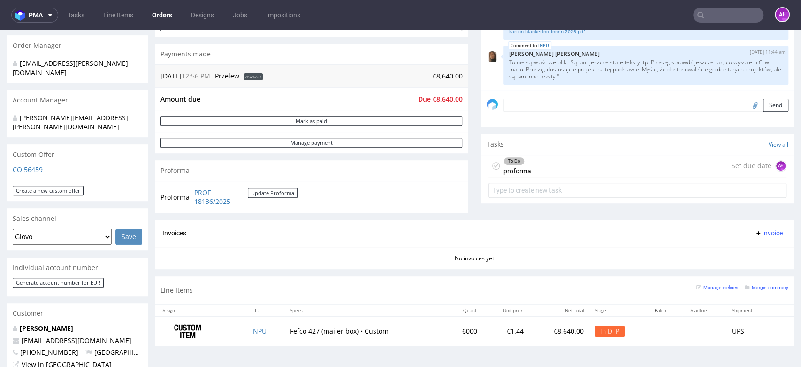
scroll to position [208, 0]
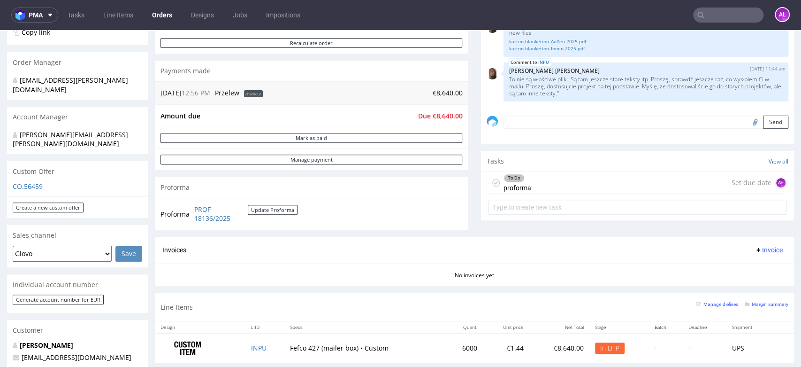
click at [514, 184] on div "To Do proforma" at bounding box center [518, 183] width 28 height 22
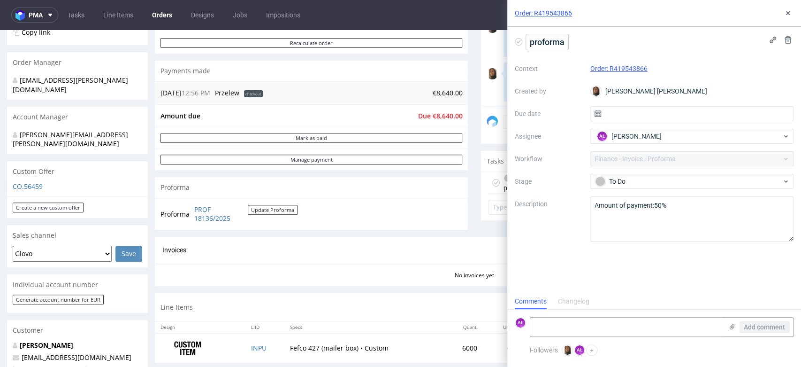
scroll to position [8, 0]
click at [517, 43] on use at bounding box center [519, 41] width 4 height 3
click at [732, 326] on icon at bounding box center [733, 327] width 8 height 8
click at [0, 0] on input "file" at bounding box center [0, 0] width 0 height 0
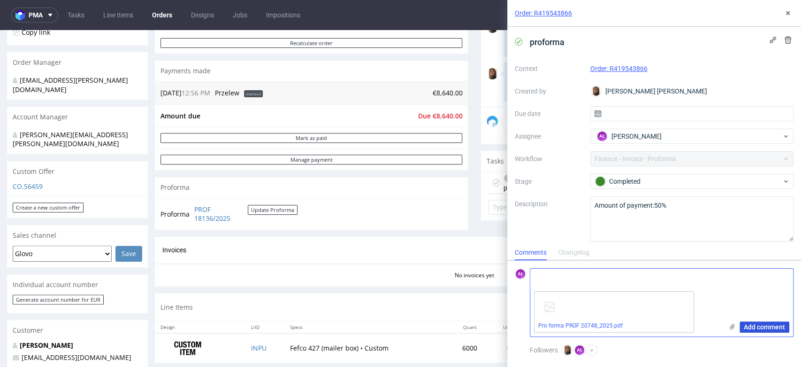
click at [753, 328] on span "Add comment" at bounding box center [764, 326] width 41 height 7
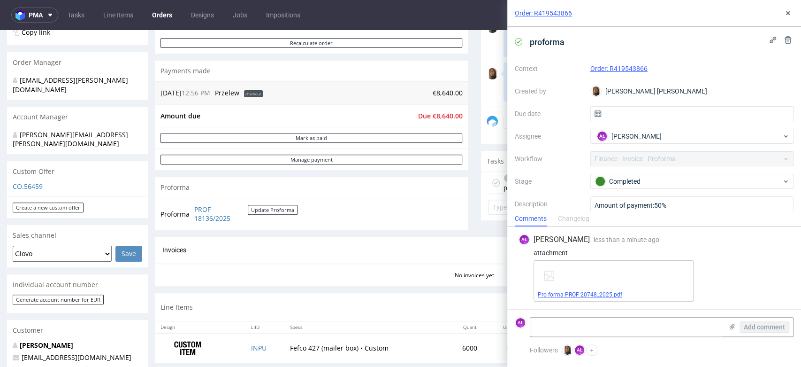
click at [572, 291] on span "Pro forma PROF 20748_2025.pdf" at bounding box center [614, 295] width 152 height 8
click at [606, 294] on link "Pro forma PROF 20748_2025.pdf" at bounding box center [580, 294] width 84 height 7
click at [788, 11] on icon at bounding box center [788, 13] width 8 height 8
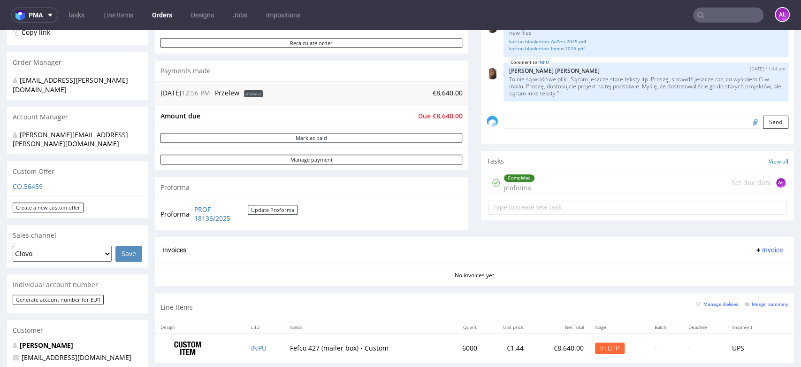
scroll to position [261, 0]
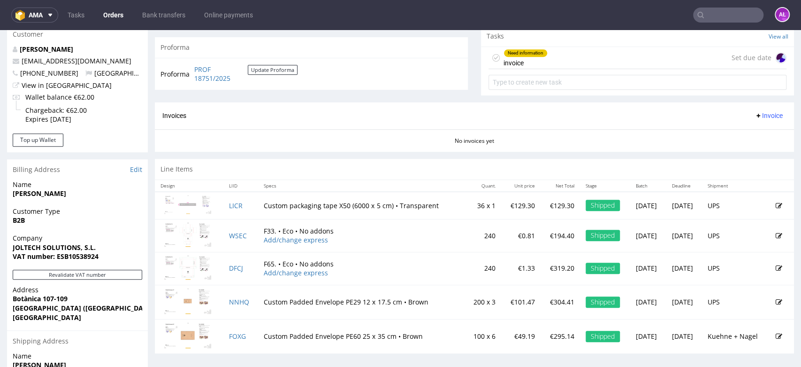
scroll to position [374, 0]
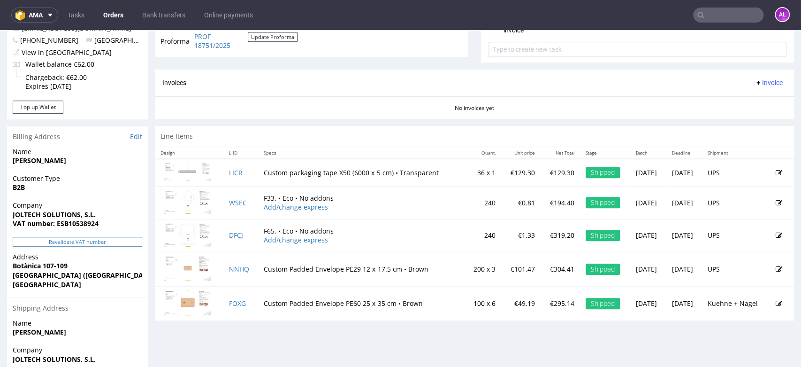
click at [138, 238] on button "Revalidate VAT number" at bounding box center [78, 242] width 130 height 10
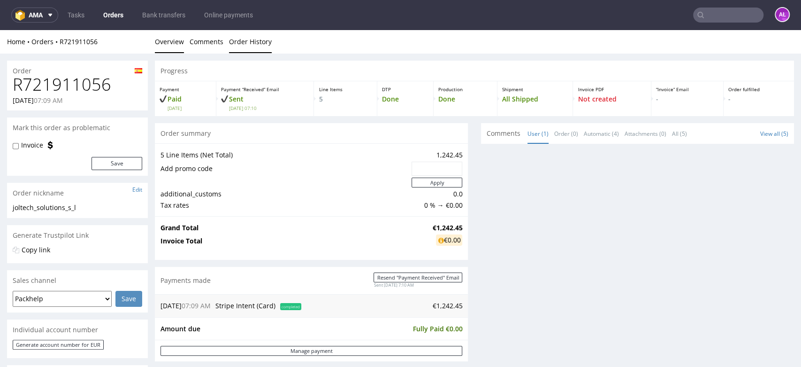
scroll to position [0, 0]
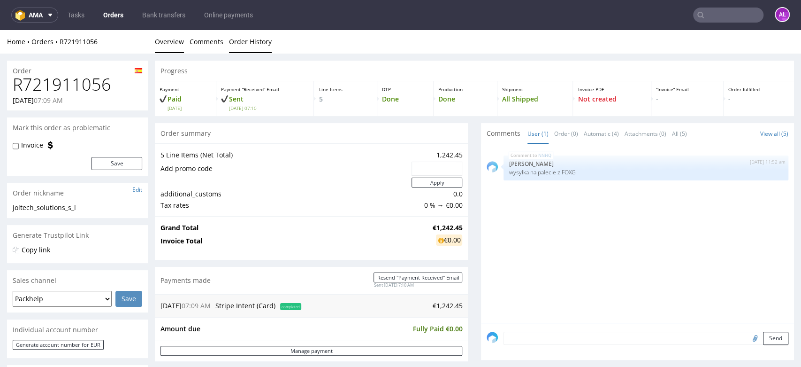
click at [253, 39] on link "Order History" at bounding box center [250, 41] width 43 height 23
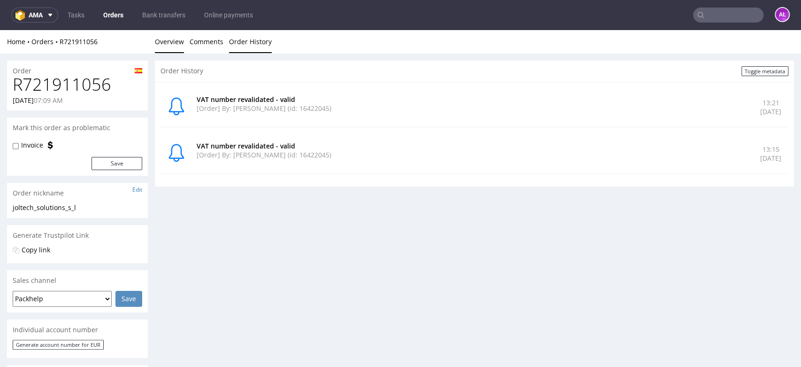
drag, startPoint x: 168, startPoint y: 46, endPoint x: 731, endPoint y: 171, distance: 576.9
click at [169, 46] on link "Overview" at bounding box center [169, 41] width 29 height 23
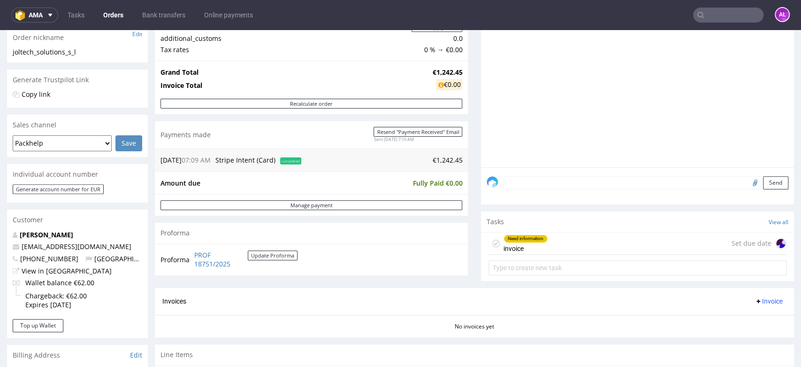
scroll to position [313, 0]
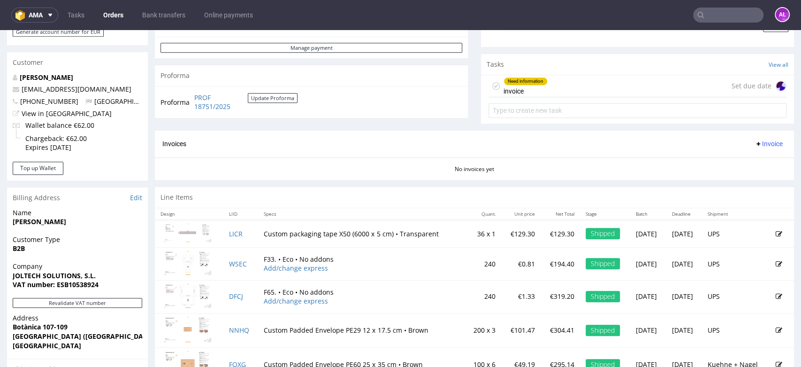
click at [753, 137] on div "Invoices Invoice" at bounding box center [474, 144] width 639 height 27
click at [755, 142] on span "Invoice" at bounding box center [769, 144] width 28 height 8
click at [756, 158] on span "Generate" at bounding box center [753, 162] width 46 height 9
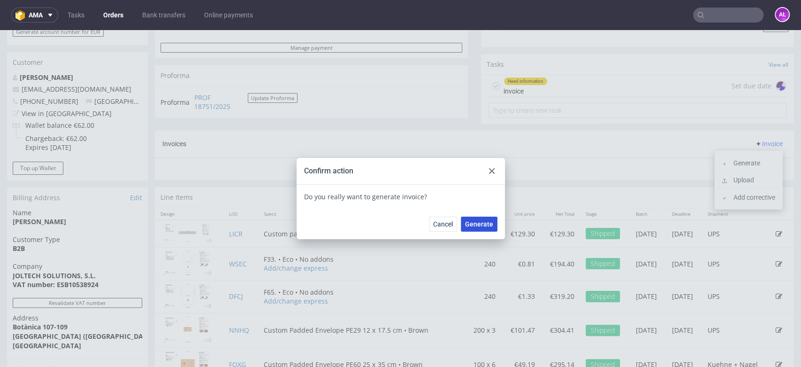
click at [482, 224] on span "Generate" at bounding box center [479, 224] width 28 height 7
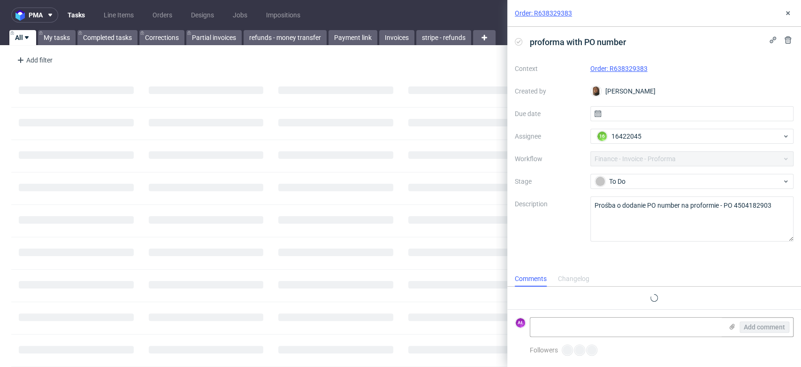
scroll to position [44, 0]
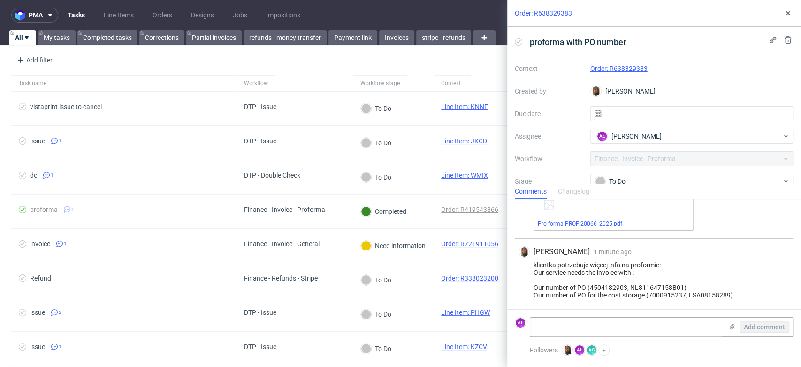
click at [623, 69] on link "Order: R638329383" at bounding box center [619, 69] width 57 height 8
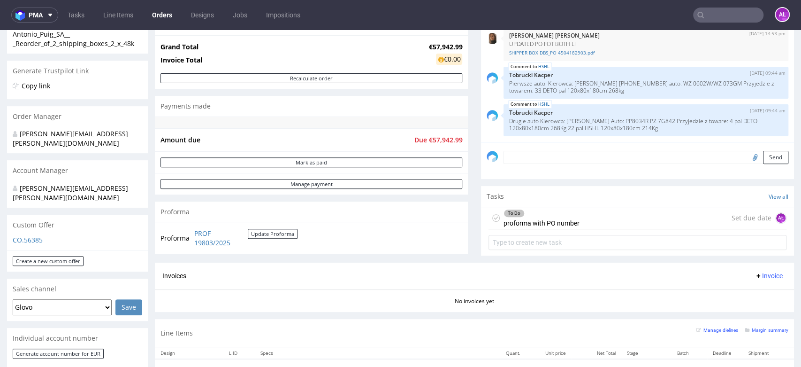
scroll to position [208, 0]
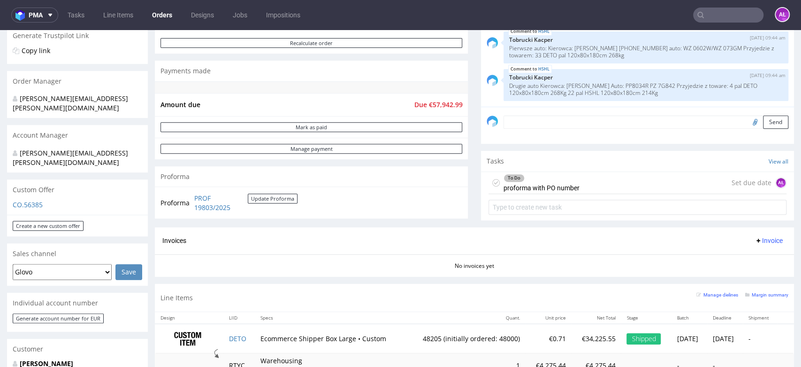
click at [547, 188] on div "To Do proforma with PO number" at bounding box center [542, 183] width 76 height 22
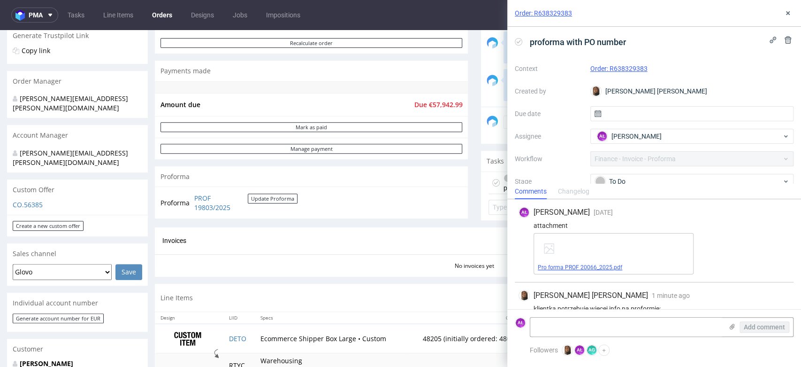
click at [570, 269] on link "Pro forma PROF 20066_2025.pdf" at bounding box center [580, 267] width 84 height 7
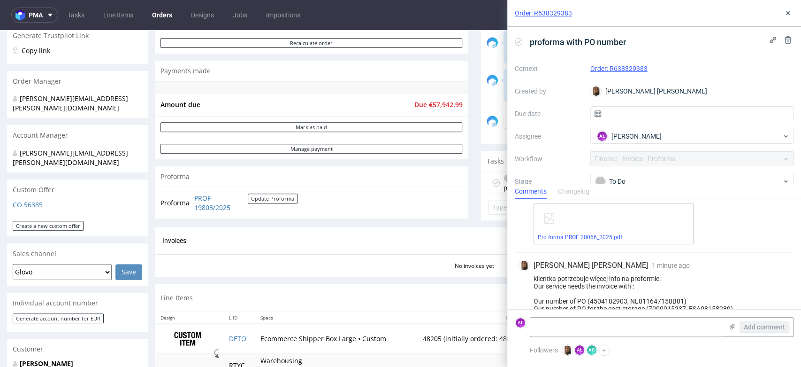
scroll to position [44, 0]
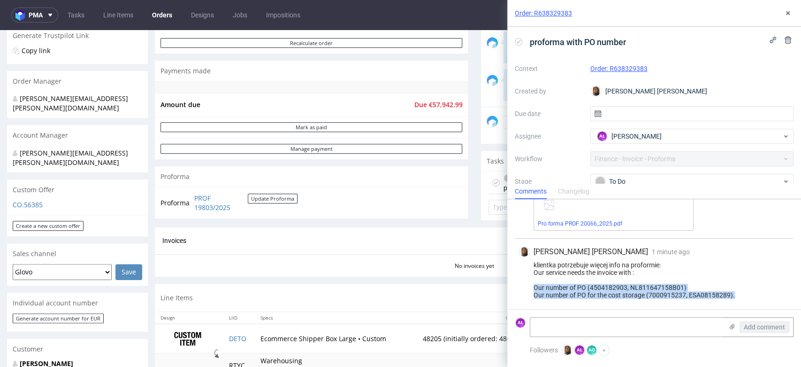
drag, startPoint x: 715, startPoint y: 297, endPoint x: 533, endPoint y: 288, distance: 181.9
click at [533, 288] on div "klientka potrzebuje więcej info na proformie: Our service needs the invoice wit…" at bounding box center [654, 280] width 271 height 38
copy div "Our number of PO (4504182903, NL811647158B01) Our number of PO for the cost sto…"
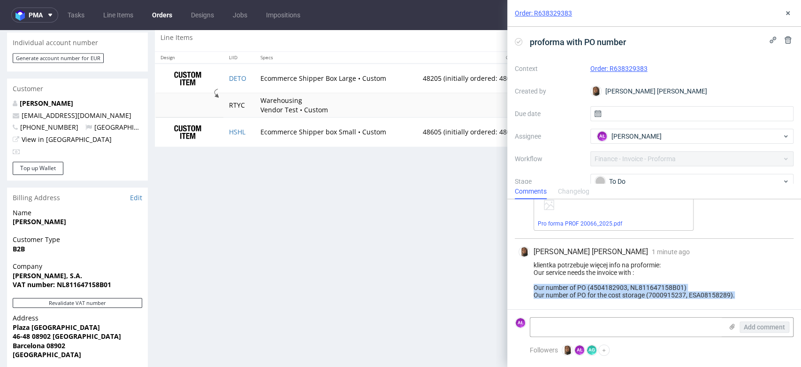
scroll to position [573, 0]
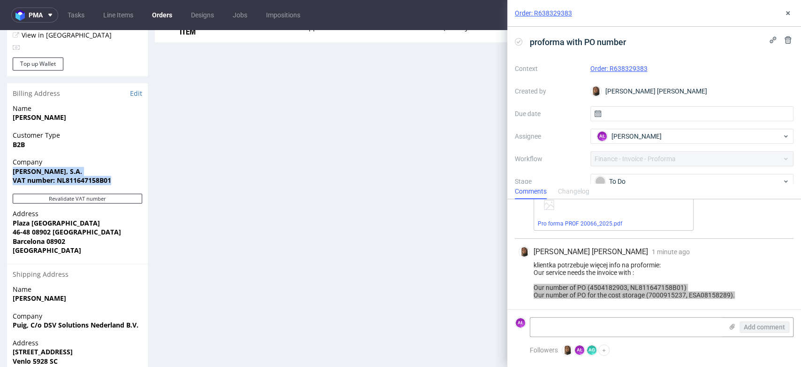
drag, startPoint x: 118, startPoint y: 161, endPoint x: 12, endPoint y: 153, distance: 106.4
click at [12, 157] on div "Company Antonio Puig, S.A. VAT number: NL811647158B01" at bounding box center [77, 175] width 141 height 36
copy p "Antonio Puig, S.A. VAT number: NL811647158B01"
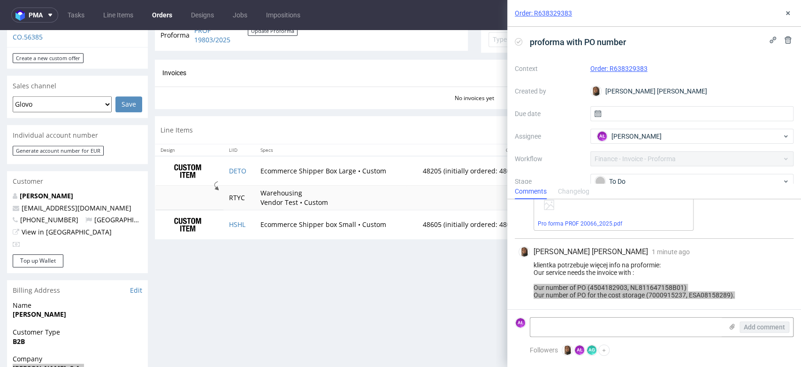
scroll to position [364, 0]
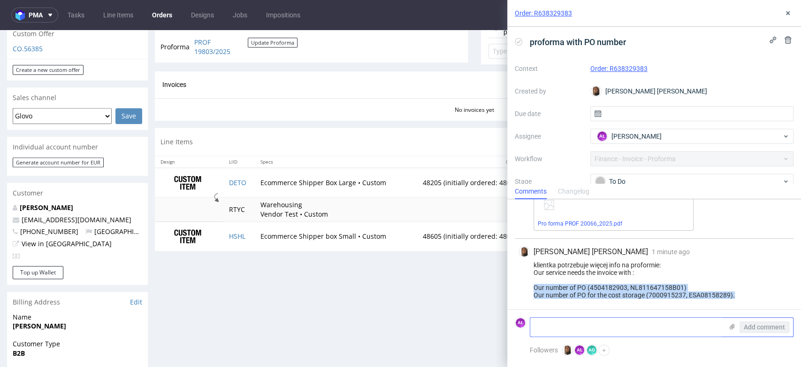
drag, startPoint x: 681, startPoint y: 330, endPoint x: 671, endPoint y: 322, distance: 13.6
click at [681, 330] on textarea at bounding box center [626, 326] width 192 height 19
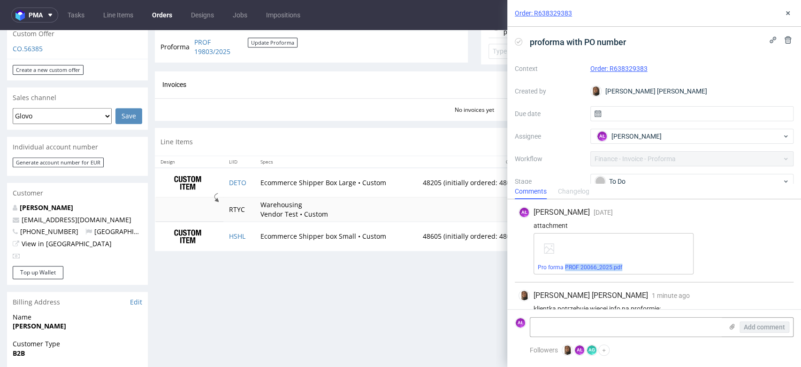
drag, startPoint x: 633, startPoint y: 267, endPoint x: 566, endPoint y: 273, distance: 67.4
click at [566, 273] on div "Pro forma PROF 20066_2025.pdf" at bounding box center [614, 253] width 160 height 41
copy link "PROF 20066_2025.pdf"
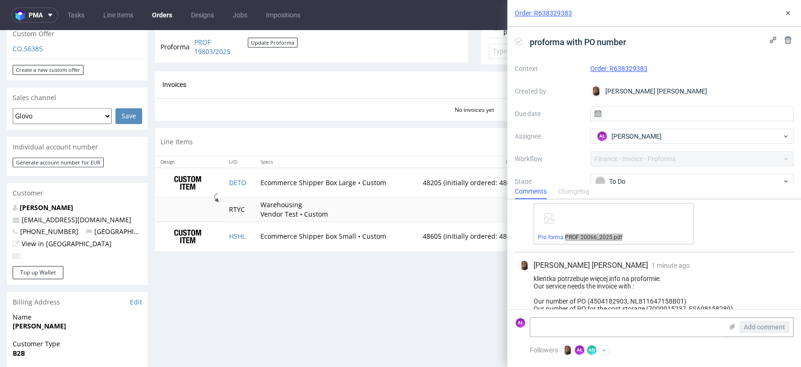
scroll to position [44, 0]
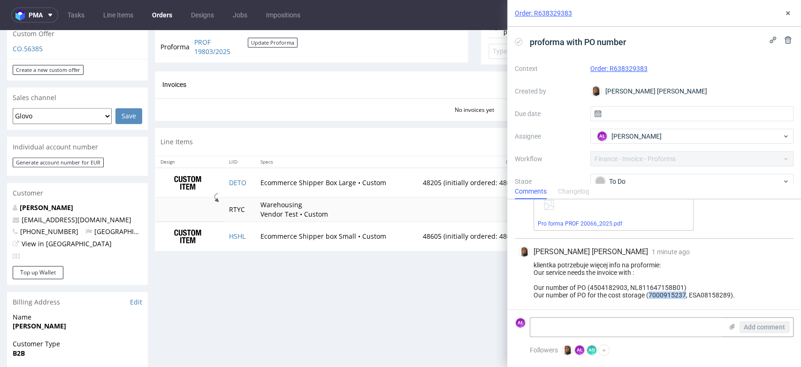
drag, startPoint x: 650, startPoint y: 296, endPoint x: 684, endPoint y: 297, distance: 34.8
click at [684, 297] on div "klientka potrzebuje więcej info na proformie: Our service needs the invoice wit…" at bounding box center [654, 280] width 271 height 38
copy div "7000915237"
drag, startPoint x: 576, startPoint y: 296, endPoint x: 686, endPoint y: 296, distance: 110.8
click at [686, 296] on div "klientka potrzebuje więcej info na proformie: Our service needs the invoice wit…" at bounding box center [654, 280] width 271 height 38
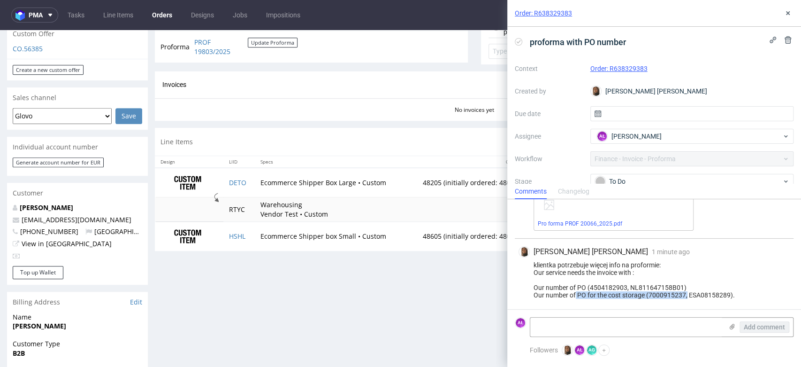
copy div "PO for the cost storage (7000915237,"
click at [734, 328] on icon at bounding box center [733, 327] width 8 height 8
click at [0, 0] on input "file" at bounding box center [0, 0] width 0 height 0
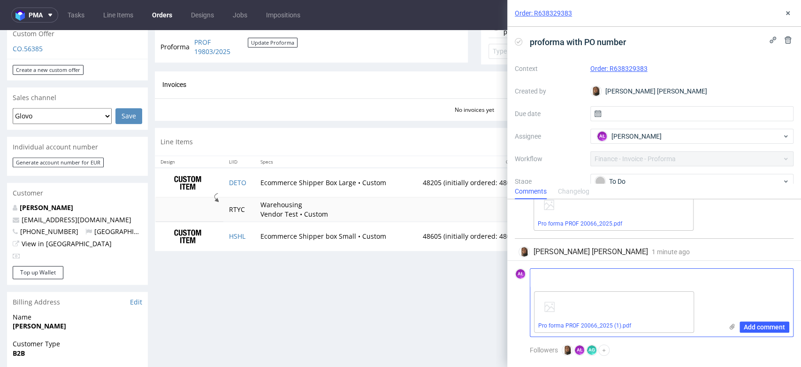
click at [559, 281] on textarea at bounding box center [626, 278] width 192 height 19
type textarea "I"
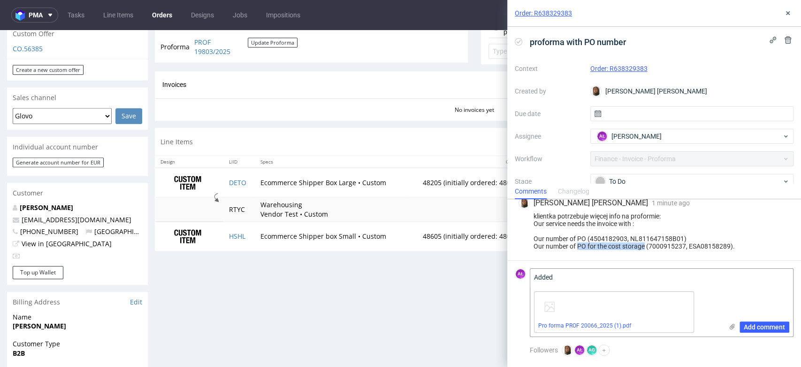
drag, startPoint x: 578, startPoint y: 248, endPoint x: 622, endPoint y: 262, distance: 46.5
click at [645, 250] on div "Angelina Marć 1 minute ago 26th Sep 2025, 13:43 klientka potrzebuje więcej info…" at bounding box center [654, 225] width 279 height 71
copy div "PO for the cost storage"
click at [576, 287] on textarea "Added" at bounding box center [626, 278] width 192 height 19
paste textarea "PO for the cost storage"
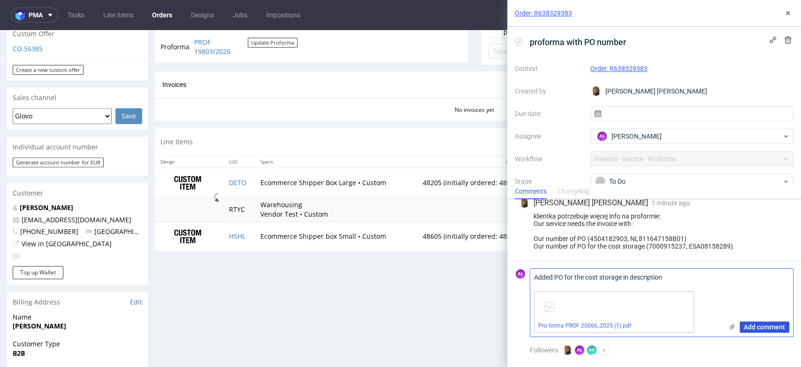
type textarea "Added PO for the cost storage in description"
click at [768, 330] on span "Add comment" at bounding box center [764, 326] width 41 height 7
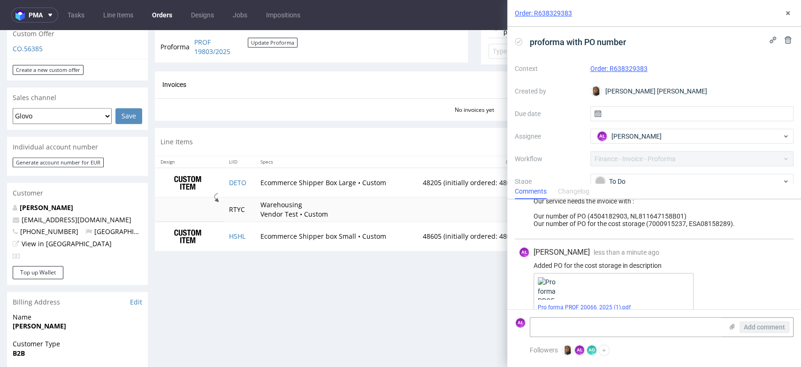
scroll to position [127, 0]
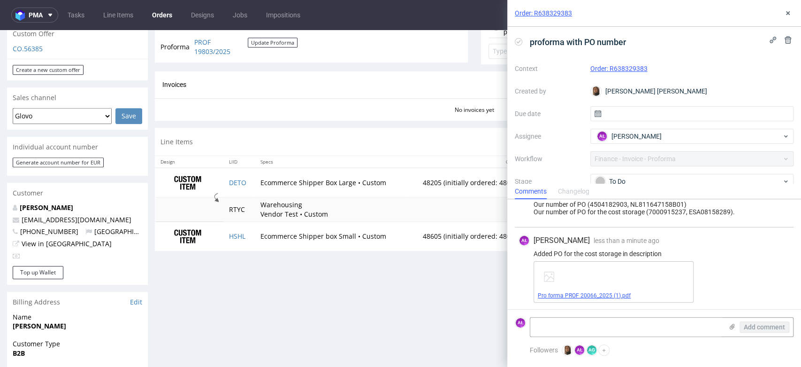
click at [609, 296] on link "Pro forma PROF 20066_2025 (1).pdf" at bounding box center [584, 295] width 93 height 7
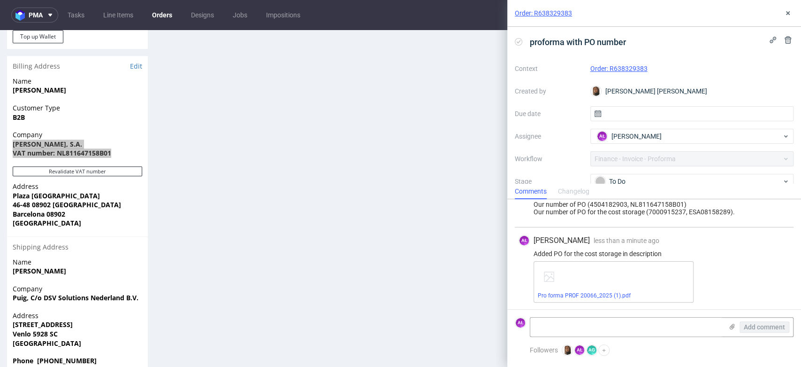
scroll to position [625, 0]
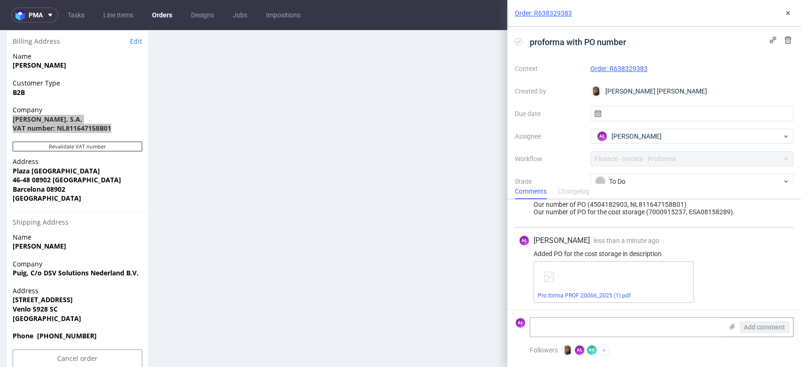
click at [521, 40] on icon at bounding box center [519, 42] width 8 height 8
click at [788, 14] on icon at bounding box center [788, 13] width 8 height 8
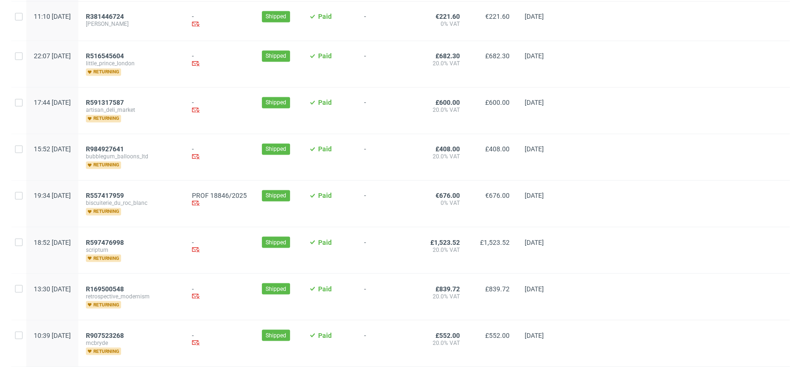
scroll to position [1076, 0]
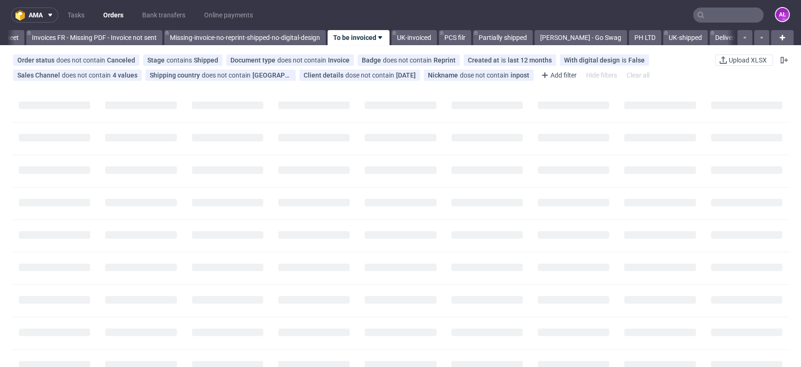
scroll to position [0, 1573]
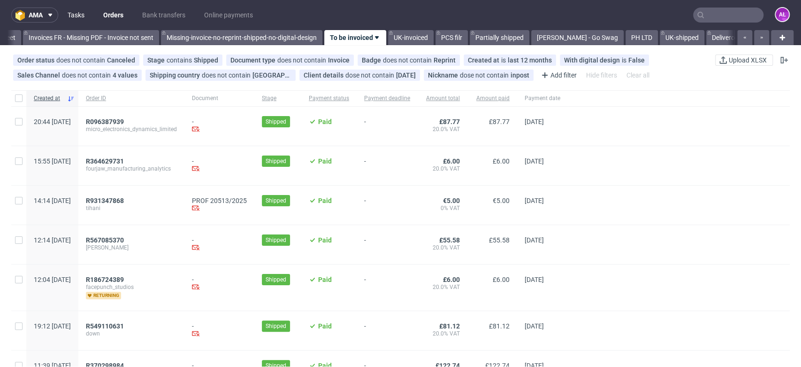
click at [78, 14] on link "Tasks" at bounding box center [76, 15] width 28 height 15
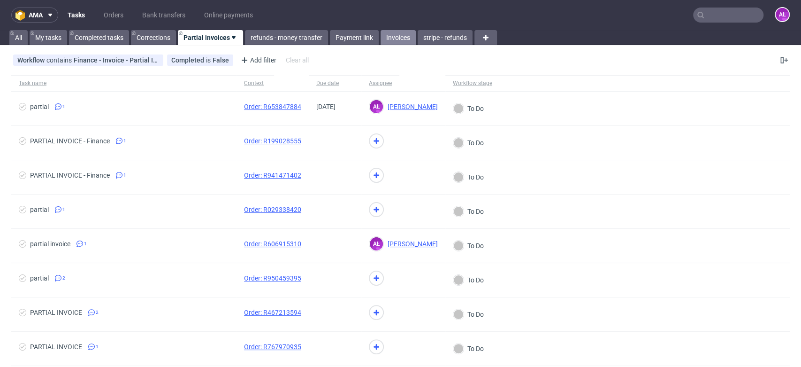
click at [392, 38] on link "Invoices" at bounding box center [398, 37] width 35 height 15
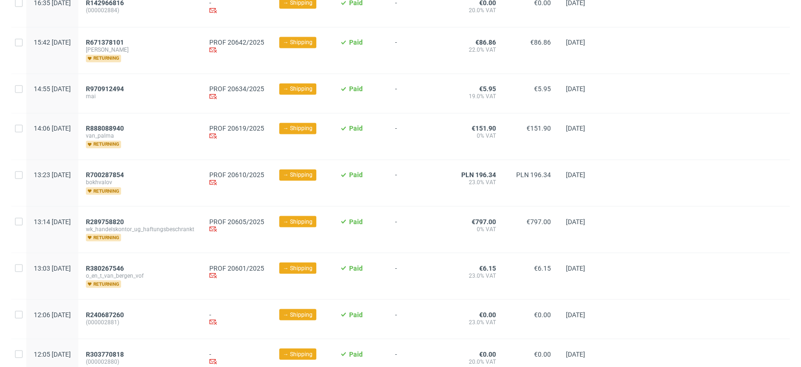
scroll to position [1050, 0]
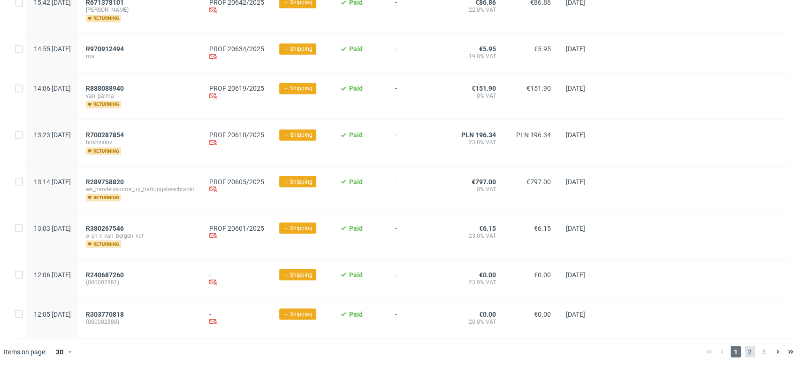
click at [745, 348] on span "2" at bounding box center [750, 351] width 10 height 11
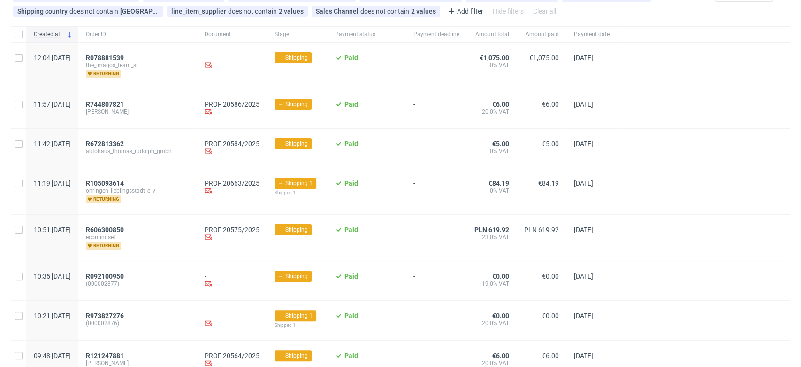
scroll to position [104, 0]
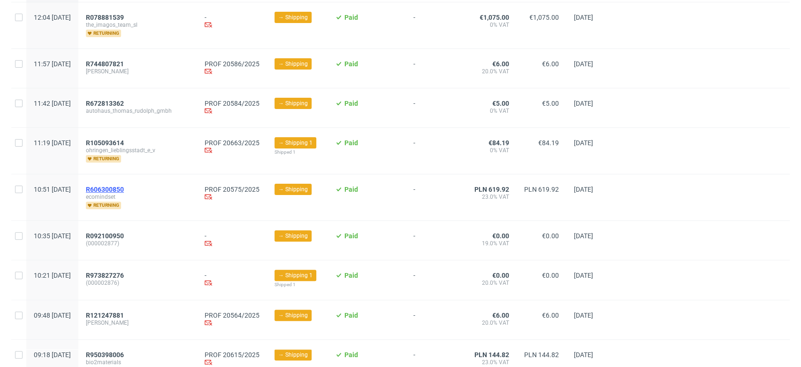
click at [124, 192] on span "R606300850" at bounding box center [105, 189] width 38 height 8
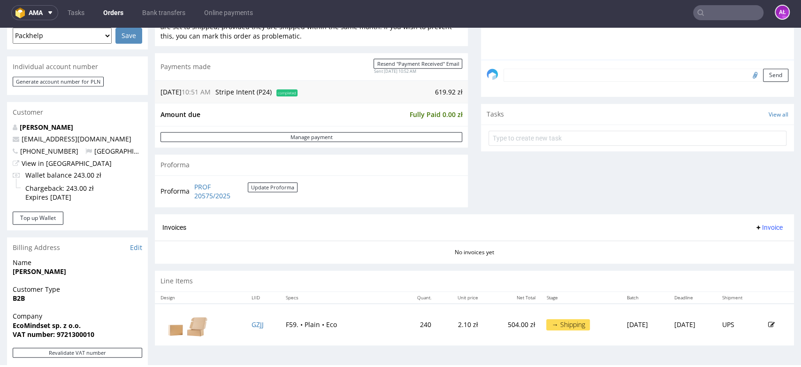
scroll to position [417, 0]
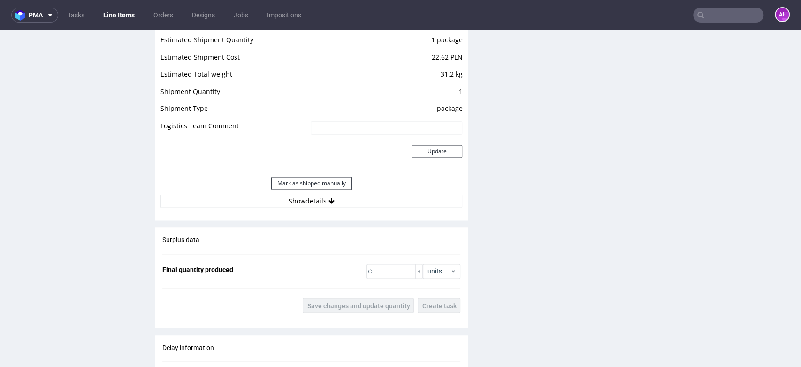
scroll to position [1006, 0]
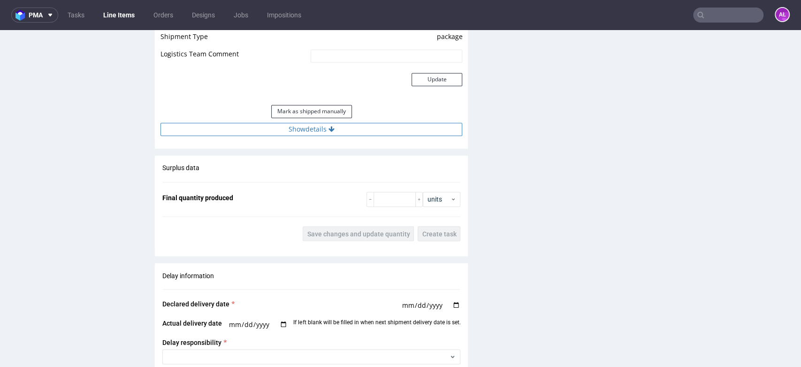
click at [354, 127] on button "Show details" at bounding box center [312, 129] width 302 height 13
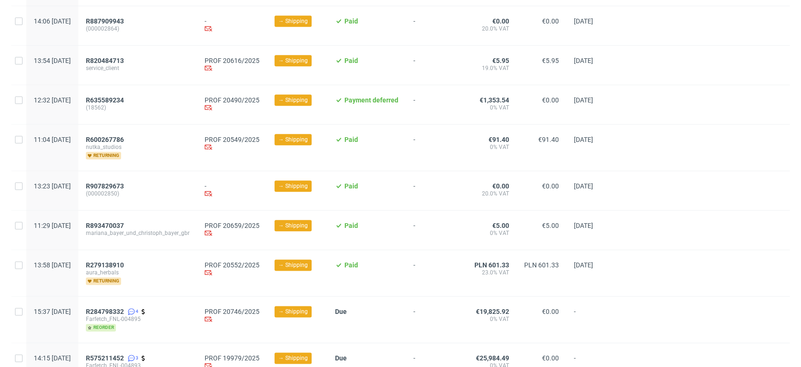
scroll to position [817, 0]
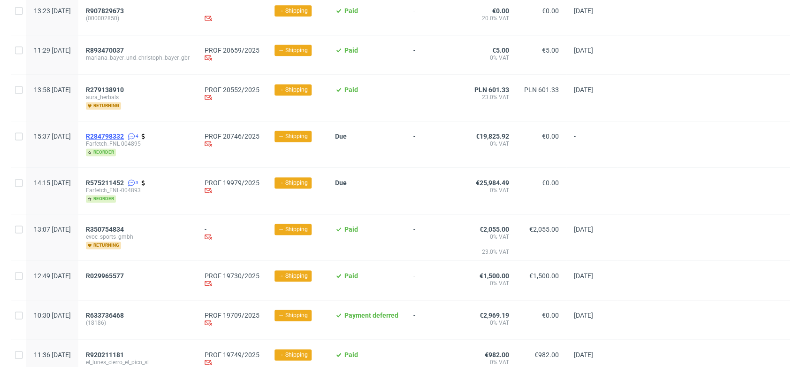
click at [124, 136] on span "R284798332" at bounding box center [105, 136] width 38 height 8
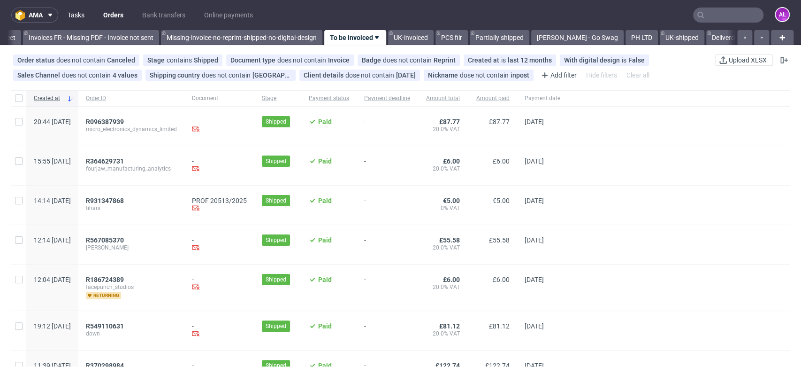
click at [75, 14] on link "Tasks" at bounding box center [76, 15] width 28 height 15
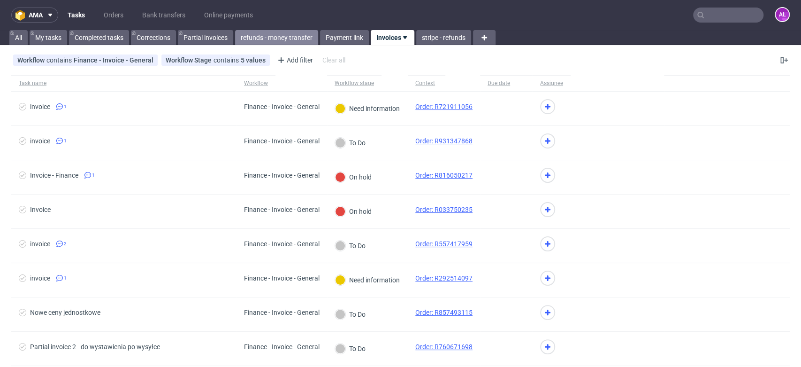
click at [265, 35] on link "refunds - money transfer" at bounding box center [276, 37] width 83 height 15
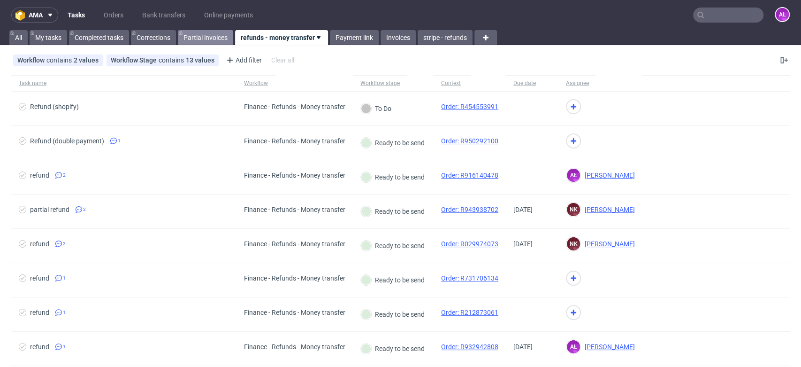
click at [203, 38] on link "Partial invoices" at bounding box center [205, 37] width 55 height 15
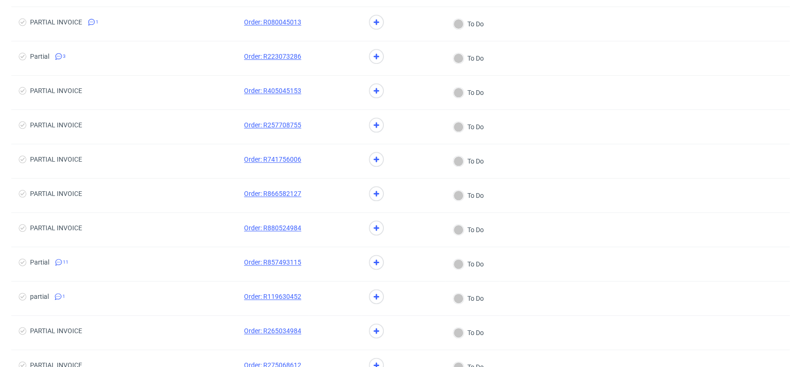
scroll to position [781, 0]
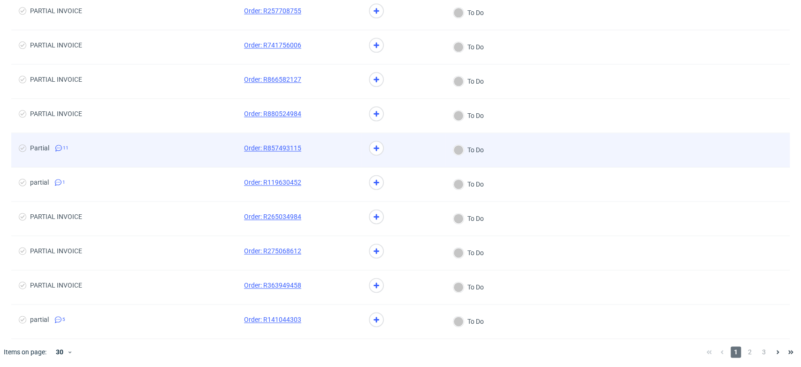
click at [313, 153] on div at bounding box center [335, 150] width 53 height 34
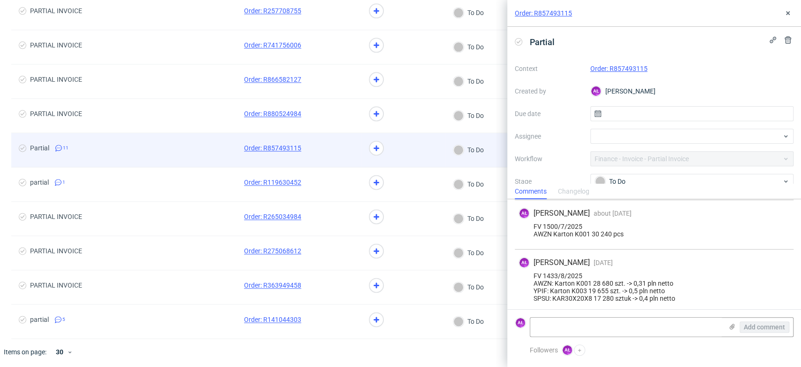
scroll to position [539, 0]
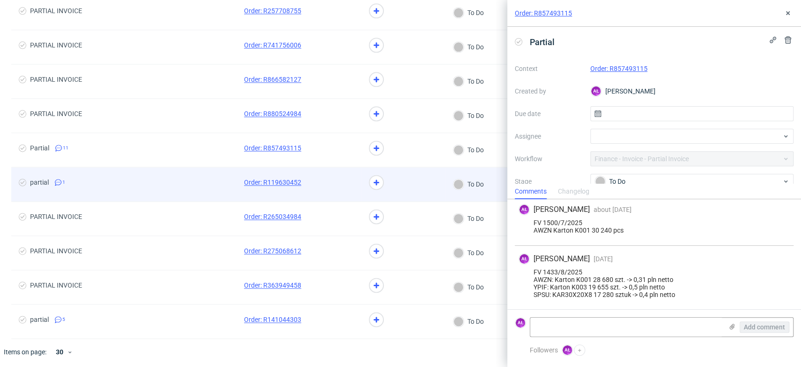
click at [321, 180] on span at bounding box center [335, 183] width 38 height 11
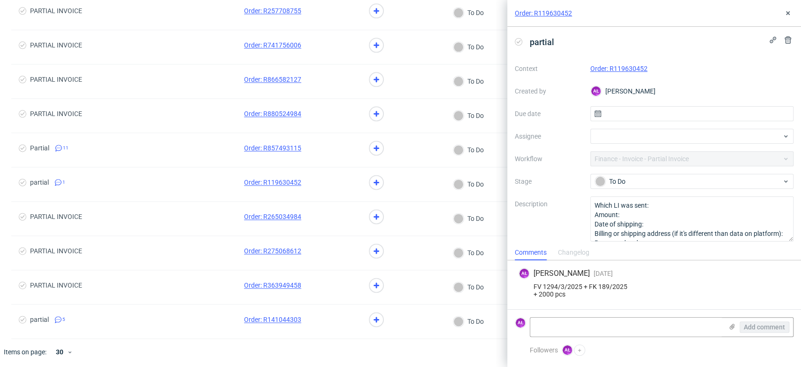
click at [607, 66] on link "Order: R119630452" at bounding box center [619, 69] width 57 height 8
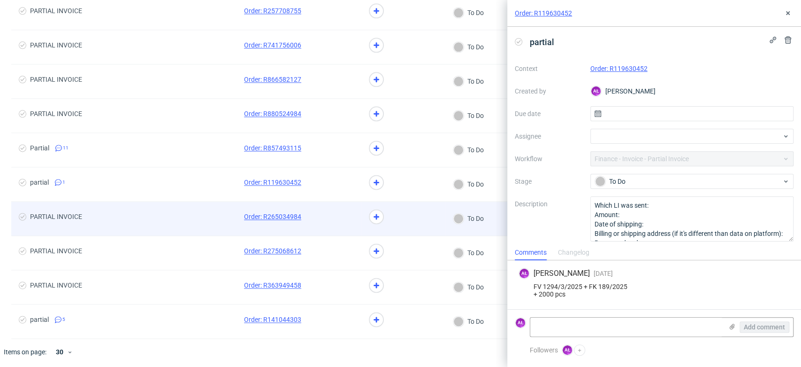
click at [326, 217] on span at bounding box center [335, 218] width 38 height 11
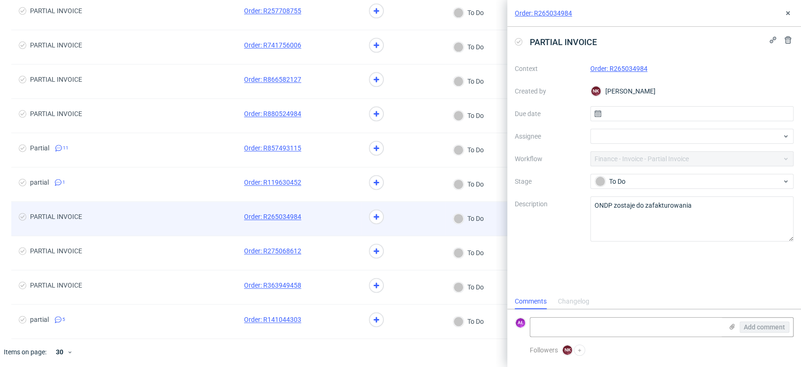
scroll to position [8, 0]
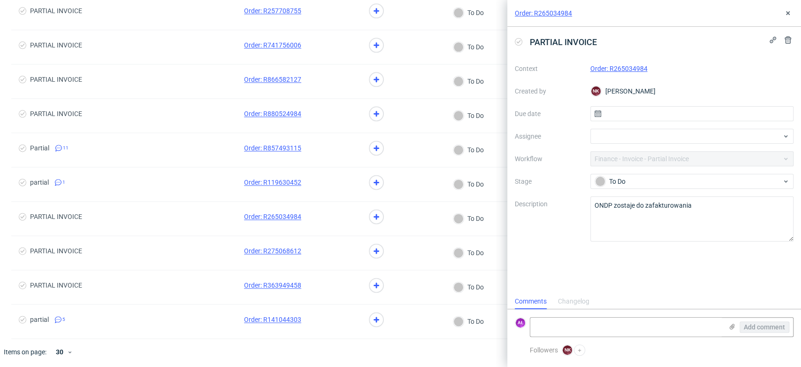
click at [623, 67] on link "Order: R265034984" at bounding box center [619, 69] width 57 height 8
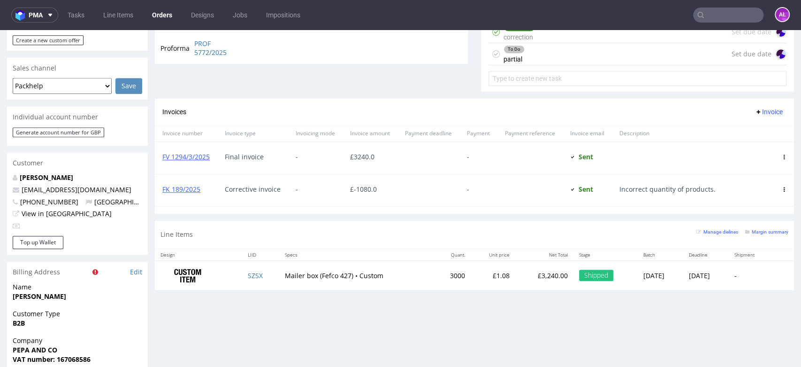
scroll to position [305, 0]
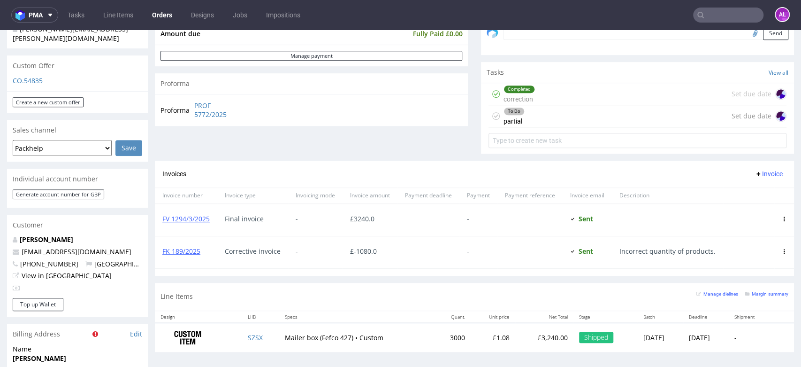
click at [524, 115] on div "To Do partial Set due date" at bounding box center [638, 116] width 298 height 22
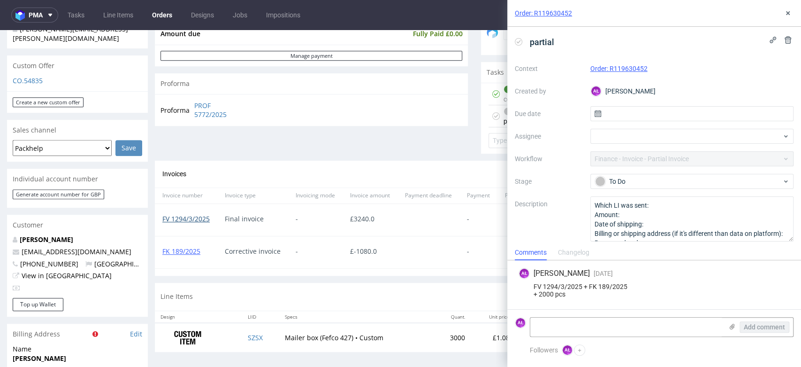
click at [207, 218] on link "FV 1294/3/2025" at bounding box center [185, 218] width 47 height 9
click at [196, 251] on link "FK 189/2025" at bounding box center [181, 250] width 38 height 9
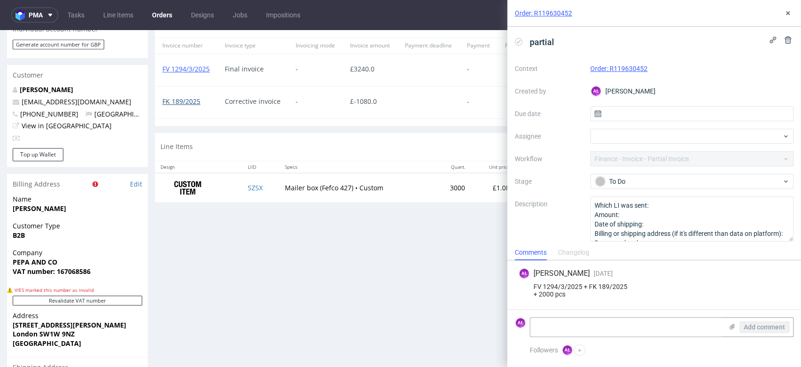
scroll to position [514, 0]
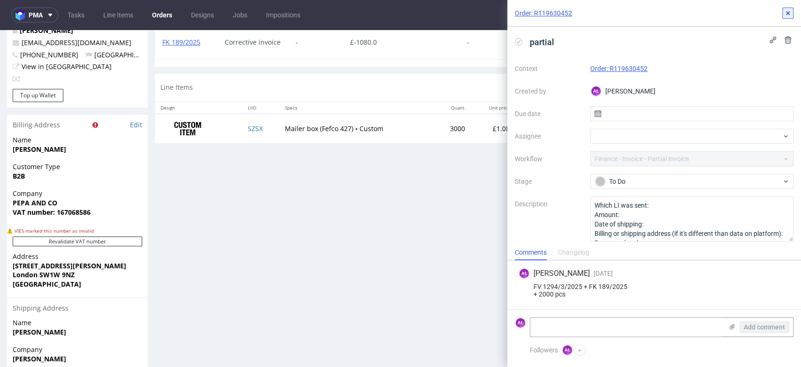
click at [784, 12] on icon at bounding box center [788, 13] width 8 height 8
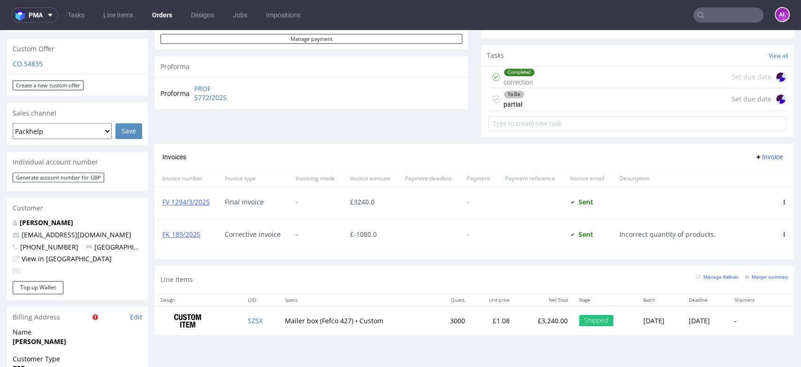
scroll to position [253, 0]
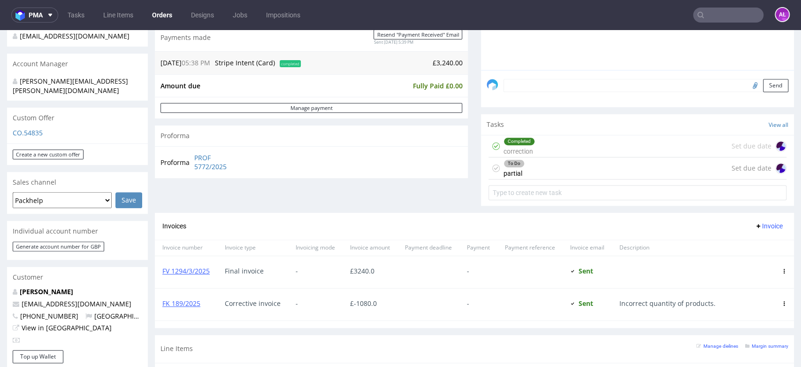
click at [518, 168] on div "To Do partial Set due date" at bounding box center [638, 168] width 298 height 22
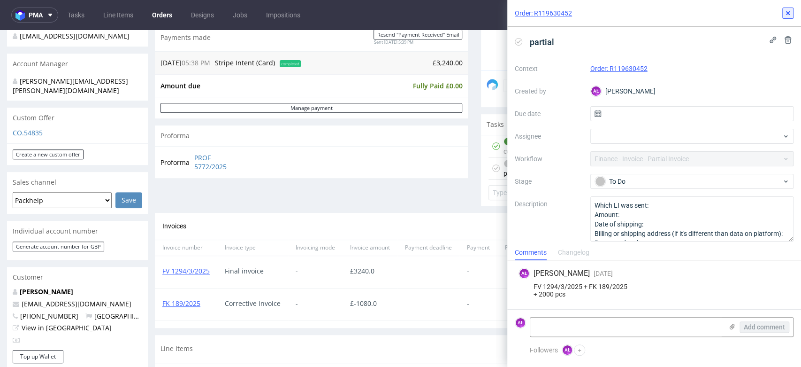
click at [785, 13] on icon at bounding box center [788, 13] width 8 height 8
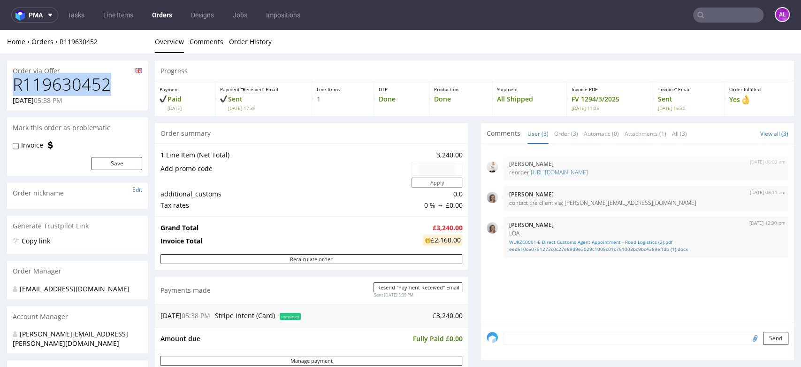
drag, startPoint x: 112, startPoint y: 84, endPoint x: 64, endPoint y: 113, distance: 55.6
copy h1 "R119630452"
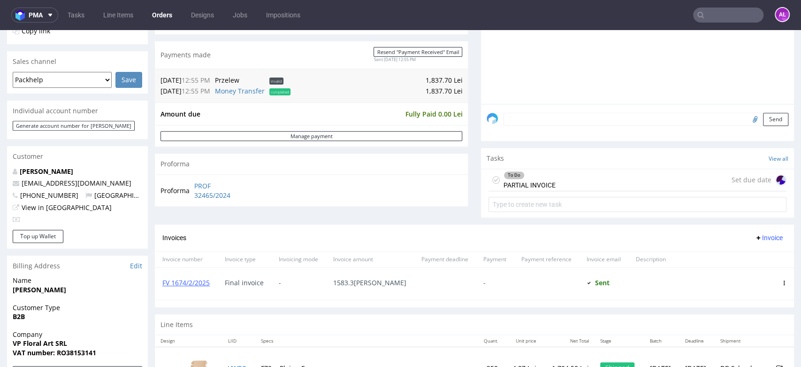
scroll to position [261, 0]
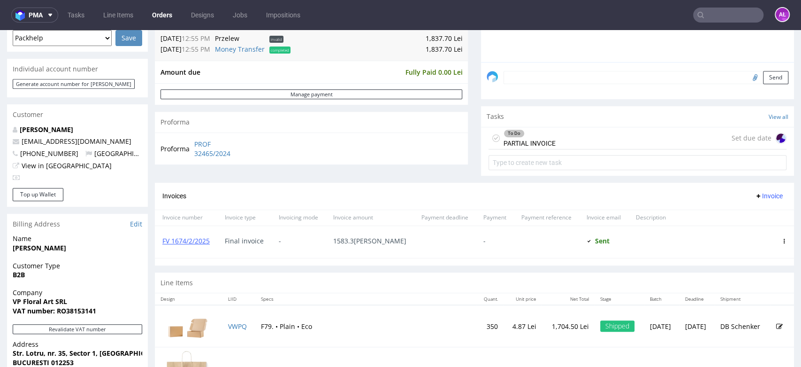
click at [516, 138] on div "To Do PARTIAL INVOICE" at bounding box center [530, 138] width 52 height 22
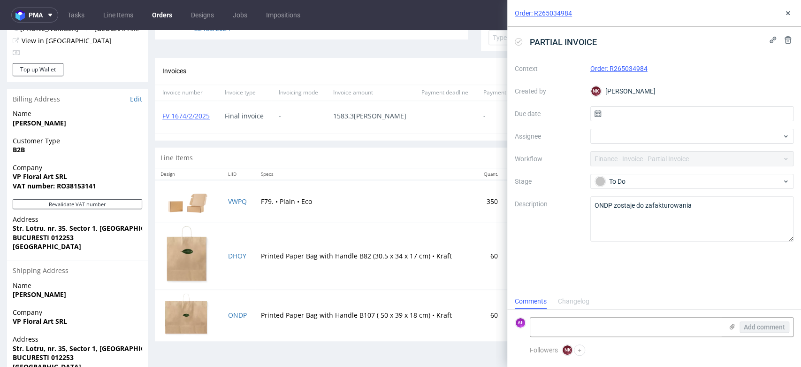
scroll to position [417, 0]
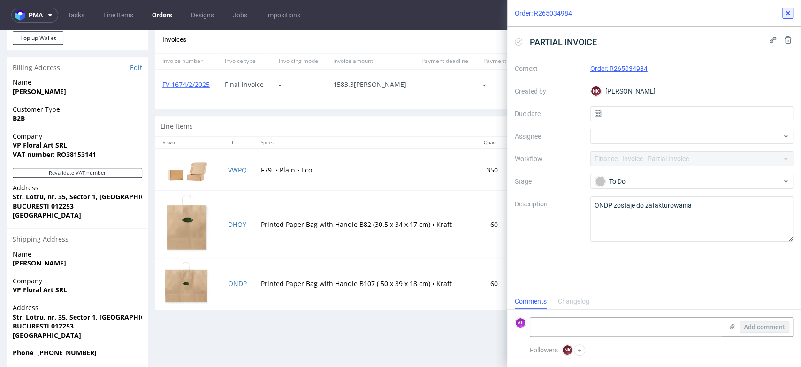
click at [786, 13] on icon at bounding box center [788, 13] width 8 height 8
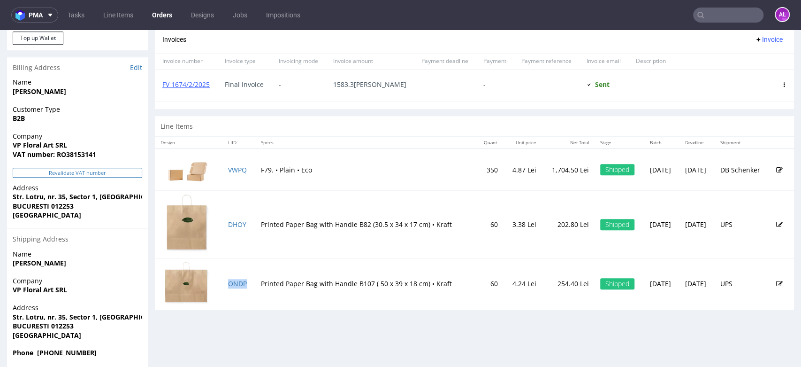
click at [98, 171] on button "Revalidate VAT number" at bounding box center [78, 173] width 130 height 10
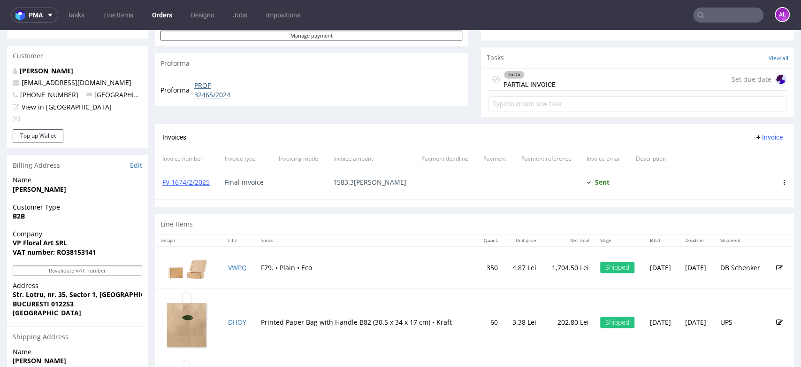
scroll to position [313, 0]
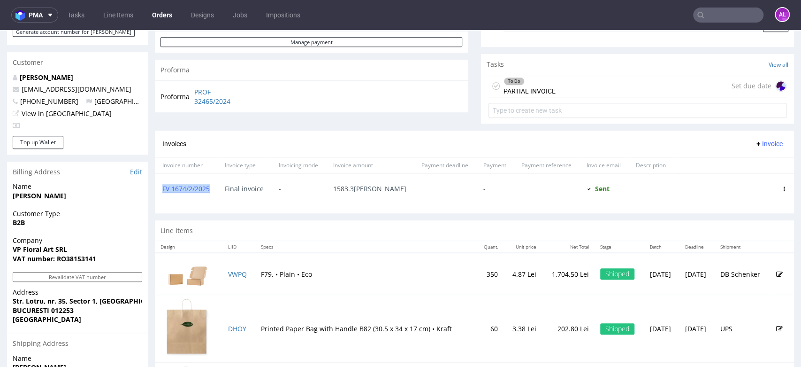
drag, startPoint x: 208, startPoint y: 199, endPoint x: 159, endPoint y: 197, distance: 49.8
click at [159, 197] on div "FV 1674/2/2025" at bounding box center [186, 190] width 62 height 32
copy link "FV 1674/2/2025"
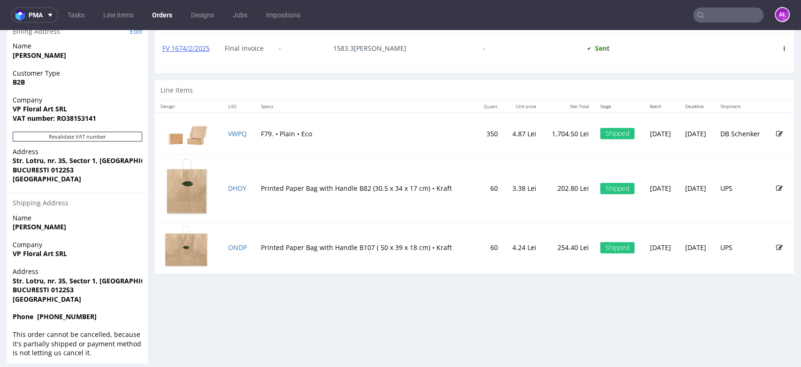
scroll to position [461, 0]
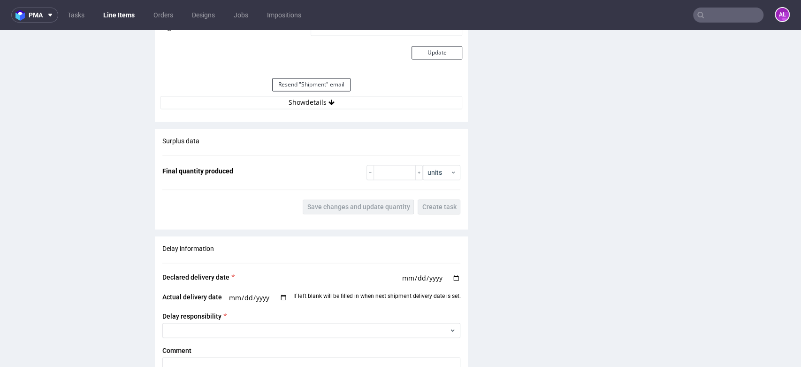
scroll to position [939, 0]
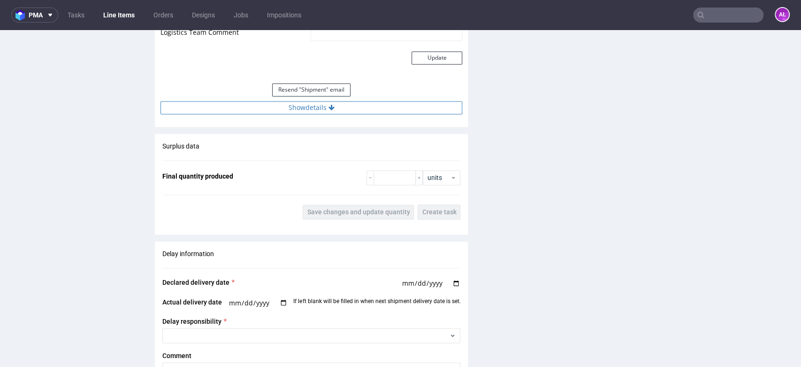
click at [340, 110] on button "Show details" at bounding box center [312, 107] width 302 height 13
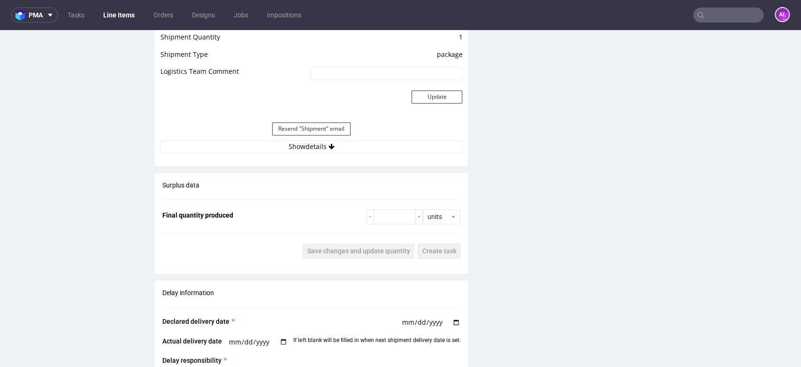
scroll to position [991, 0]
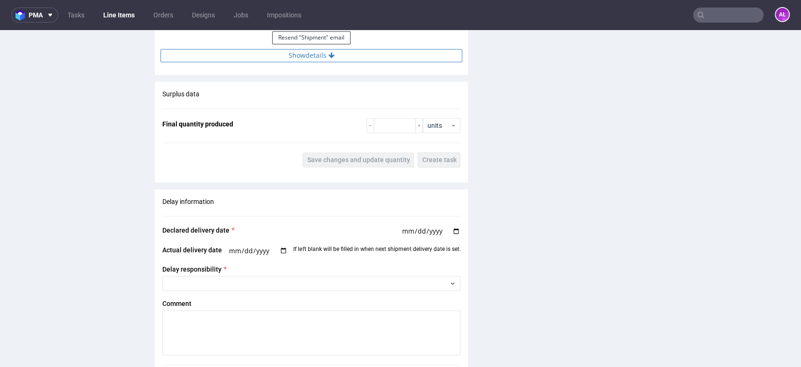
click at [334, 61] on button "Show details" at bounding box center [312, 55] width 302 height 13
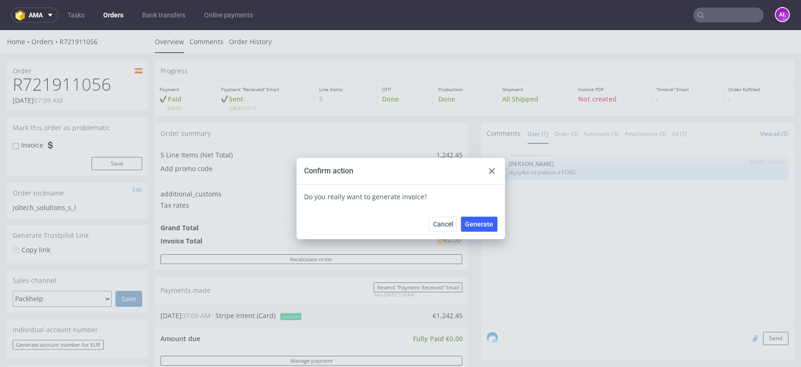
scroll to position [313, 0]
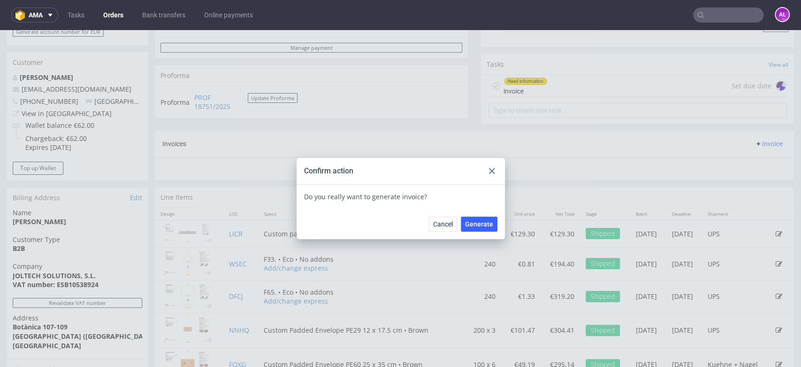
click at [489, 169] on icon at bounding box center [492, 171] width 6 height 6
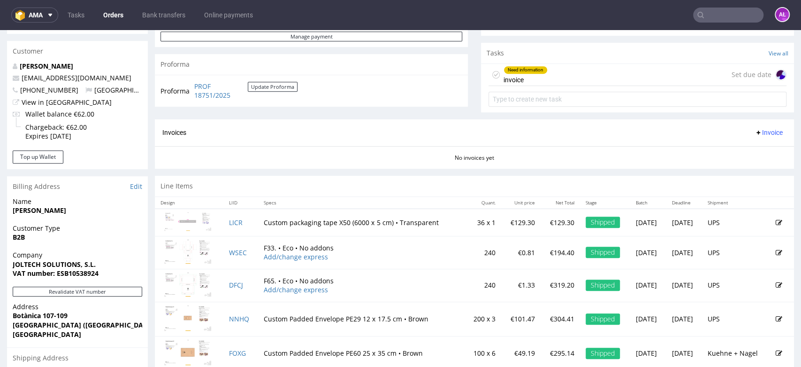
scroll to position [269, 0]
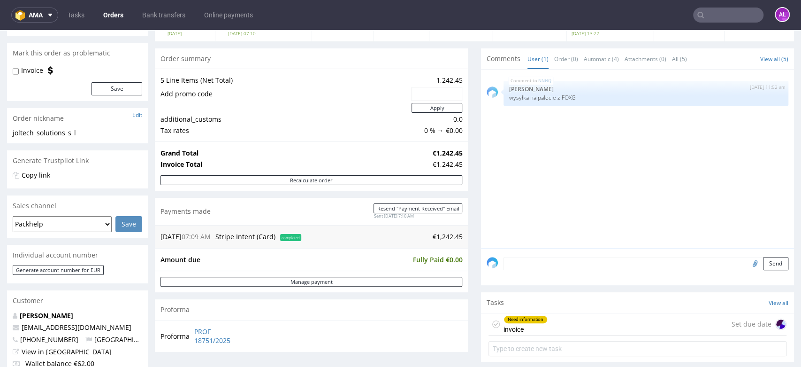
scroll to position [156, 0]
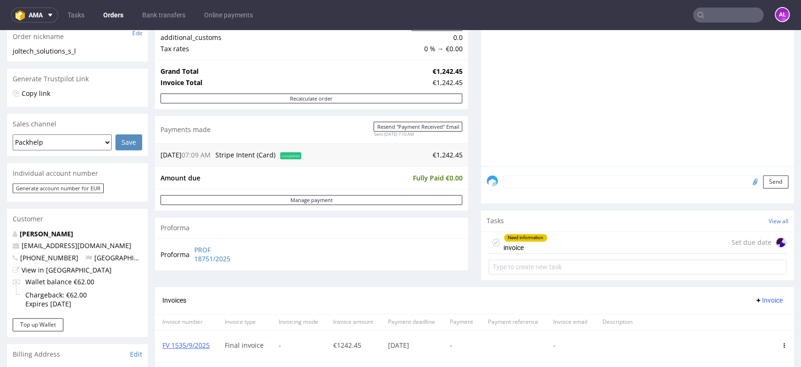
click at [702, 18] on input "text" at bounding box center [728, 15] width 70 height 15
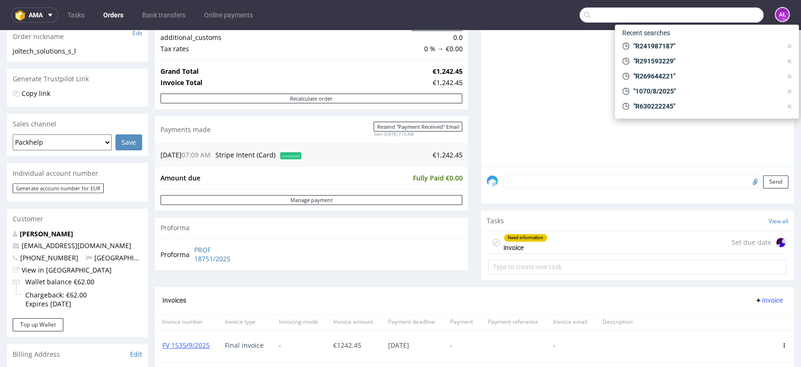
click at [578, 244] on div "Need information invoice Set due date" at bounding box center [638, 242] width 298 height 22
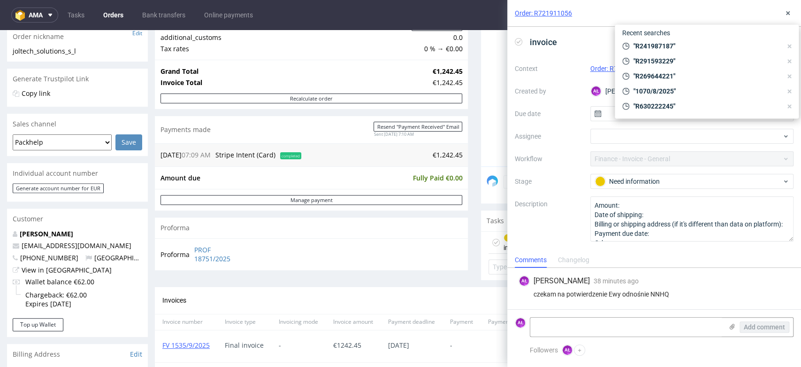
click at [518, 43] on use at bounding box center [519, 41] width 4 height 3
click at [788, 12] on icon at bounding box center [788, 13] width 8 height 8
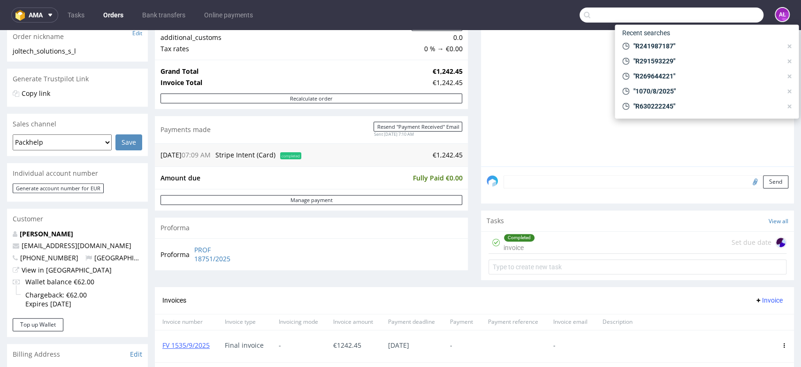
click at [707, 16] on input "text" at bounding box center [672, 15] width 184 height 15
paste input "R265034984"
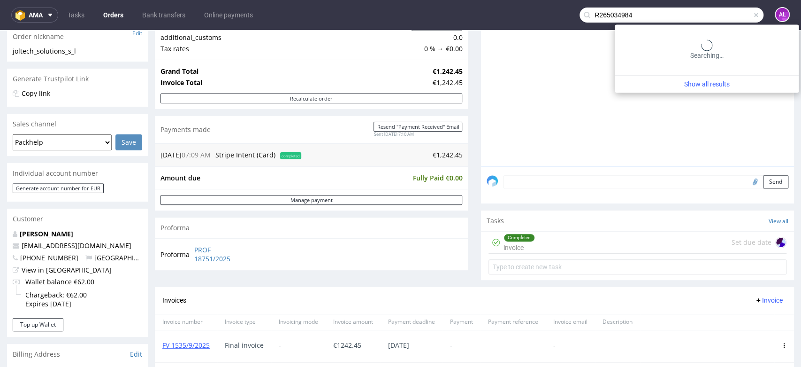
type input "R265034984"
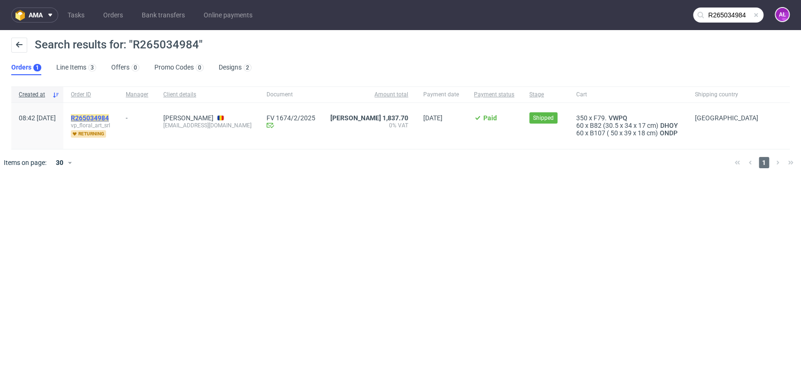
click at [109, 116] on mark "R265034984" at bounding box center [90, 118] width 38 height 8
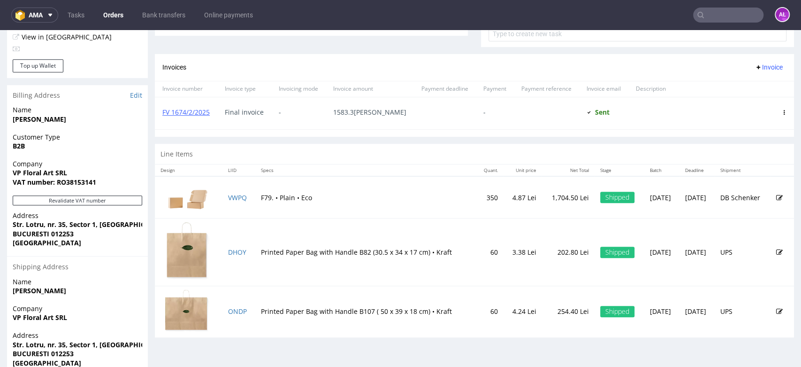
scroll to position [417, 0]
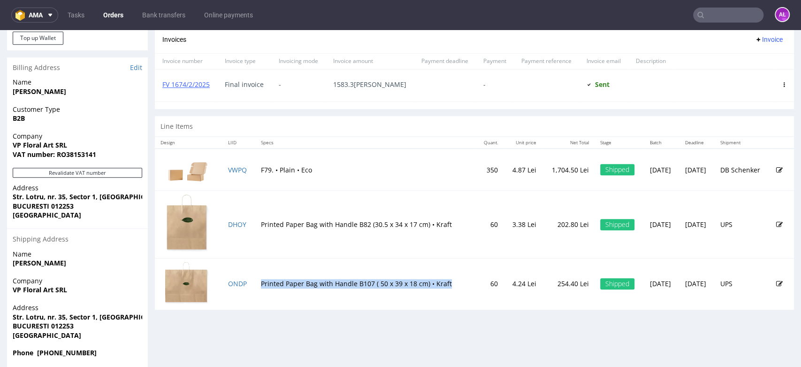
drag, startPoint x: 251, startPoint y: 287, endPoint x: 441, endPoint y: 286, distance: 190.1
click at [441, 286] on td "Printed Paper Bag with Handle B107 ( 50 x 39 x 18 cm) • Kraft" at bounding box center [365, 283] width 221 height 51
copy td "Printed Paper Bag with Handle B107 ( 50 x 39 x 18 cm) • Kraft"
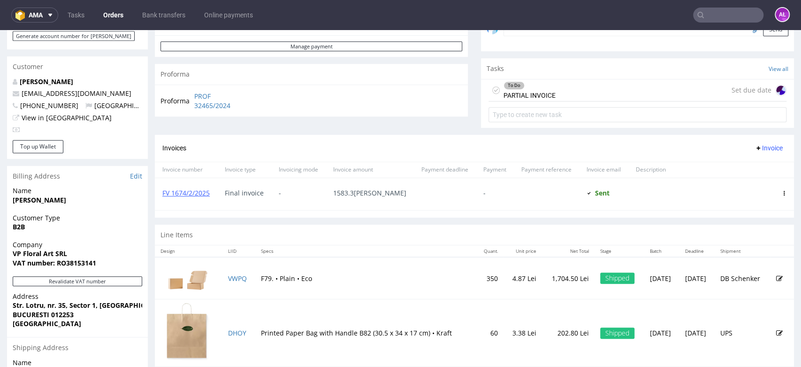
scroll to position [365, 0]
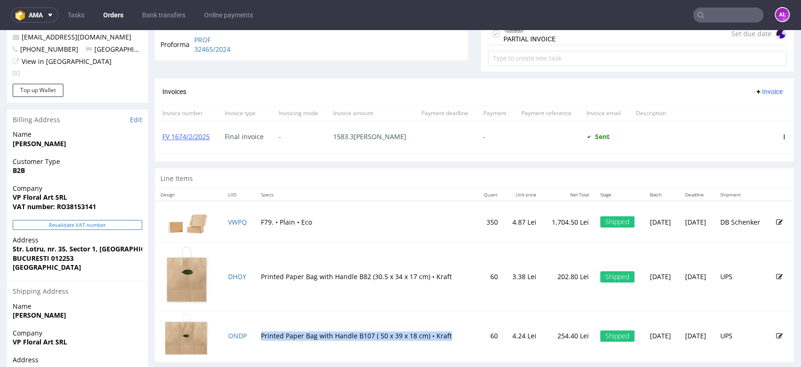
click at [118, 221] on button "Revalidate VAT number" at bounding box center [78, 225] width 130 height 10
click at [755, 93] on span "Invoice" at bounding box center [769, 92] width 28 height 8
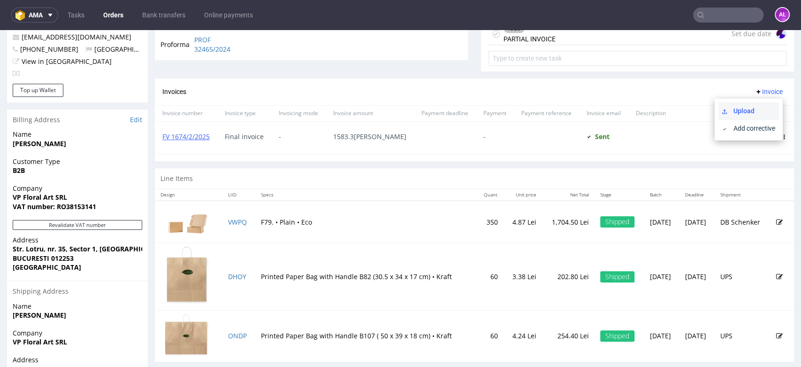
click at [749, 111] on span "Upload" at bounding box center [753, 110] width 46 height 9
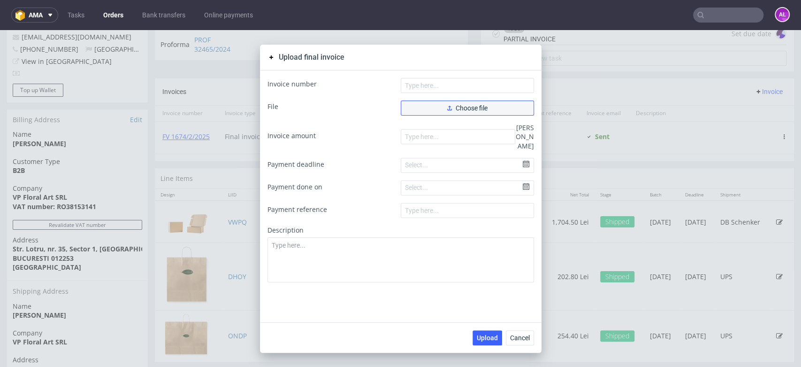
click at [465, 108] on span "Choose file" at bounding box center [467, 108] width 40 height 7
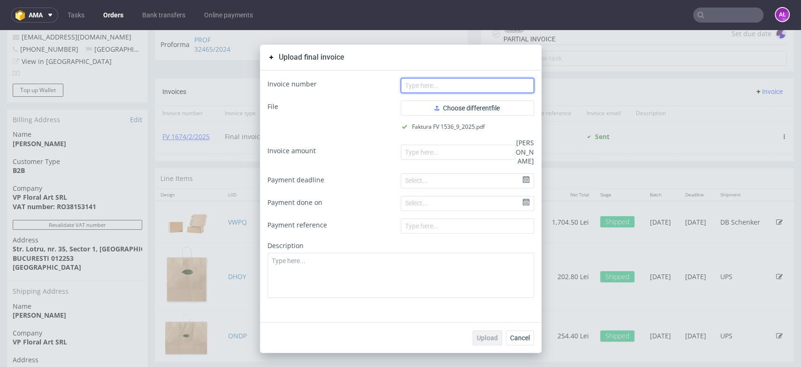
click at [462, 83] on input "text" at bounding box center [467, 85] width 133 height 15
paste input "FV 1536/9/2025"
type input "FV 1536/9/2025"
click at [477, 154] on form "Invoice number FV 1536/9/2025 File Choose different file Faktura FV 1536_9_2025…" at bounding box center [401, 188] width 267 height 220
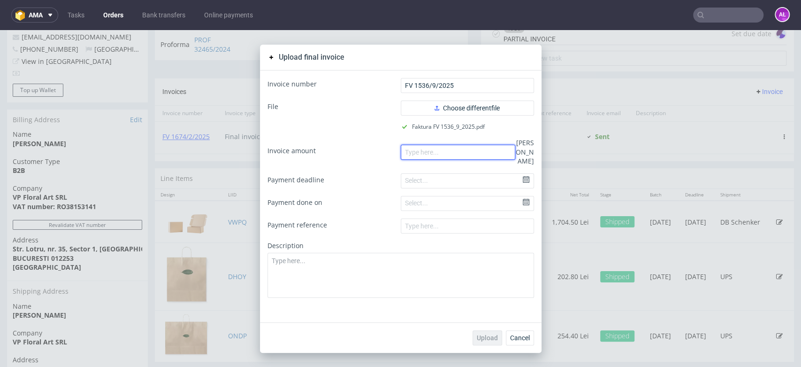
click at [473, 151] on input "number" at bounding box center [458, 152] width 115 height 15
paste input "254.40"
type input "254.40"
click at [478, 330] on div "Upload Cancel" at bounding box center [503, 337] width 61 height 15
click at [481, 333] on button "Upload" at bounding box center [488, 337] width 30 height 15
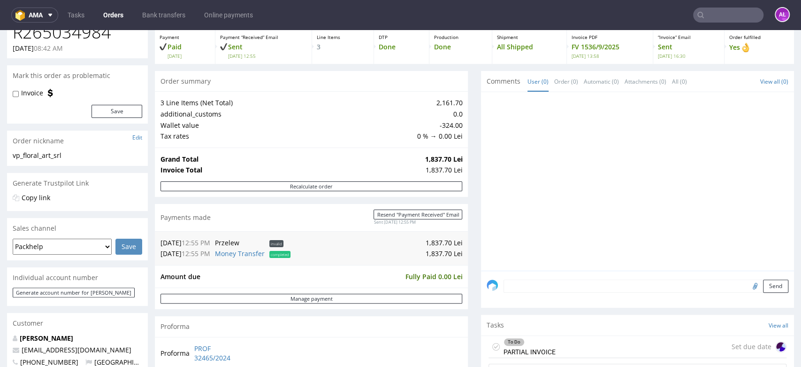
scroll to position [208, 0]
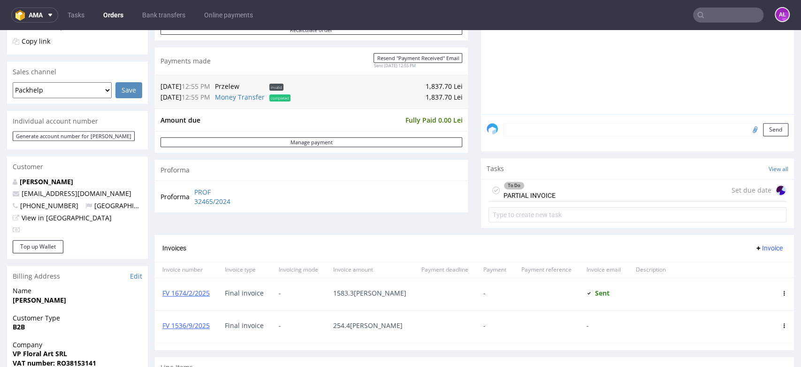
click at [517, 194] on div "To Do PARTIAL INVOICE" at bounding box center [530, 190] width 52 height 22
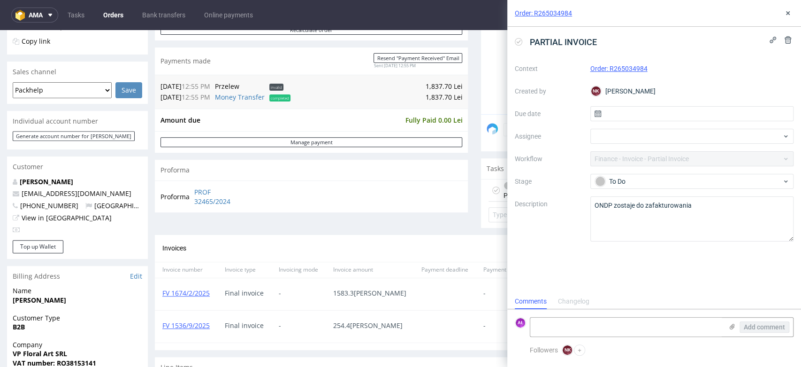
scroll to position [8, 0]
drag, startPoint x: 216, startPoint y: 336, endPoint x: 156, endPoint y: 333, distance: 60.1
click at [156, 333] on div "FV 1536/9/2025" at bounding box center [186, 326] width 62 height 32
copy link "FV 1536/9/2025"
paste textarea "FV 1536/9/2025"
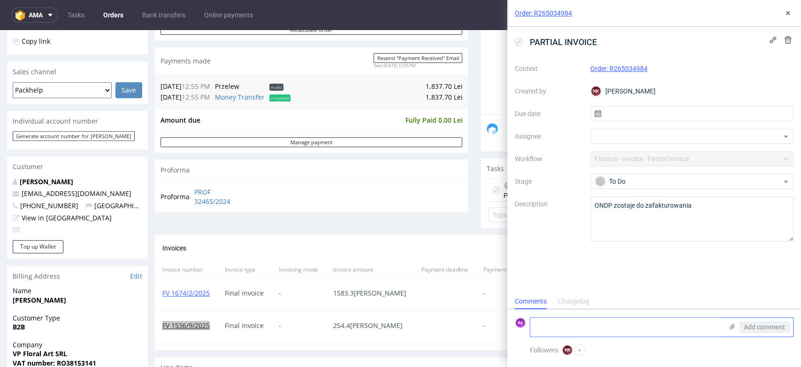
click at [563, 324] on textarea at bounding box center [626, 326] width 192 height 19
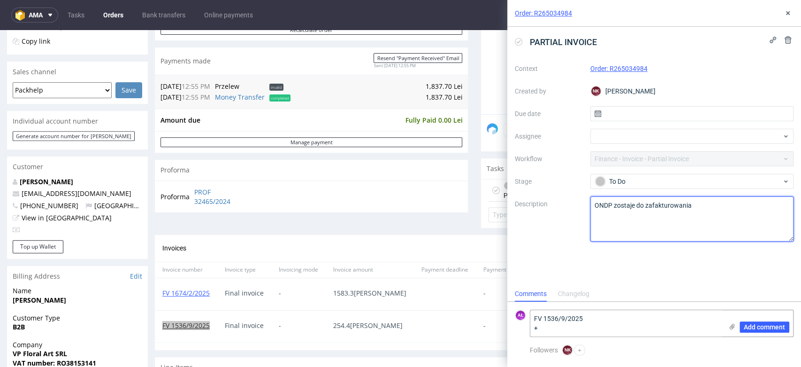
drag, startPoint x: 595, startPoint y: 207, endPoint x: 614, endPoint y: 206, distance: 18.9
click at [614, 206] on textarea "ONDP zostaje do zafakturowania" at bounding box center [693, 218] width 204 height 45
click at [589, 327] on textarea "FV 1536/9/2025 +" at bounding box center [626, 323] width 192 height 26
paste textarea "ONDP"
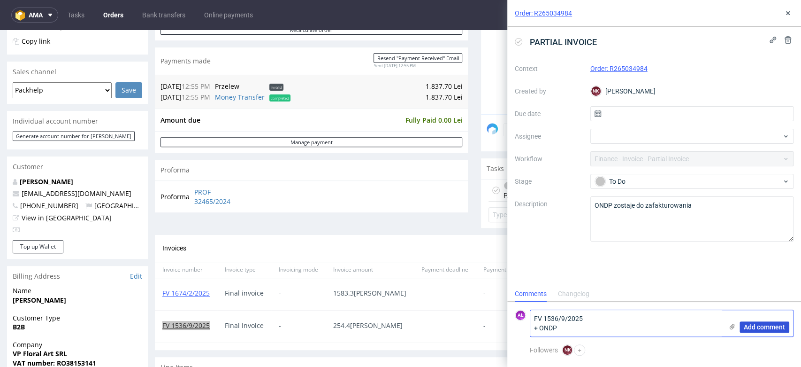
type textarea "FV 1536/9/2025 + ONDP"
click at [760, 327] on span "Add comment" at bounding box center [764, 326] width 41 height 7
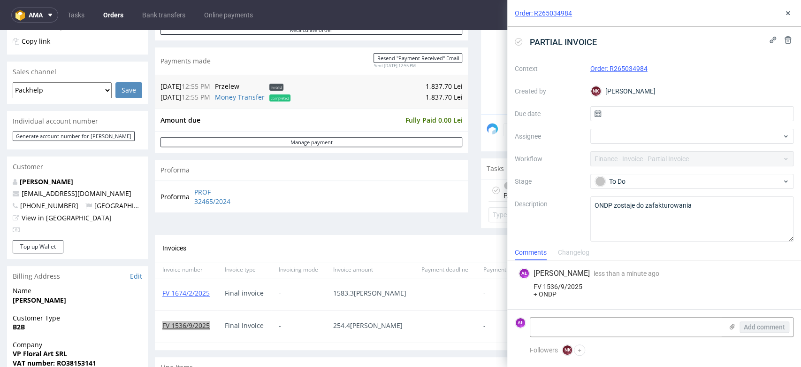
click at [518, 40] on icon at bounding box center [519, 42] width 8 height 8
drag, startPoint x: 785, startPoint y: 8, endPoint x: 573, endPoint y: 113, distance: 237.0
click at [785, 8] on button at bounding box center [788, 13] width 11 height 11
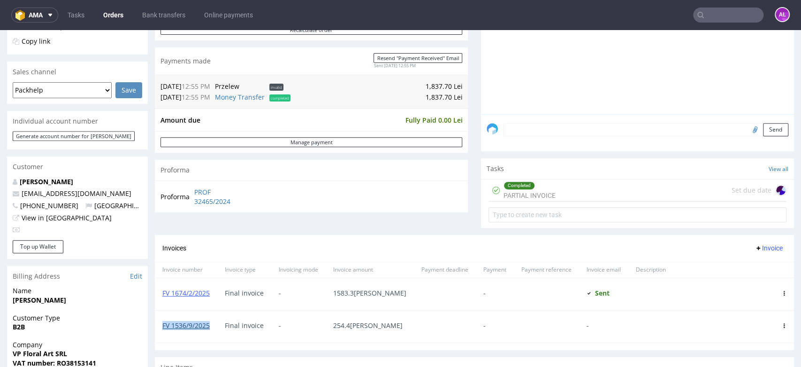
click at [187, 321] on link "FV 1536/9/2025" at bounding box center [185, 325] width 47 height 9
click at [466, 132] on div "Progress Payment Paid Fri 29 Nov Payment “Received” Email Sent Fri 29 Nov 12:55…" at bounding box center [474, 204] width 639 height 705
click at [468, 148] on div "Progress Payment Paid Fri 29 Nov Payment “Received” Email Sent Fri 29 Nov 12:55…" at bounding box center [474, 204] width 639 height 705
click at [462, 215] on div "Progress Payment Paid Fri 29 Nov Payment “Received” Email Sent Fri 29 Nov 12:55…" at bounding box center [474, 204] width 639 height 705
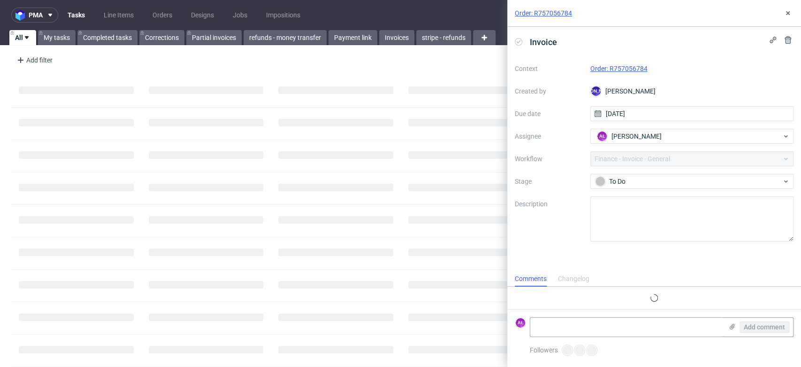
scroll to position [8, 0]
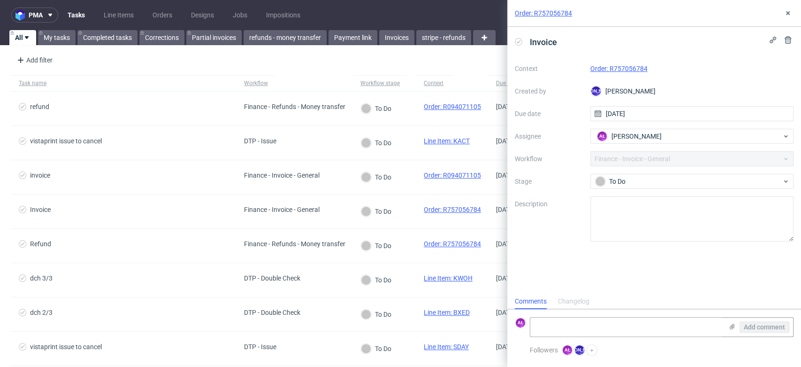
click at [622, 69] on link "Order: R757056784" at bounding box center [619, 69] width 57 height 8
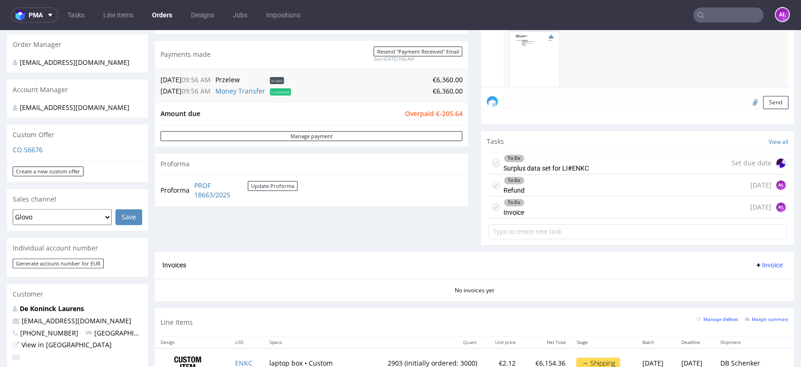
scroll to position [261, 0]
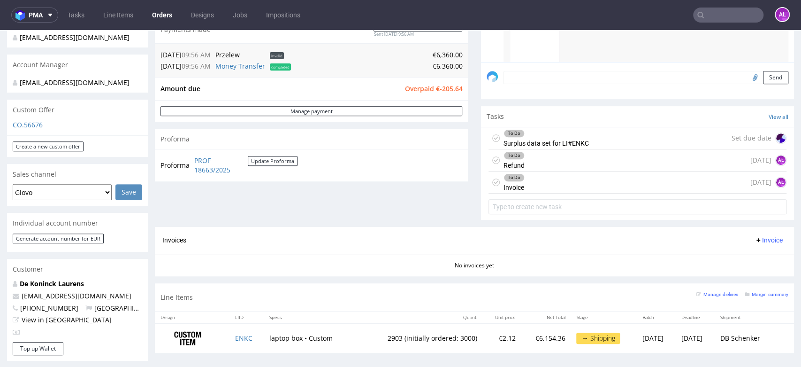
click at [504, 189] on div "To Do Invoice" at bounding box center [514, 182] width 21 height 22
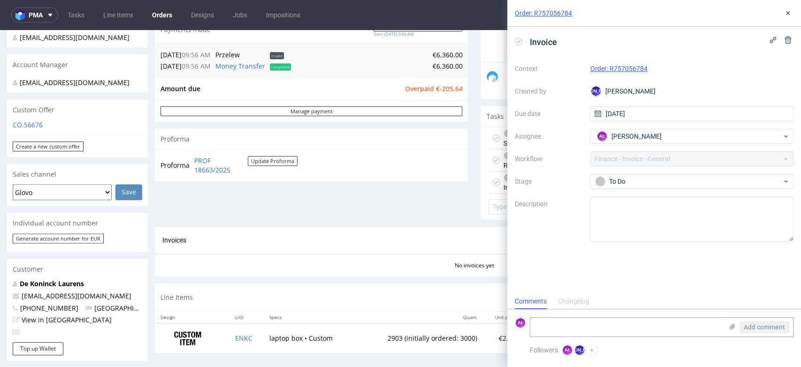
scroll to position [8, 0]
drag, startPoint x: 787, startPoint y: 15, endPoint x: 777, endPoint y: 28, distance: 16.4
click at [788, 15] on icon at bounding box center [788, 13] width 8 height 8
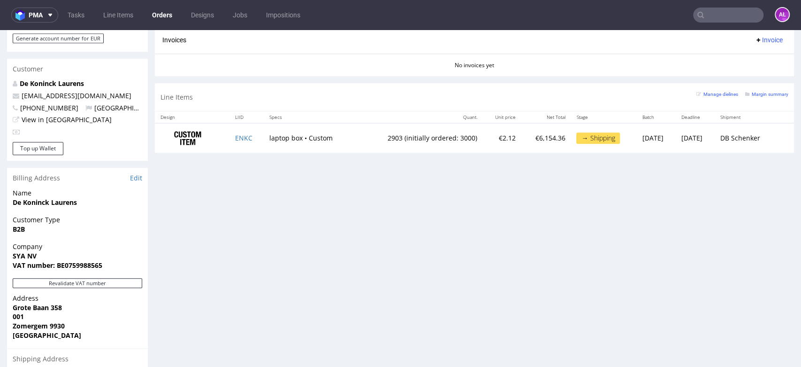
scroll to position [469, 0]
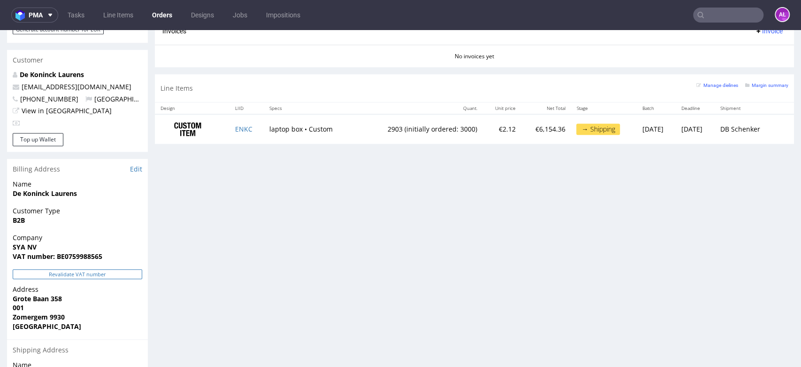
click at [114, 273] on button "Revalidate VAT number" at bounding box center [78, 274] width 130 height 10
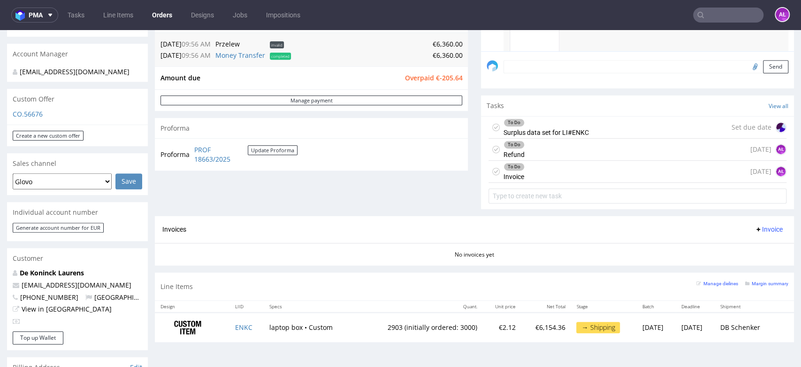
scroll to position [261, 0]
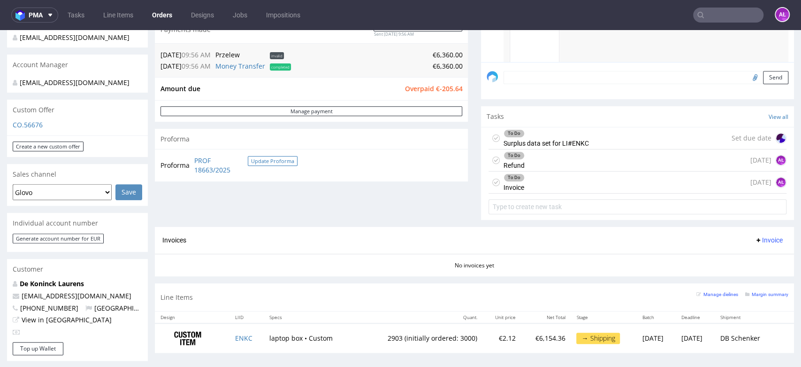
click at [281, 161] on button "Update Proforma" at bounding box center [273, 161] width 50 height 10
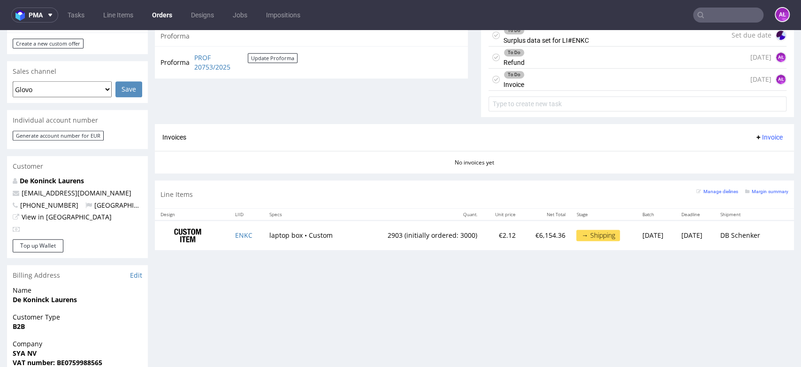
scroll to position [365, 0]
click at [757, 132] on span "Invoice" at bounding box center [769, 136] width 28 height 8
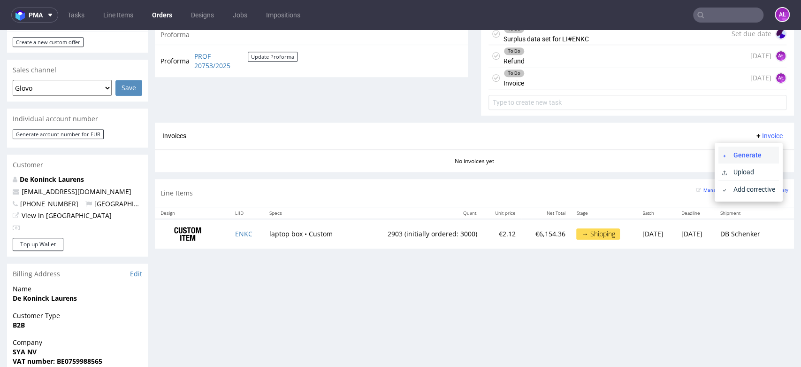
click at [757, 146] on li "Generate" at bounding box center [749, 154] width 61 height 17
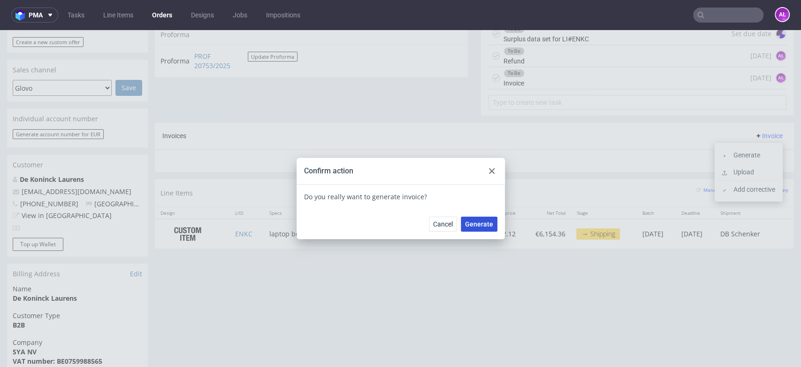
click at [481, 225] on span "Generate" at bounding box center [479, 224] width 28 height 7
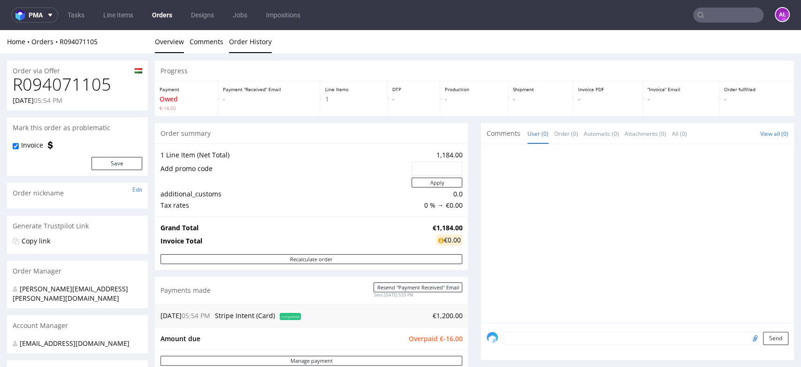
click at [253, 45] on link "Order History" at bounding box center [250, 41] width 43 height 23
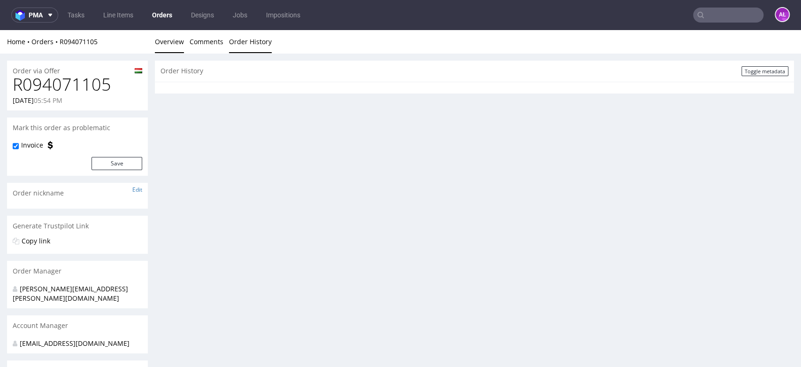
click at [178, 43] on link "Overview" at bounding box center [169, 41] width 29 height 23
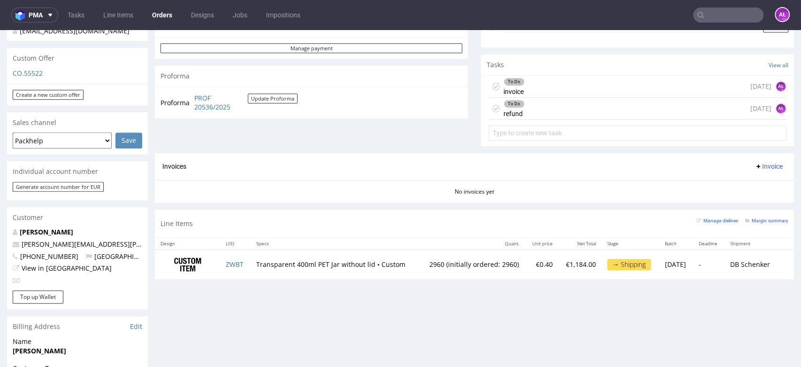
scroll to position [313, 0]
click at [207, 107] on link "PROF 20536/2025" at bounding box center [221, 102] width 54 height 18
click at [206, 100] on link "PROF 20536/2025" at bounding box center [221, 102] width 54 height 18
click at [269, 97] on button "Update Proforma" at bounding box center [273, 98] width 50 height 10
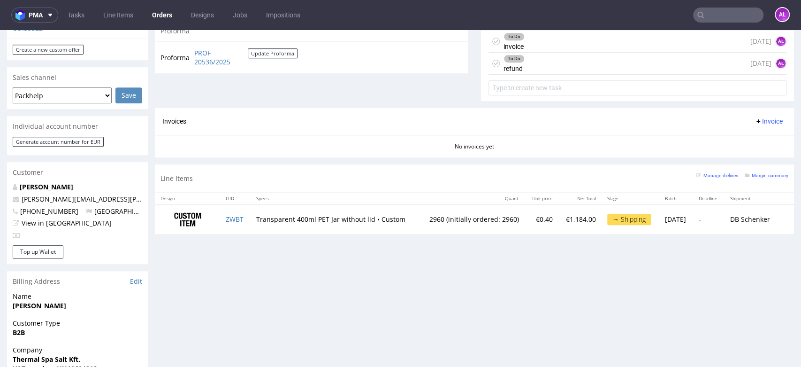
scroll to position [469, 0]
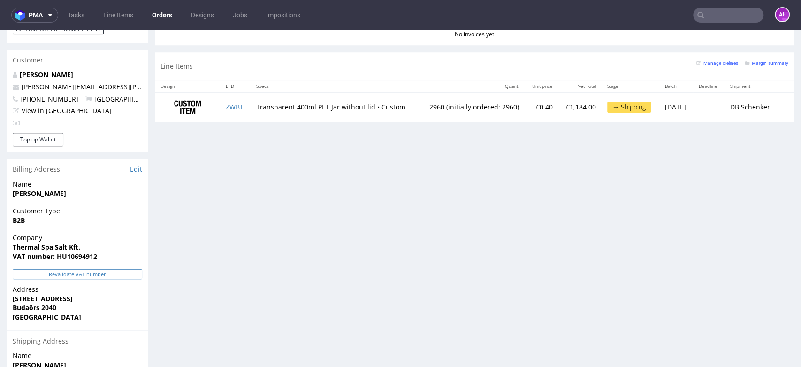
click at [126, 269] on button "Revalidate VAT number" at bounding box center [78, 274] width 130 height 10
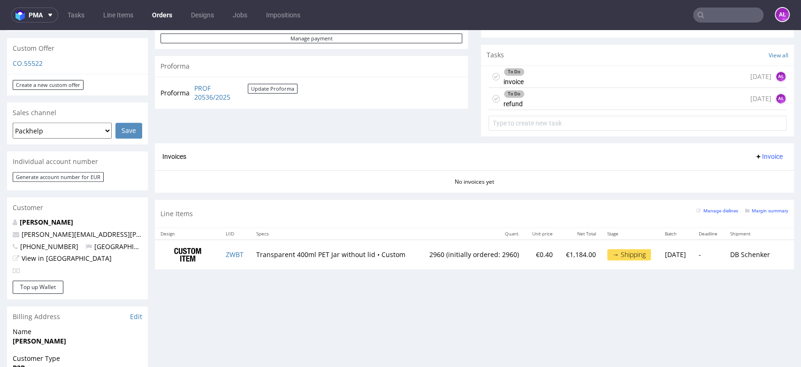
scroll to position [208, 0]
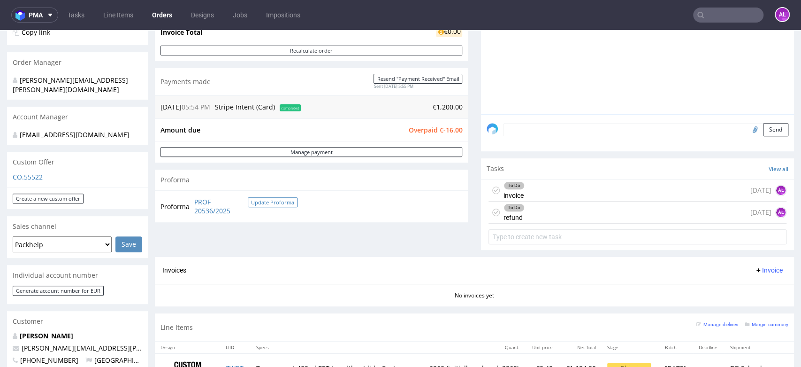
click at [284, 203] on button "Update Proforma" at bounding box center [273, 202] width 50 height 10
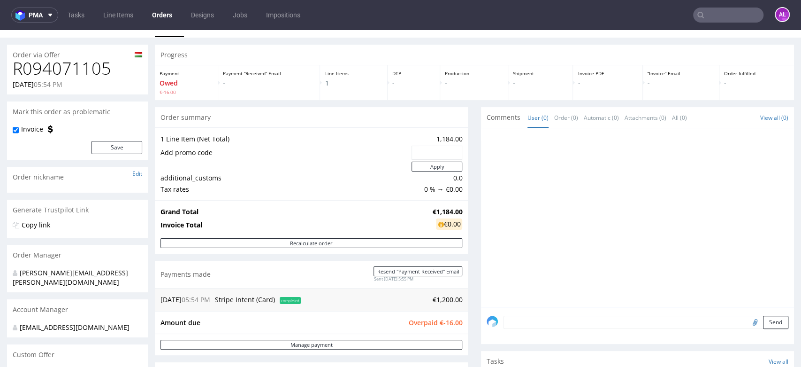
scroll to position [0, 0]
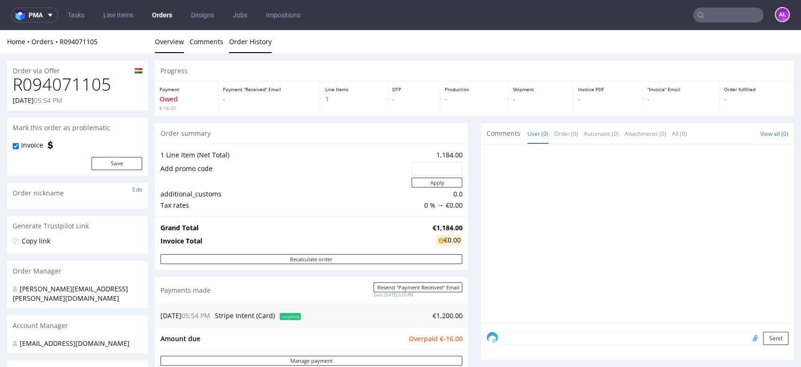
click at [236, 43] on link "Order History" at bounding box center [250, 41] width 43 height 23
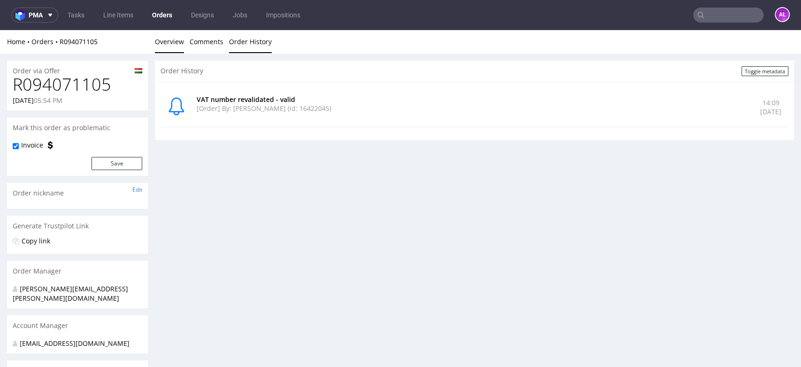
click at [180, 43] on link "Overview" at bounding box center [169, 41] width 29 height 23
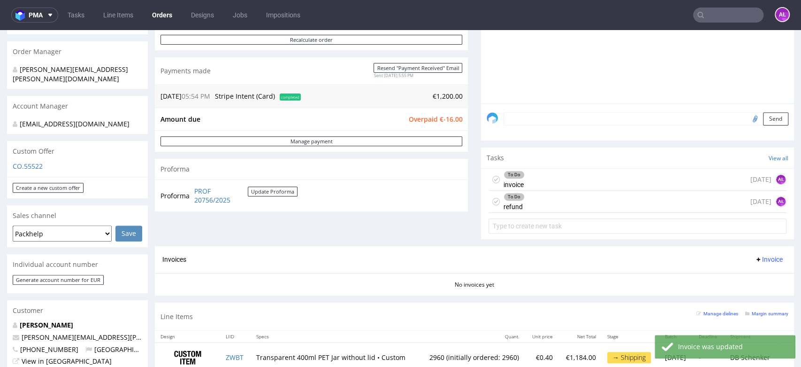
scroll to position [313, 0]
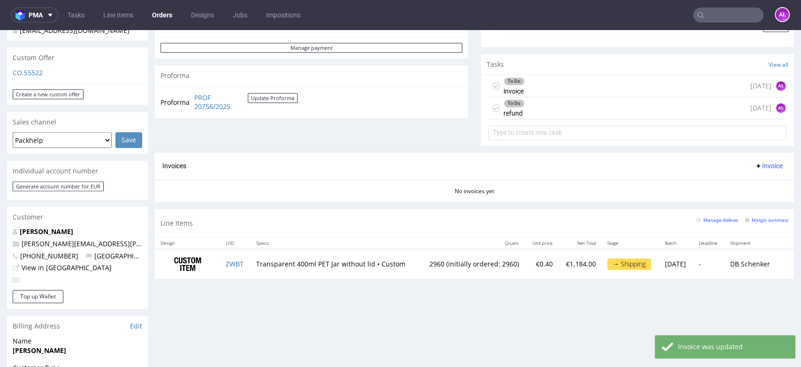
click at [755, 162] on span "Invoice" at bounding box center [769, 166] width 28 height 8
click at [756, 179] on li "Generate" at bounding box center [749, 185] width 61 height 17
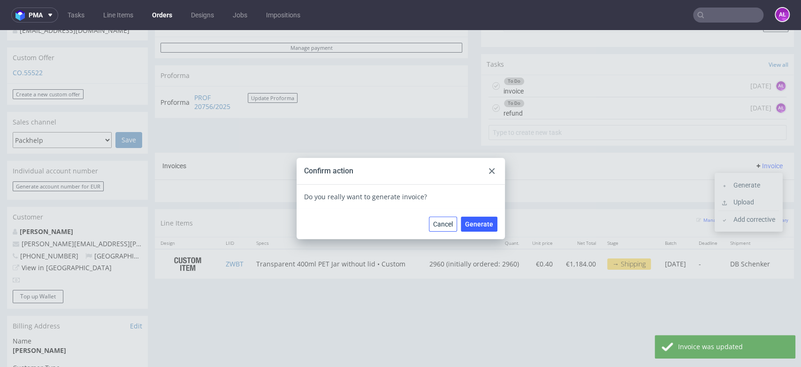
drag, startPoint x: 453, startPoint y: 222, endPoint x: 469, endPoint y: 221, distance: 15.5
click at [454, 222] on button "Cancel" at bounding box center [443, 223] width 28 height 15
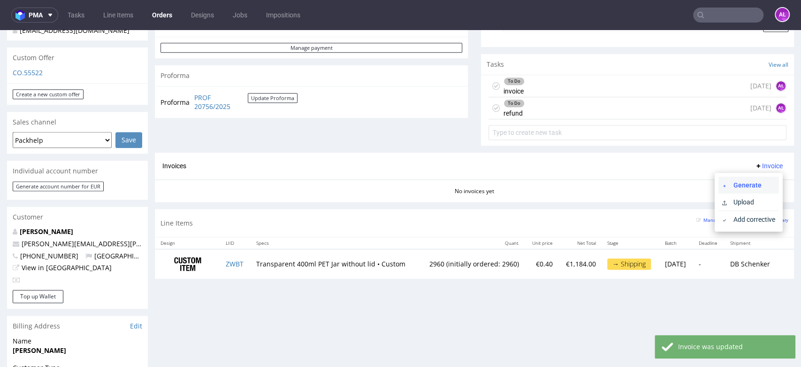
click at [739, 182] on span "Generate" at bounding box center [753, 184] width 46 height 9
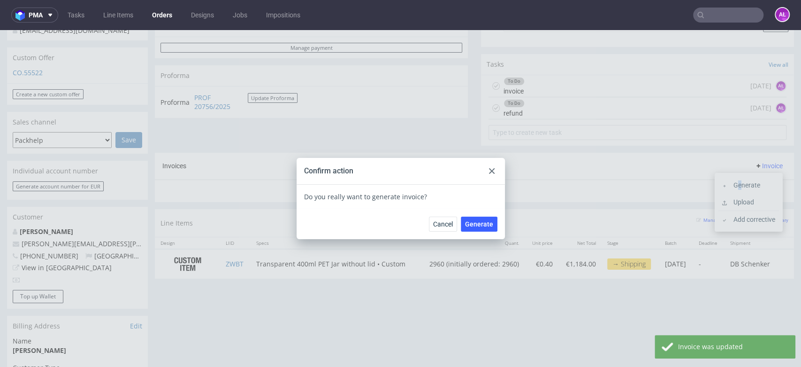
drag, startPoint x: 481, startPoint y: 222, endPoint x: 563, endPoint y: 200, distance: 85.1
click at [481, 222] on span "Generate" at bounding box center [479, 224] width 28 height 7
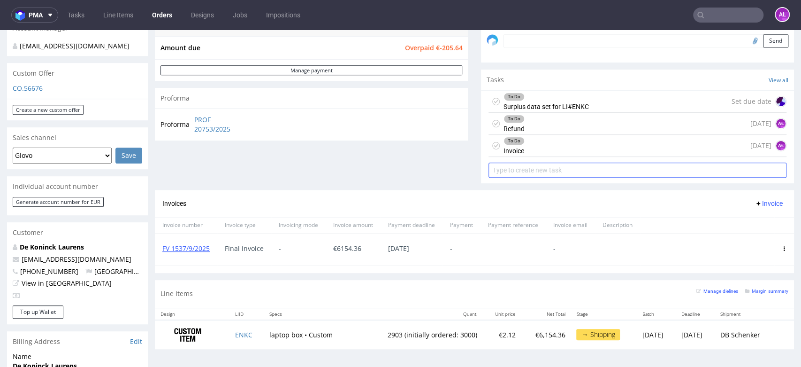
scroll to position [313, 0]
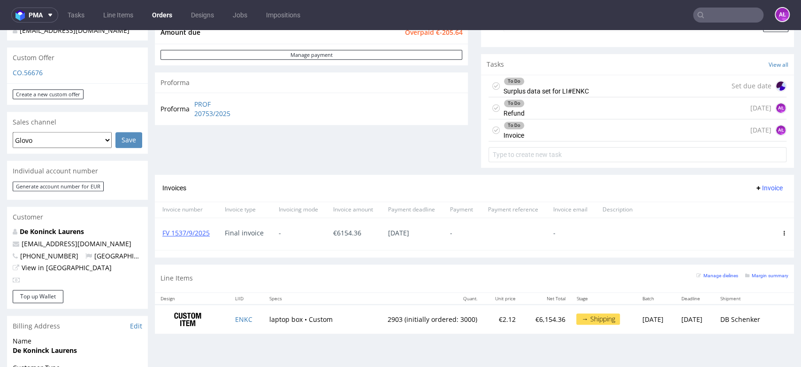
click at [521, 127] on div "To Do Invoice [DATE] AŁ" at bounding box center [638, 130] width 298 height 22
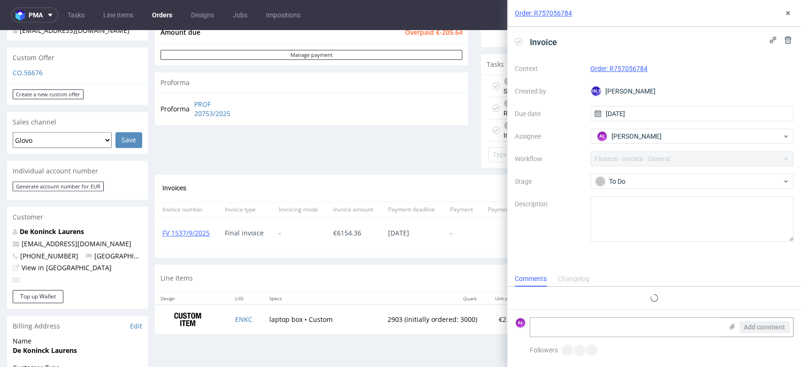
scroll to position [8, 0]
drag, startPoint x: 212, startPoint y: 237, endPoint x: 159, endPoint y: 239, distance: 52.6
click at [159, 239] on div "FV 1537/9/2025" at bounding box center [186, 234] width 62 height 32
copy link "FV 1537/9/2025"
click at [584, 330] on textarea at bounding box center [626, 326] width 192 height 19
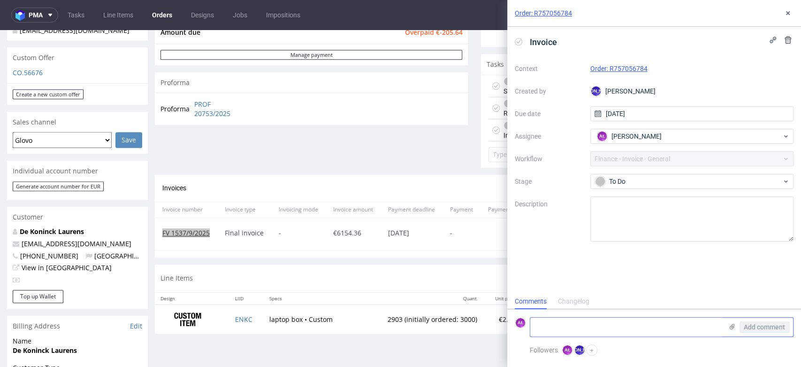
paste textarea "FV 1537/9/2025"
type textarea "FV 1537/9/2025"
drag, startPoint x: 777, startPoint y: 326, endPoint x: 772, endPoint y: 321, distance: 7.3
click at [776, 326] on span "Add comment" at bounding box center [764, 326] width 41 height 7
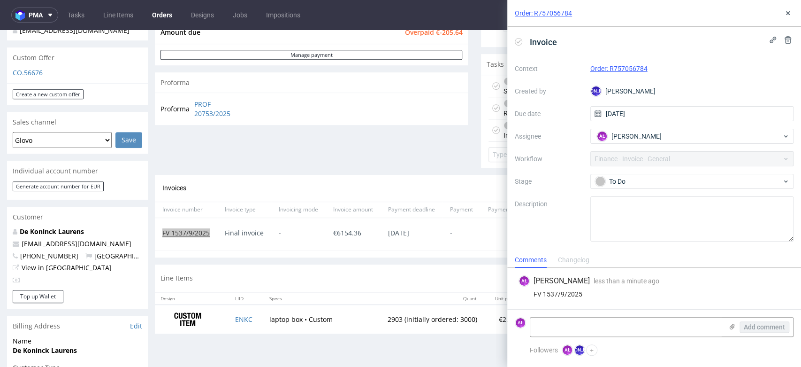
click at [520, 41] on use at bounding box center [519, 41] width 4 height 3
click at [787, 15] on icon at bounding box center [788, 13] width 8 height 8
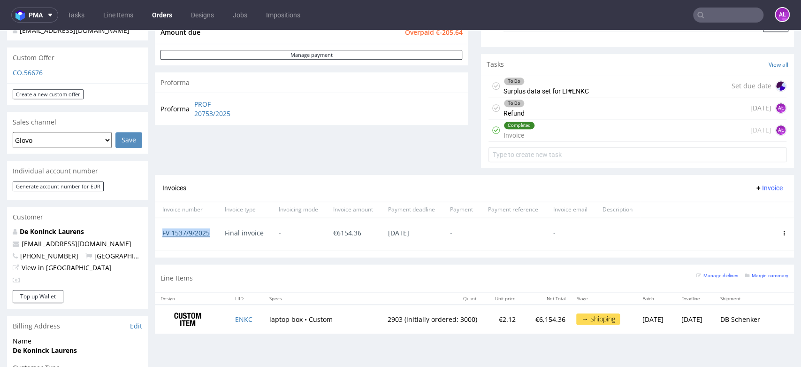
click at [204, 232] on link "FV 1537/9/2025" at bounding box center [185, 232] width 47 height 9
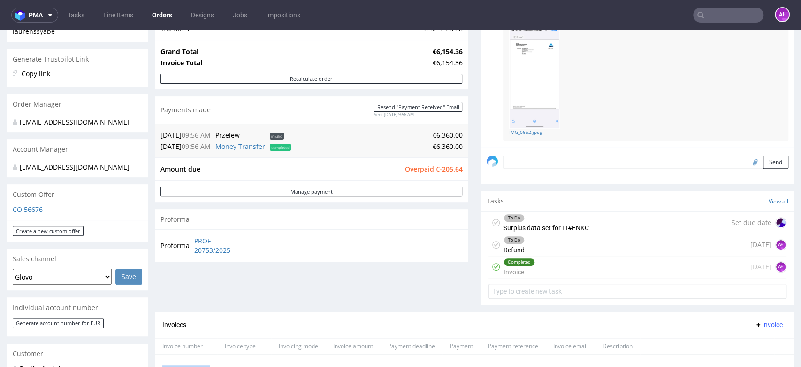
scroll to position [156, 0]
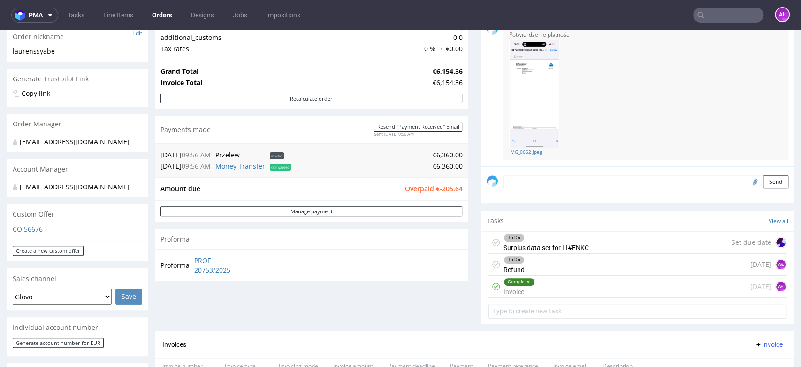
drag, startPoint x: 548, startPoint y: 266, endPoint x: 501, endPoint y: 281, distance: 49.6
click at [548, 267] on div "To Do Refund today AŁ" at bounding box center [638, 264] width 298 height 22
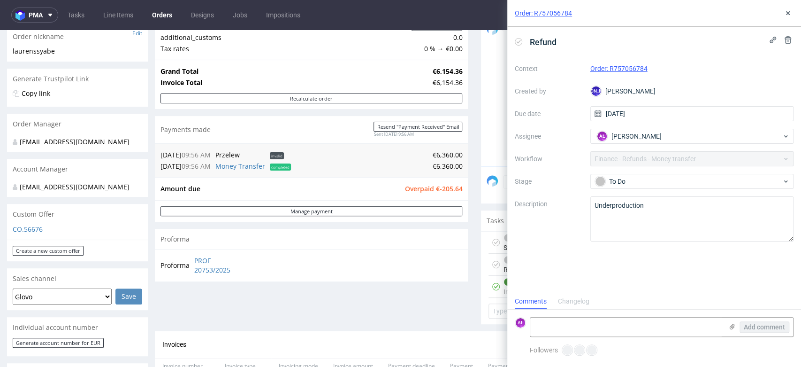
scroll to position [8, 0]
drag, startPoint x: 454, startPoint y: 194, endPoint x: 428, endPoint y: 193, distance: 26.3
click at [428, 193] on div "Amount due Overpaid €-205.64" at bounding box center [311, 188] width 313 height 23
copy tbody "Amount due Overpaid"
click at [588, 333] on textarea at bounding box center [626, 326] width 192 height 19
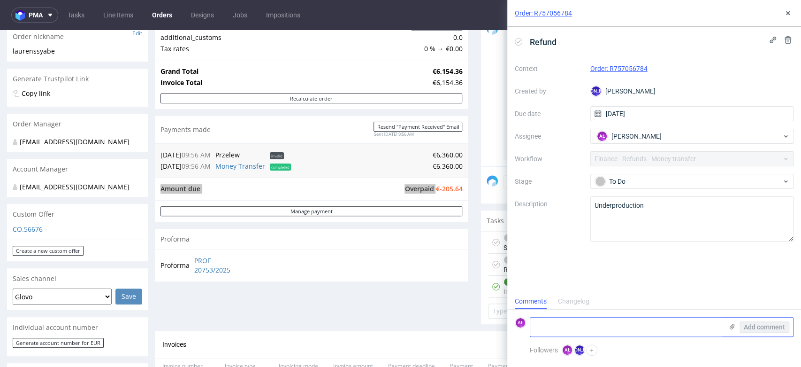
paste textarea "€-205.64"
type textarea "€-205.64"
drag, startPoint x: 775, startPoint y: 326, endPoint x: 773, endPoint y: 318, distance: 7.9
click at [775, 326] on span "Add comment" at bounding box center [764, 326] width 41 height 7
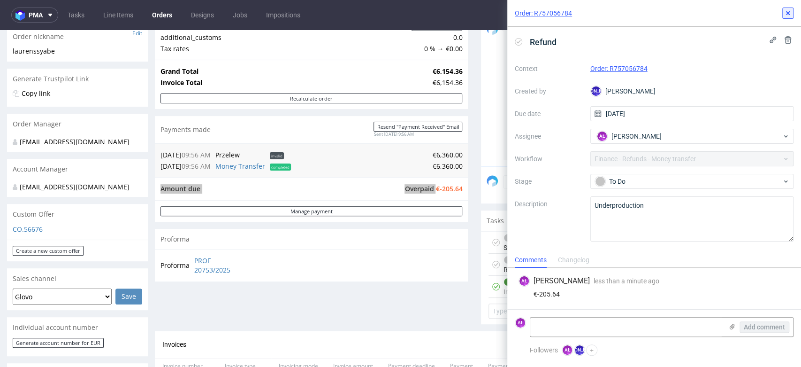
click at [791, 11] on icon at bounding box center [788, 13] width 8 height 8
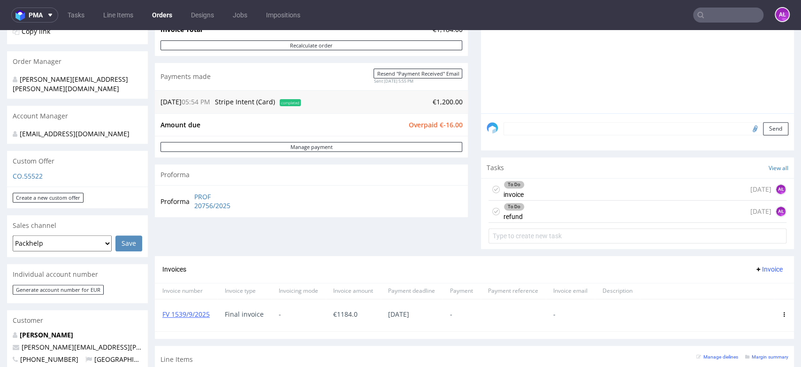
scroll to position [313, 0]
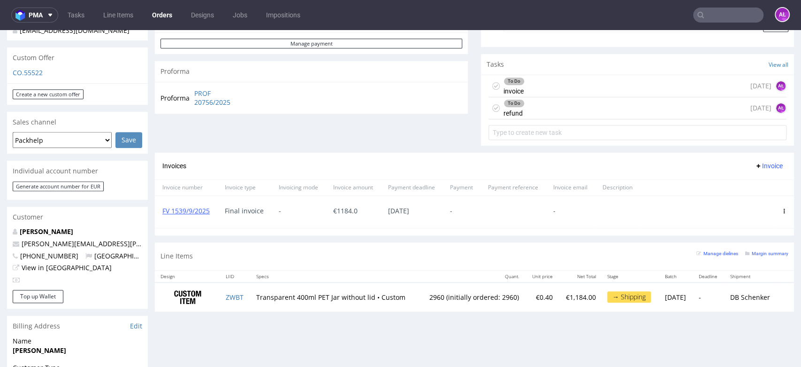
drag, startPoint x: 502, startPoint y: 125, endPoint x: 484, endPoint y: 105, distance: 26.9
click at [518, 85] on div "To Do invoice [DATE] AŁ" at bounding box center [638, 86] width 298 height 22
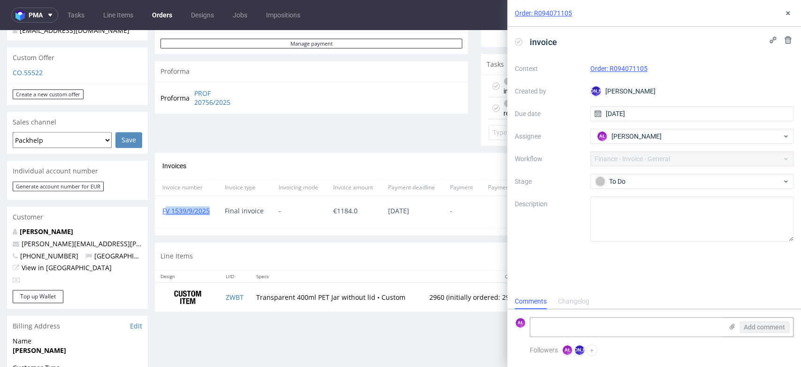
scroll to position [8, 0]
drag, startPoint x: 211, startPoint y: 214, endPoint x: 161, endPoint y: 214, distance: 50.2
click at [161, 214] on div "FV 1539/9/2025" at bounding box center [186, 212] width 62 height 32
copy link "FV 1539/9/2025"
paste textarea "FV 1539/9/2025"
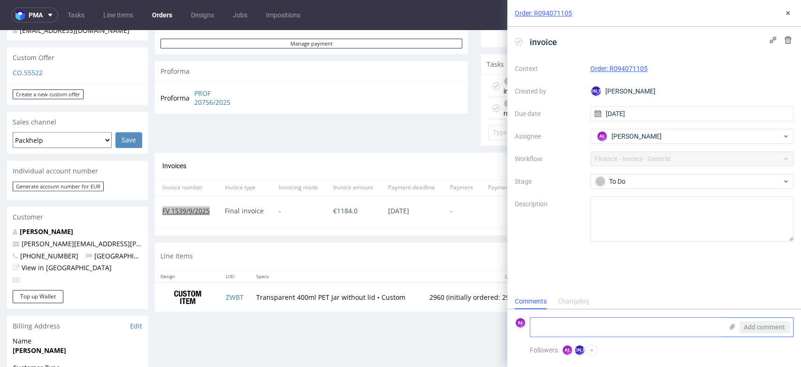
drag, startPoint x: 567, startPoint y: 323, endPoint x: 586, endPoint y: 326, distance: 19.1
click at [568, 323] on textarea at bounding box center [626, 326] width 192 height 19
type textarea "FV 1539/9/2025"
click at [518, 42] on icon at bounding box center [519, 42] width 8 height 8
click at [768, 329] on span "Add comment" at bounding box center [764, 326] width 41 height 7
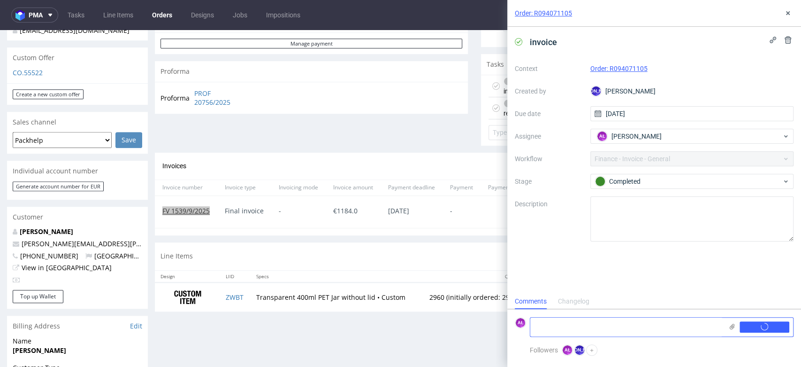
scroll to position [0, 0]
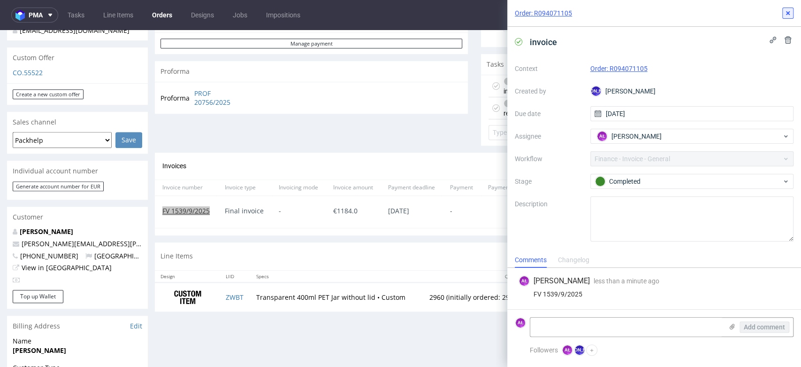
click at [786, 14] on icon at bounding box center [788, 13] width 8 height 8
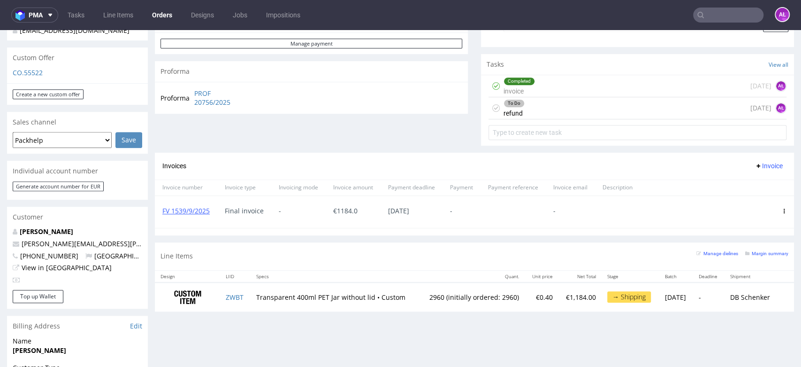
click at [530, 113] on div "To Do refund today AŁ" at bounding box center [638, 108] width 298 height 22
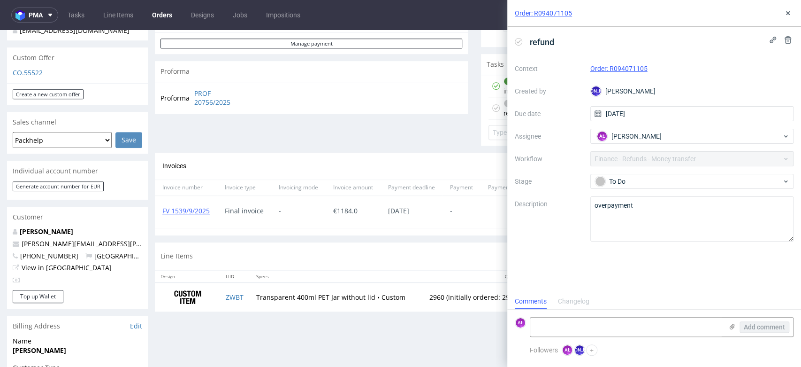
scroll to position [208, 0]
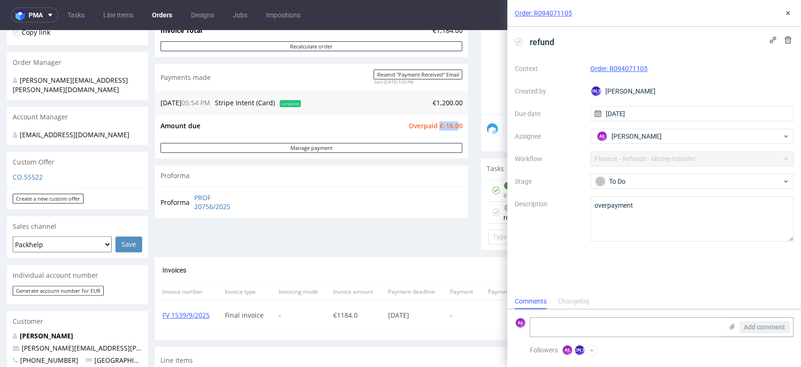
drag, startPoint x: 443, startPoint y: 128, endPoint x: 453, endPoint y: 126, distance: 10.0
click at [453, 126] on span "Overpaid €-16.00" at bounding box center [435, 125] width 54 height 9
drag, startPoint x: 458, startPoint y: 123, endPoint x: 443, endPoint y: 142, distance: 24.0
click at [433, 129] on div "Amount due Overpaid €-16.00" at bounding box center [311, 125] width 313 height 23
copy tbody "Amount due Overpaid"
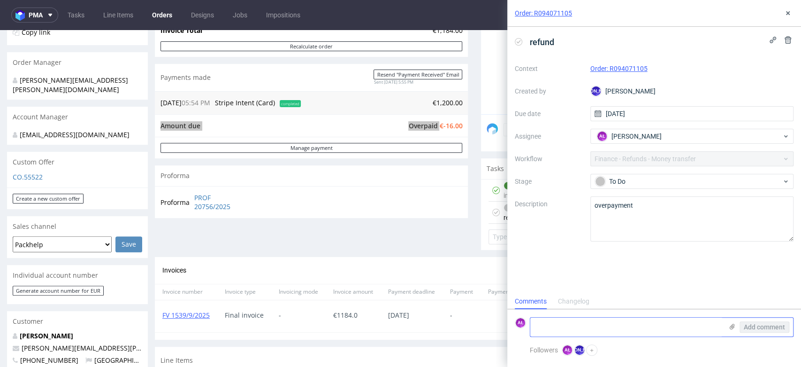
click at [552, 322] on textarea at bounding box center [626, 326] width 192 height 19
paste textarea "€-16.00"
click at [538, 333] on textarea "€-16.00 to refund" at bounding box center [626, 323] width 192 height 26
click at [534, 331] on textarea "€-16.00 to refund" at bounding box center [626, 323] width 192 height 26
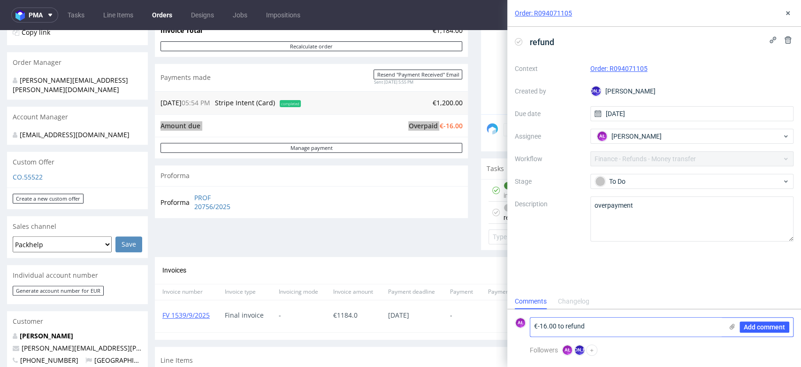
type textarea "€-16.00 to refund"
click at [758, 320] on div "Add comment" at bounding box center [758, 326] width 70 height 19
click at [774, 326] on span "Add comment" at bounding box center [764, 326] width 41 height 7
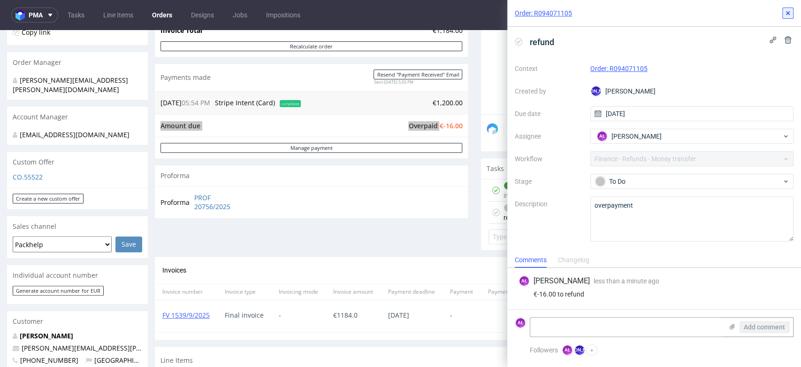
click at [787, 14] on use at bounding box center [788, 13] width 4 height 4
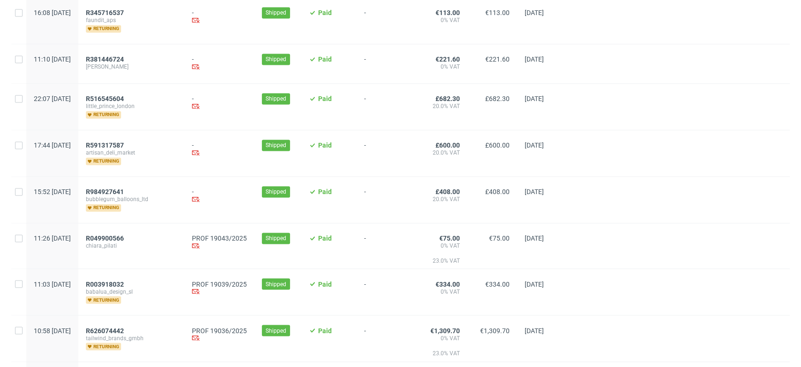
scroll to position [991, 0]
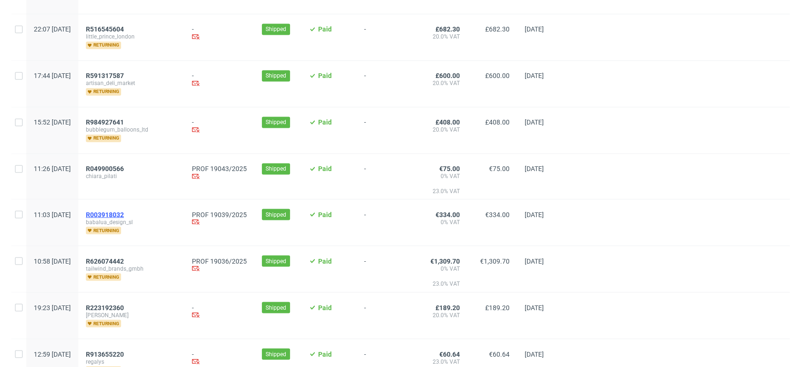
click at [124, 211] on span "R003918032" at bounding box center [105, 214] width 38 height 8
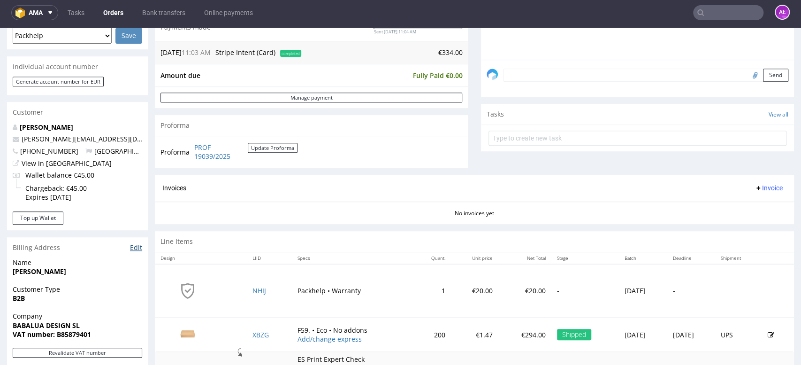
scroll to position [365, 0]
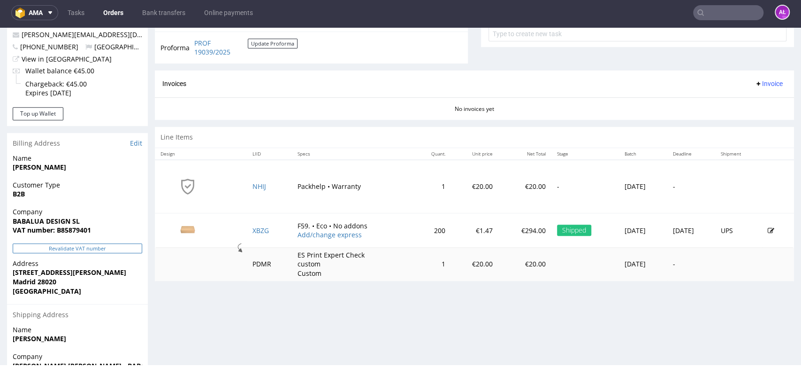
click at [131, 245] on button "Revalidate VAT number" at bounding box center [78, 248] width 130 height 10
click at [755, 80] on span "Invoice" at bounding box center [769, 84] width 28 height 8
click at [756, 106] on span "Generate" at bounding box center [753, 103] width 46 height 9
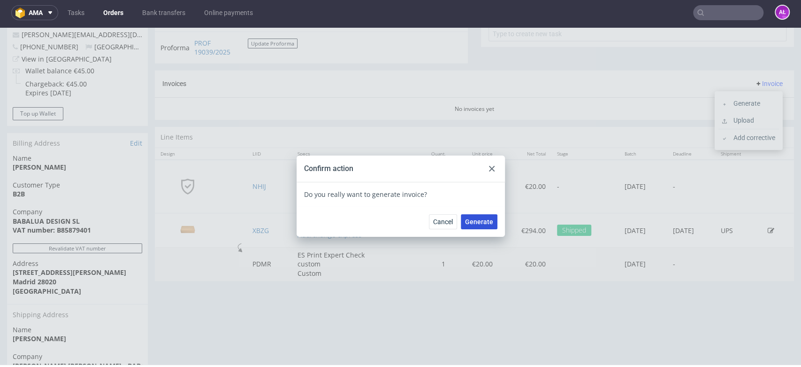
click at [476, 215] on button "Generate" at bounding box center [479, 221] width 37 height 15
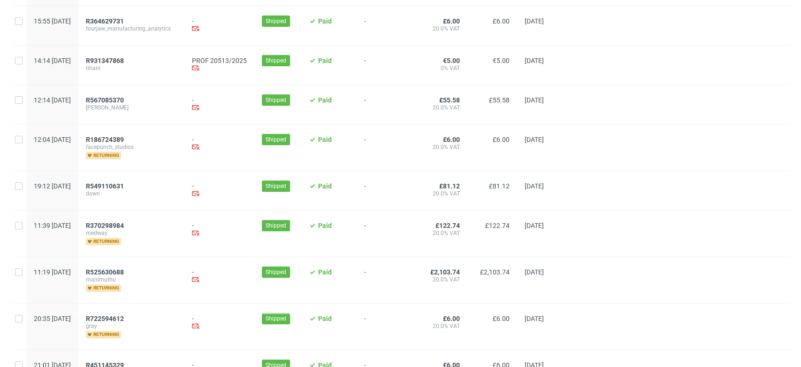
scroll to position [261, 0]
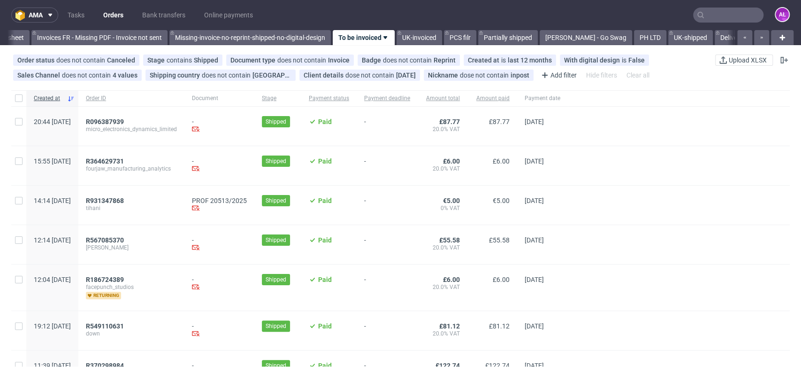
scroll to position [0, 1573]
click at [92, 17] on ul "Tasks Orders Bank transfers Online payments" at bounding box center [160, 15] width 204 height 15
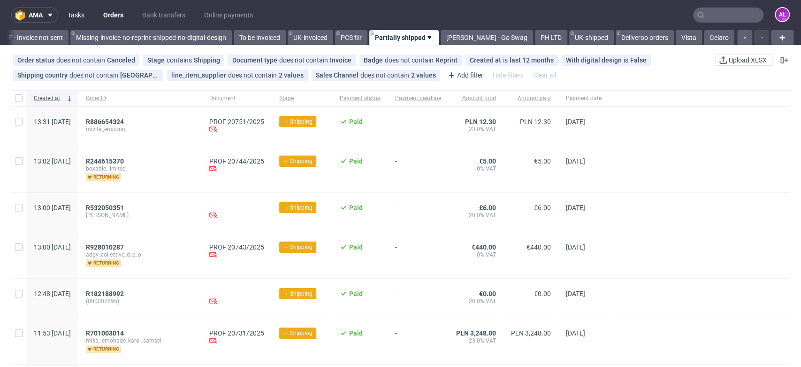
scroll to position [0, 1668]
click at [84, 16] on link "Tasks" at bounding box center [76, 15] width 28 height 15
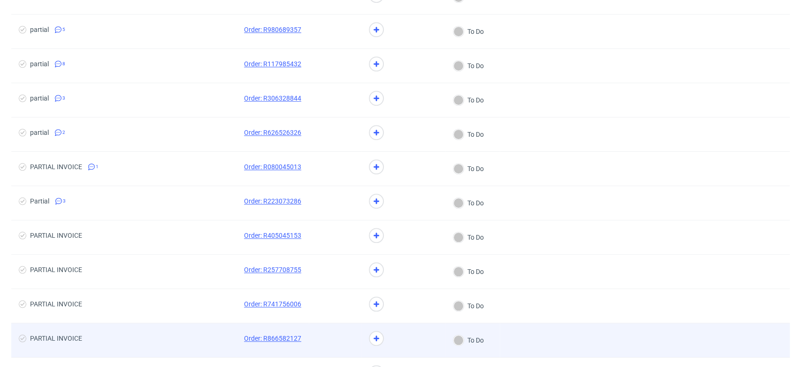
scroll to position [678, 0]
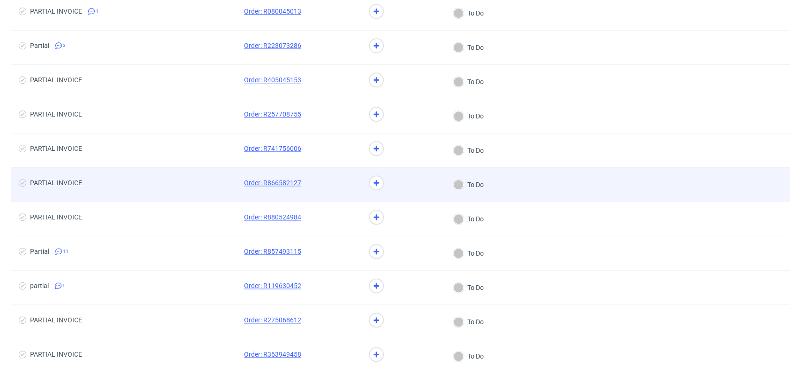
click at [203, 171] on div "PARTIAL INVOICE" at bounding box center [123, 185] width 225 height 34
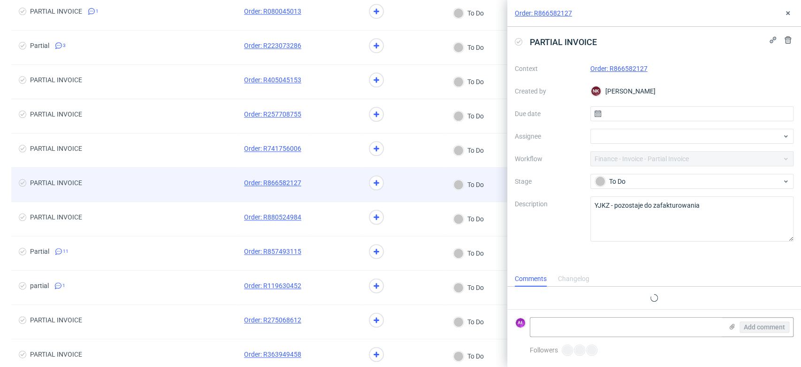
scroll to position [8, 0]
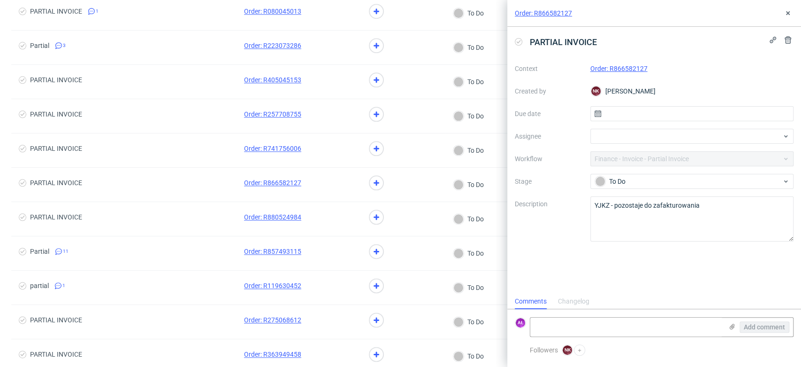
click at [613, 67] on link "Order: R866582127" at bounding box center [619, 69] width 57 height 8
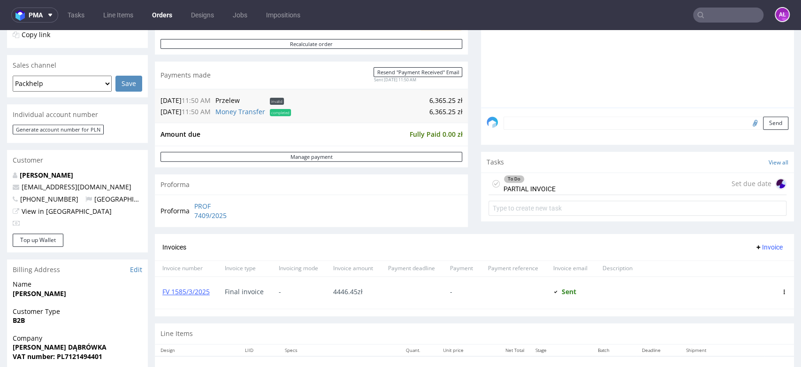
scroll to position [208, 0]
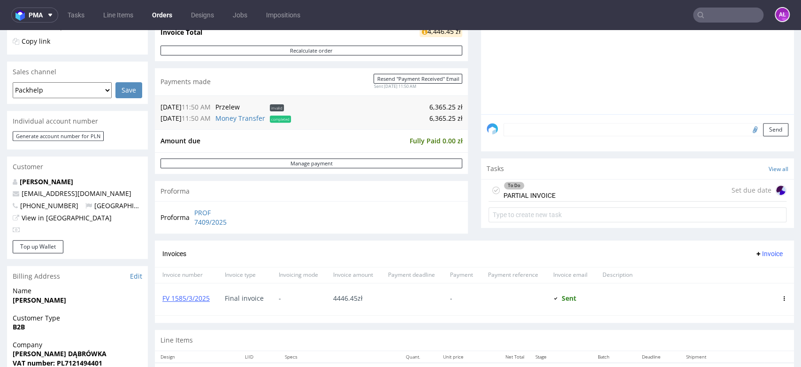
click at [525, 197] on div "To Do PARTIAL INVOICE" at bounding box center [530, 190] width 52 height 22
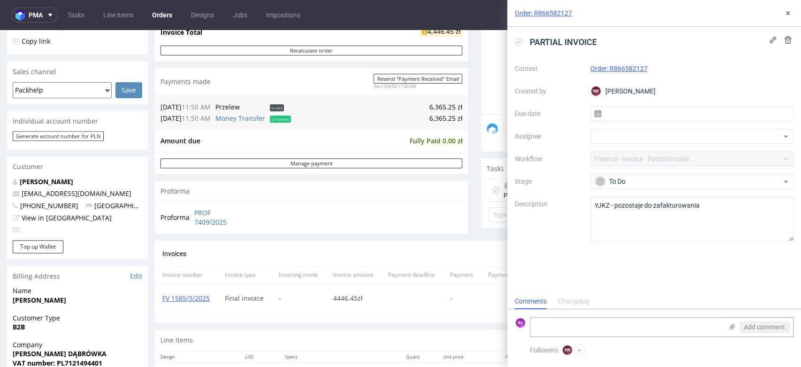
scroll to position [8, 0]
drag, startPoint x: 192, startPoint y: 212, endPoint x: 242, endPoint y: 224, distance: 51.2
click at [242, 224] on tr "Proforma PROF 7409/2025" at bounding box center [203, 217] width 84 height 20
click at [783, 15] on button at bounding box center [788, 13] width 11 height 11
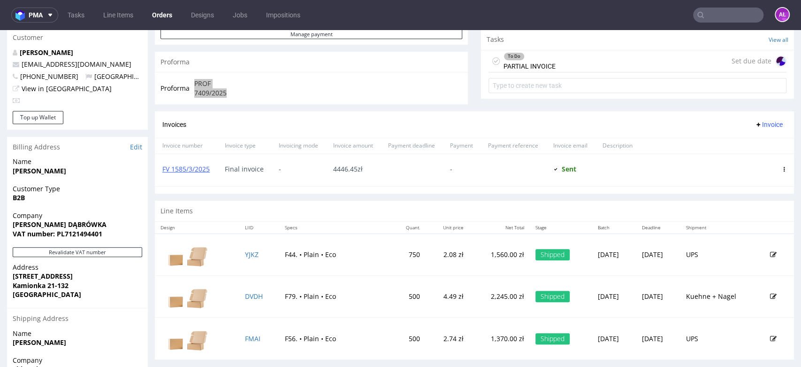
scroll to position [313, 0]
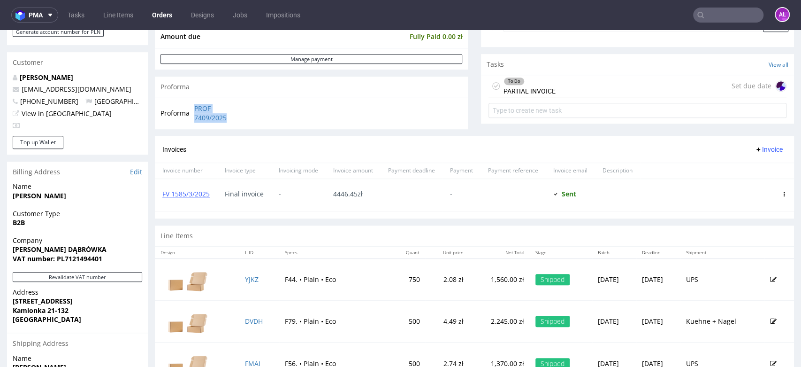
drag, startPoint x: 746, startPoint y: 150, endPoint x: 747, endPoint y: 156, distance: 6.3
click at [755, 150] on span "Invoice" at bounding box center [769, 150] width 28 height 8
click at [748, 174] on li "Upload" at bounding box center [749, 169] width 61 height 17
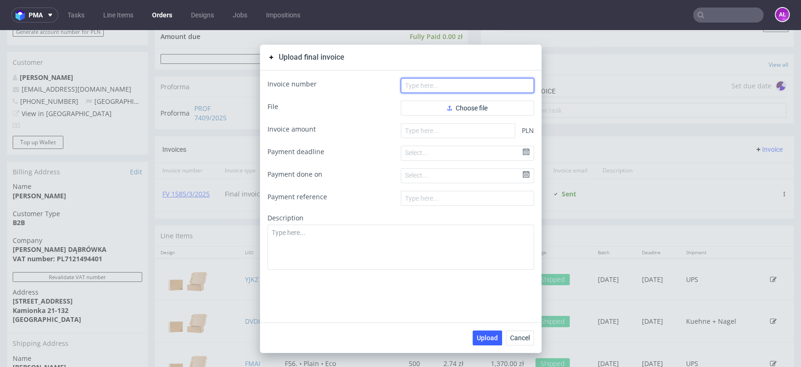
paste input "FV 1541/9/2025"
click at [453, 83] on input "text" at bounding box center [467, 85] width 133 height 15
type input "FV 1541/9/2025"
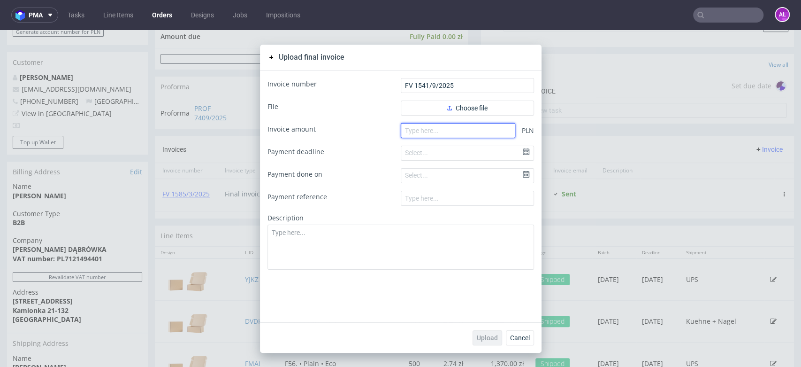
click at [443, 134] on input "number" at bounding box center [458, 130] width 115 height 15
paste input "1918.80"
type input "1918.80"
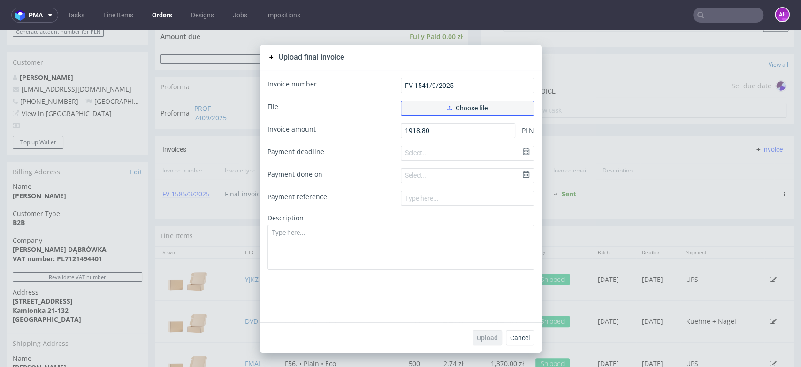
click at [470, 109] on span "Choose file" at bounding box center [467, 108] width 40 height 7
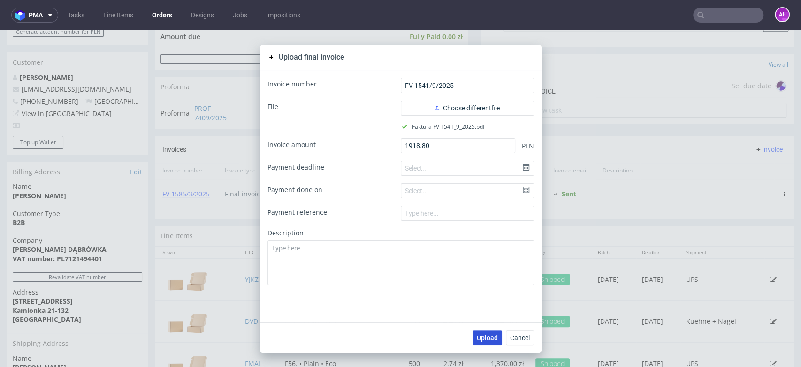
click at [488, 336] on span "Upload" at bounding box center [487, 337] width 21 height 7
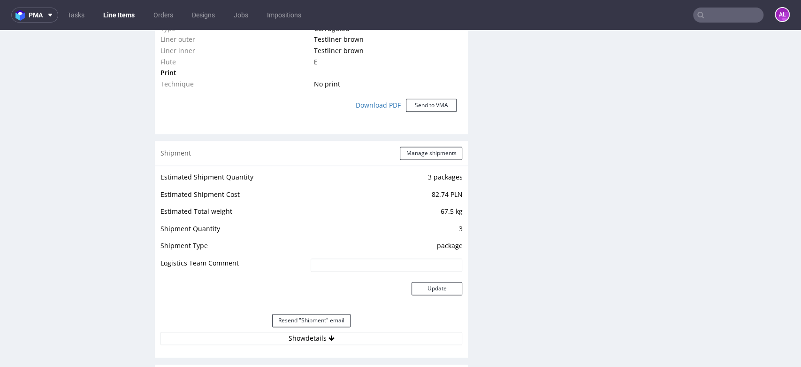
scroll to position [953, 0]
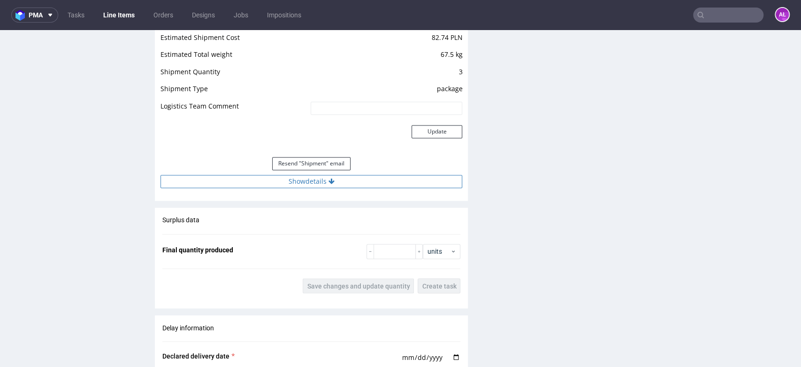
click at [336, 184] on button "Show details" at bounding box center [312, 181] width 302 height 13
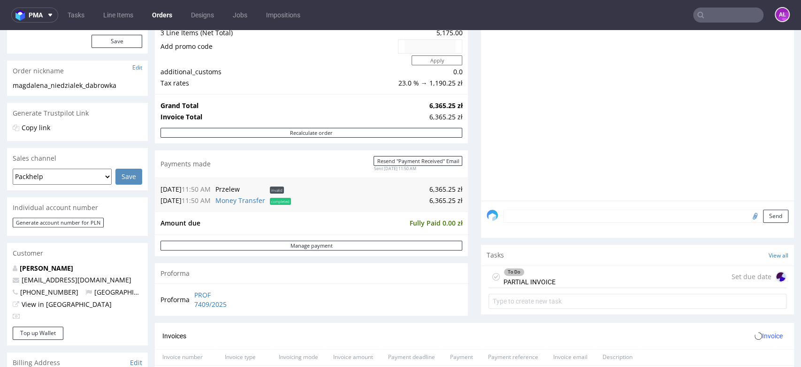
scroll to position [261, 0]
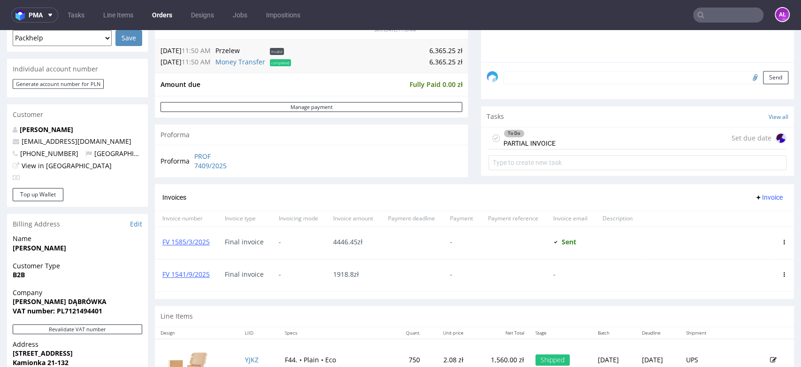
click at [543, 138] on div "To Do PARTIAL INVOICE" at bounding box center [530, 138] width 52 height 22
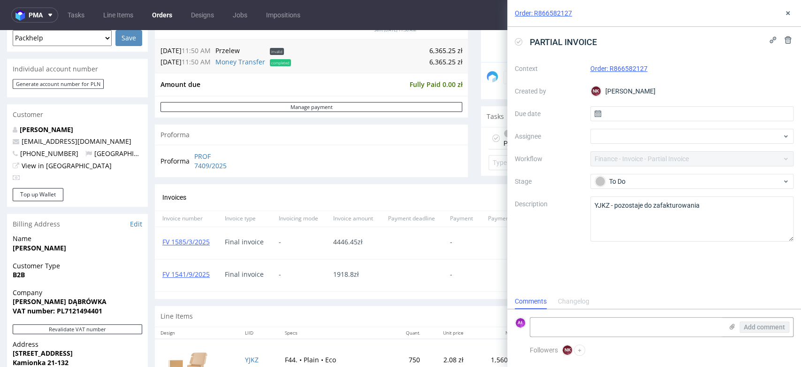
scroll to position [8, 0]
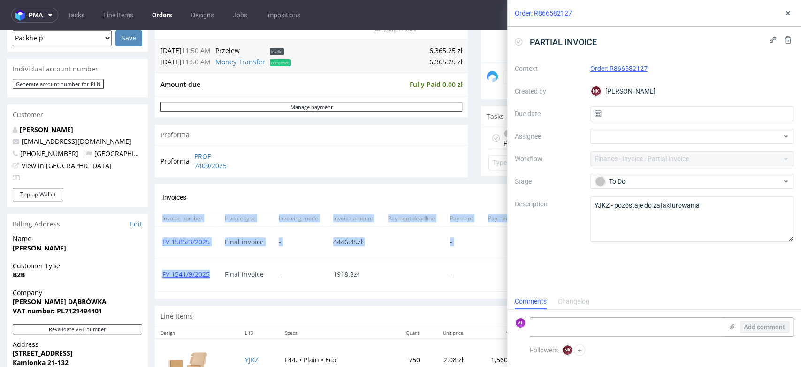
drag, startPoint x: 211, startPoint y: 282, endPoint x: 154, endPoint y: 281, distance: 57.3
click at [154, 281] on div "Order R866582127 27.03.2025 03:00 PM Mark this order as problematic Invoice Sav…" at bounding box center [400, 177] width 801 height 769
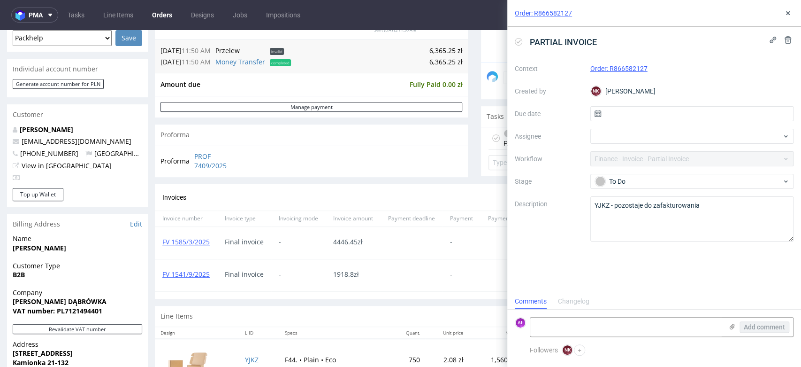
click at [189, 293] on section "Invoices Invoice Invoice number Invoice type Invoicing mode Invoice amount Paym…" at bounding box center [474, 241] width 639 height 115
drag, startPoint x: 212, startPoint y: 284, endPoint x: 156, endPoint y: 284, distance: 55.9
click at [156, 284] on div "FV 1541/9/2025" at bounding box center [186, 275] width 62 height 32
copy link "FV 1541/9/2025"
click at [612, 331] on textarea at bounding box center [626, 326] width 192 height 19
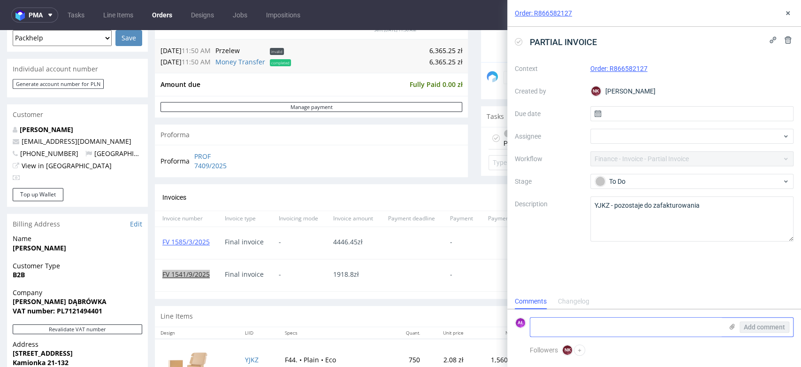
paste textarea "FV 1541/9/2025"
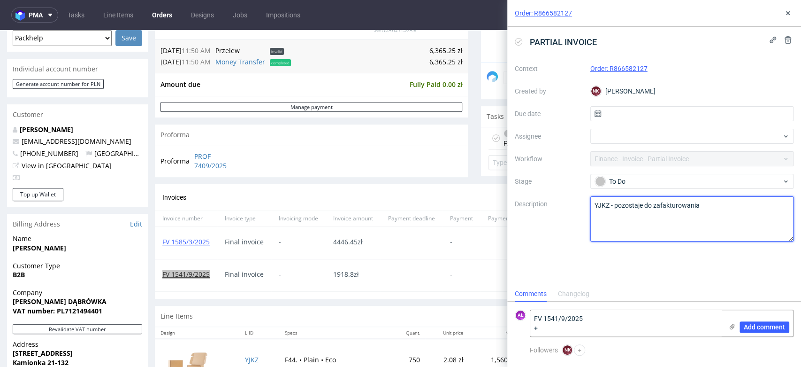
drag, startPoint x: 610, startPoint y: 206, endPoint x: 585, endPoint y: 205, distance: 24.5
click at [585, 205] on div "Context Order: R866582127 Created by NK Natalia Kaczorowska Due date Assignee W…" at bounding box center [654, 151] width 279 height 180
click at [575, 331] on textarea "FV 1541/9/2025 +" at bounding box center [626, 323] width 192 height 26
paste textarea "YJKZ"
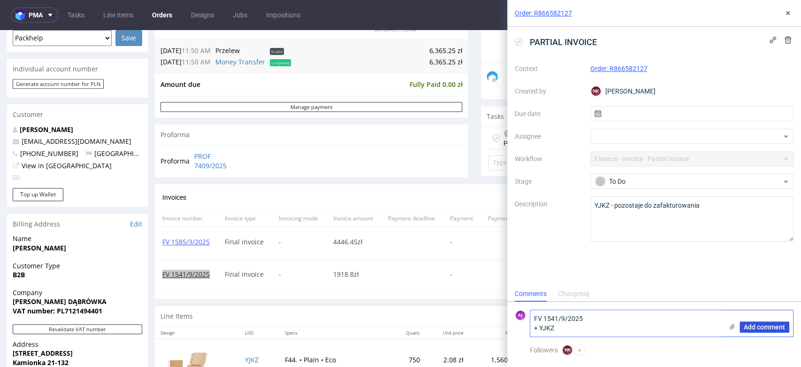
type textarea "FV 1541/9/2025 + YJKZ"
click at [766, 322] on button "Add comment" at bounding box center [765, 326] width 50 height 11
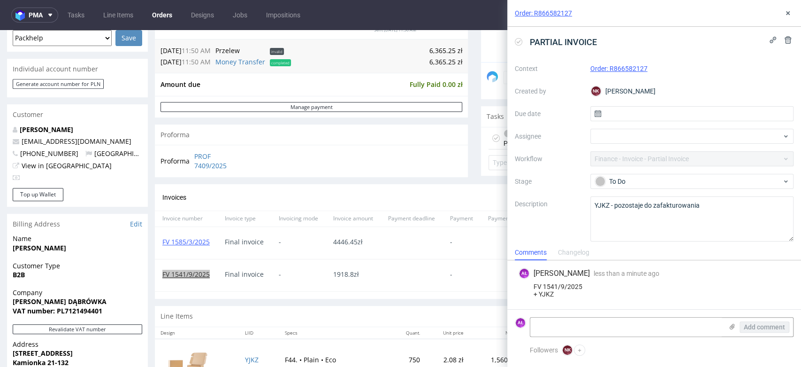
click at [517, 40] on icon at bounding box center [519, 42] width 8 height 8
click at [786, 14] on icon at bounding box center [788, 13] width 8 height 8
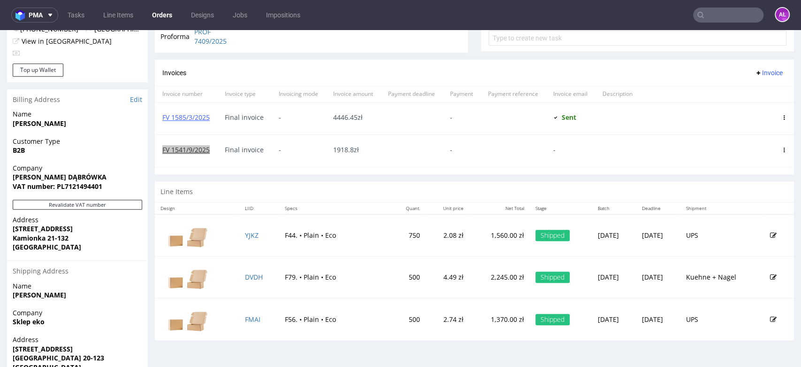
scroll to position [417, 0]
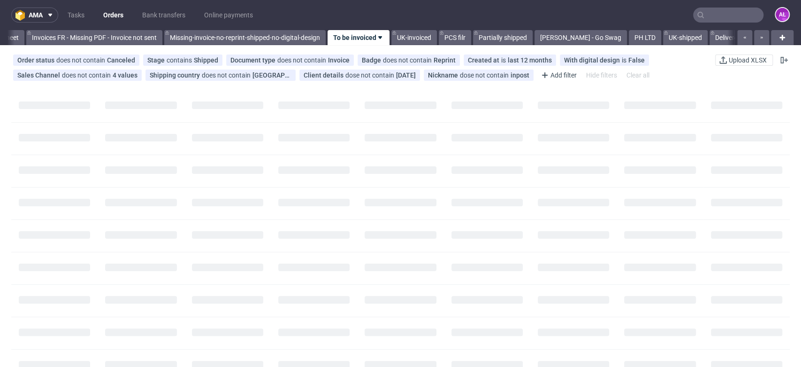
scroll to position [0, 1573]
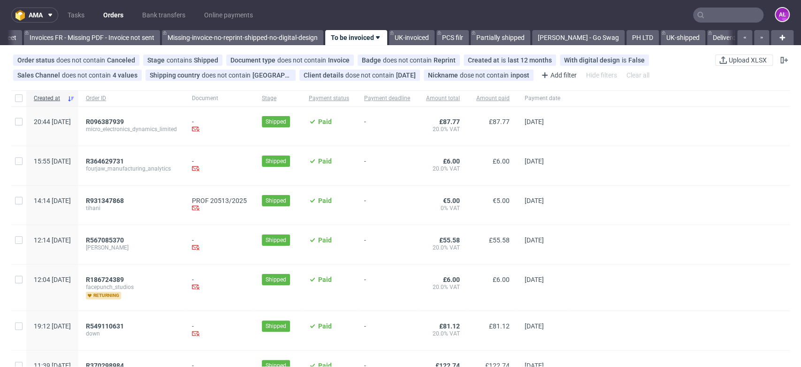
scroll to position [0, 1573]
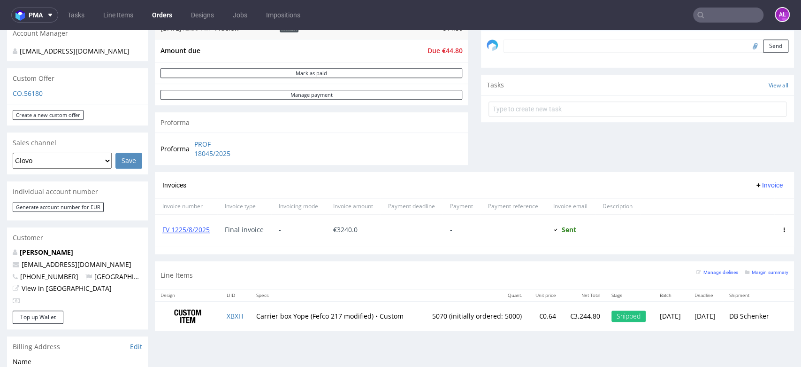
scroll to position [308, 0]
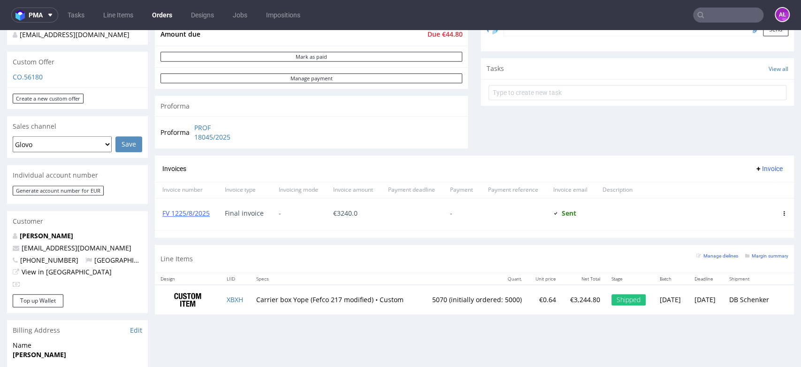
click at [755, 169] on span "Invoice" at bounding box center [769, 169] width 28 height 8
click at [751, 204] on span "Add corrective" at bounding box center [753, 205] width 47 height 9
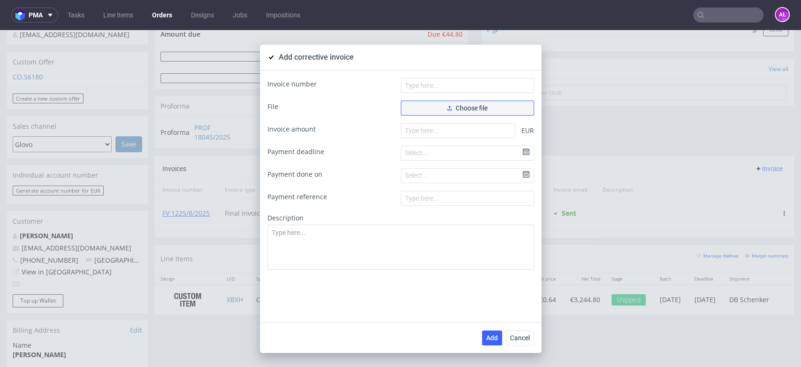
click at [486, 108] on button "Choose file" at bounding box center [467, 107] width 133 height 15
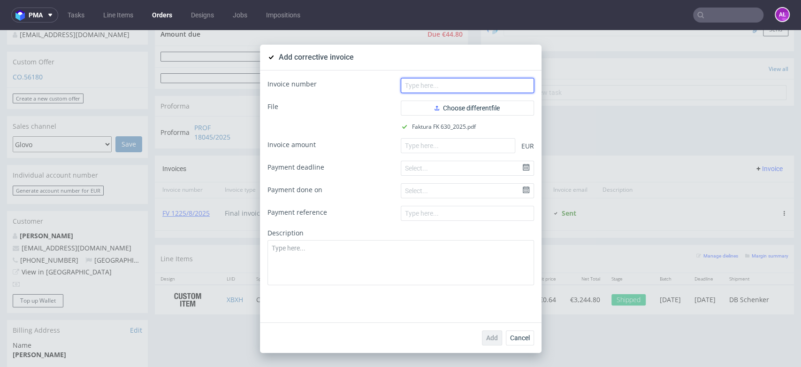
click at [459, 83] on input "text" at bounding box center [467, 85] width 133 height 15
paste input "FK 630/2025"
type input "FK 630/2025"
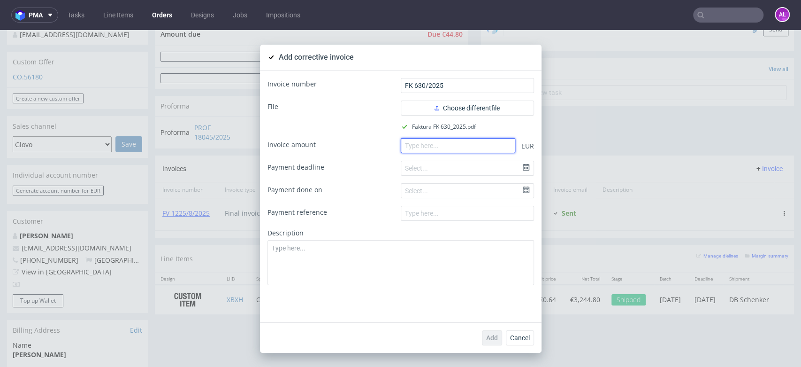
click at [445, 150] on input "number" at bounding box center [458, 145] width 115 height 15
paste input "-3240.00"
type input "-3240.00"
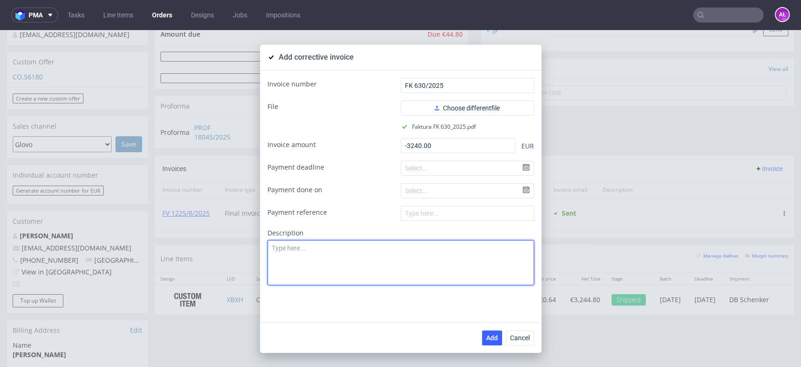
click at [445, 272] on textarea at bounding box center [401, 262] width 267 height 45
paste textarea "Order returned to the sender"
type textarea "Order returned to the sender"
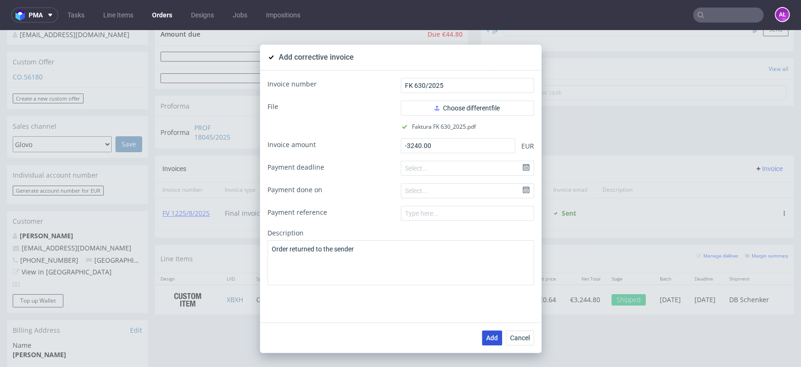
click at [486, 334] on span "Add" at bounding box center [492, 337] width 12 height 7
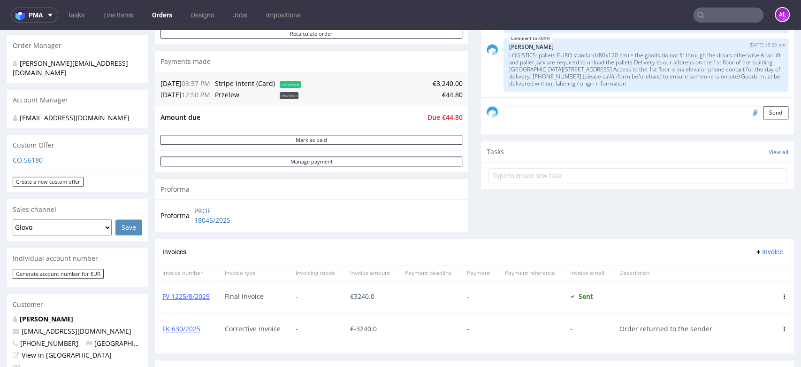
scroll to position [244, 0]
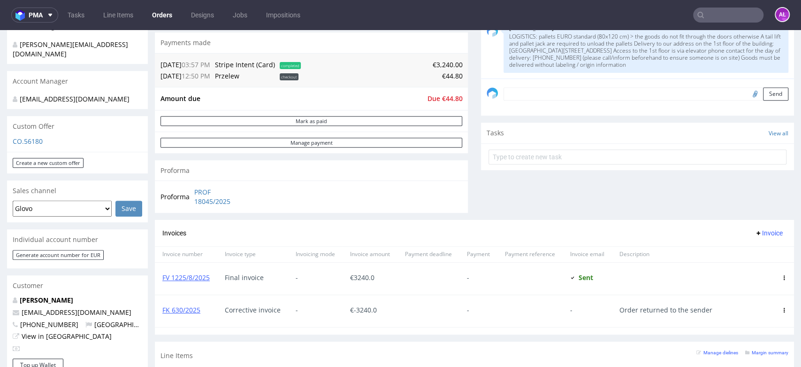
drag, startPoint x: 787, startPoint y: 91, endPoint x: 799, endPoint y: 206, distance: 116.0
click at [763, 235] on span "Invoice" at bounding box center [769, 233] width 28 height 8
click at [741, 250] on span "Upload" at bounding box center [753, 252] width 46 height 9
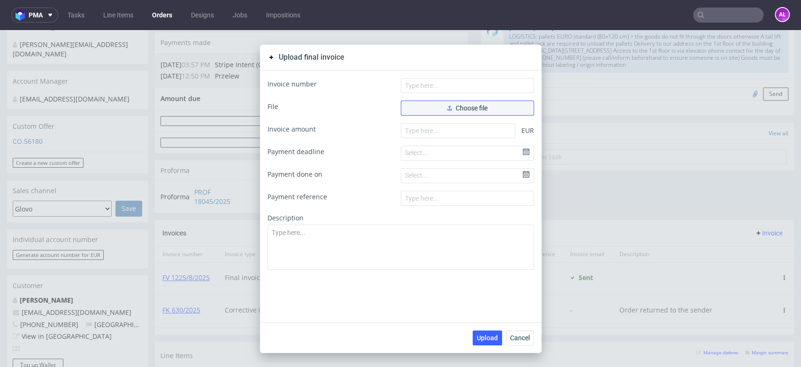
click at [514, 101] on button "Choose file" at bounding box center [467, 107] width 133 height 15
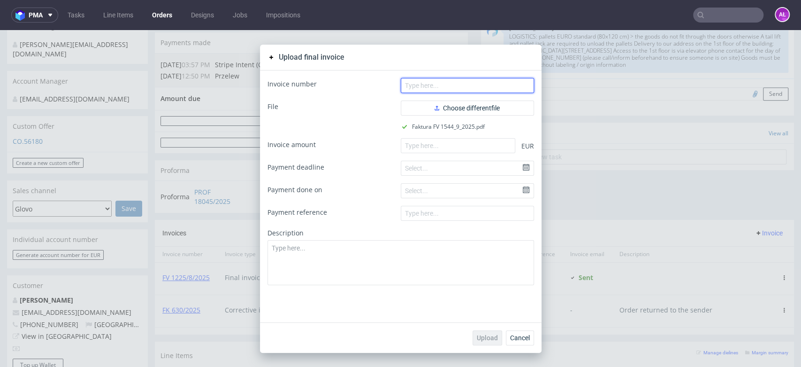
click at [485, 81] on input "text" at bounding box center [467, 85] width 133 height 15
paste input "FV 1544/9/2025"
type input "FV 1544/9/2025"
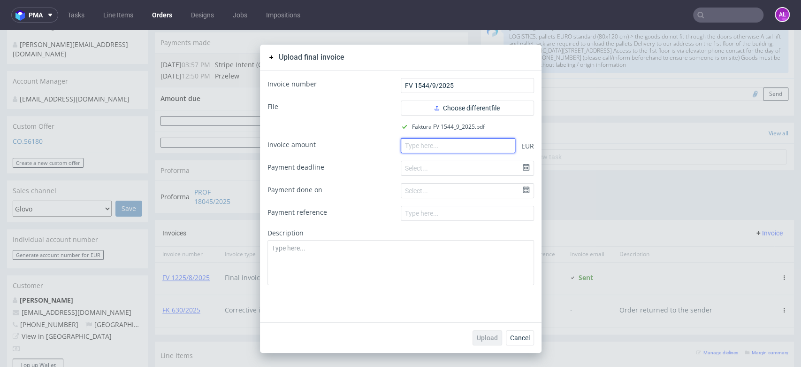
click at [474, 139] on input "number" at bounding box center [458, 145] width 115 height 15
paste input "3240.00"
type input "3240.00"
click at [482, 340] on span "Upload" at bounding box center [487, 337] width 21 height 7
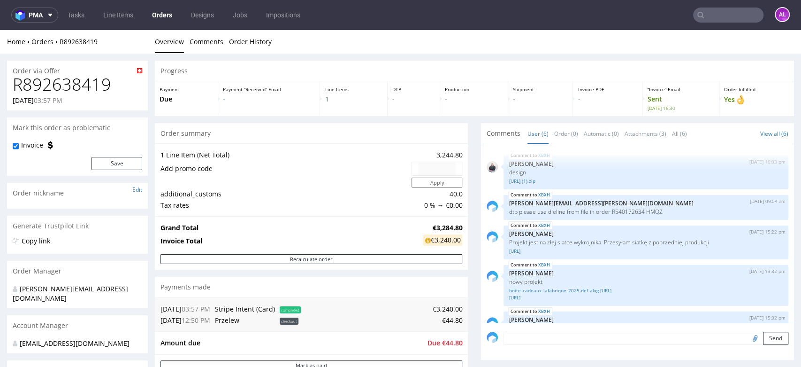
scroll to position [85, 0]
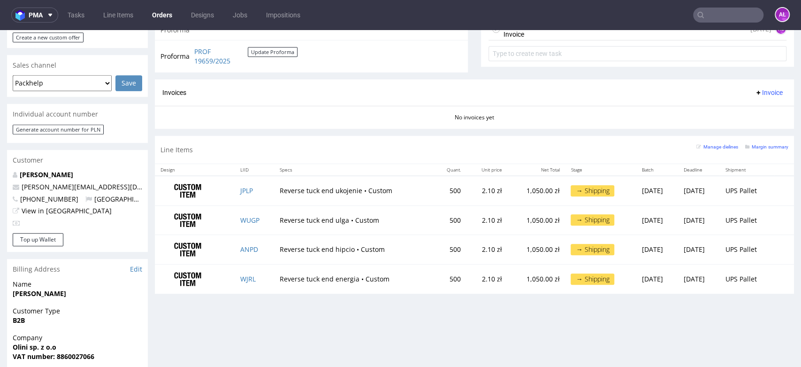
scroll to position [376, 0]
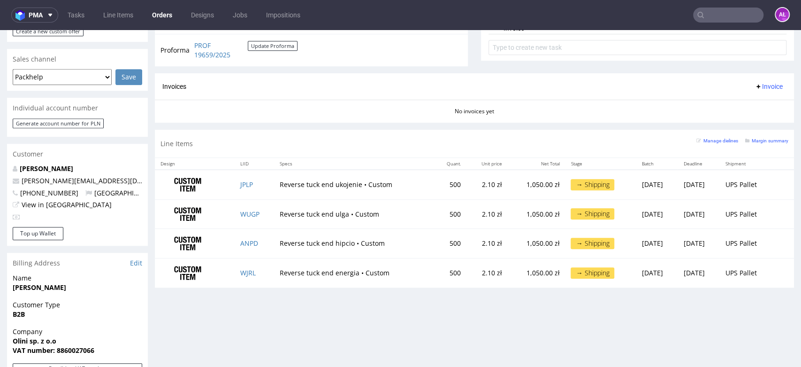
drag, startPoint x: 790, startPoint y: 84, endPoint x: 795, endPoint y: 241, distance: 156.9
click at [758, 87] on span "Invoice" at bounding box center [769, 87] width 28 height 8
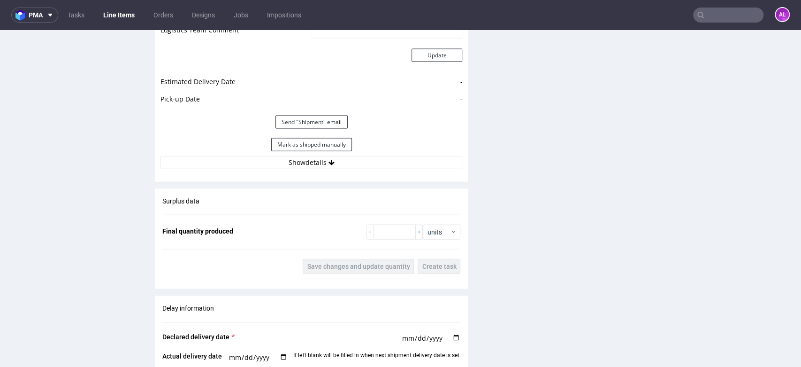
scroll to position [1397, 0]
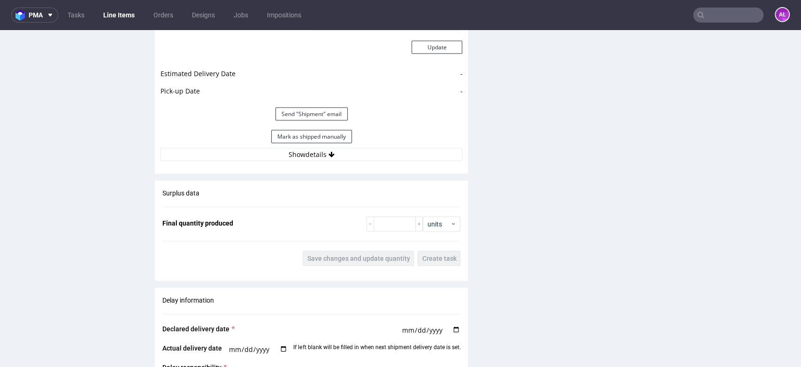
drag, startPoint x: 789, startPoint y: 75, endPoint x: 796, endPoint y: 313, distance: 238.1
click at [417, 155] on button "Show details" at bounding box center [312, 154] width 302 height 13
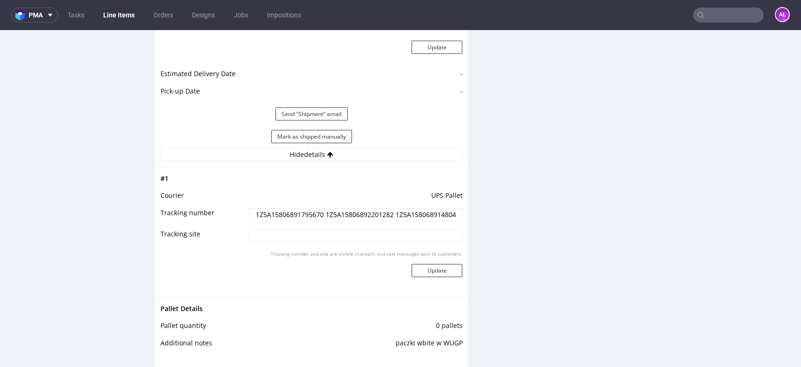
drag, startPoint x: 318, startPoint y: 217, endPoint x: 245, endPoint y: 232, distance: 74.8
click at [245, 232] on tbody "# 1 Courier UPS Pallet Tracking number 1Z5A15806891795670 1Z5A15806892201282 1Z…" at bounding box center [312, 232] width 302 height 118
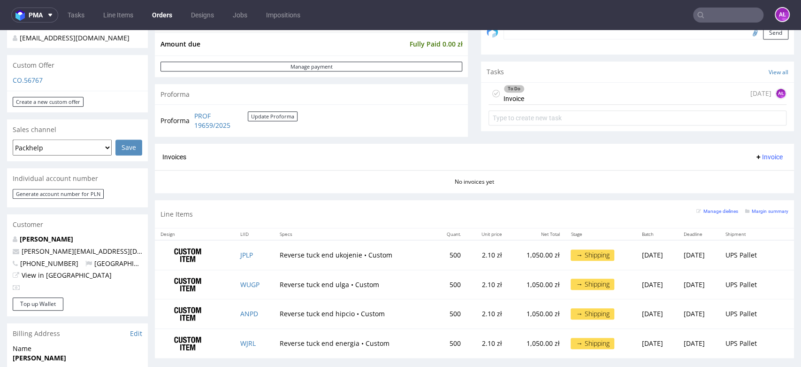
scroll to position [307, 0]
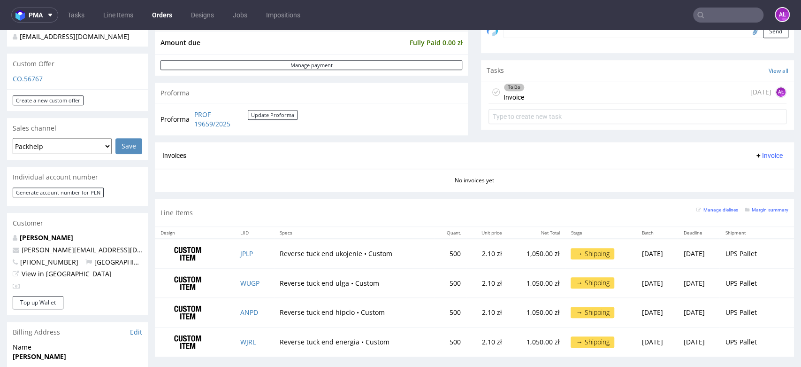
click at [666, 84] on div "To Do Invoice today AŁ" at bounding box center [638, 92] width 298 height 22
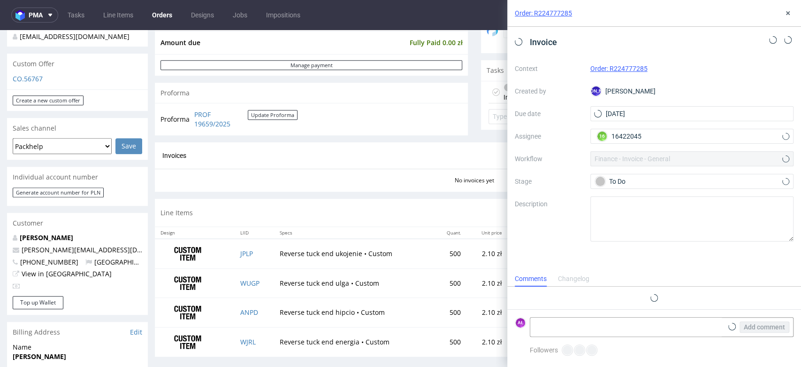
scroll to position [8, 0]
click at [792, 10] on button at bounding box center [788, 13] width 11 height 11
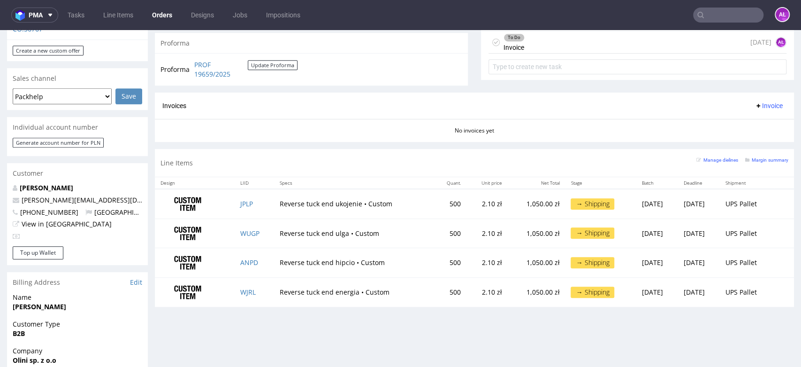
scroll to position [349, 0]
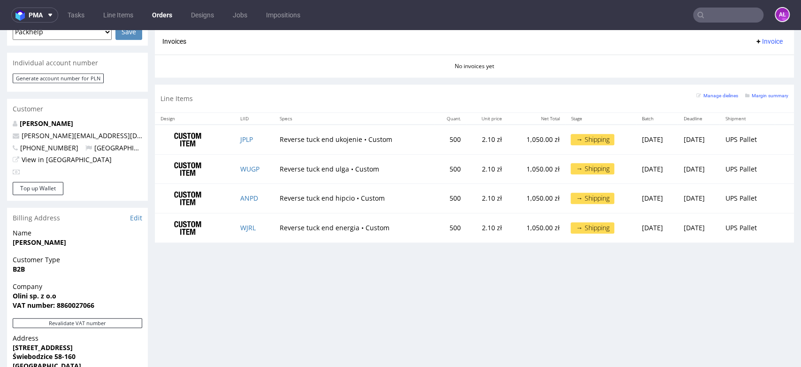
scroll to position [430, 0]
